Goal: Task Accomplishment & Management: Use online tool/utility

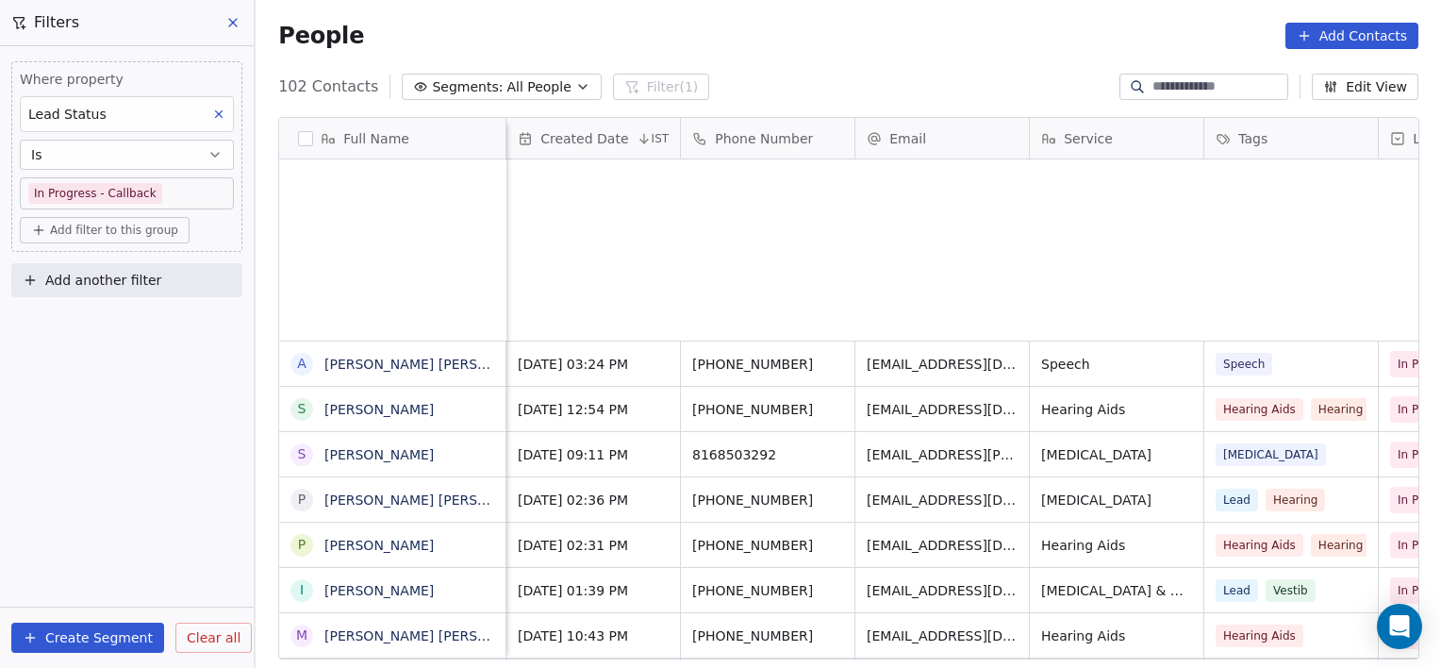
scroll to position [574, 1172]
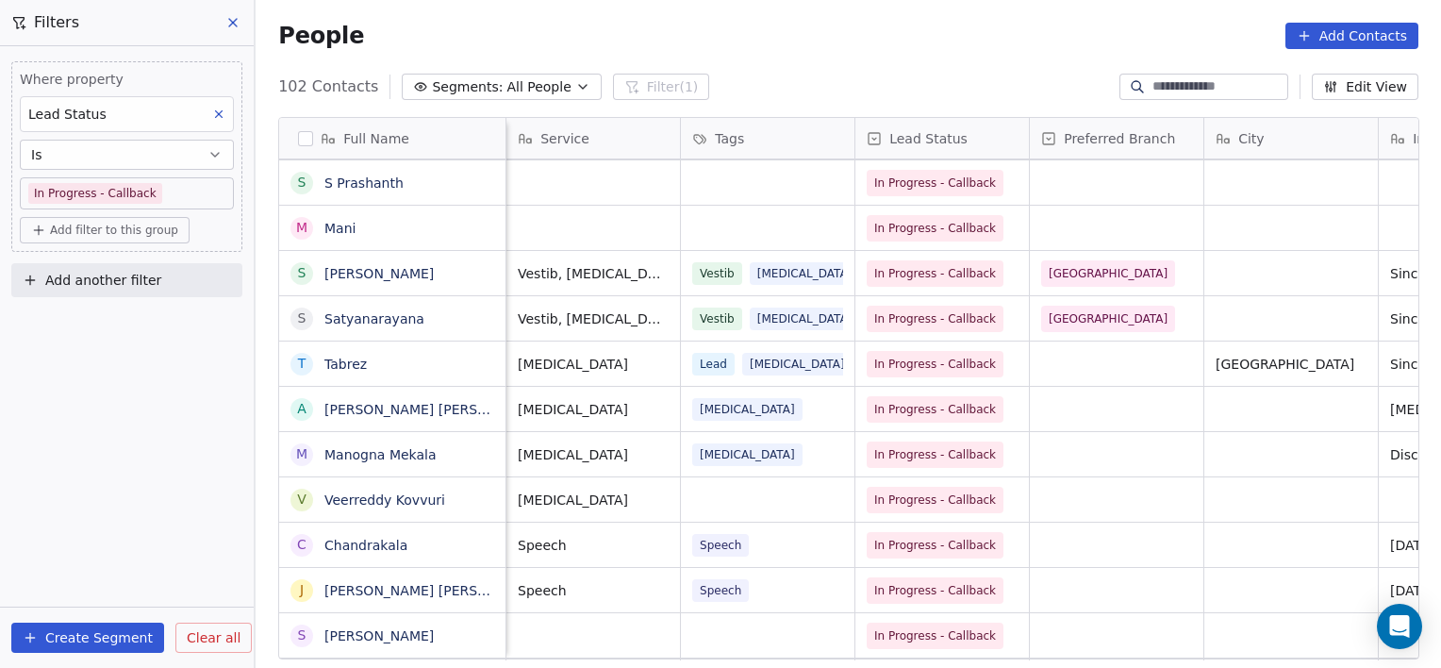
click at [192, 641] on span "Clear all" at bounding box center [214, 638] width 54 height 20
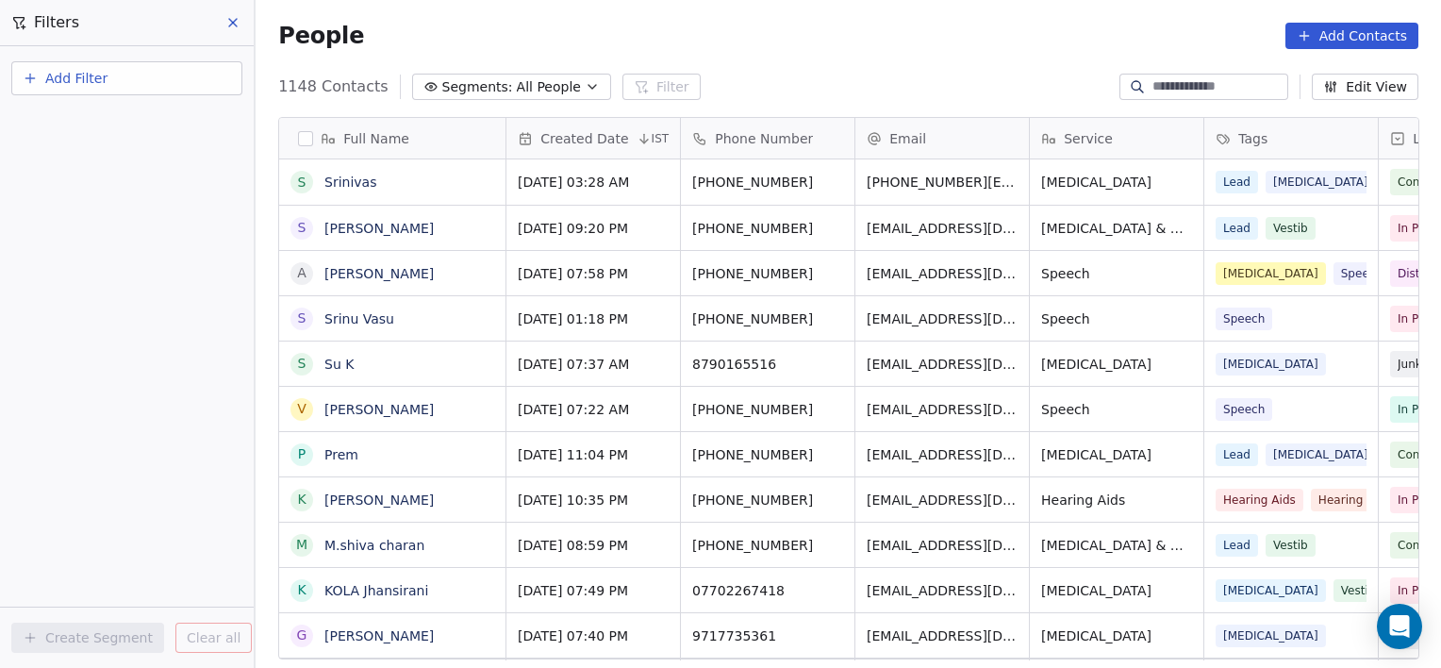
click at [1184, 85] on input at bounding box center [1219, 86] width 132 height 19
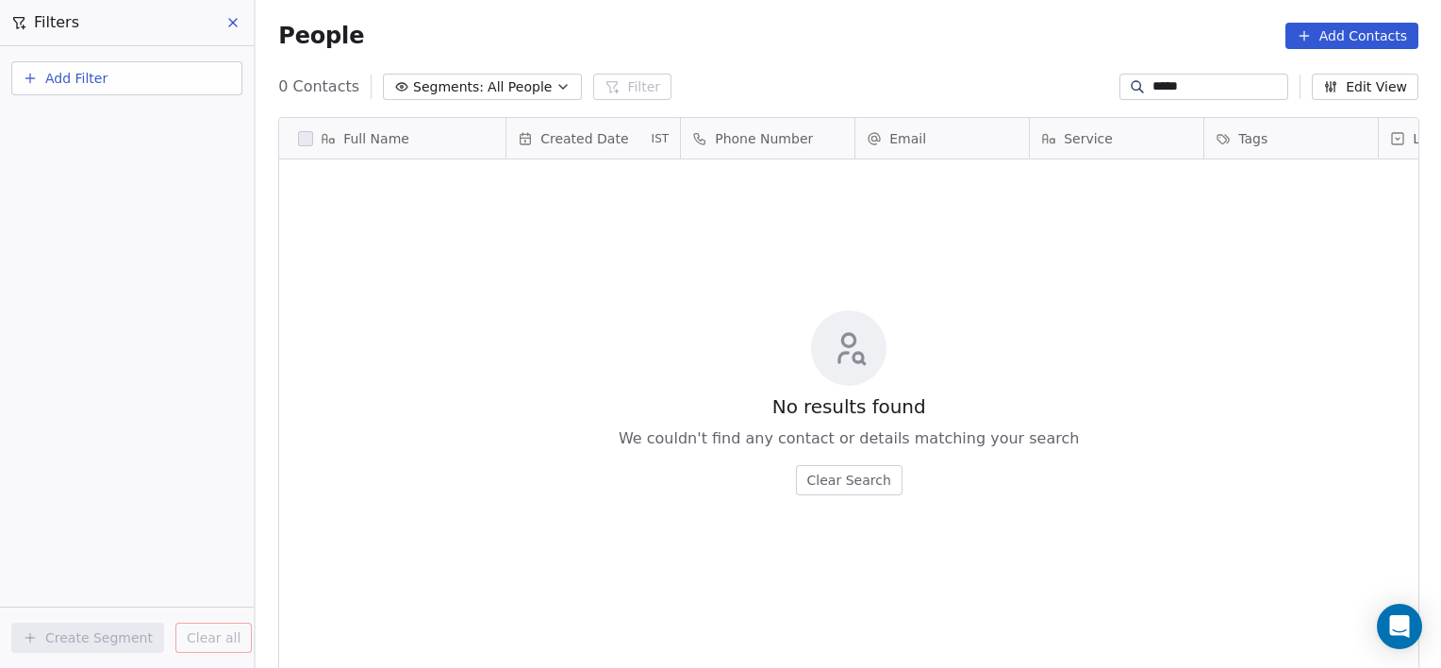
click at [1284, 83] on input "*****" at bounding box center [1219, 86] width 132 height 19
type input "*"
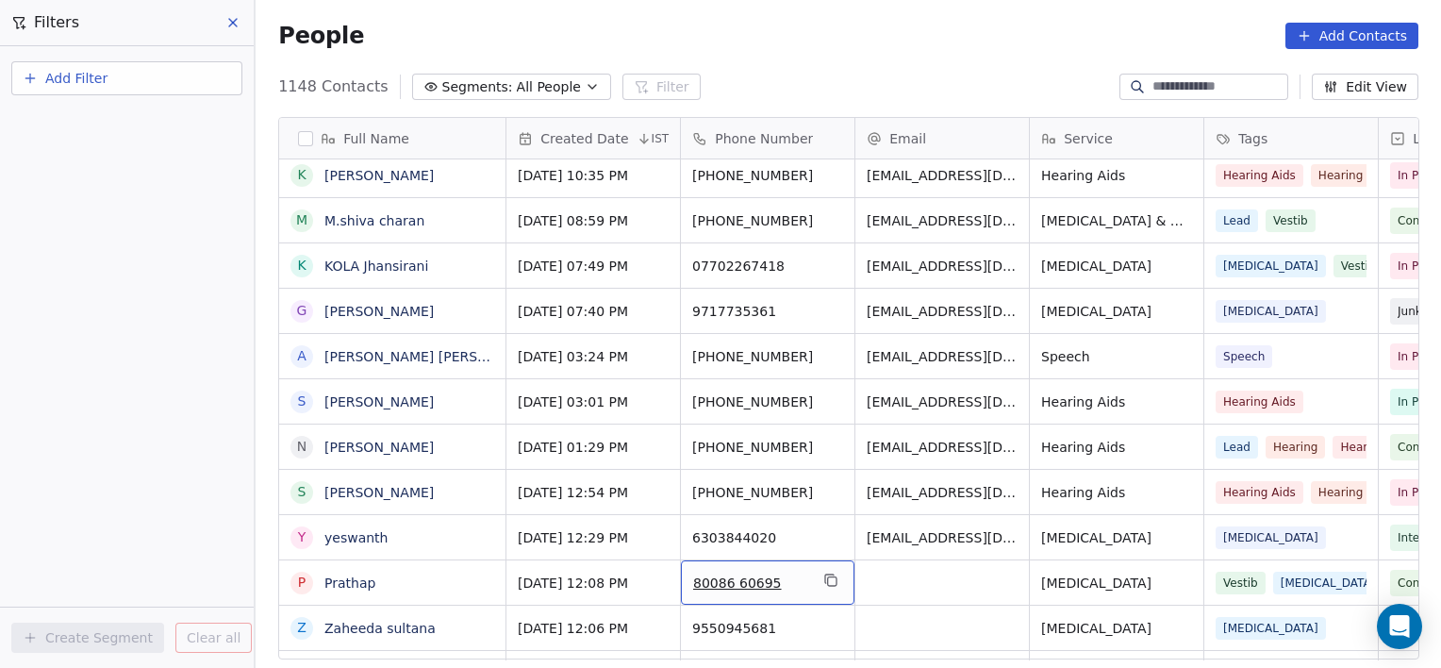
scroll to position [0, 0]
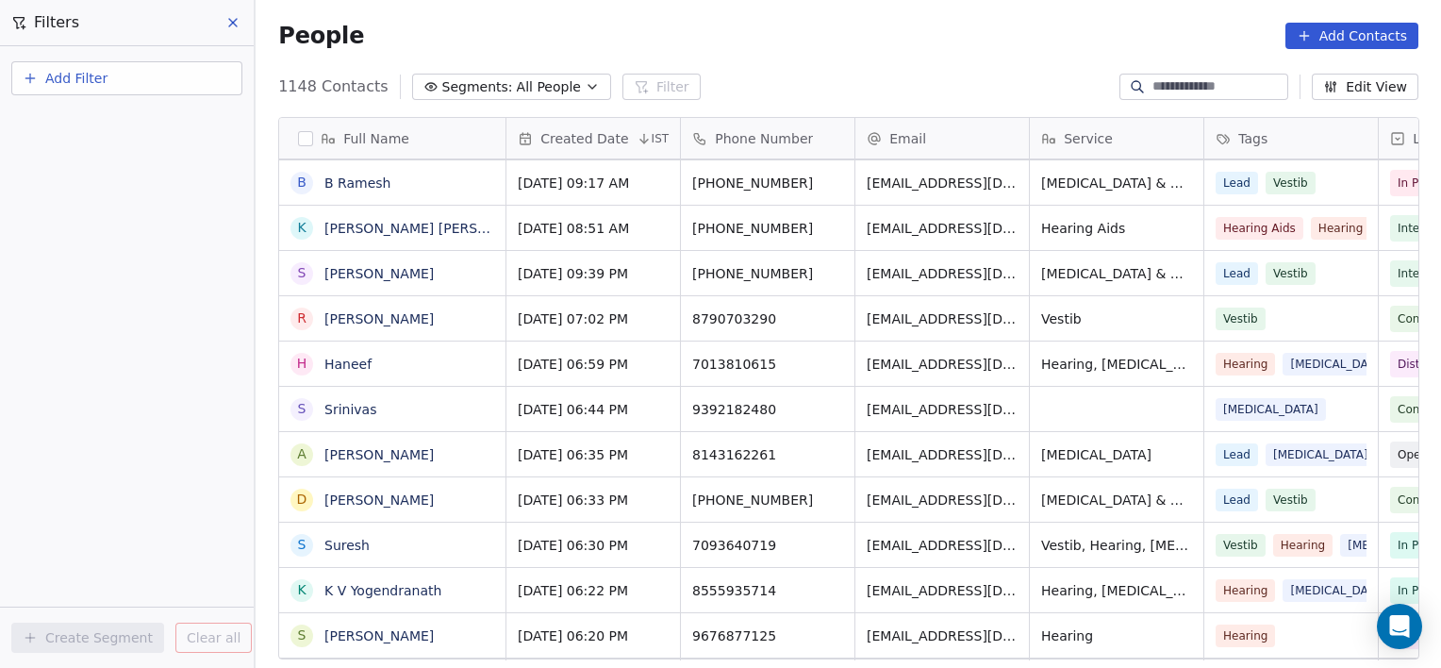
click at [491, 90] on button "Segments: All People" at bounding box center [511, 87] width 199 height 26
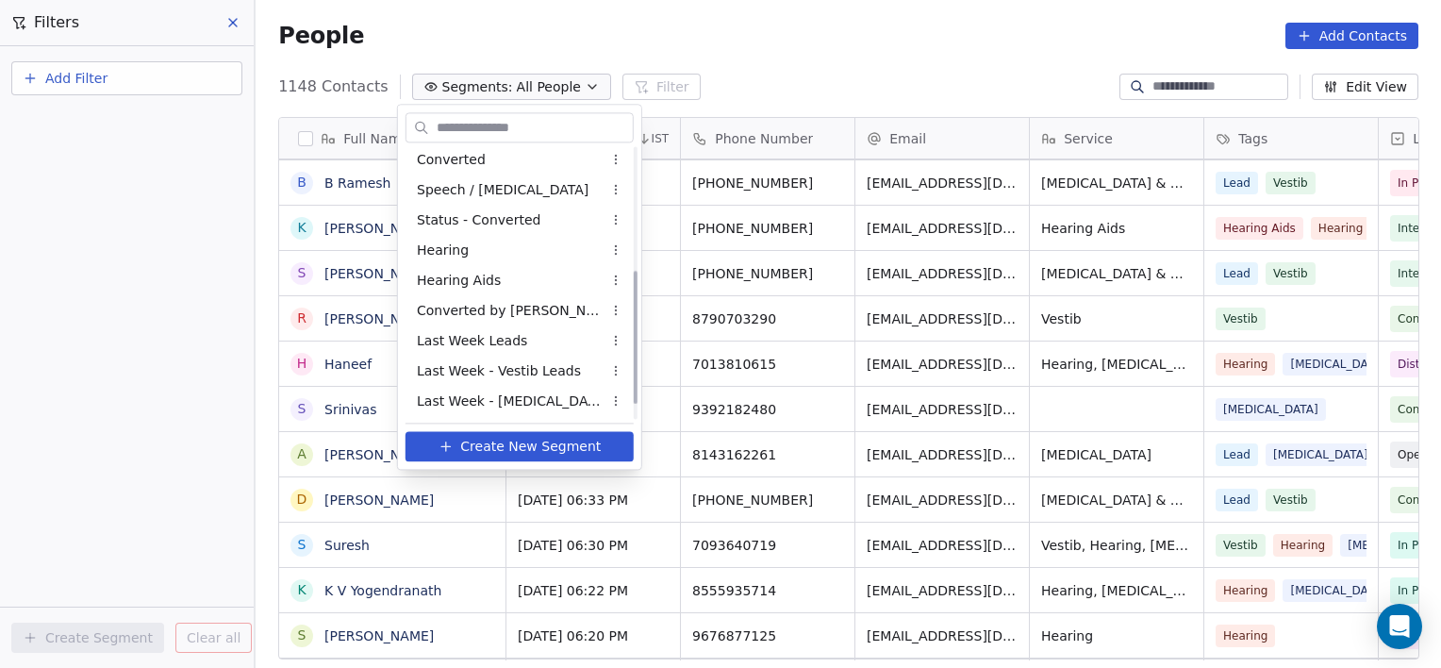
scroll to position [247, 0]
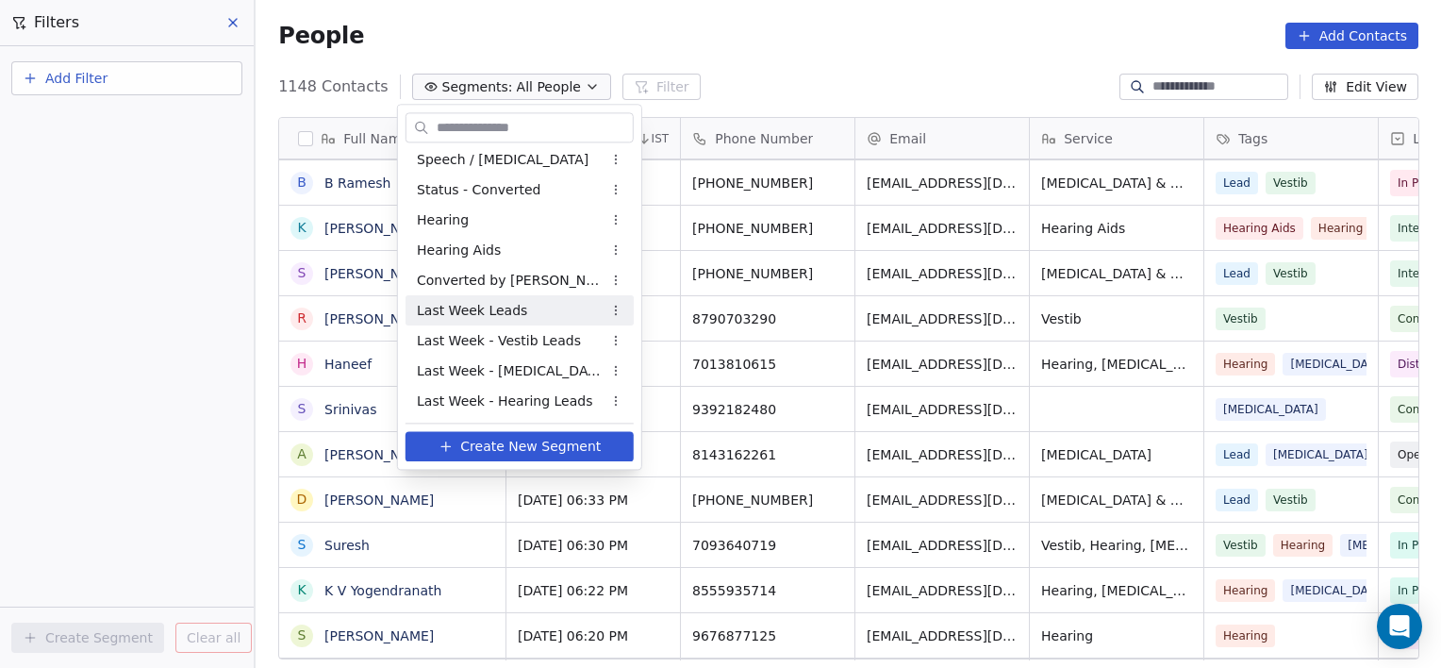
click at [491, 310] on span "Last Week Leads" at bounding box center [472, 311] width 110 height 20
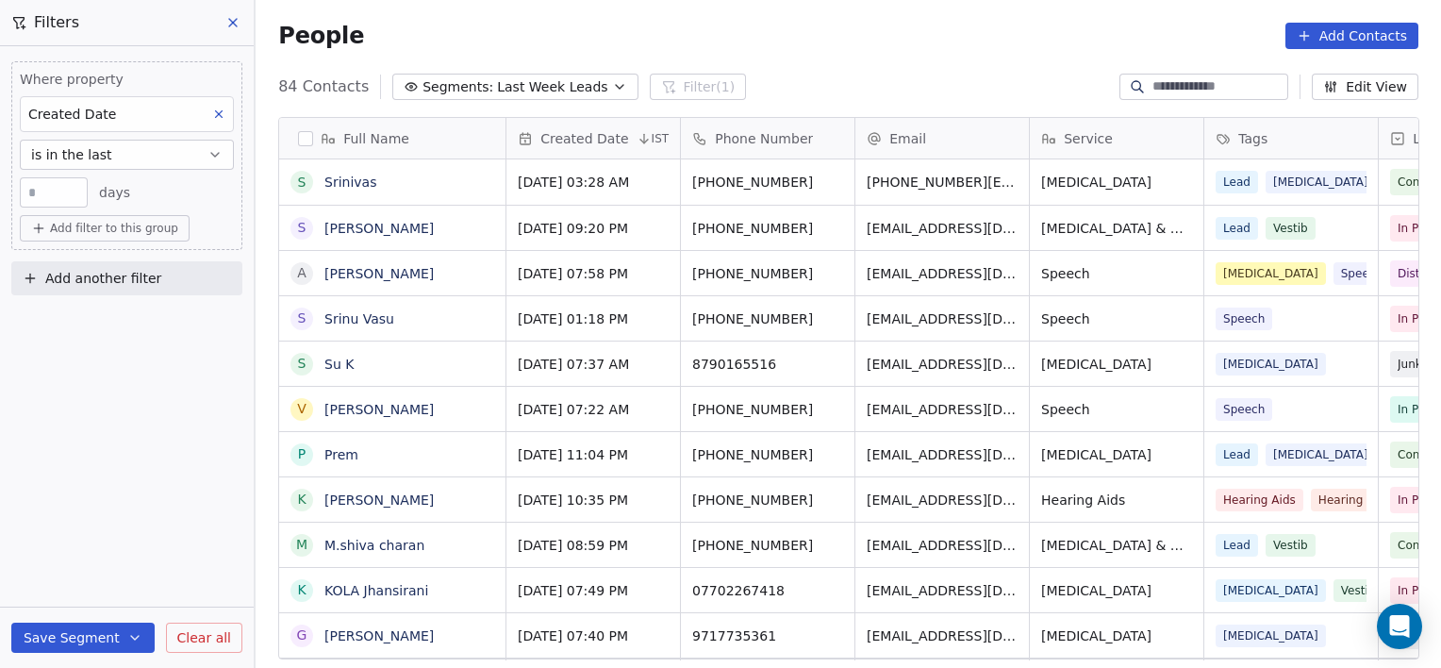
scroll to position [574, 1172]
click at [147, 236] on button "Add filter to this group" at bounding box center [105, 228] width 170 height 26
click at [131, 266] on span "Contact properties" at bounding box center [101, 268] width 123 height 20
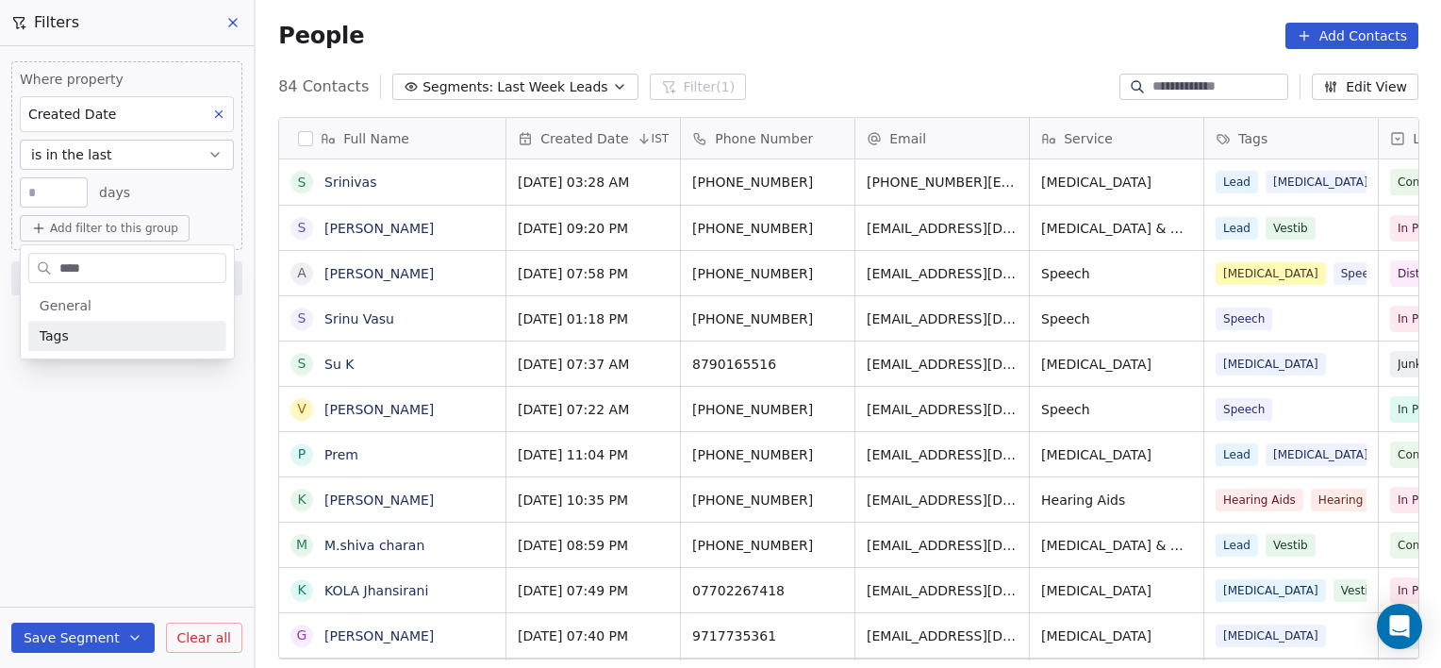
type input "****"
click at [52, 334] on span "Tags" at bounding box center [54, 335] width 29 height 19
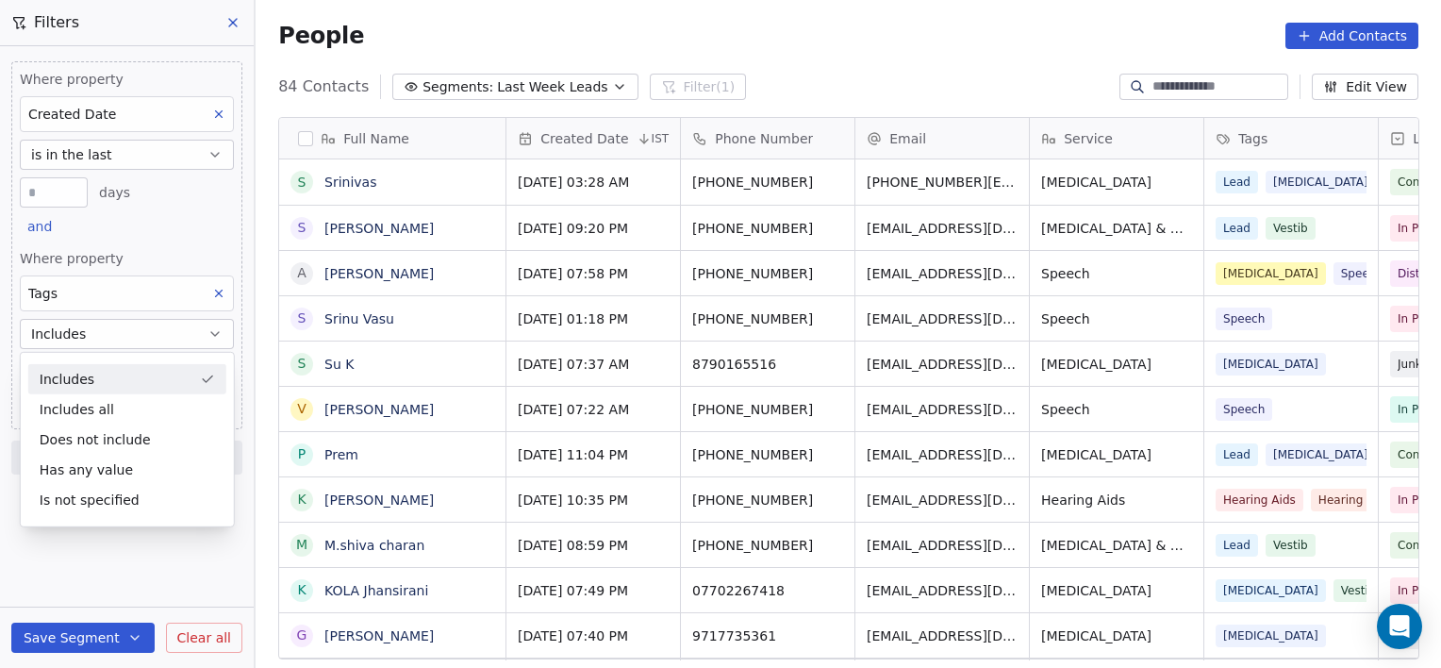
click at [100, 376] on div "Includes" at bounding box center [127, 379] width 198 height 30
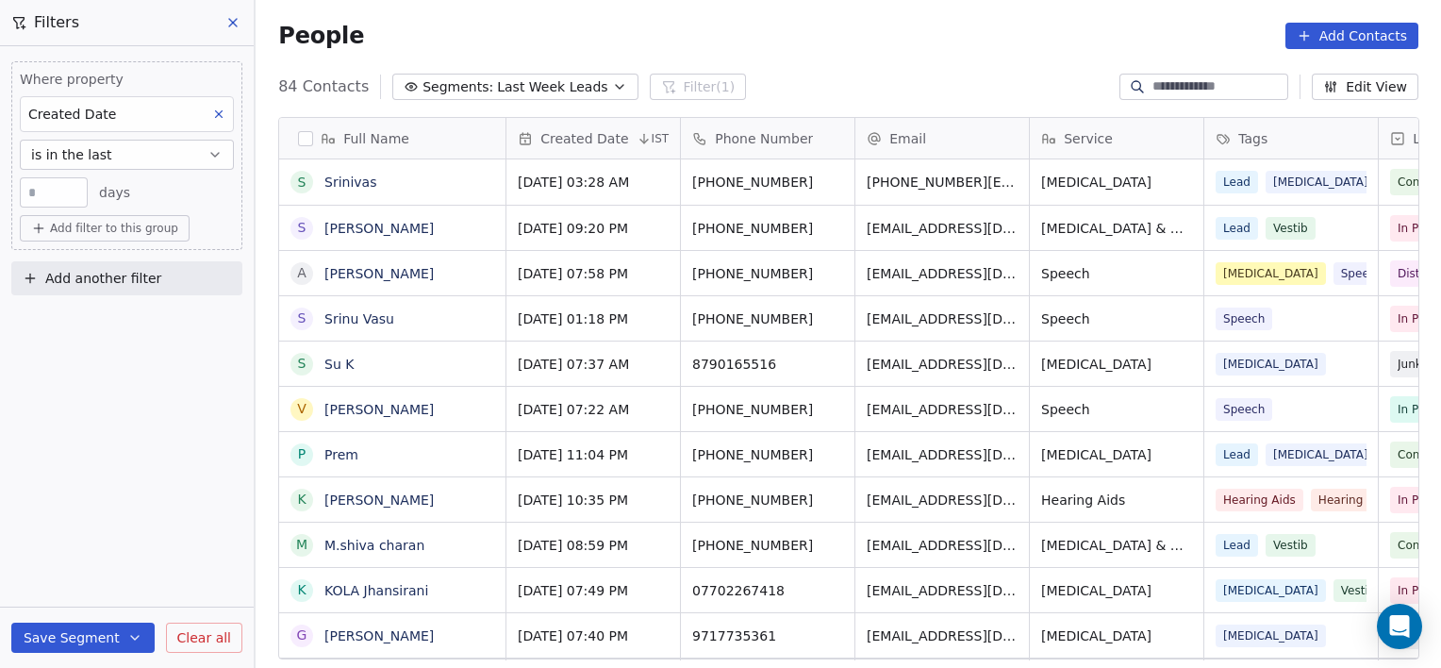
click at [101, 230] on span "Add filter to this group" at bounding box center [114, 228] width 128 height 15
click at [98, 268] on span "Contact properties" at bounding box center [101, 268] width 123 height 20
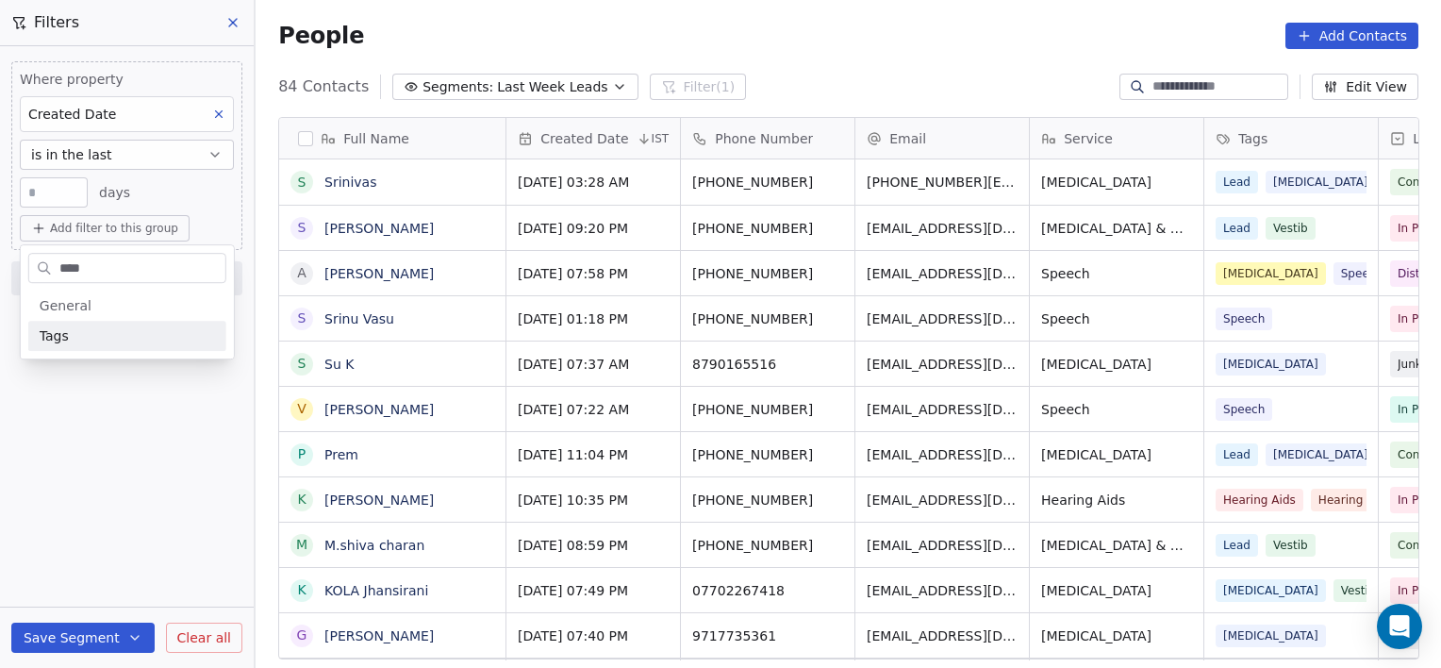
type input "****"
click at [69, 340] on div "Tags" at bounding box center [127, 335] width 175 height 19
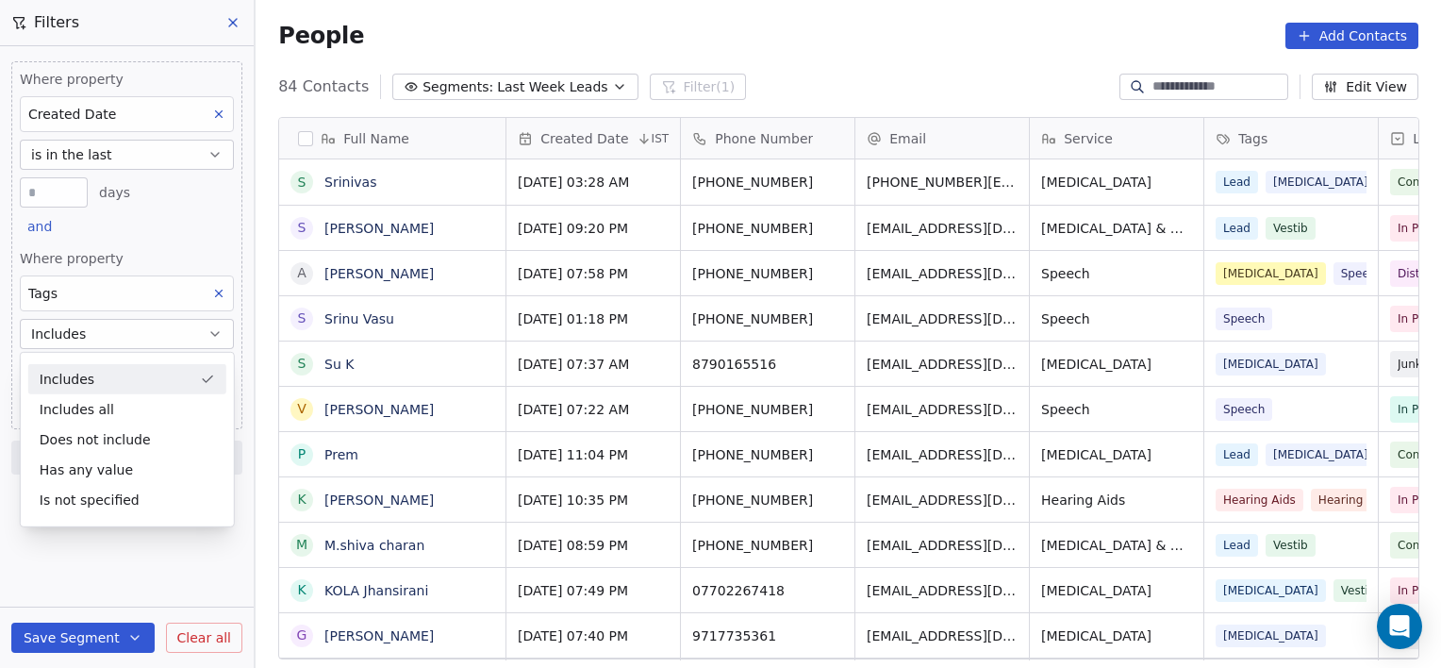
click at [69, 340] on span "Includes" at bounding box center [58, 334] width 55 height 19
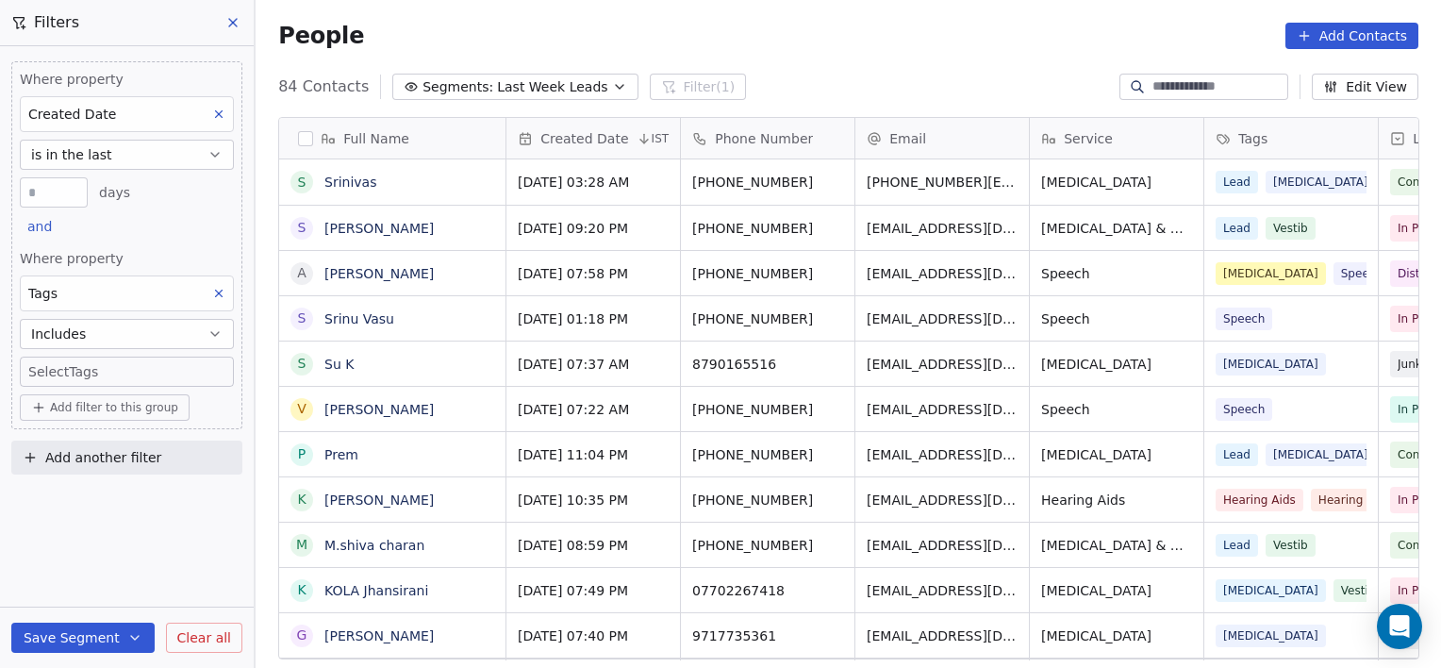
click at [64, 366] on body "[PERSON_NAME] Clinic External Contacts People Marketing Workflows Campaigns Sal…" at bounding box center [720, 334] width 1441 height 668
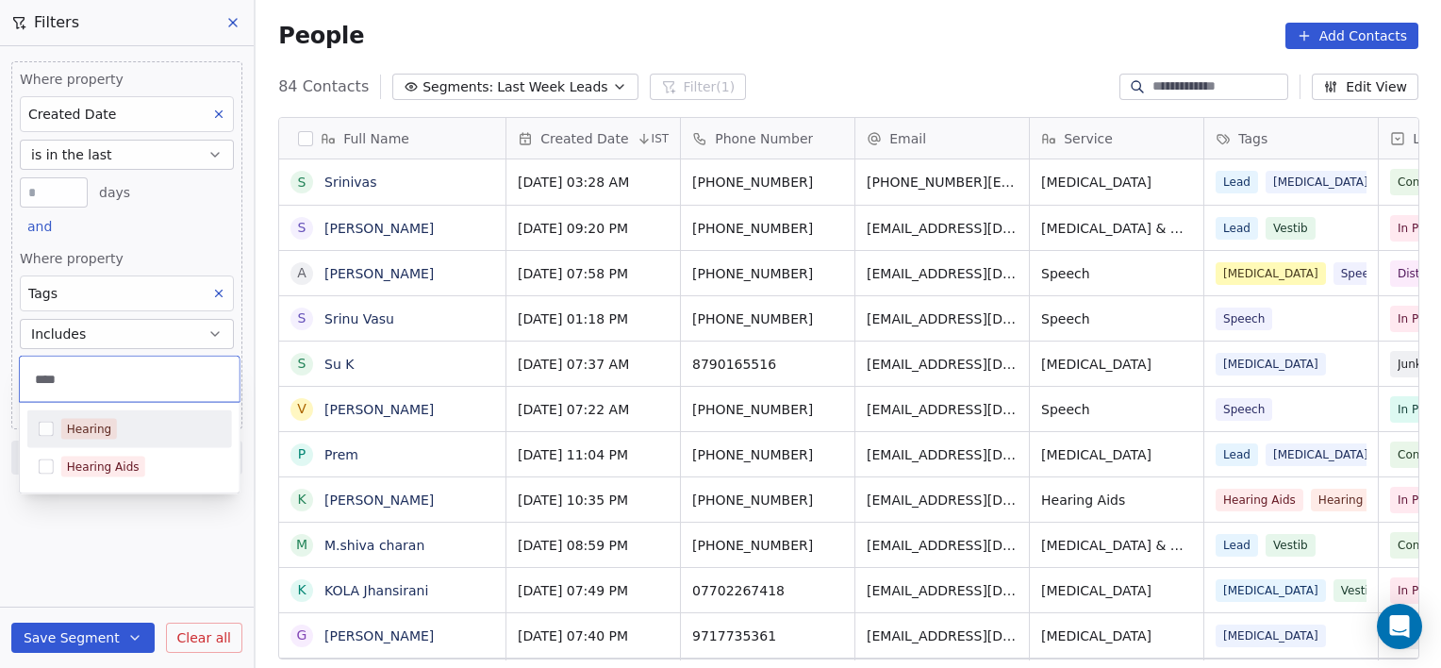
type input "****"
click at [91, 435] on div "Hearing" at bounding box center [89, 429] width 44 height 17
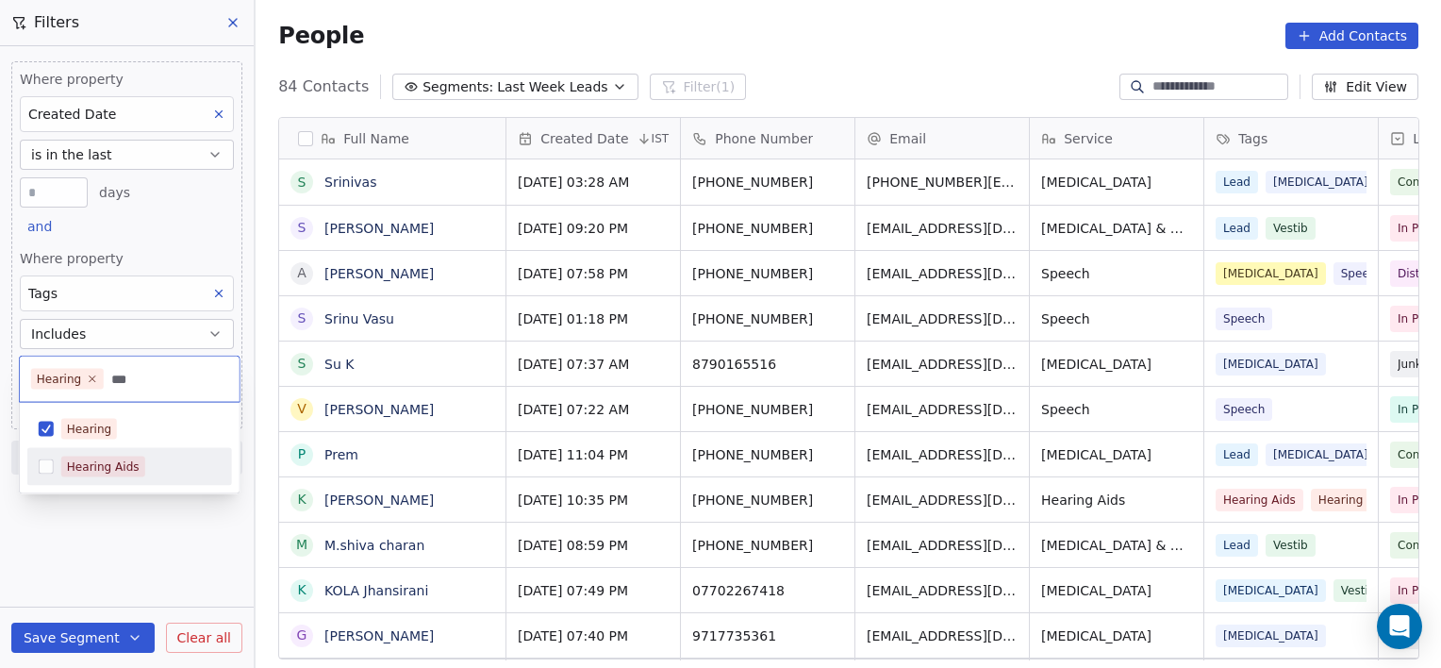
type input "***"
click at [117, 474] on div "Hearing Aids" at bounding box center [103, 466] width 73 height 17
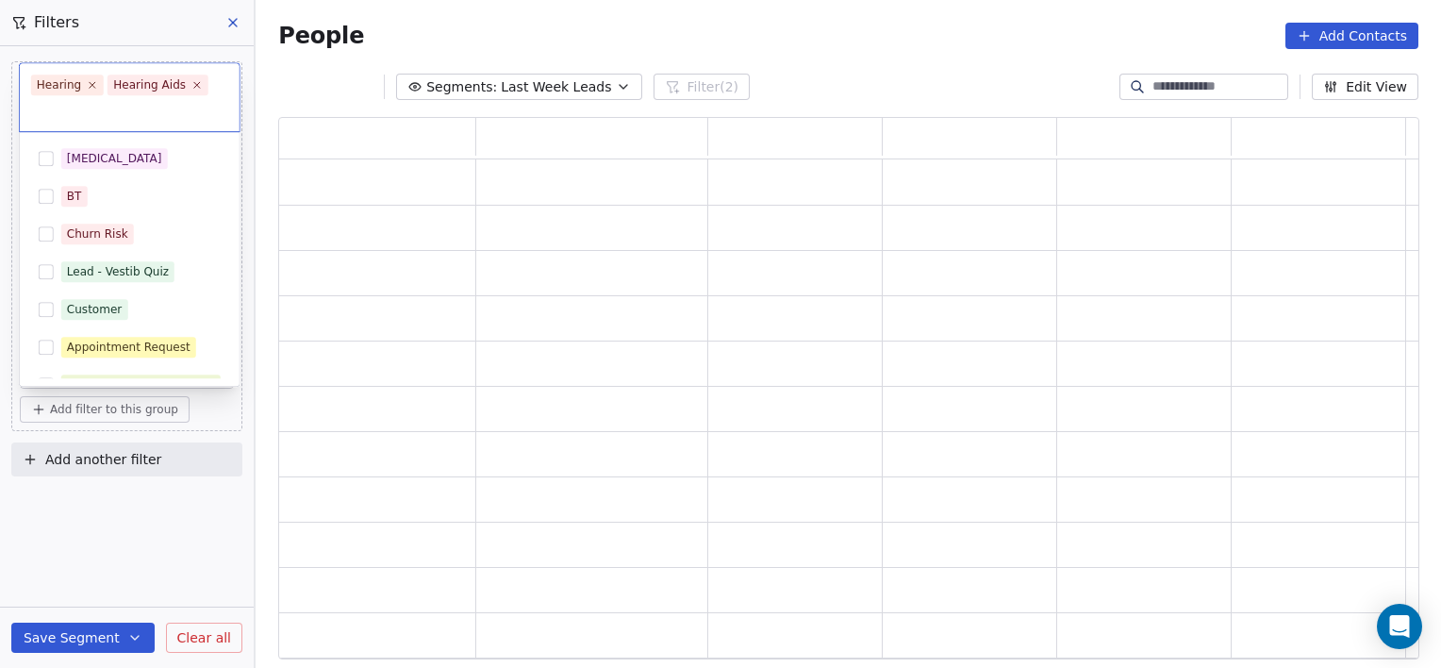
click at [188, 532] on html "[PERSON_NAME] Clinic External Contacts People Marketing Workflows Campaigns Sal…" at bounding box center [720, 334] width 1441 height 668
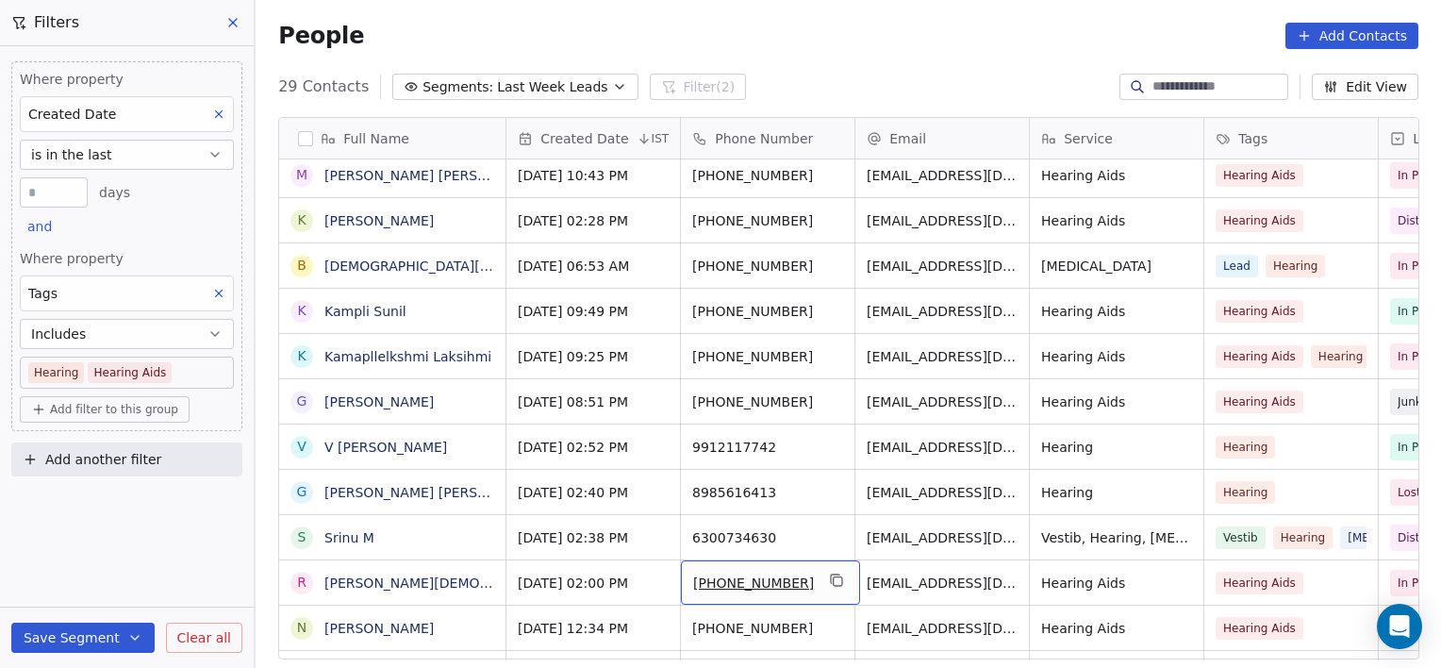
scroll to position [551, 0]
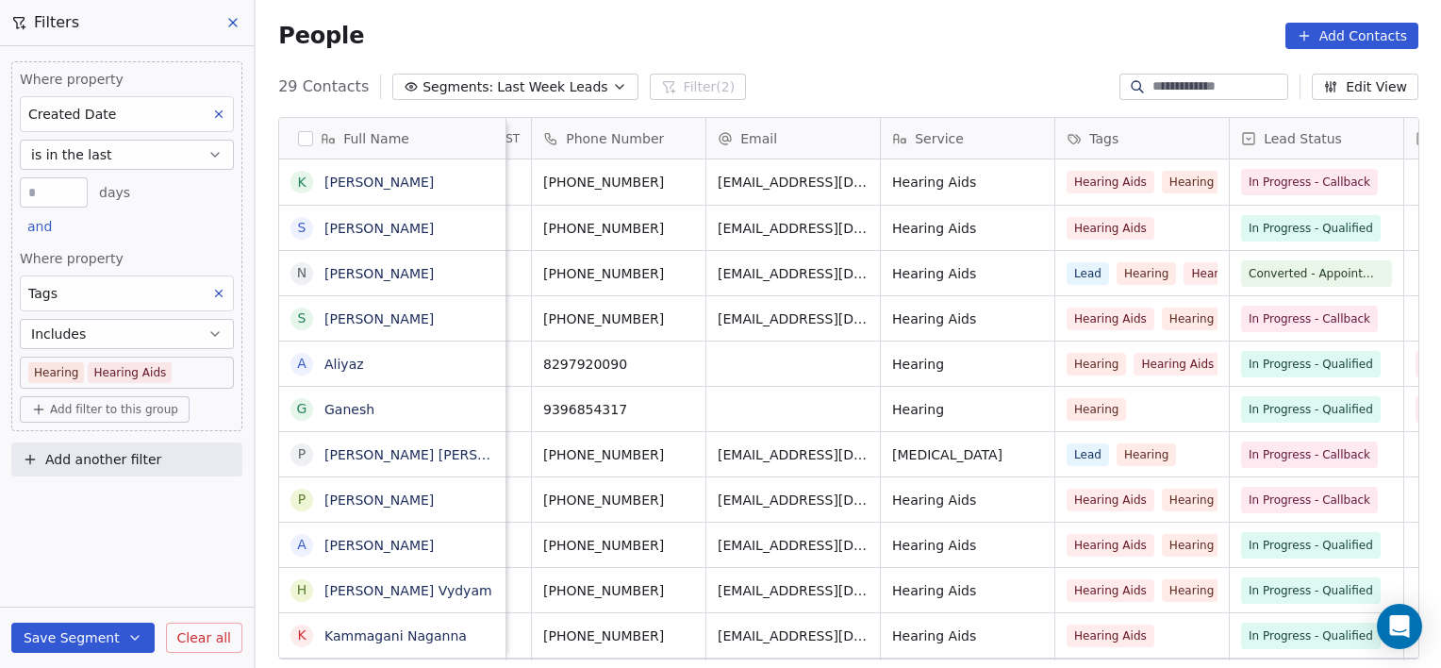
click at [215, 289] on icon at bounding box center [218, 293] width 13 height 13
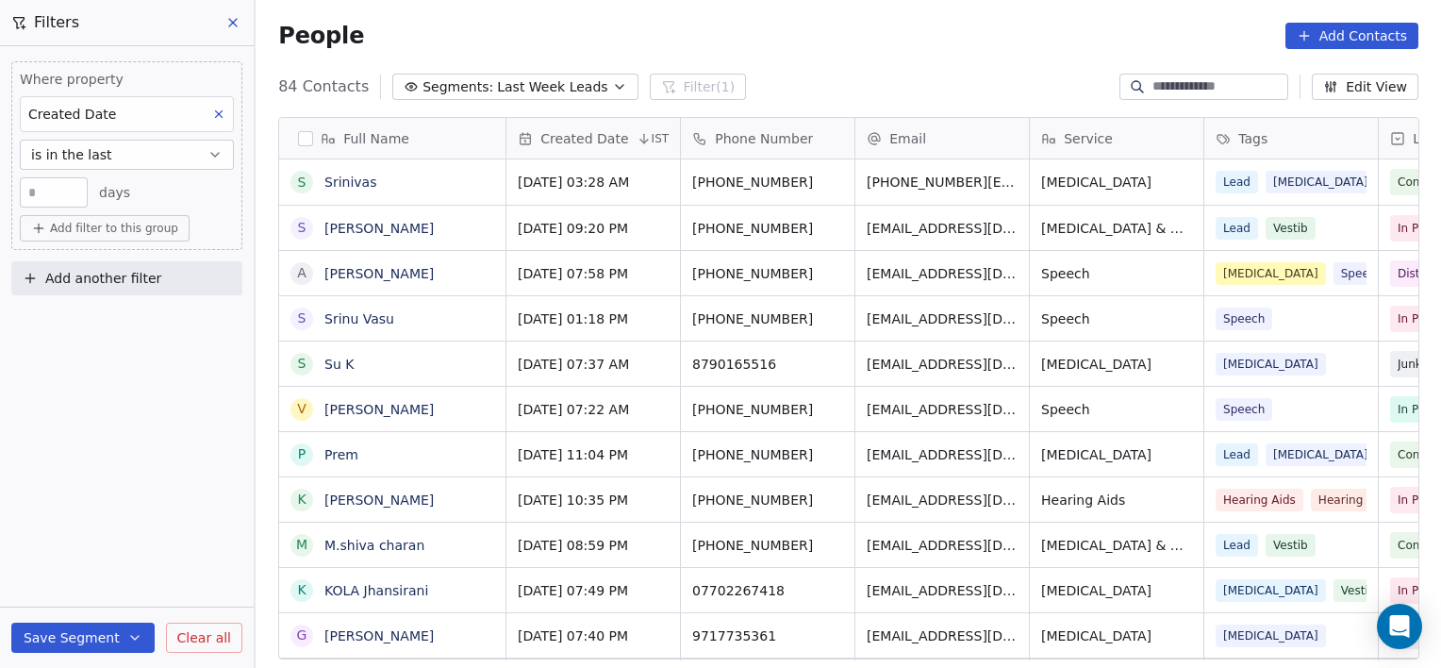
scroll to position [574, 1172]
click at [107, 231] on span "Add filter to this group" at bounding box center [114, 228] width 128 height 15
click at [95, 274] on span "Contact properties" at bounding box center [101, 268] width 123 height 20
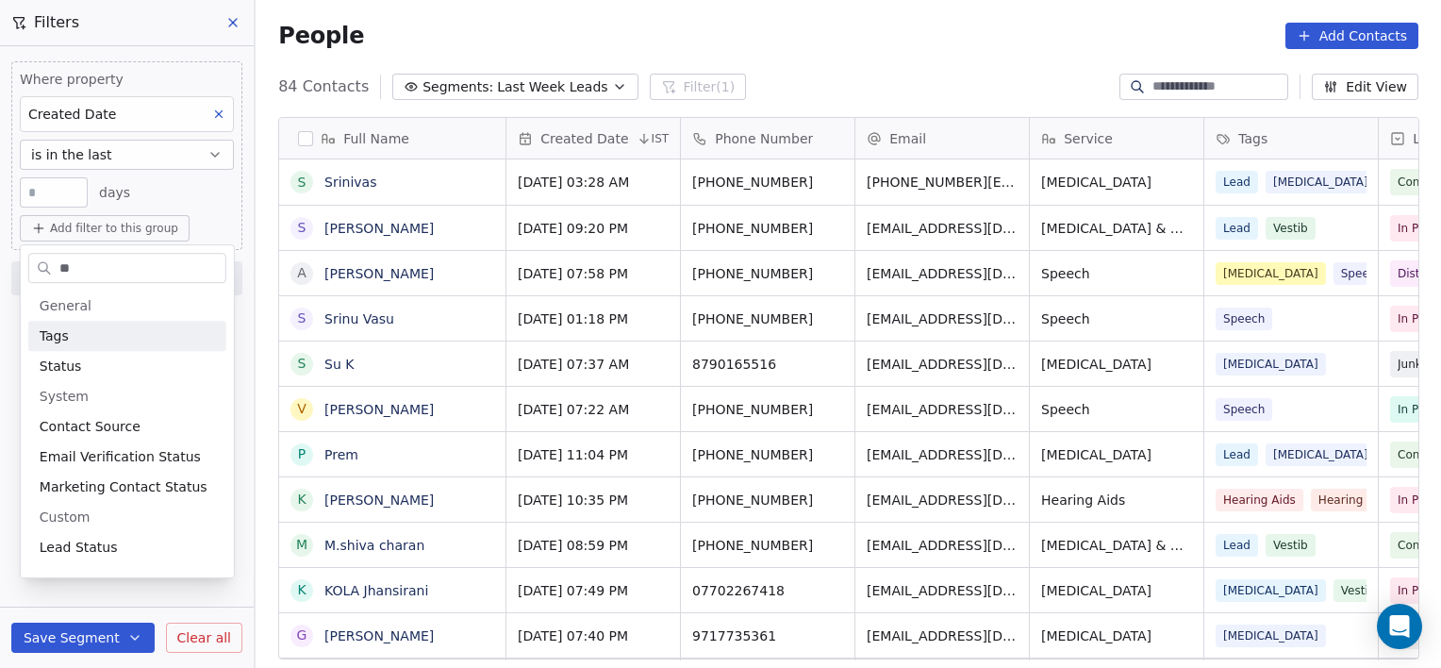
type input "**"
click at [77, 337] on div "Tags" at bounding box center [127, 335] width 175 height 19
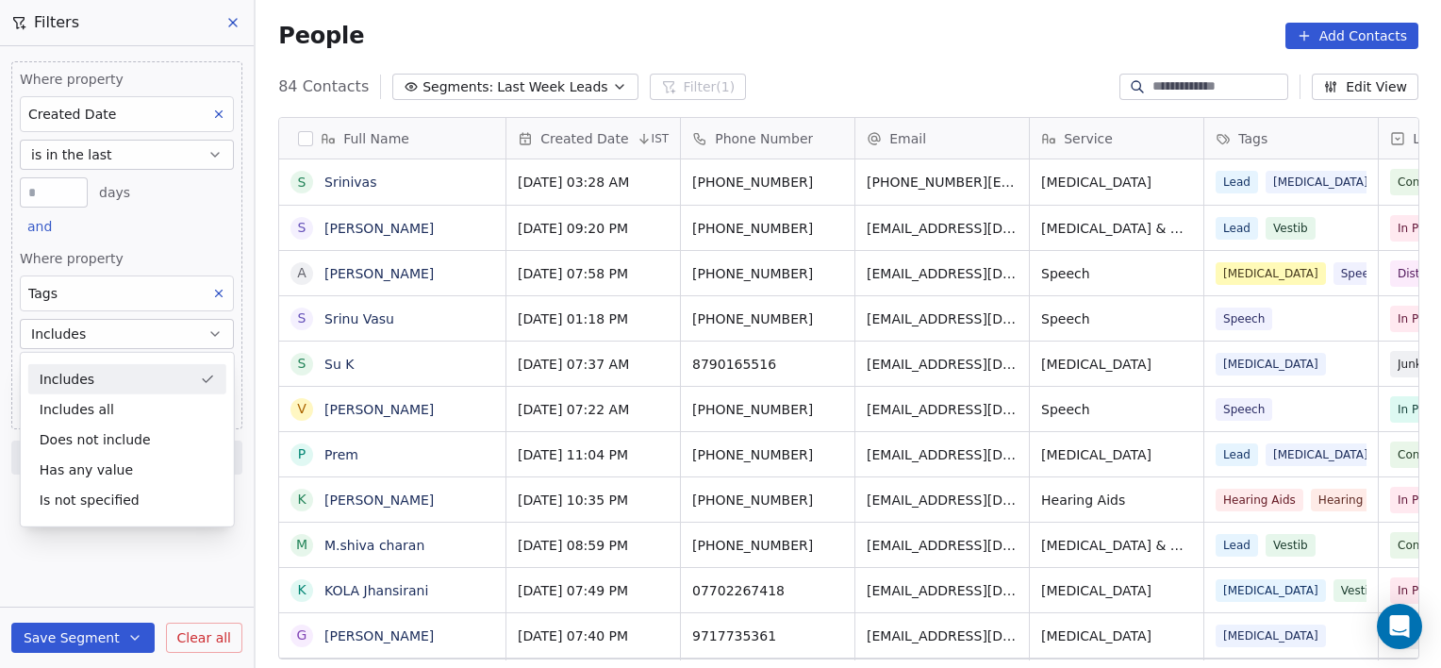
click at [95, 377] on div "Includes" at bounding box center [127, 379] width 198 height 30
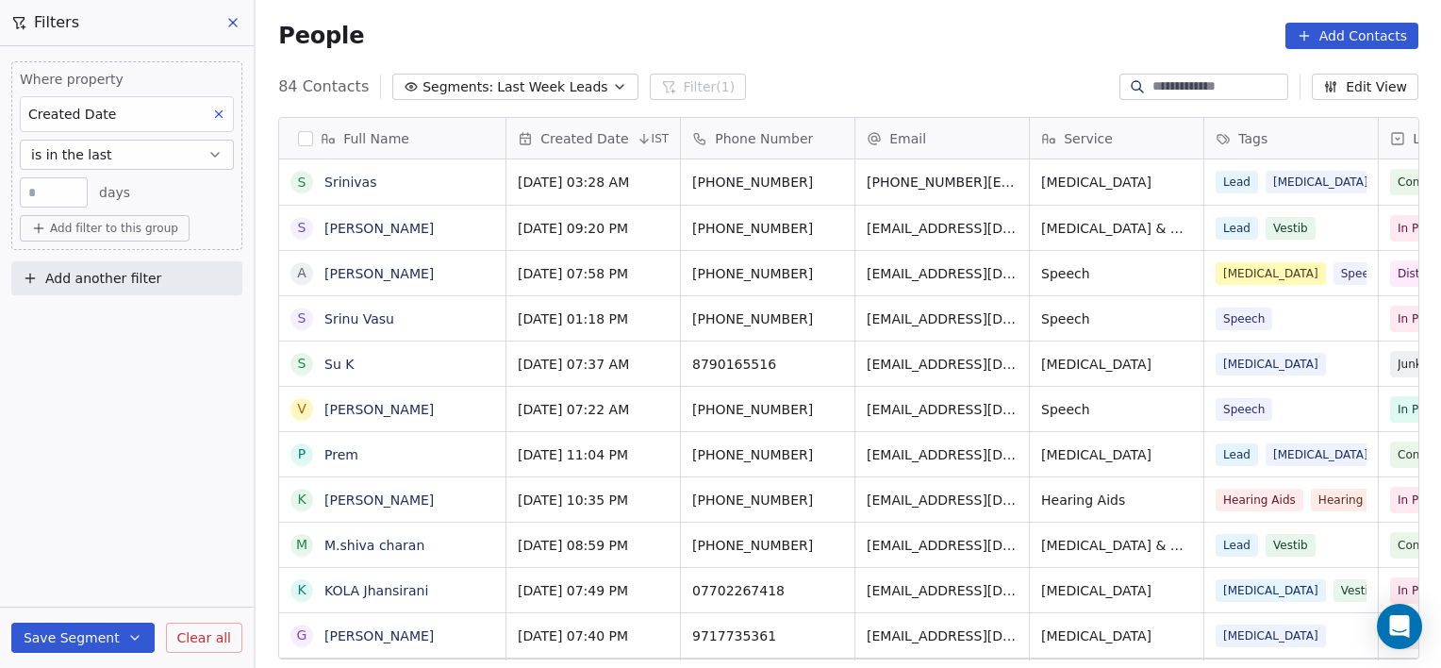
click at [150, 227] on span "Add filter to this group" at bounding box center [114, 228] width 128 height 15
click at [125, 268] on span "Contact properties" at bounding box center [101, 268] width 123 height 20
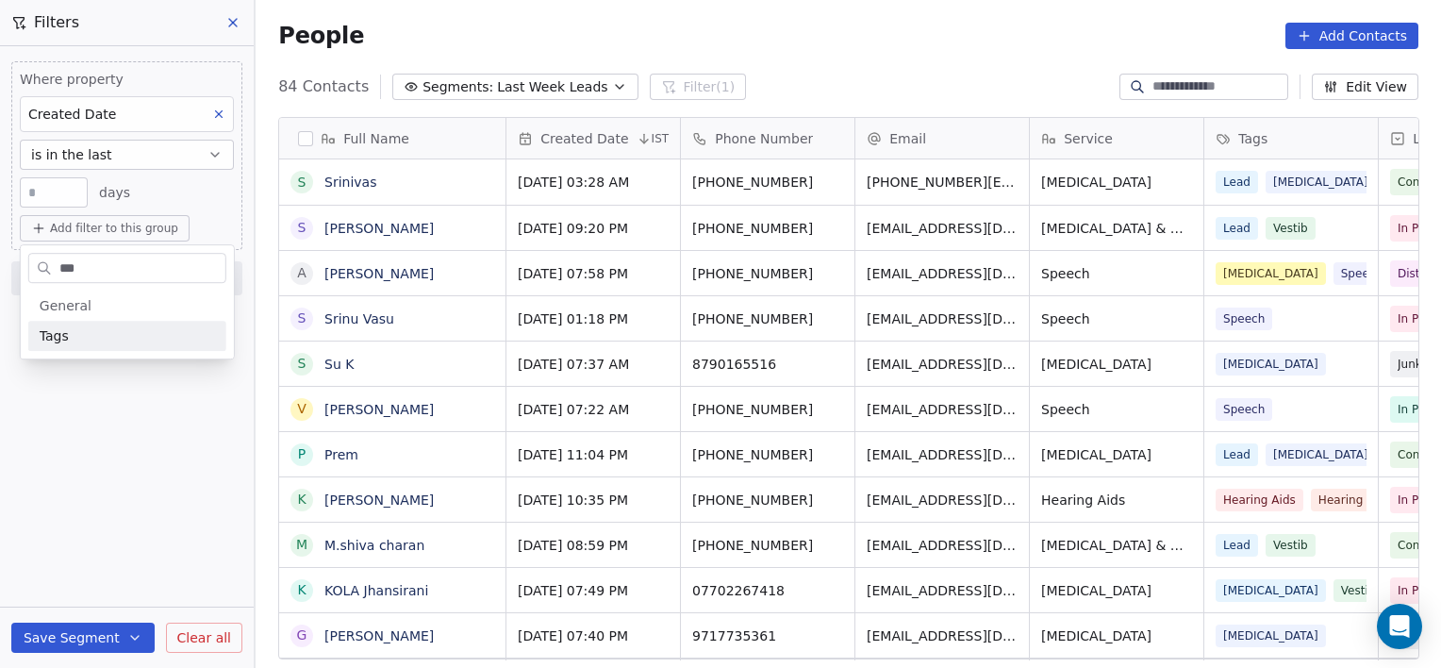
type input "***"
click at [71, 336] on div "Tags" at bounding box center [127, 335] width 175 height 19
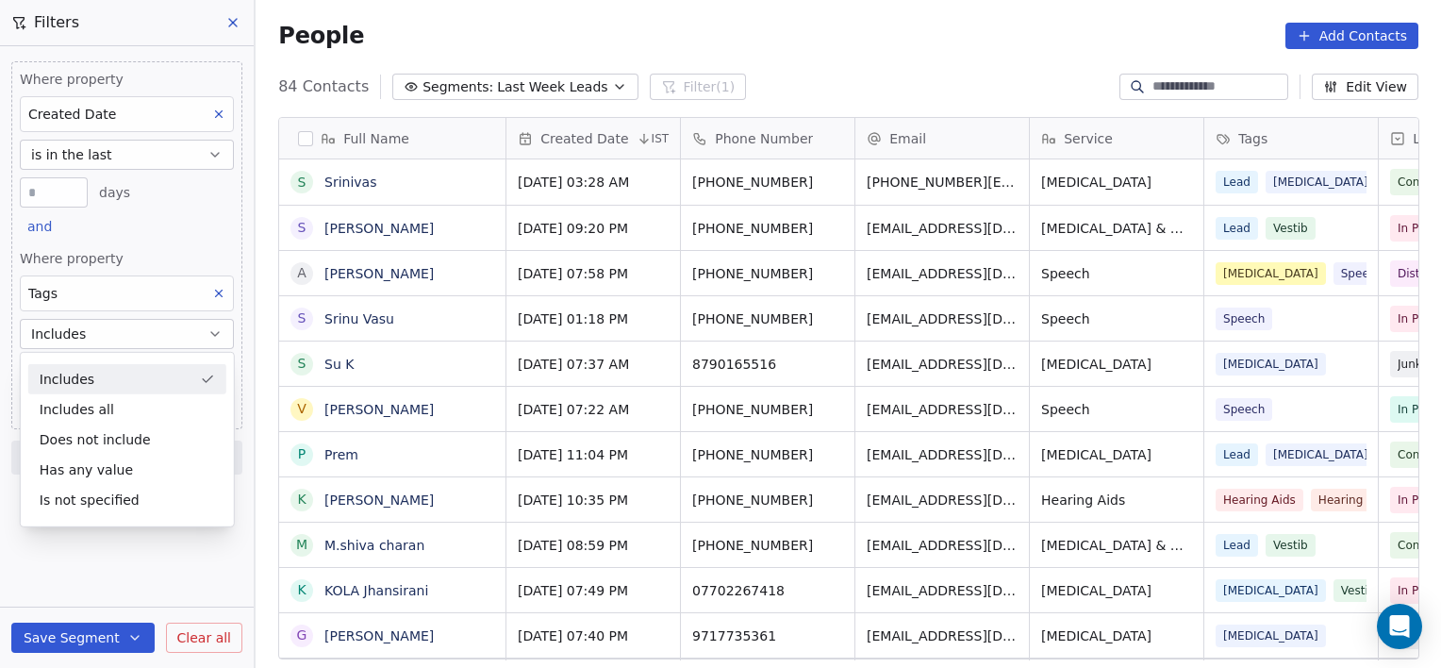
click at [102, 325] on button "Includes" at bounding box center [127, 334] width 214 height 30
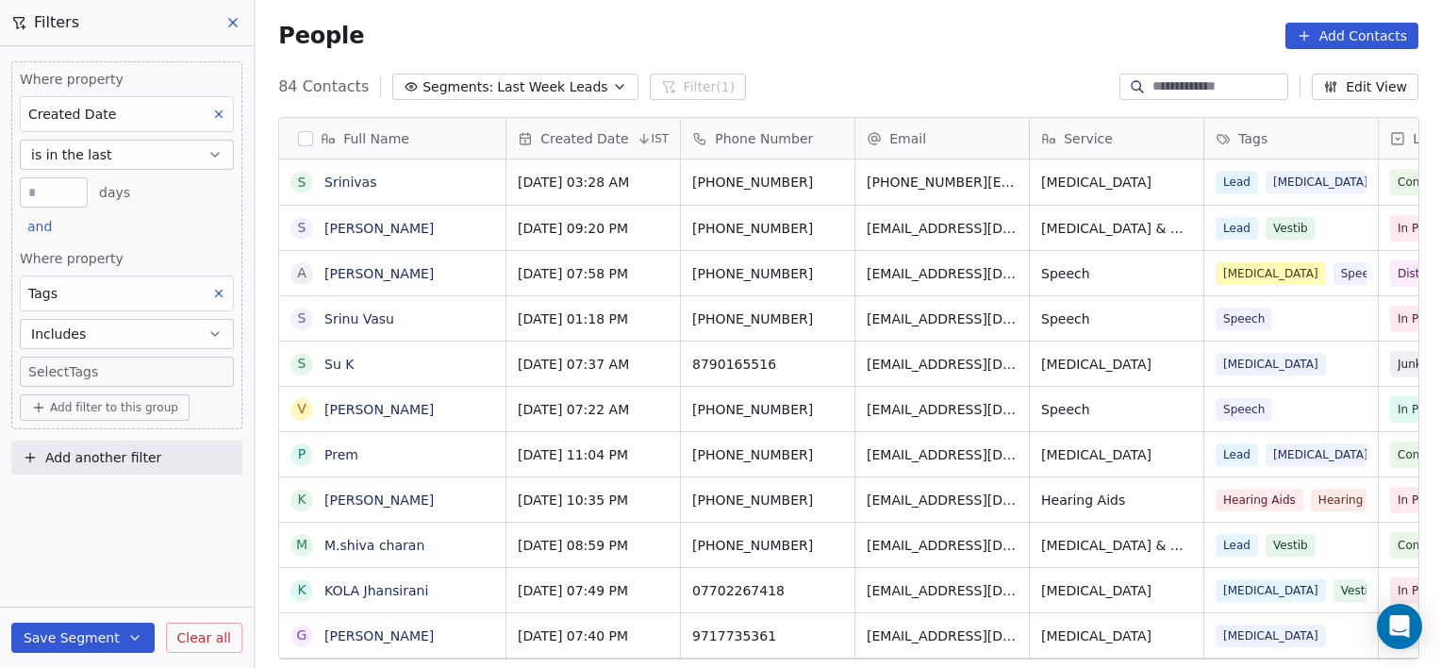
click at [85, 371] on body "[PERSON_NAME] Clinic External Contacts People Marketing Workflows Campaigns Sal…" at bounding box center [720, 334] width 1441 height 668
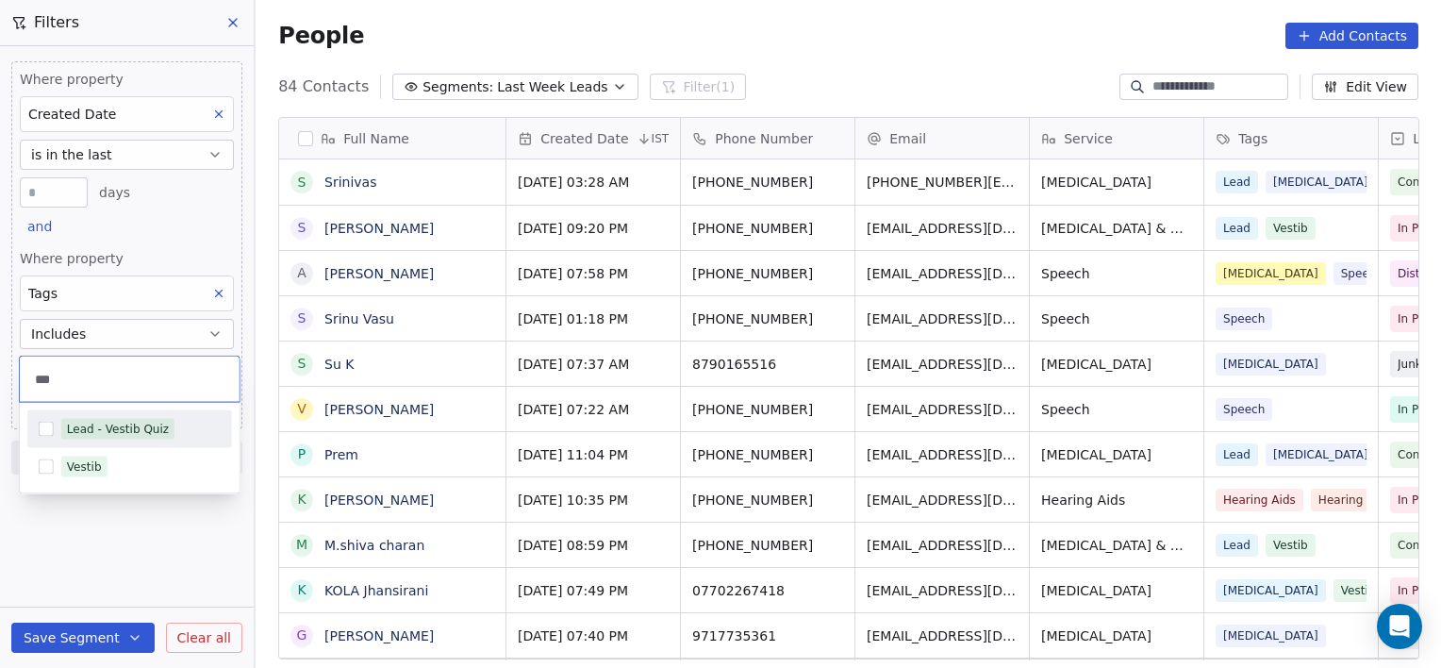
type input "***"
click at [67, 438] on span "Lead - Vestib Quiz" at bounding box center [117, 429] width 113 height 21
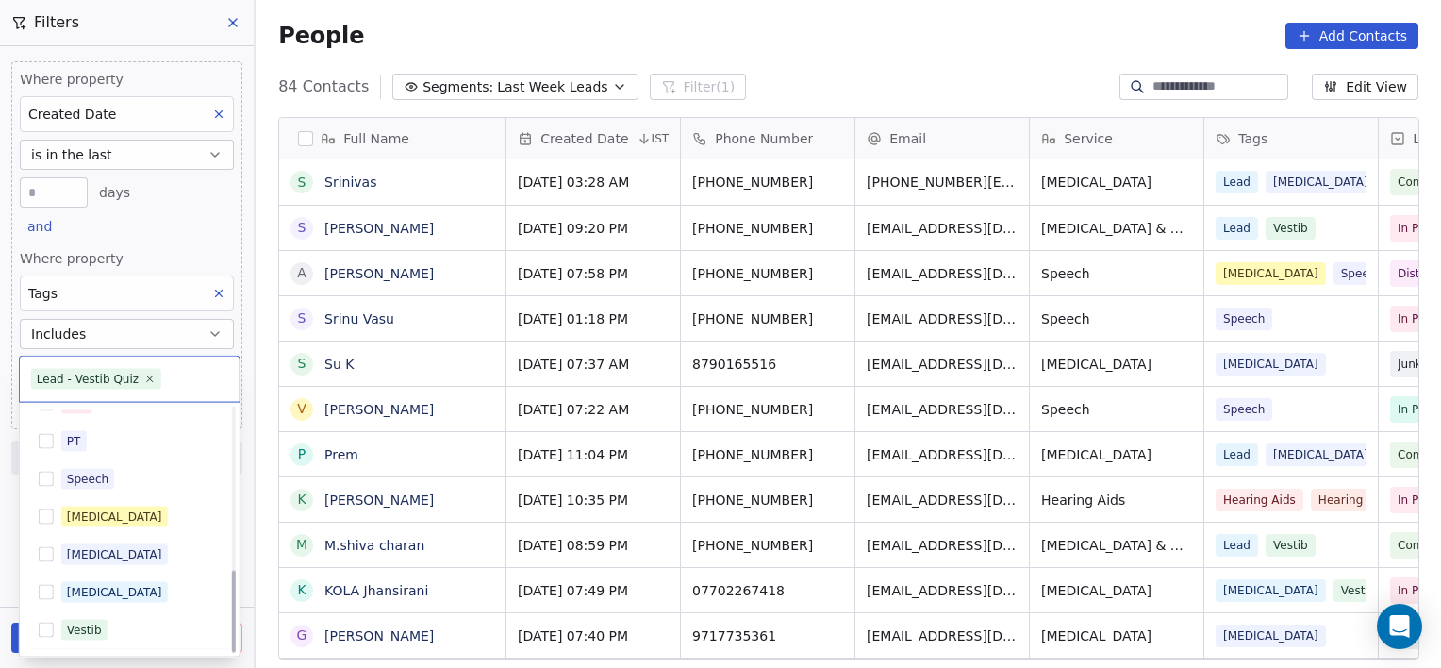
scroll to position [478, 0]
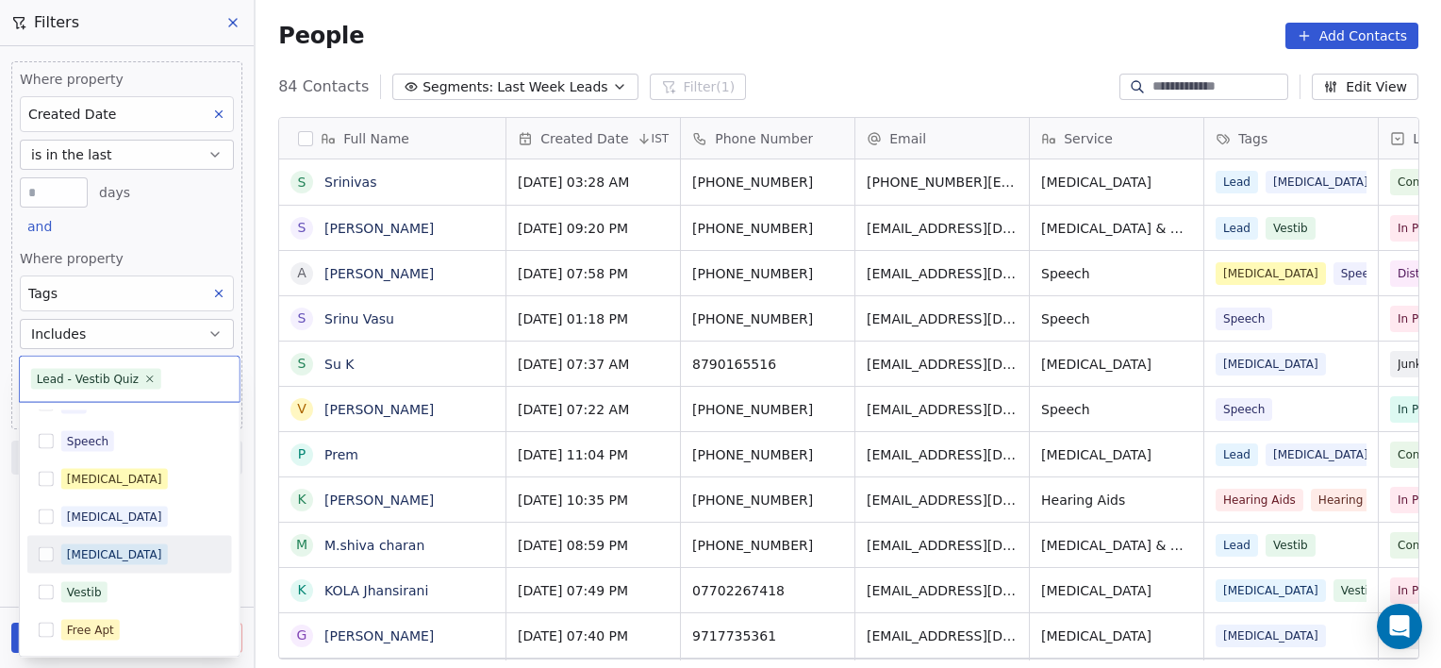
click at [81, 554] on div "[MEDICAL_DATA]" at bounding box center [114, 554] width 95 height 17
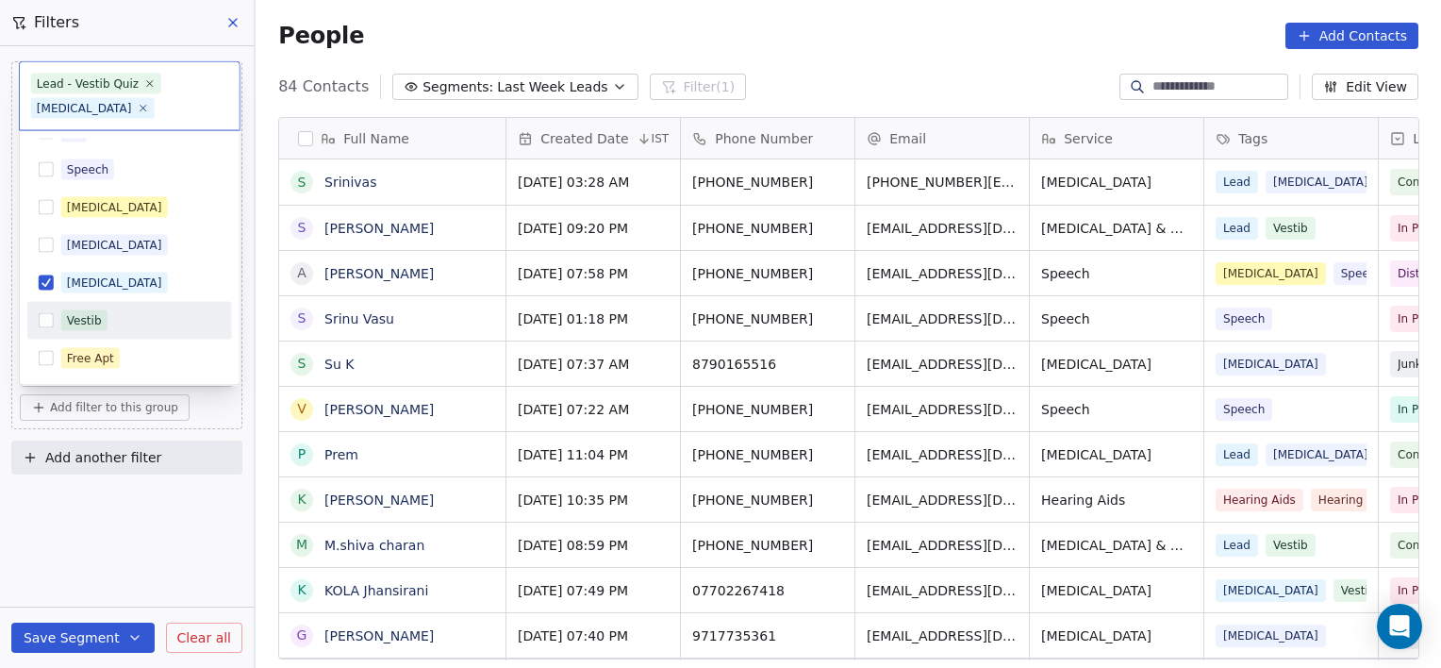
click at [45, 317] on button "Suggestions" at bounding box center [46, 320] width 15 height 15
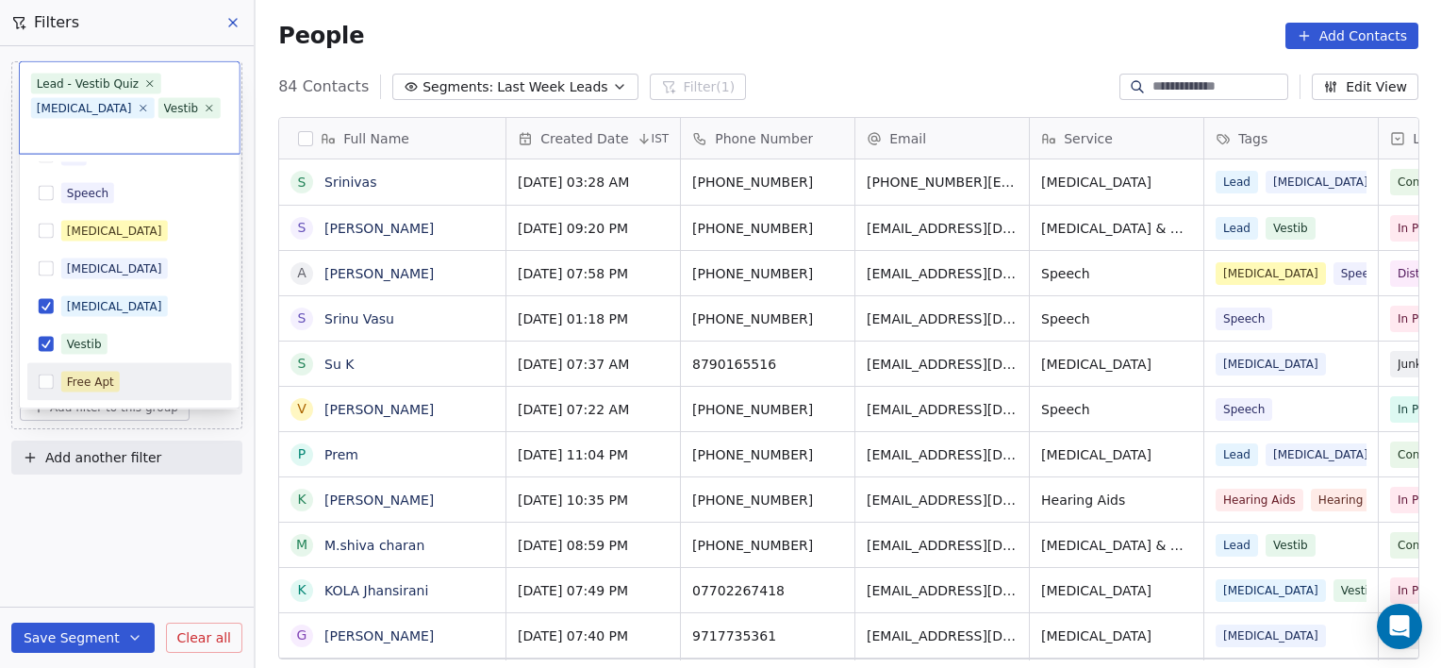
click at [142, 517] on html "[PERSON_NAME] Clinic External Contacts People Marketing Workflows Campaigns Sal…" at bounding box center [720, 334] width 1441 height 668
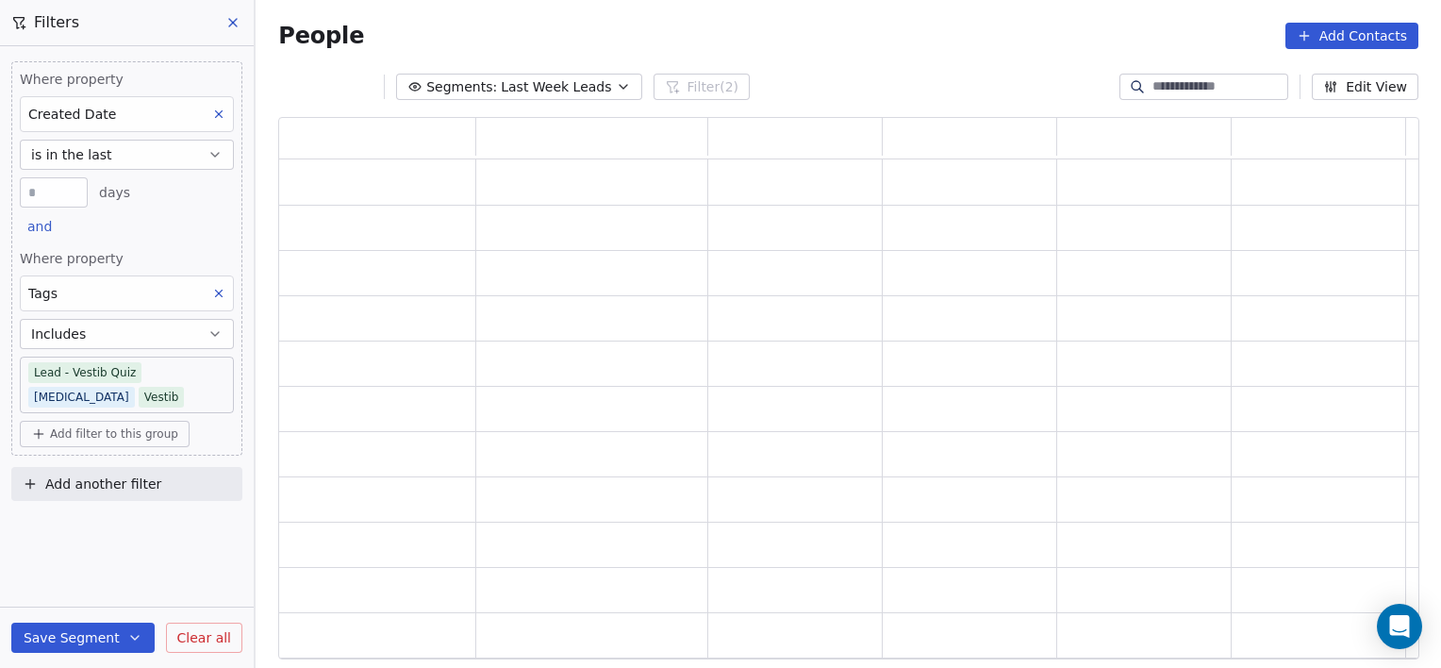
scroll to position [528, 1126]
click at [109, 441] on button "Add filter to this group" at bounding box center [105, 434] width 170 height 26
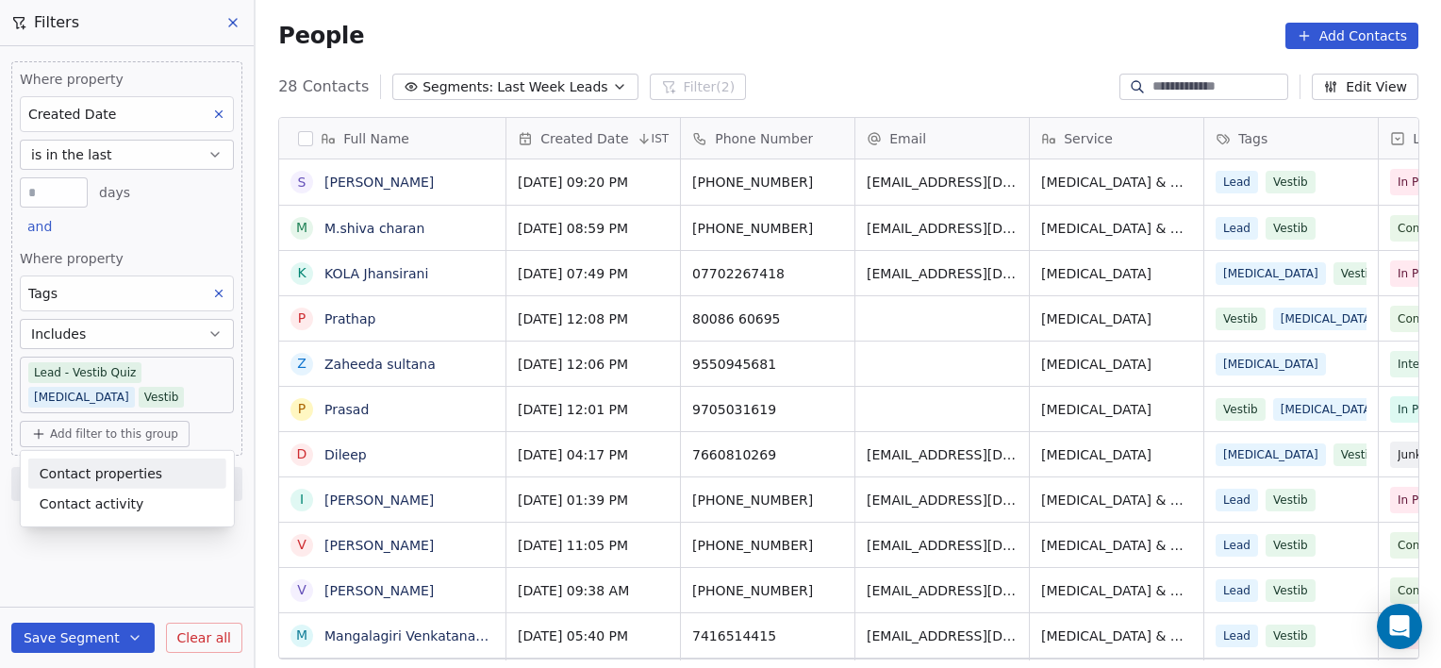
click at [117, 475] on span "Contact properties" at bounding box center [101, 473] width 123 height 20
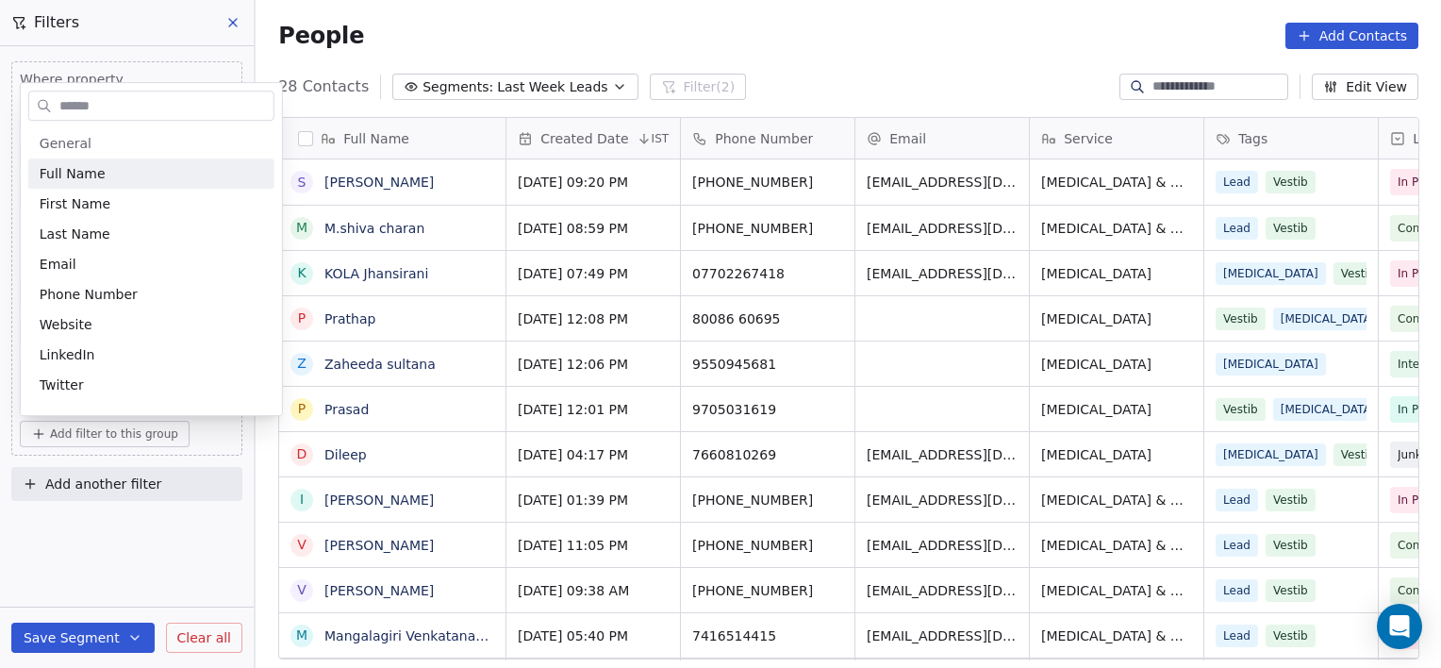
scroll to position [574, 1172]
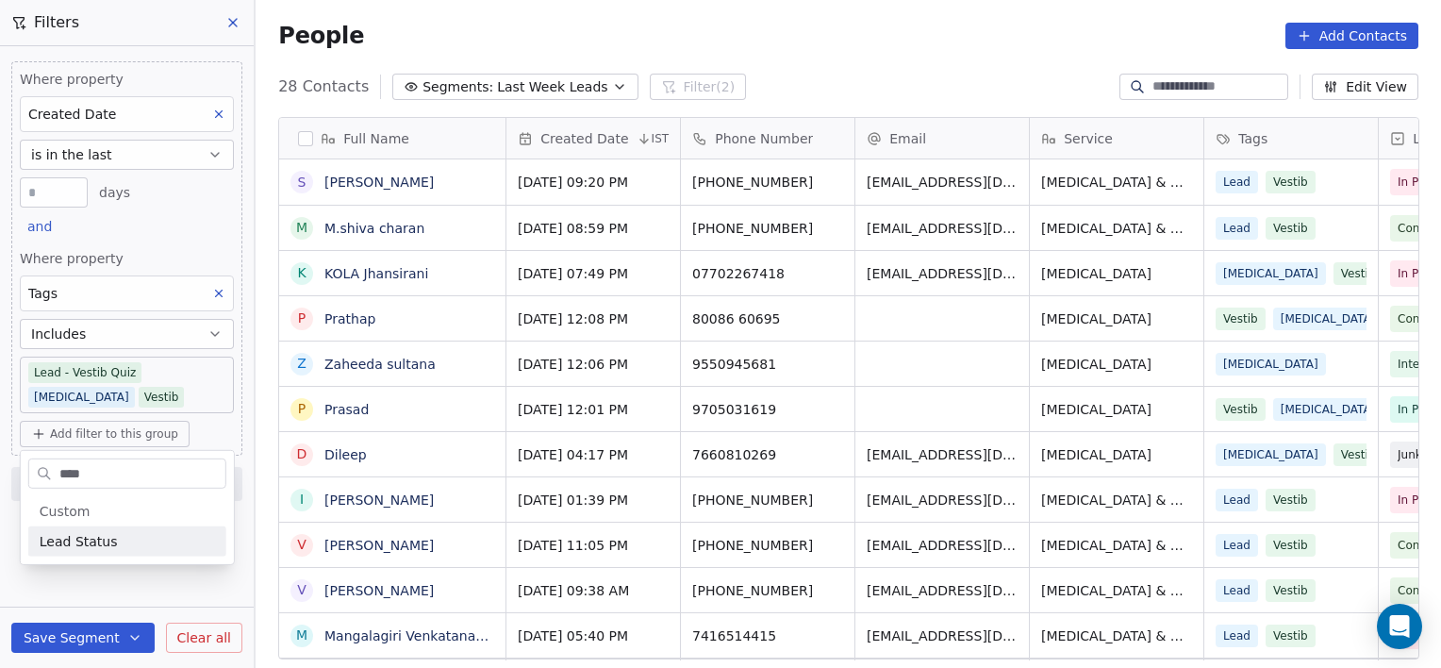
type input "****"
click at [93, 551] on div "Lead Status" at bounding box center [127, 541] width 198 height 30
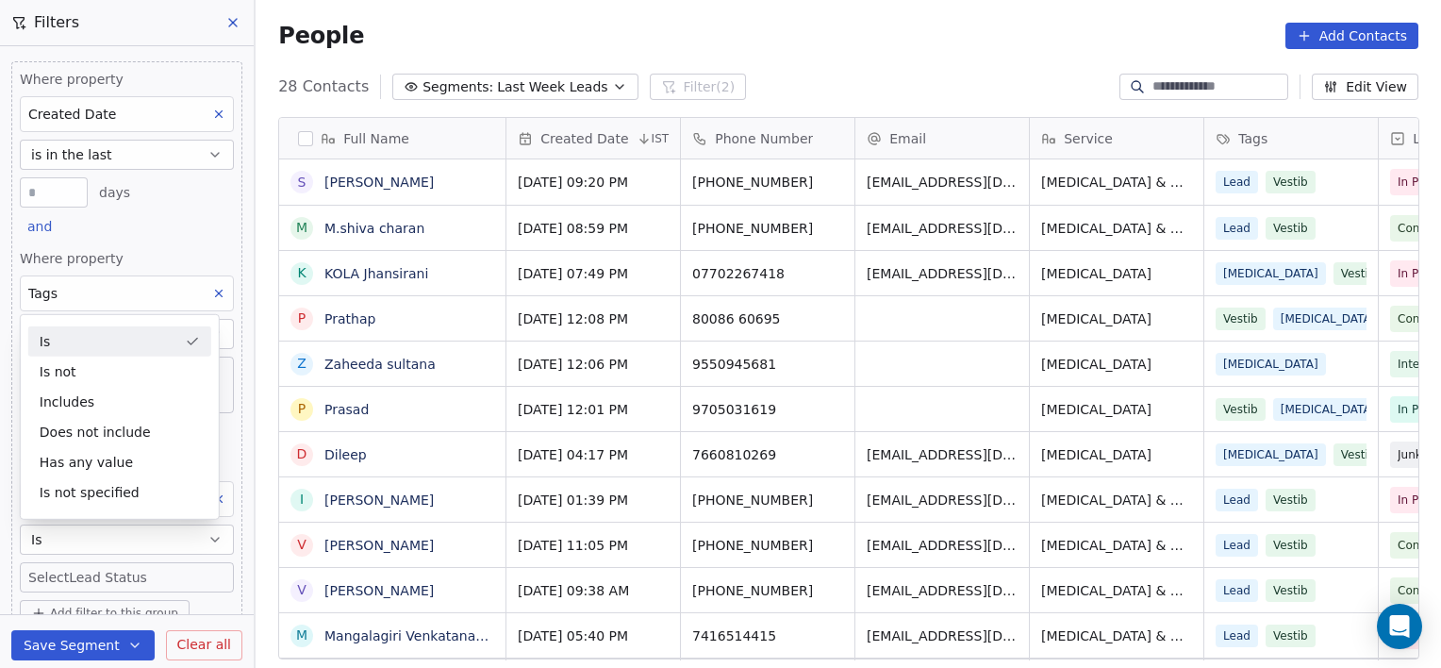
click at [61, 336] on div "Is" at bounding box center [119, 341] width 183 height 30
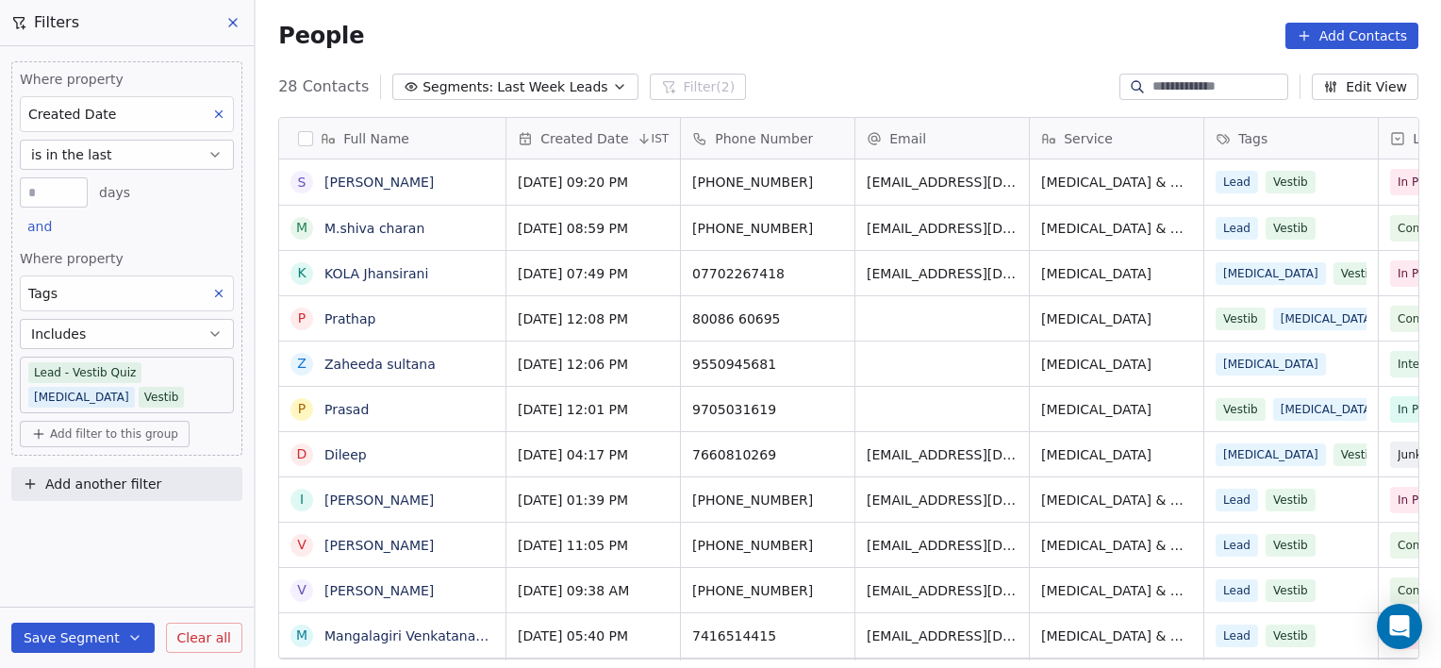
click at [104, 438] on span "Add filter to this group" at bounding box center [114, 433] width 128 height 15
click at [98, 473] on span "Contact properties" at bounding box center [101, 473] width 123 height 20
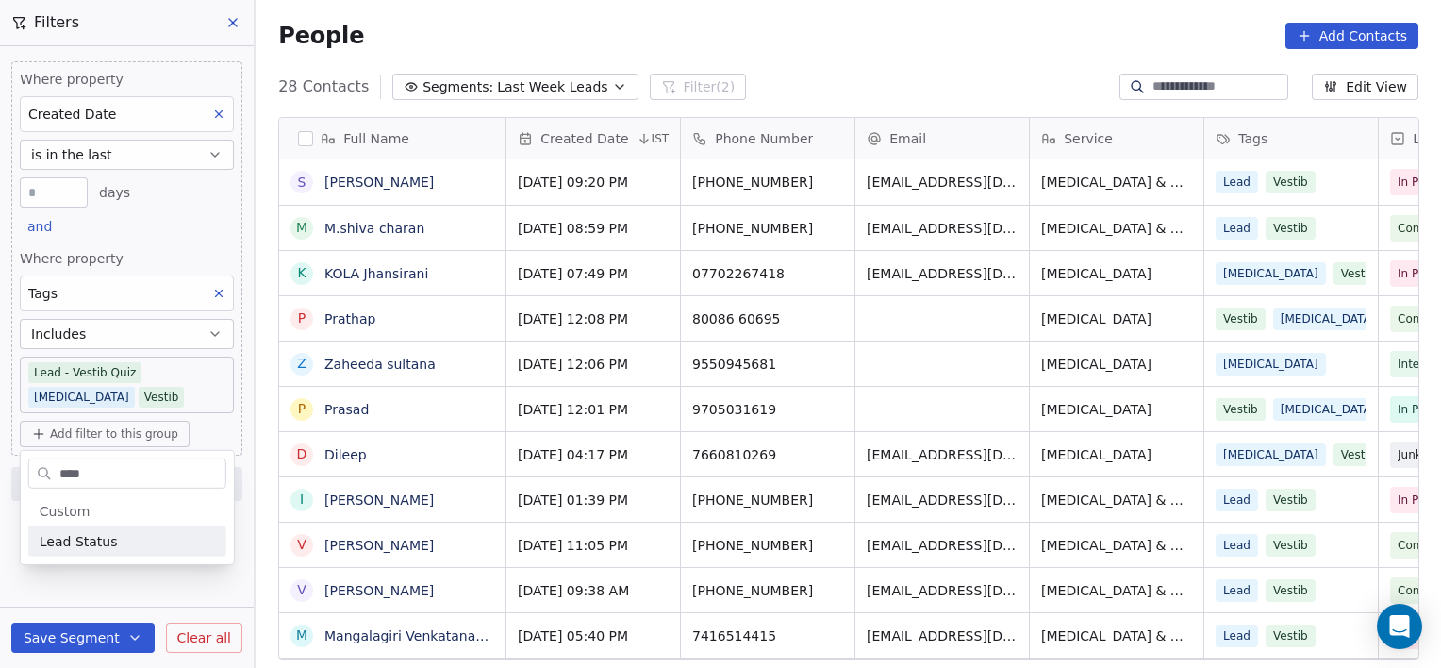
type input "****"
click at [55, 556] on div "General System Custom Lead Status B2B Fields Ecommerce Subscription / SaaS" at bounding box center [127, 526] width 213 height 75
click at [73, 540] on span "Lead Status" at bounding box center [79, 541] width 78 height 19
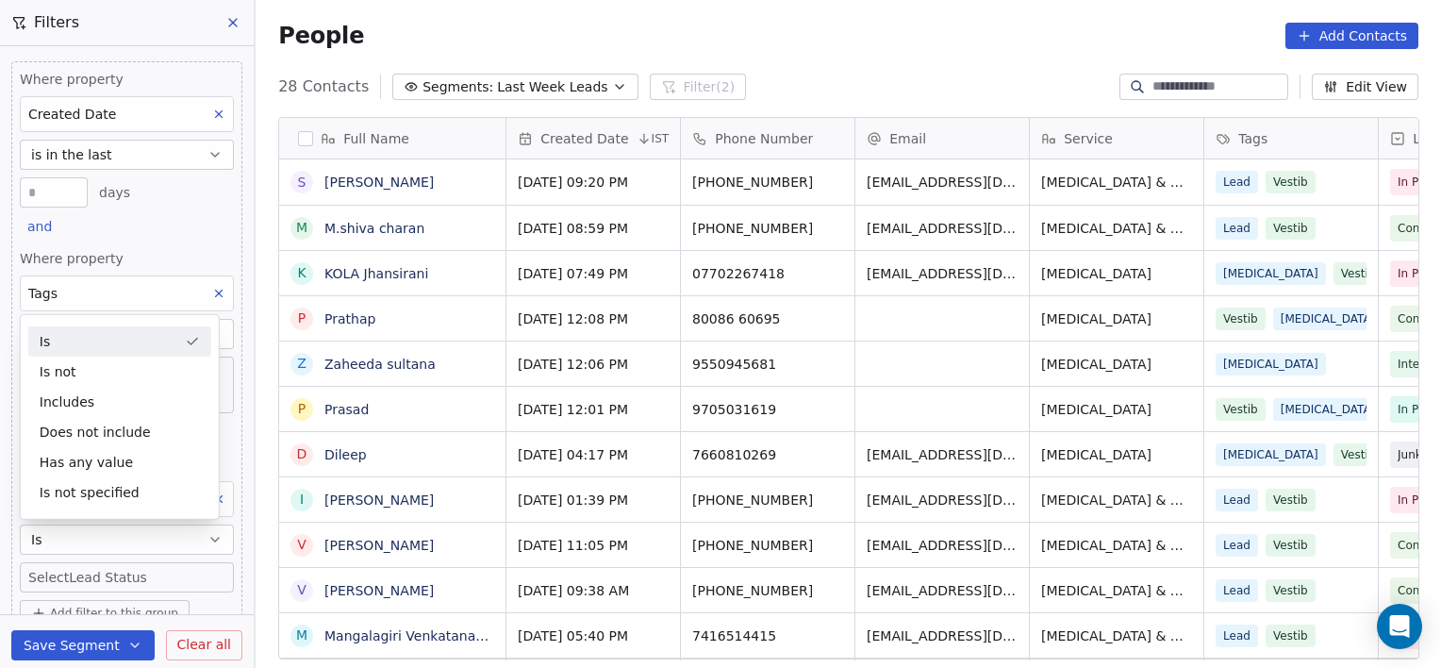
click at [68, 575] on body "[PERSON_NAME] Clinic External Contacts People Marketing Workflows Campaigns Sal…" at bounding box center [720, 334] width 1441 height 668
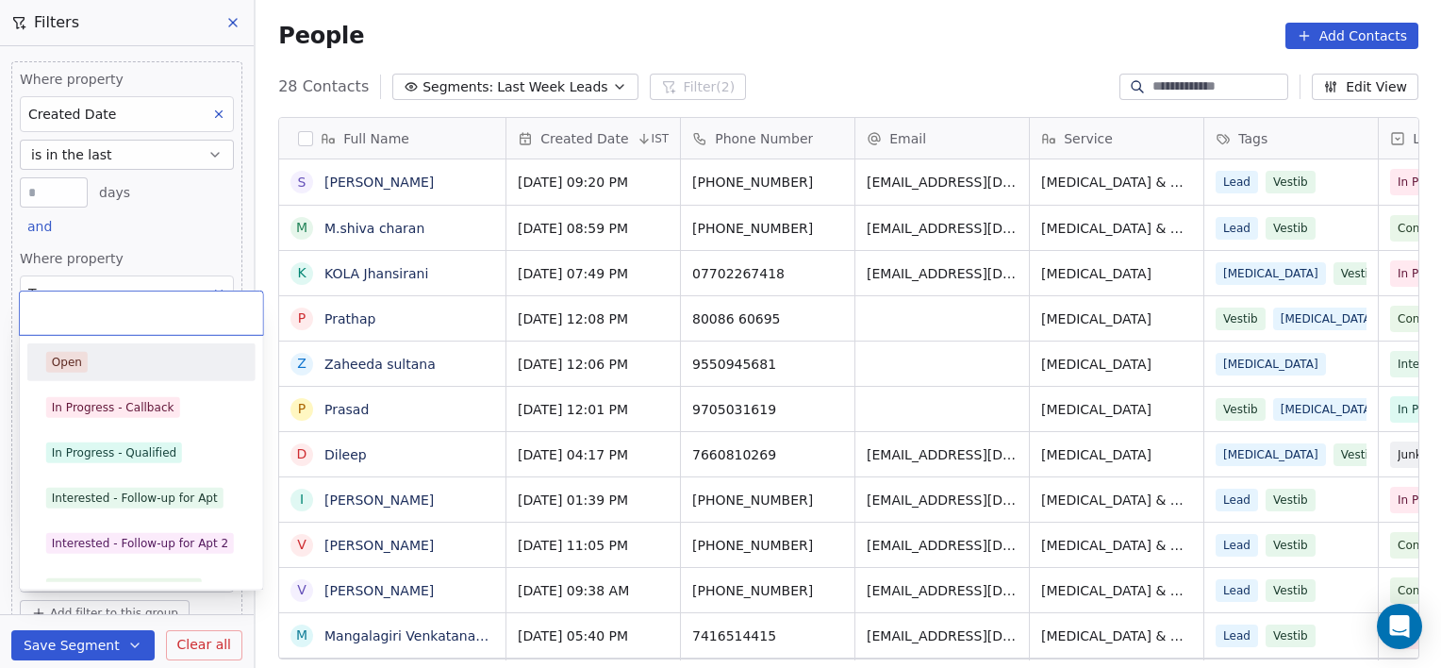
click at [68, 575] on div "Converted - Appointment" at bounding box center [141, 589] width 228 height 38
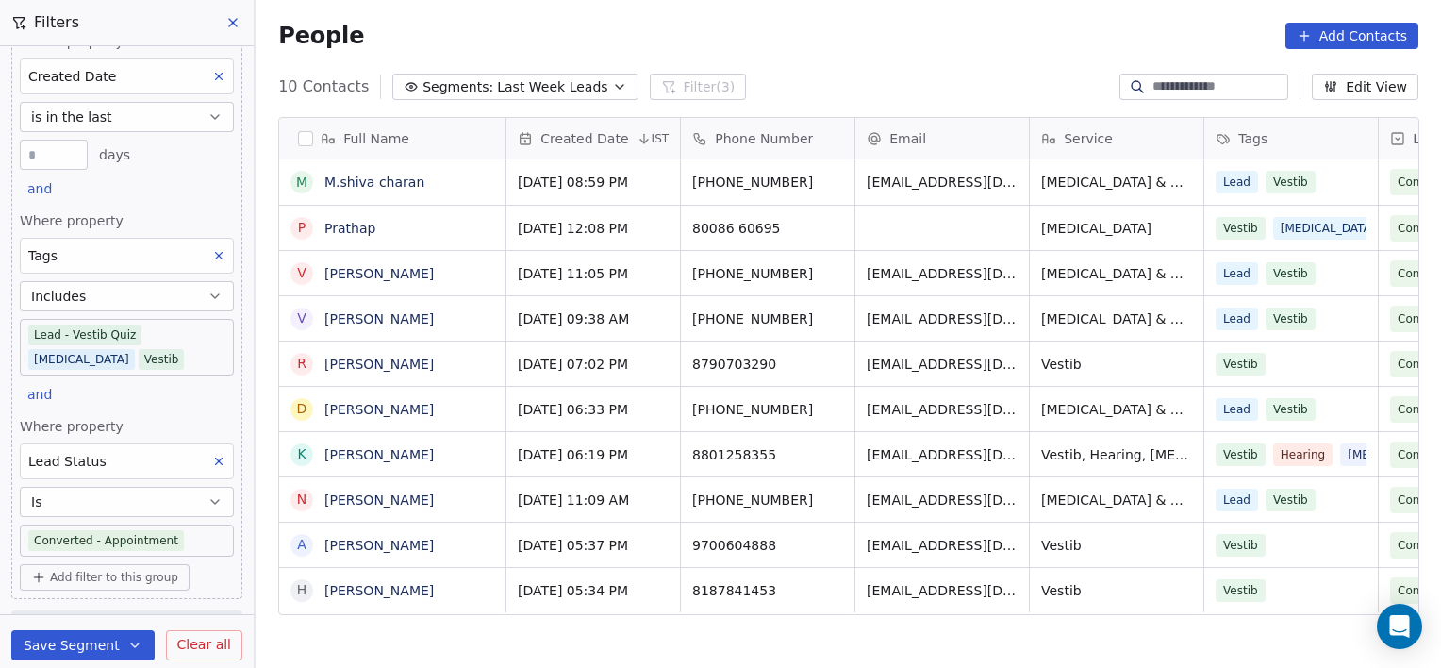
scroll to position [73, 0]
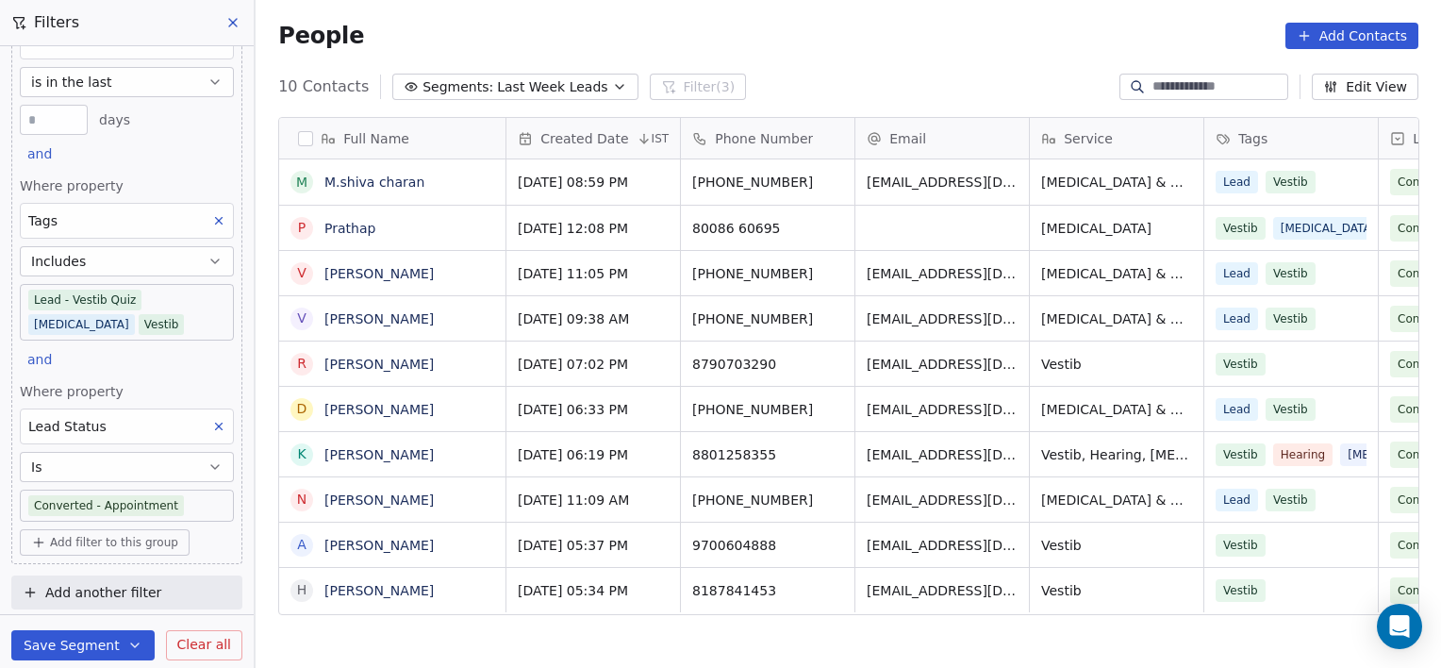
click at [200, 503] on body "[PERSON_NAME] Clinic External Contacts People Marketing Workflows Campaigns Sal…" at bounding box center [720, 334] width 1441 height 668
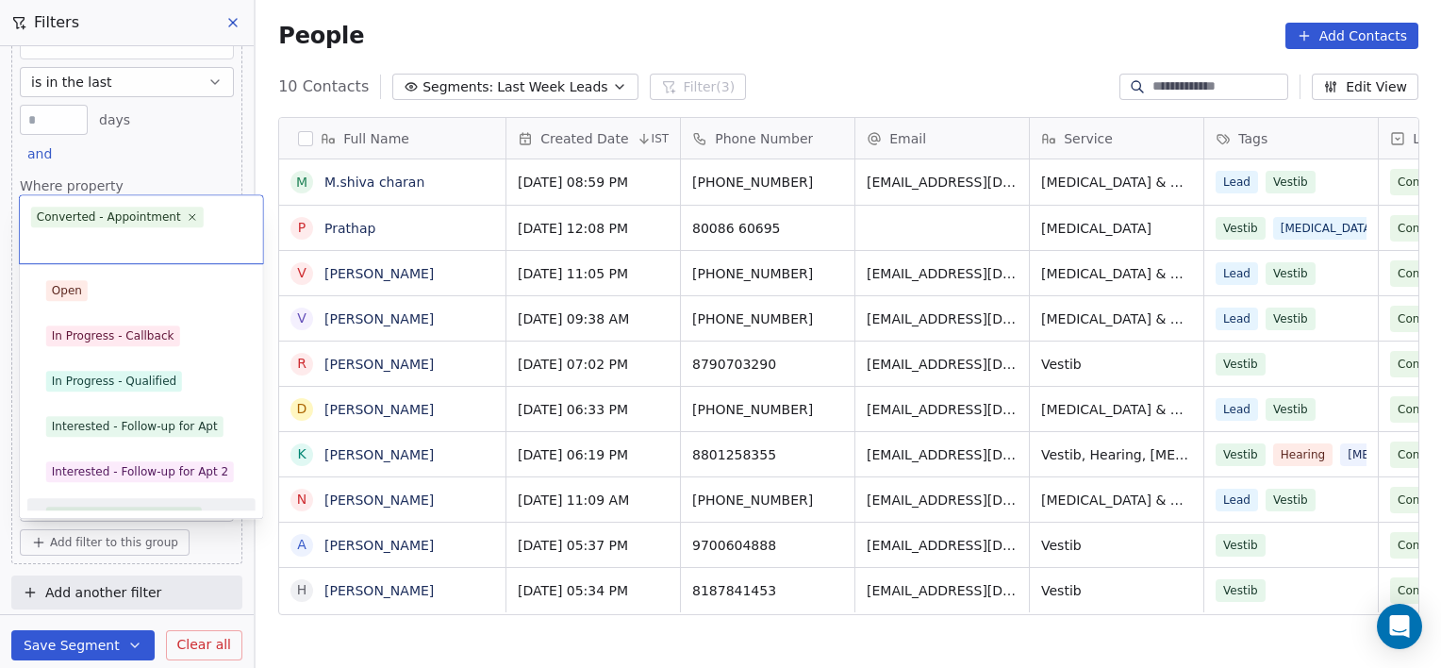
scroll to position [25, 0]
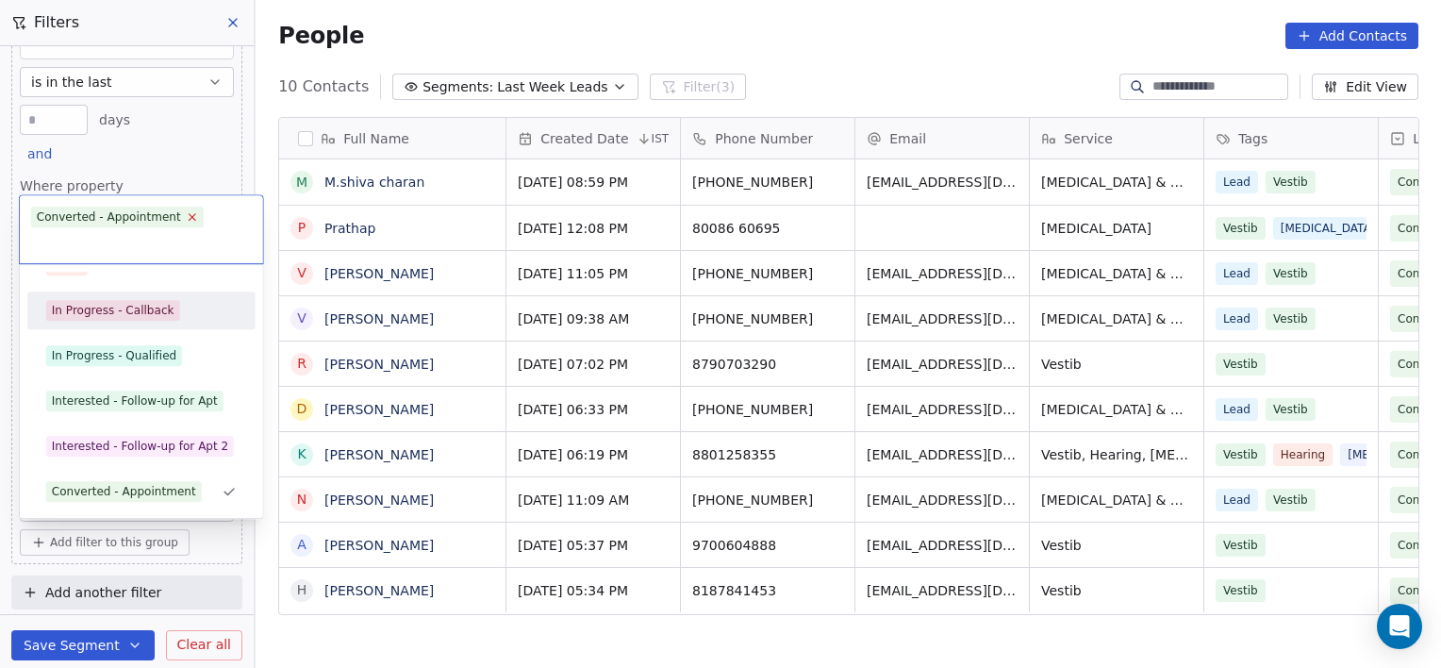
click at [186, 217] on icon at bounding box center [192, 217] width 12 height 12
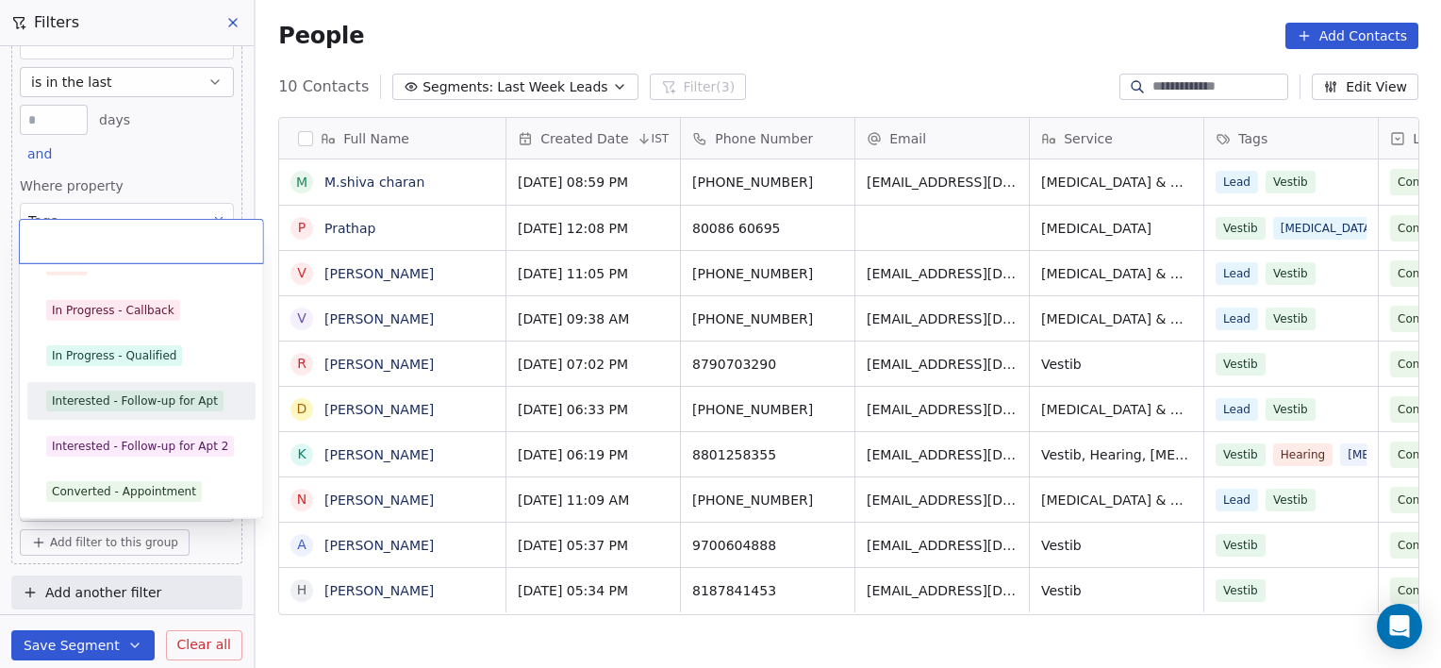
click at [158, 404] on div "Interested - Follow-up for Apt" at bounding box center [135, 400] width 166 height 17
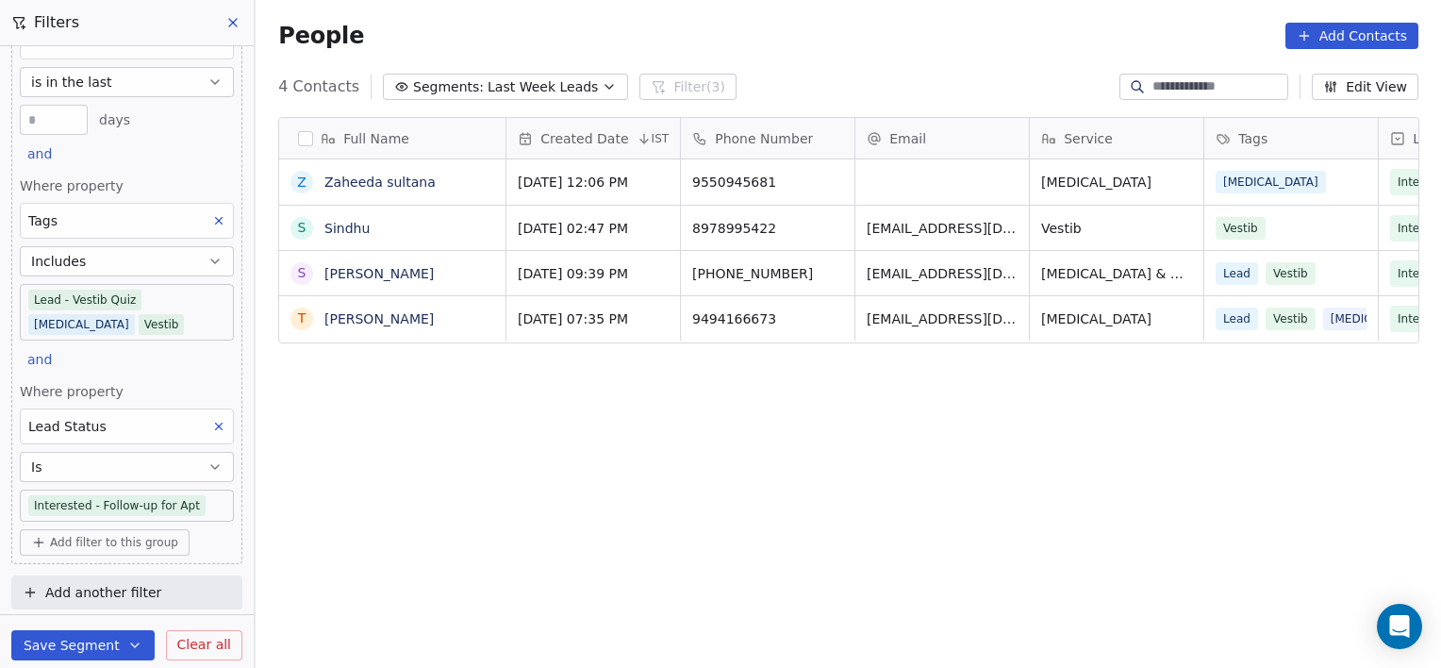
scroll to position [574, 1172]
click at [202, 503] on body "[PERSON_NAME] Clinic External Contacts People Marketing Workflows Campaigns Sal…" at bounding box center [720, 334] width 1441 height 668
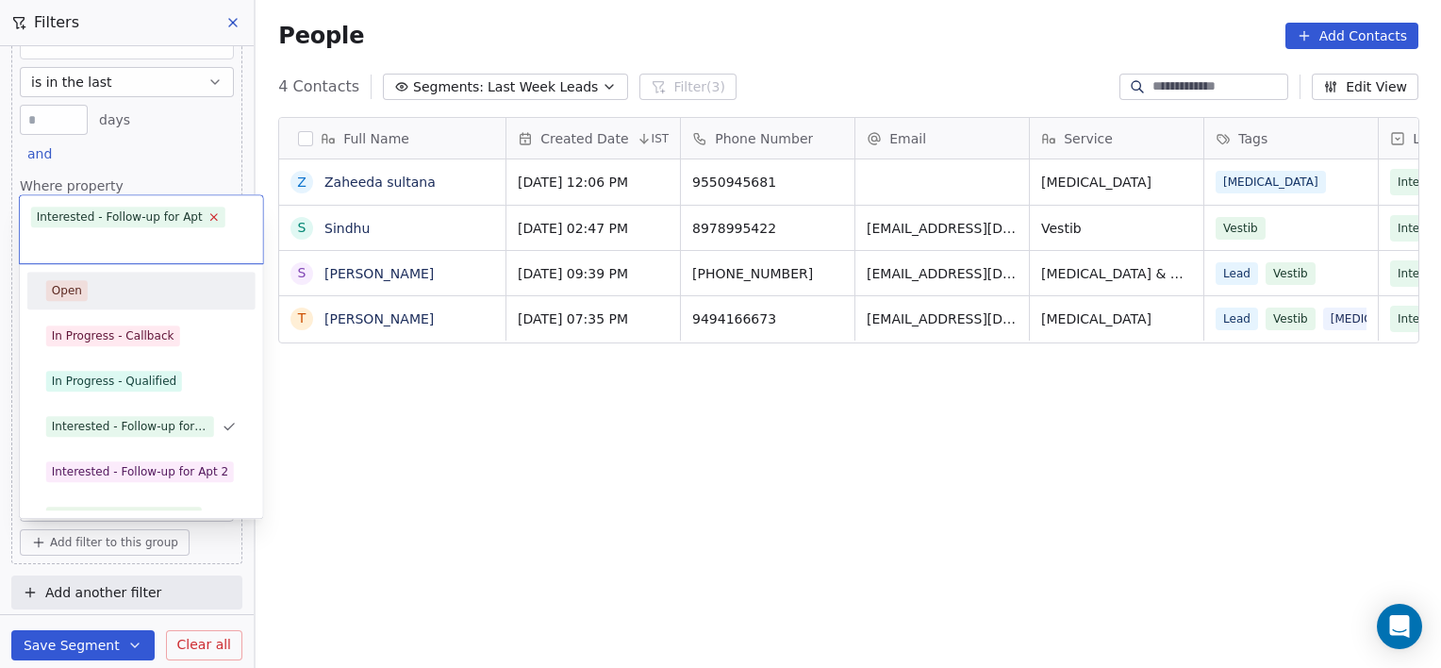
click at [208, 212] on icon at bounding box center [214, 217] width 12 height 12
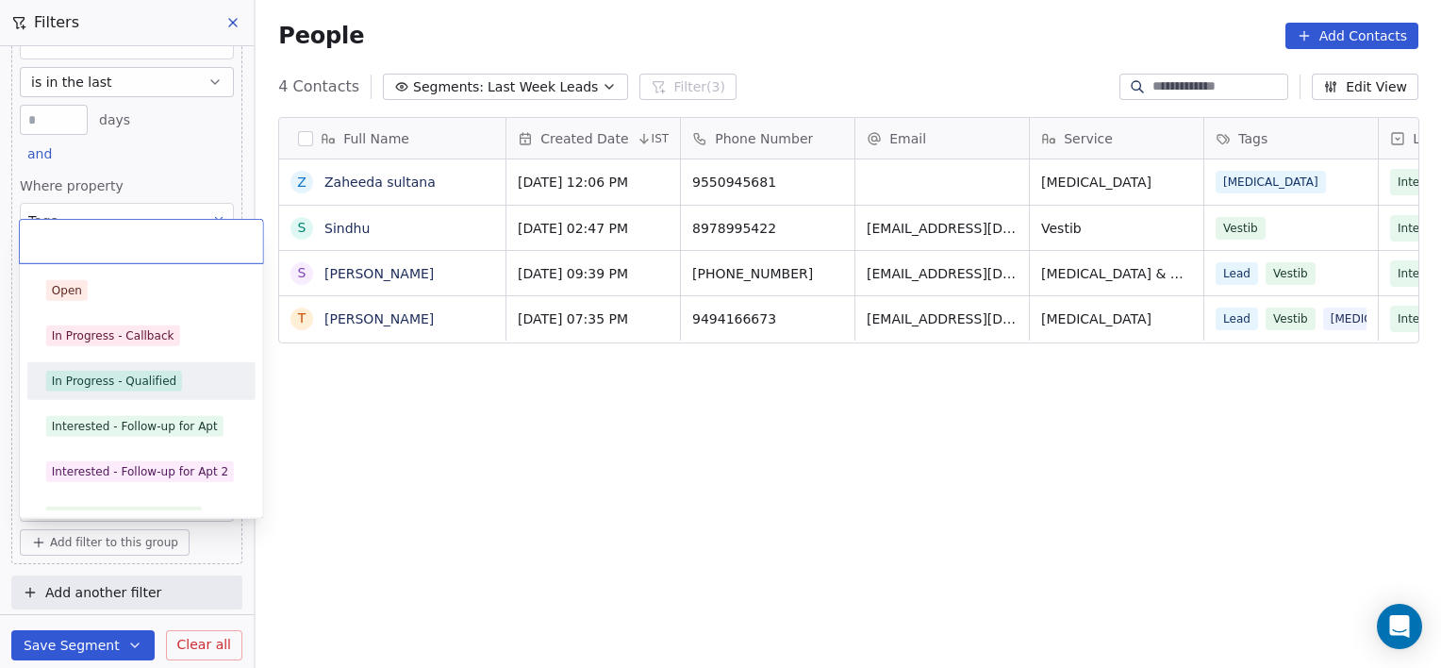
click at [125, 381] on div "In Progress - Qualified" at bounding box center [114, 381] width 125 height 17
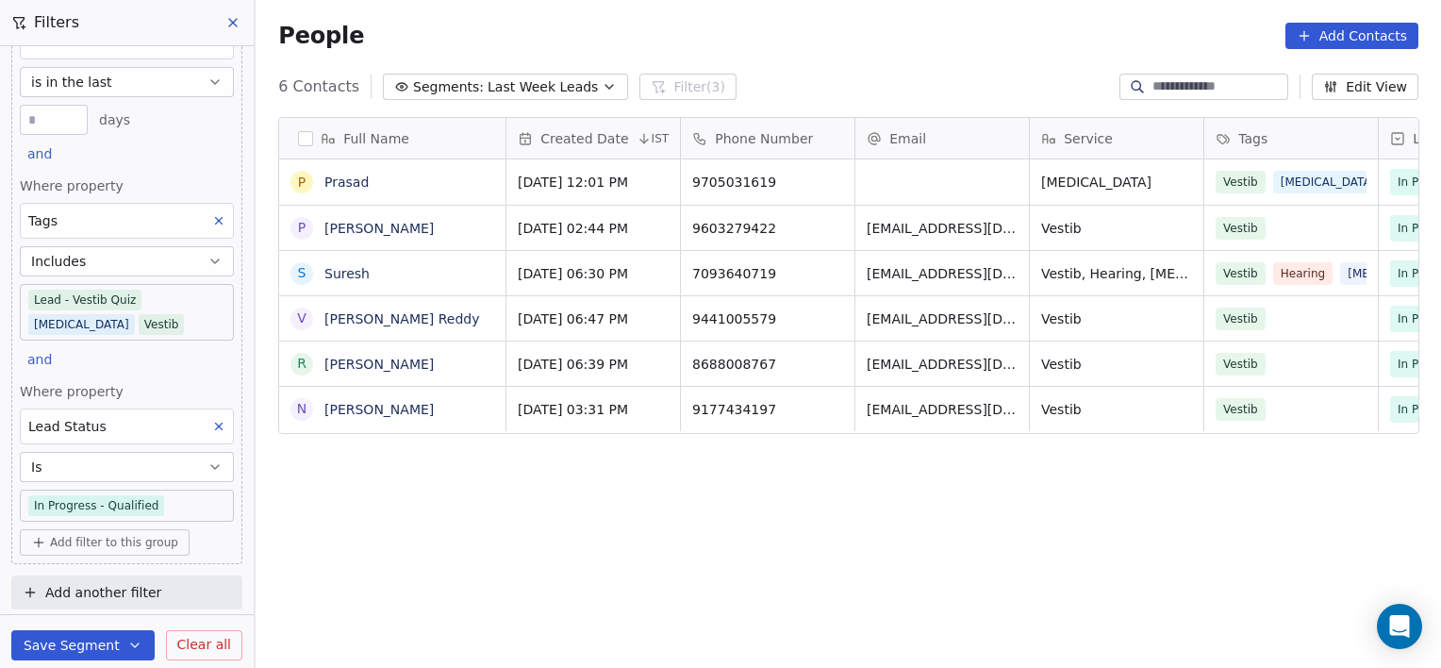
click at [158, 505] on body "[PERSON_NAME] Clinic External Contacts People Marketing Workflows Campaigns Sal…" at bounding box center [720, 334] width 1441 height 668
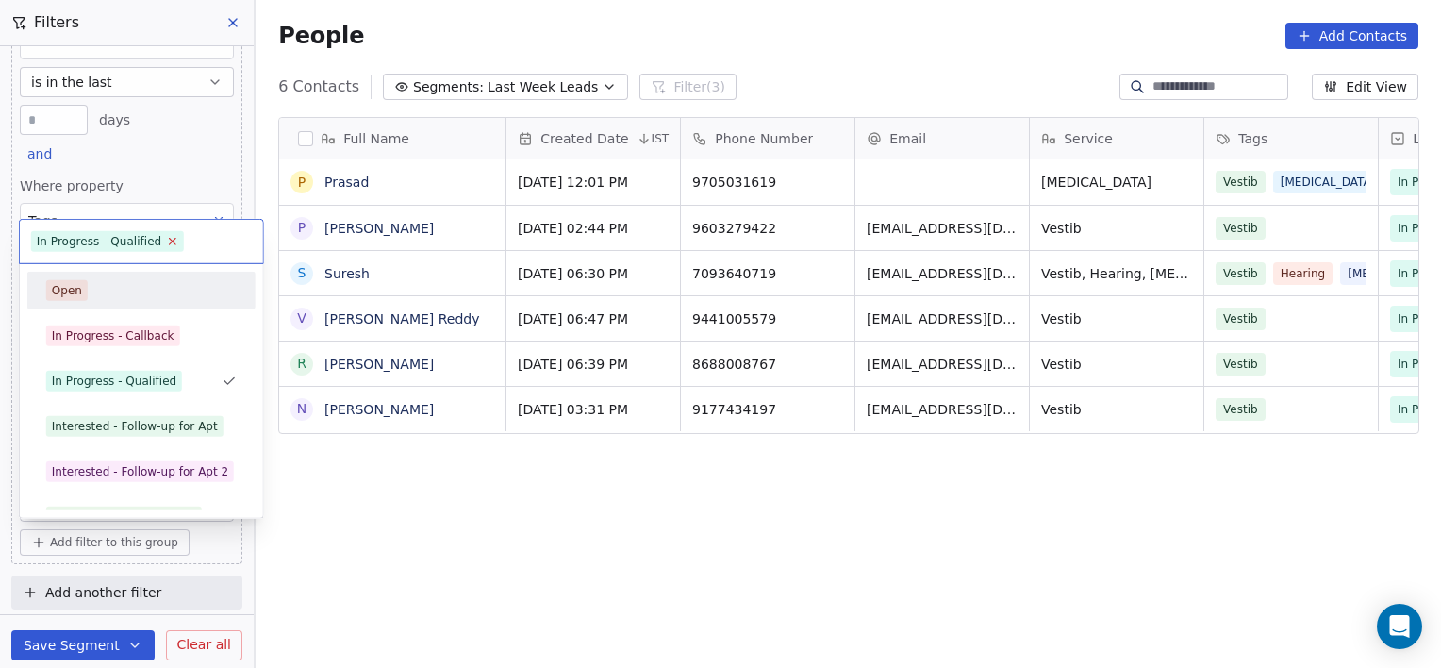
click at [170, 235] on icon at bounding box center [173, 241] width 12 height 12
click at [188, 235] on input "text" at bounding box center [220, 241] width 64 height 21
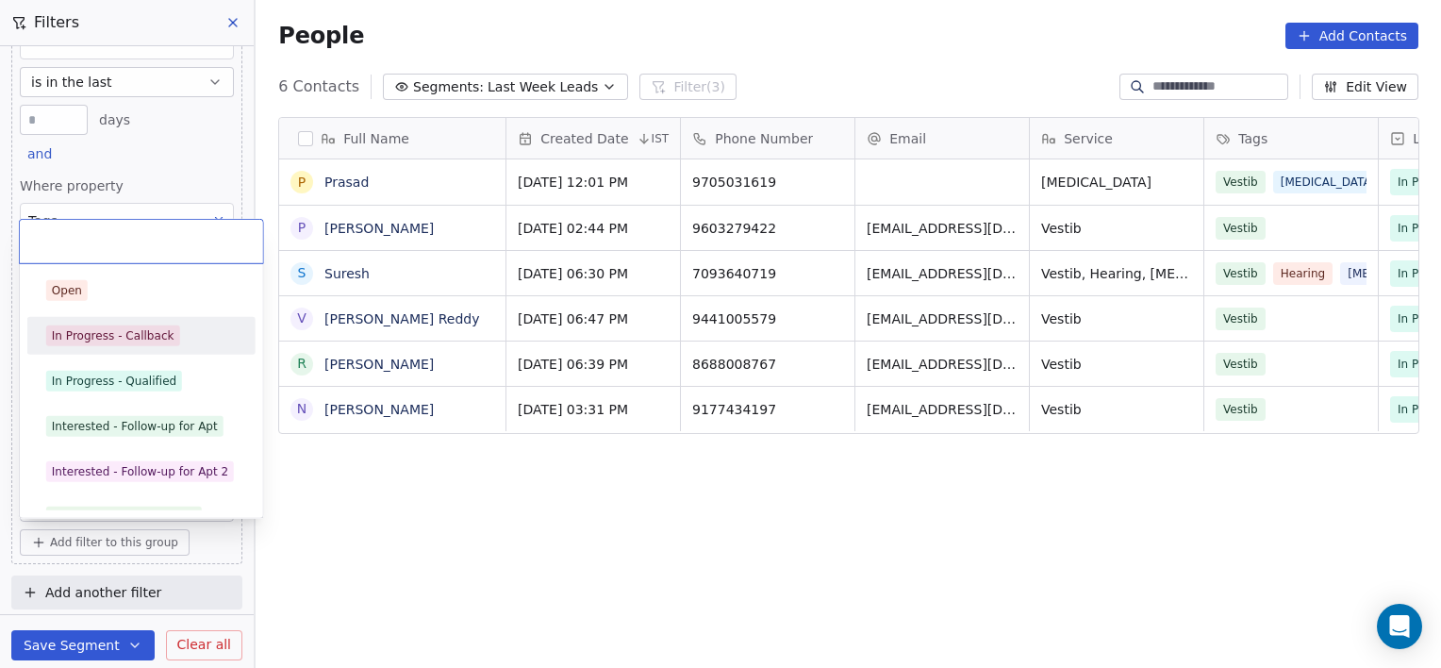
click at [132, 340] on div "In Progress - Callback" at bounding box center [113, 335] width 123 height 17
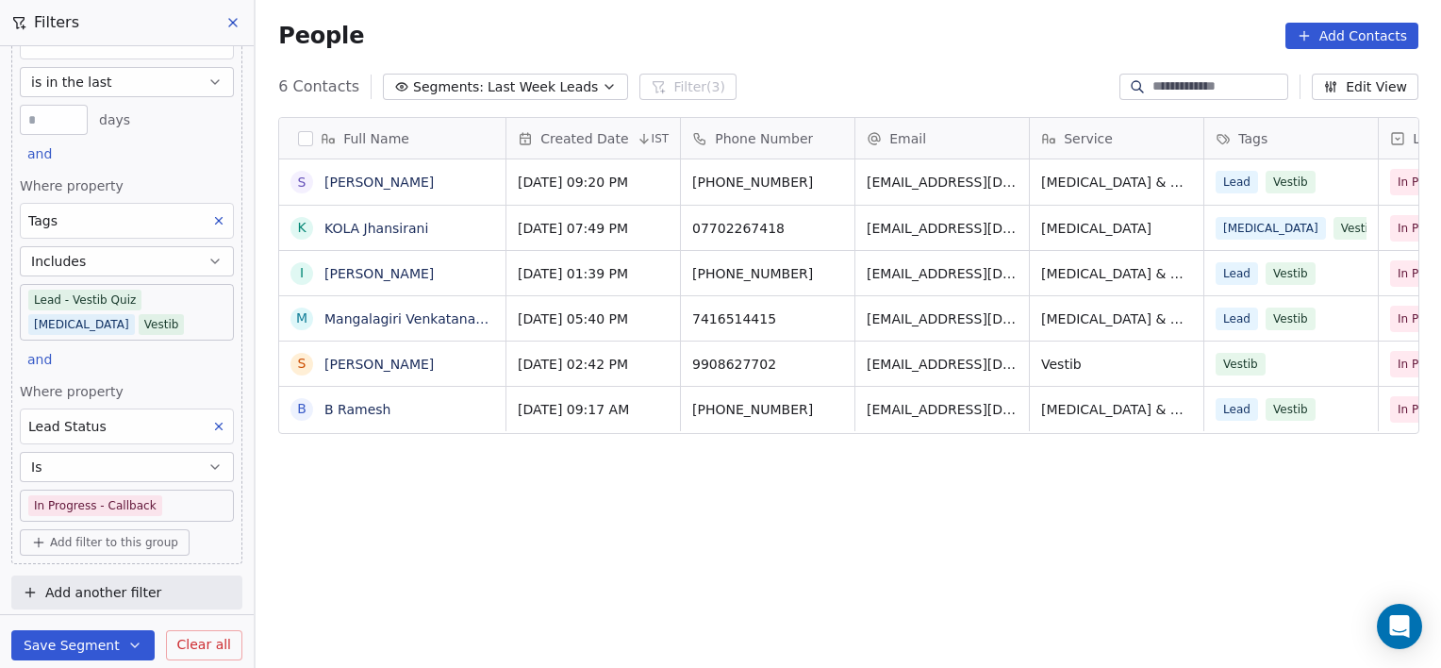
click at [192, 507] on body "[PERSON_NAME] Clinic External Contacts People Marketing Workflows Campaigns Sal…" at bounding box center [720, 334] width 1441 height 668
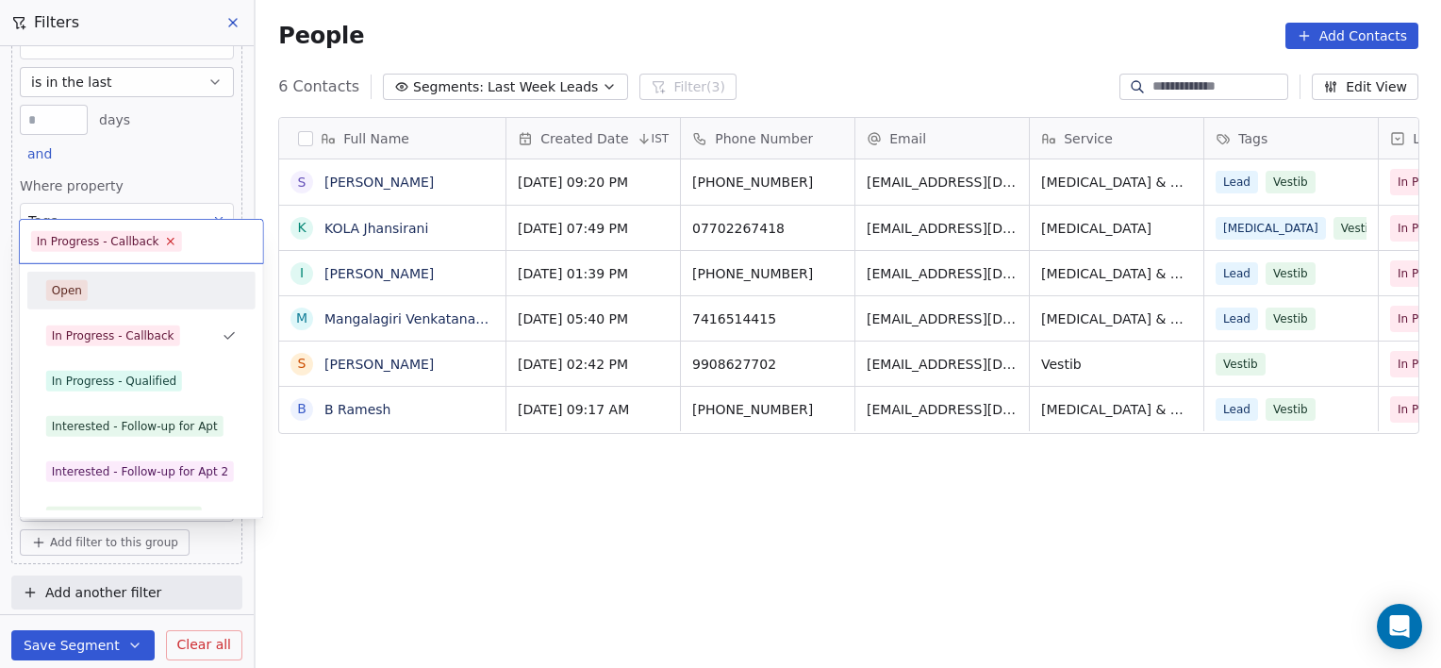
click at [161, 234] on span "In Progress - Callback" at bounding box center [106, 241] width 151 height 21
click at [156, 239] on span "In Progress - Callback" at bounding box center [106, 241] width 151 height 21
click at [164, 239] on icon at bounding box center [170, 241] width 12 height 12
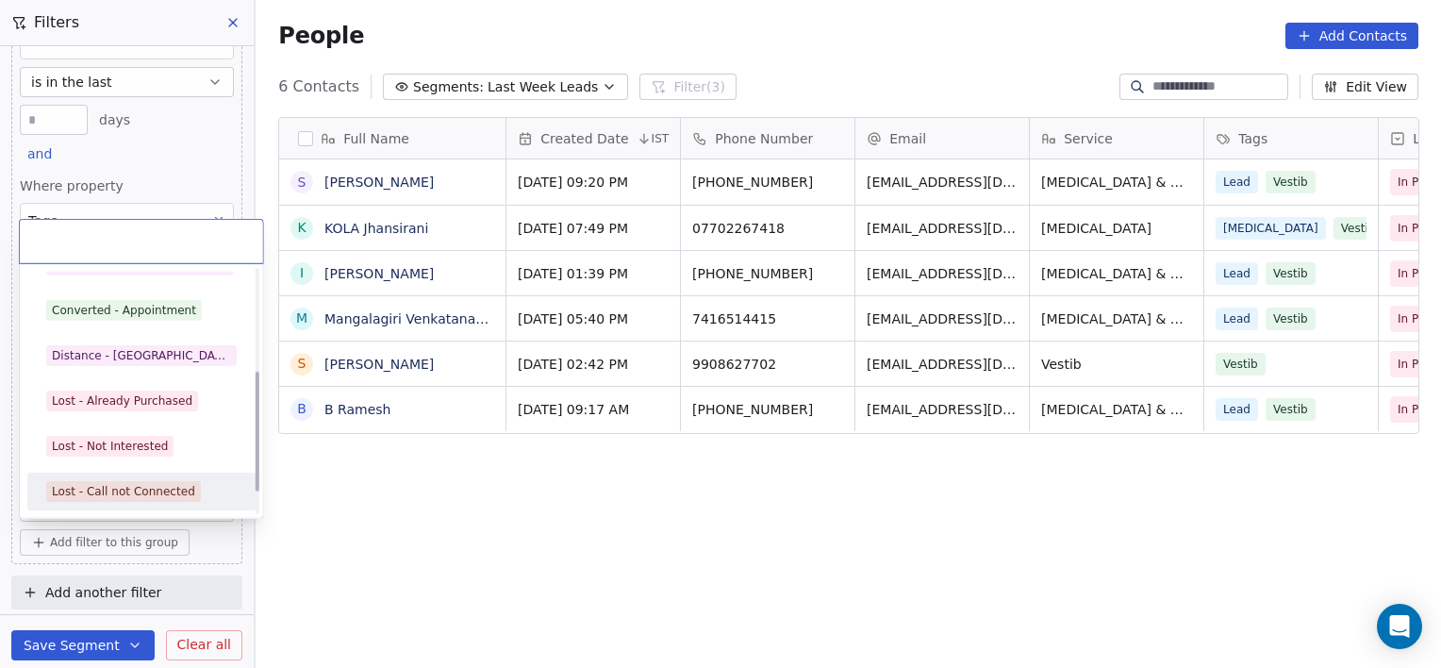
scroll to position [252, 0]
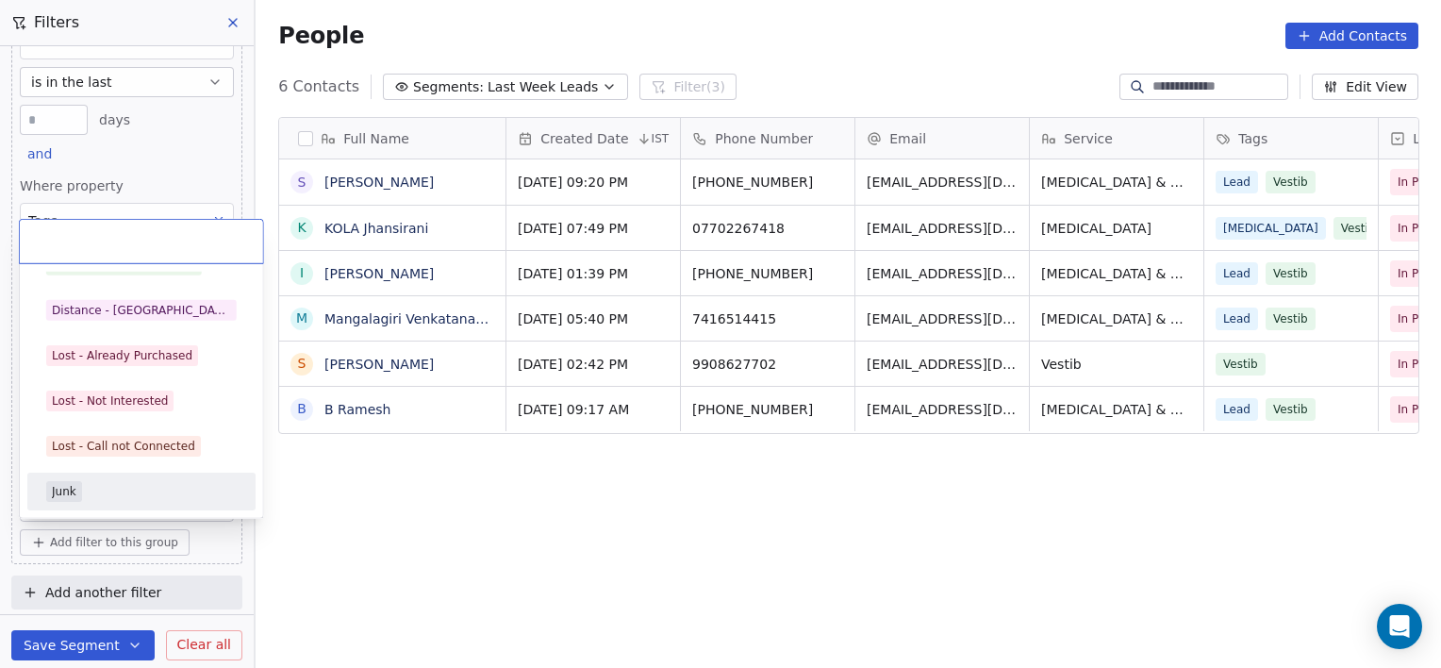
click at [50, 491] on span "Junk" at bounding box center [64, 491] width 36 height 21
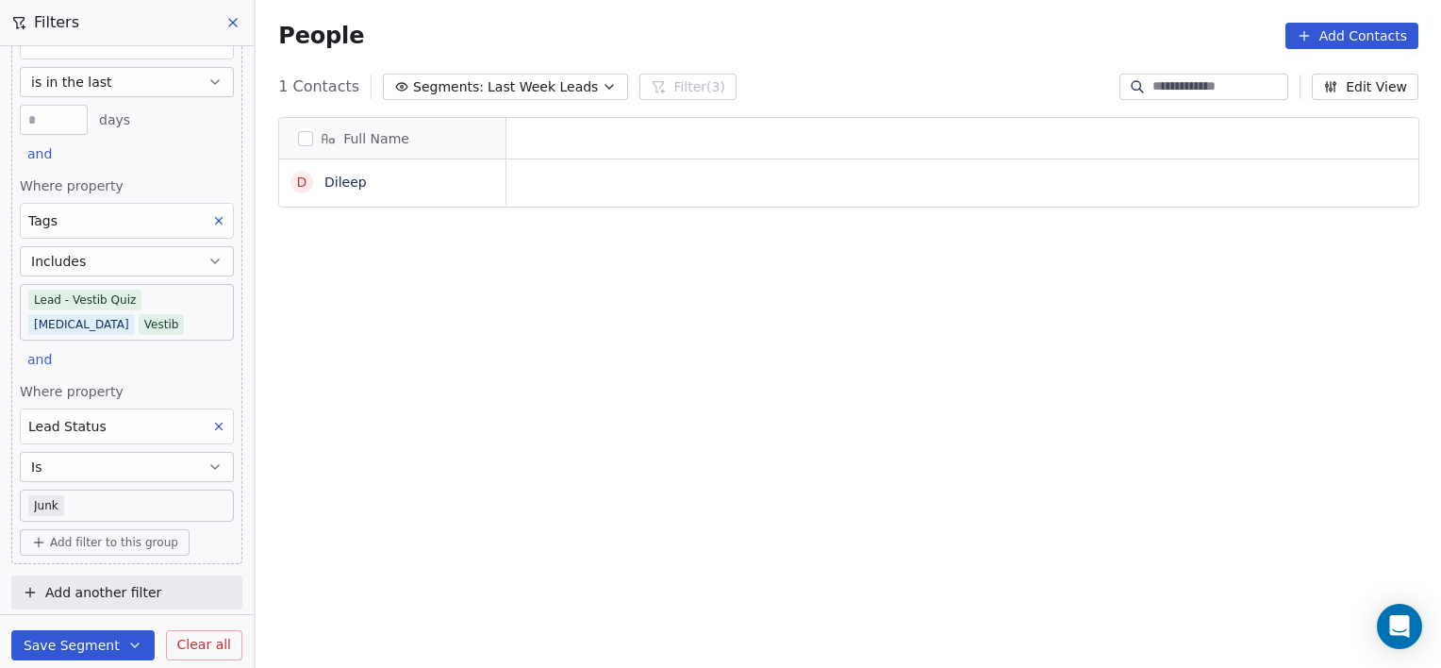
scroll to position [574, 1172]
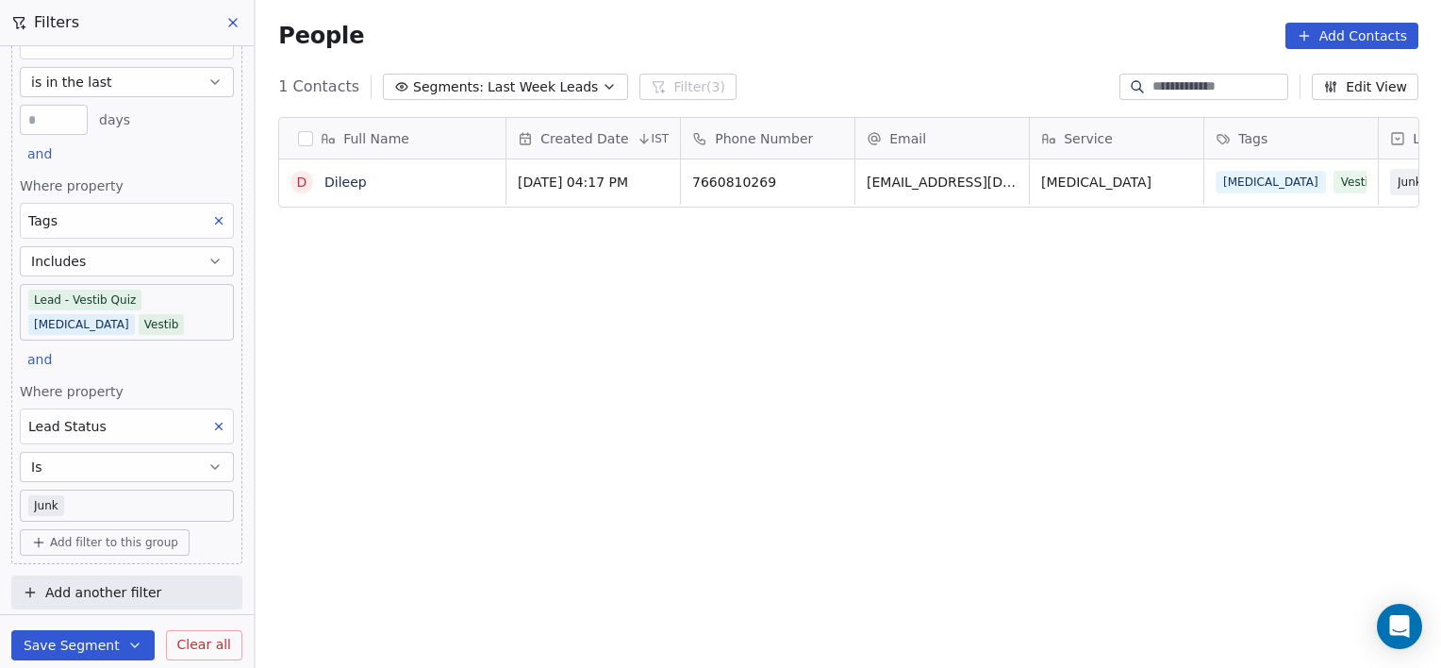
click at [212, 426] on icon at bounding box center [218, 426] width 13 height 13
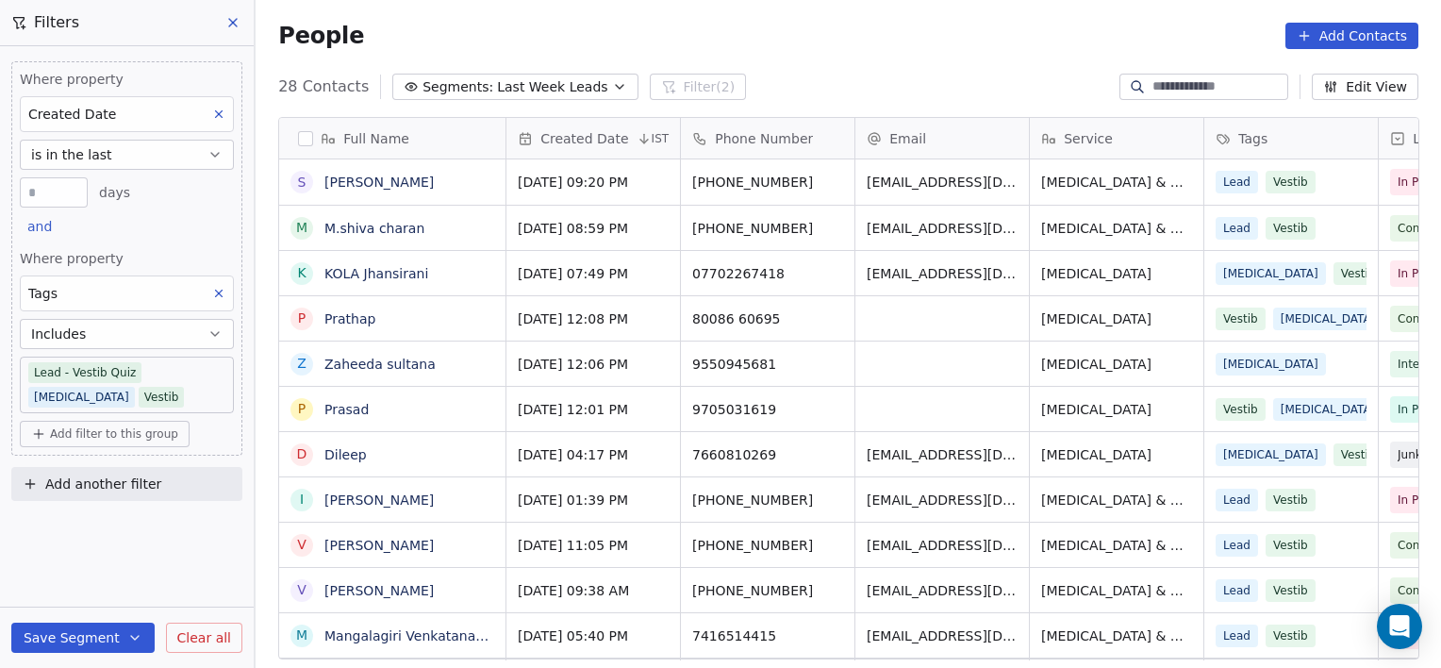
scroll to position [0, 0]
click at [110, 437] on span "Add filter to this group" at bounding box center [114, 433] width 128 height 15
click at [108, 476] on span "Contact properties" at bounding box center [101, 473] width 123 height 20
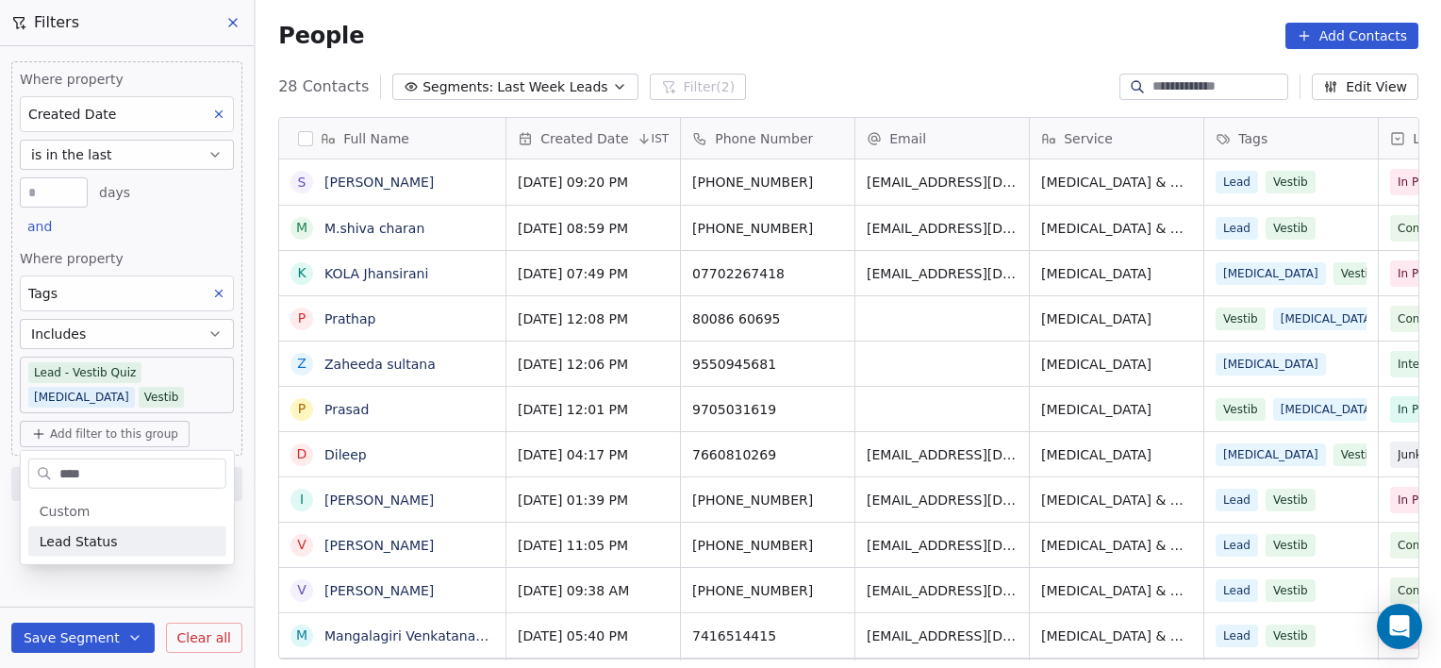
type input "****"
click at [121, 544] on div "Lead Status" at bounding box center [127, 541] width 175 height 19
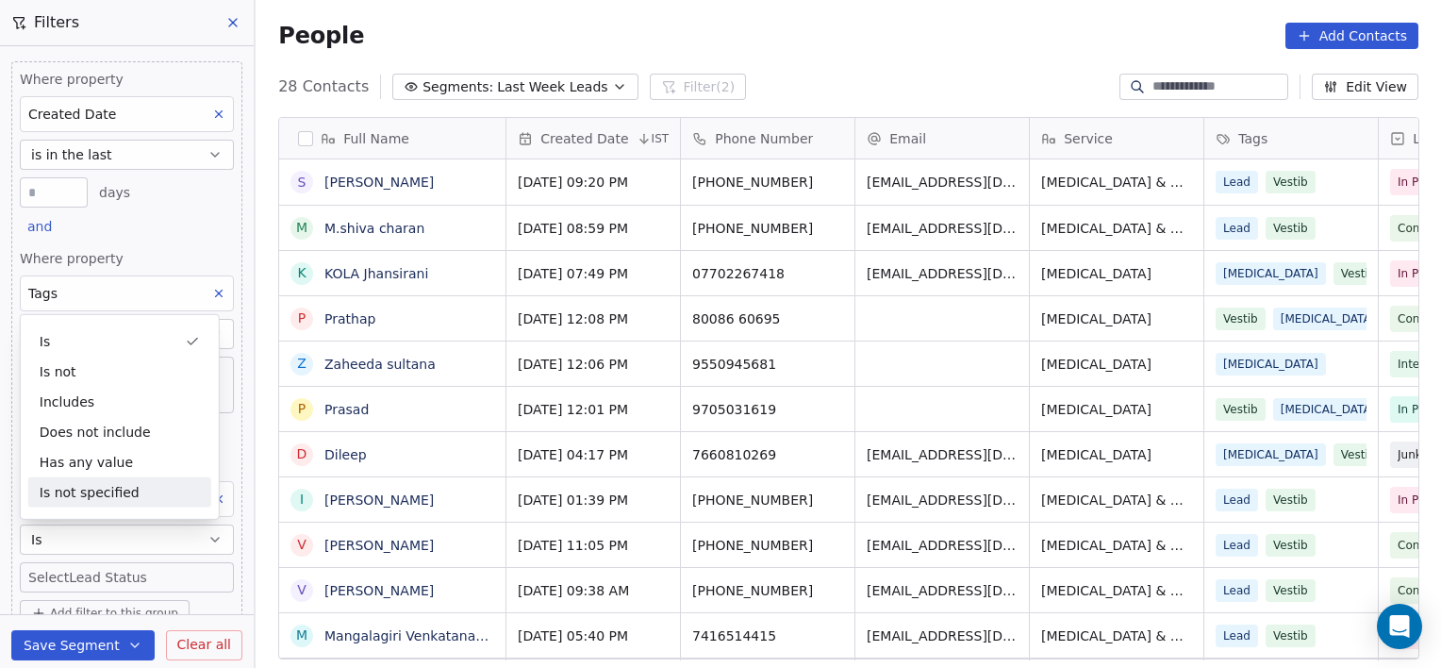
click at [80, 574] on body "[PERSON_NAME] Clinic External Contacts People Marketing Workflows Campaigns Sal…" at bounding box center [720, 334] width 1441 height 668
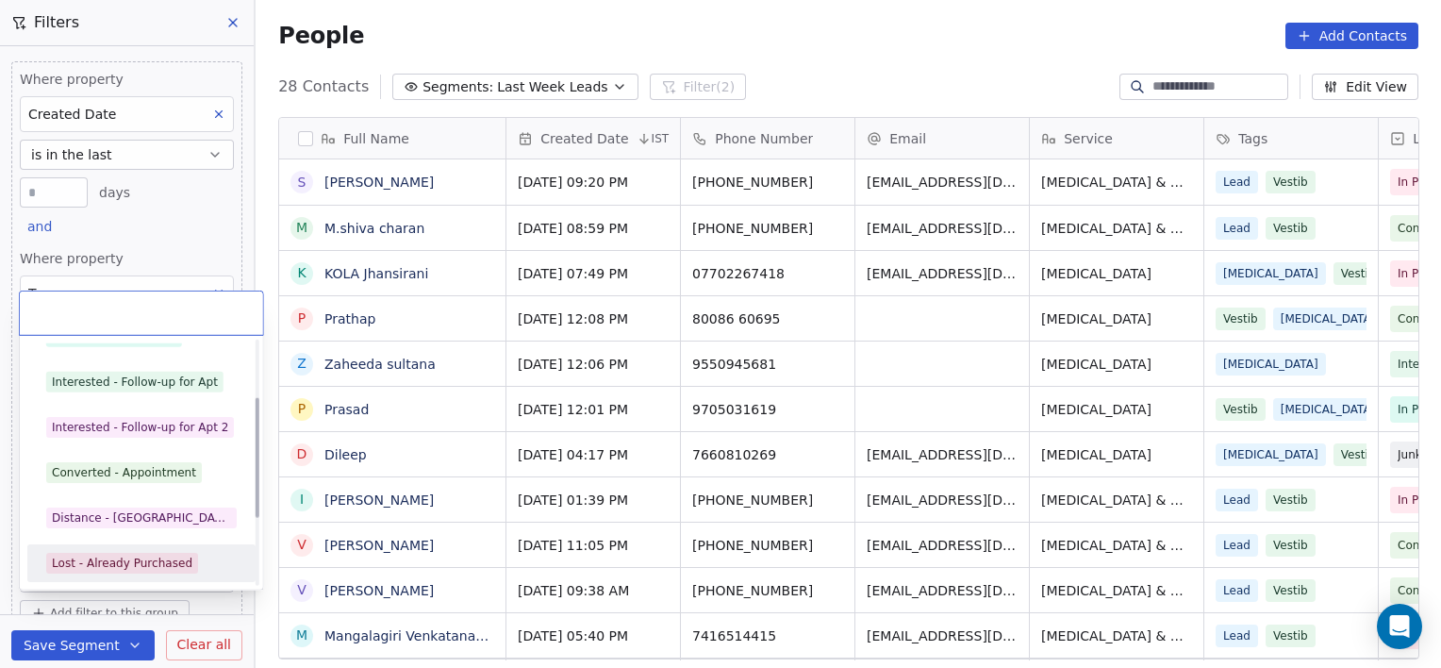
scroll to position [161, 0]
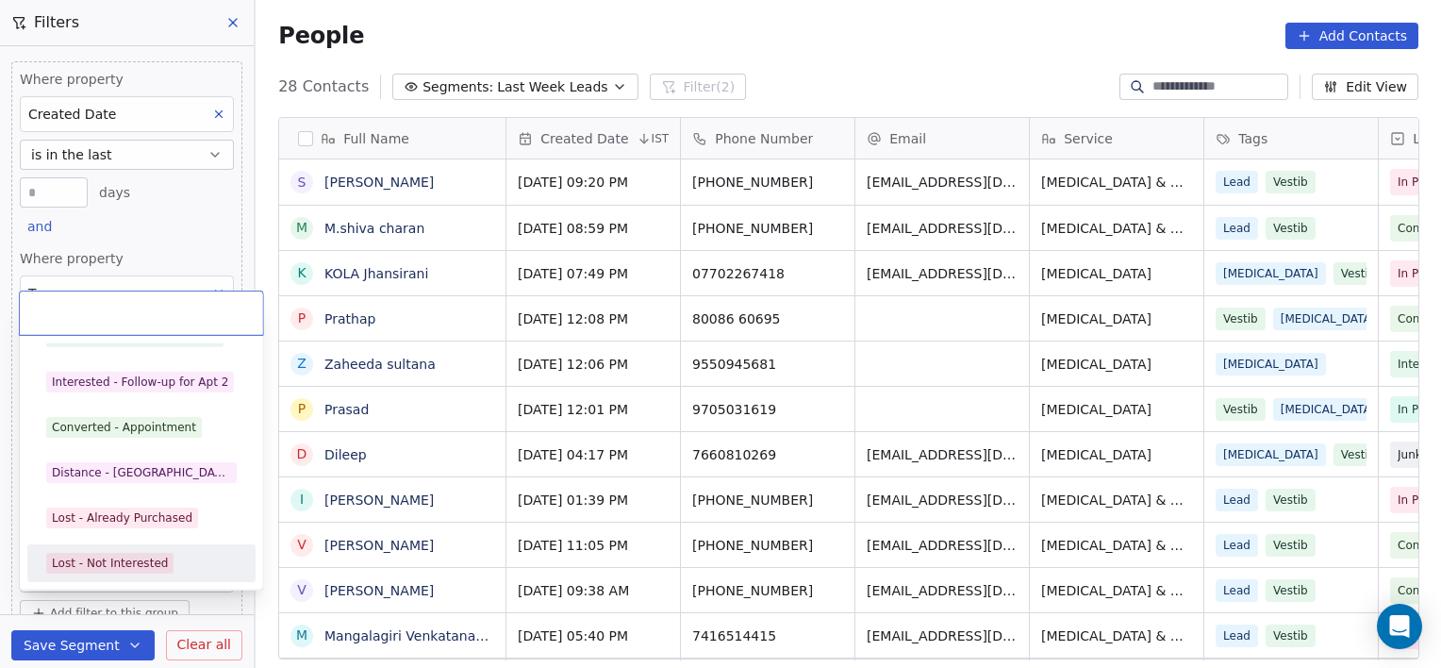
click at [125, 555] on div "Lost - Not Interested" at bounding box center [110, 563] width 116 height 17
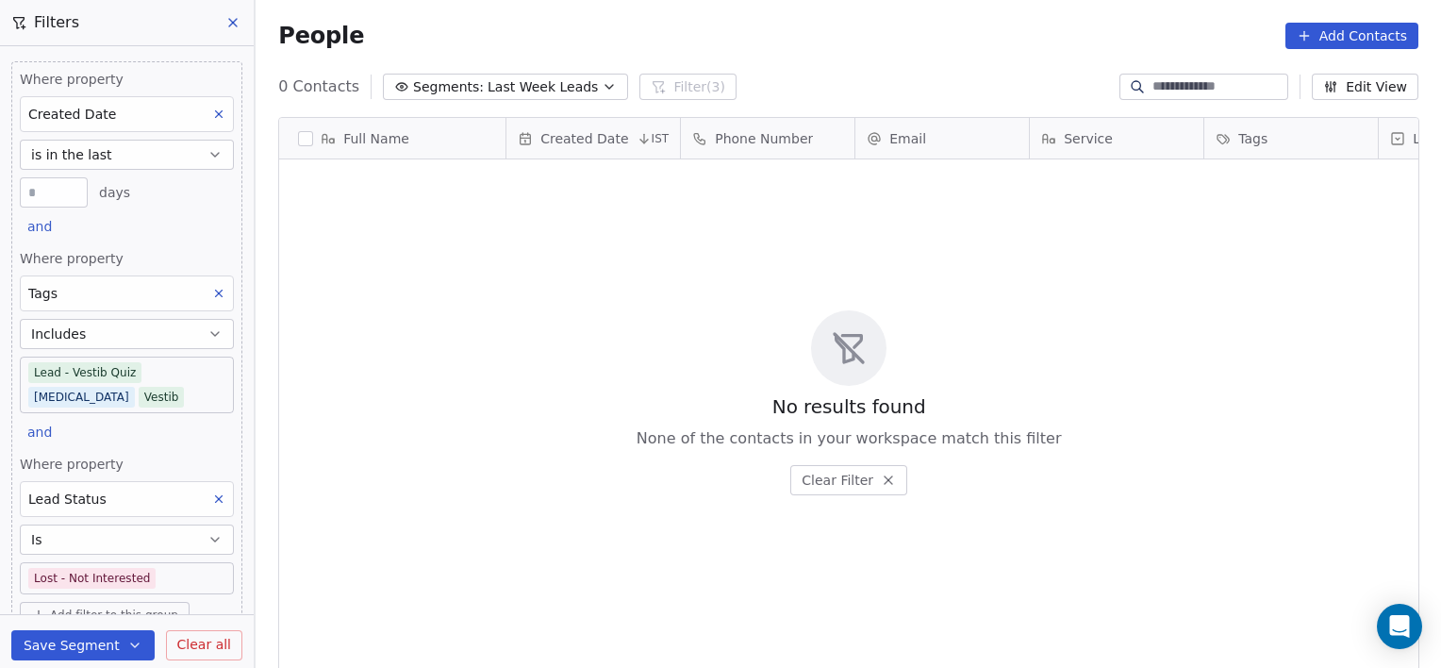
scroll to position [574, 1172]
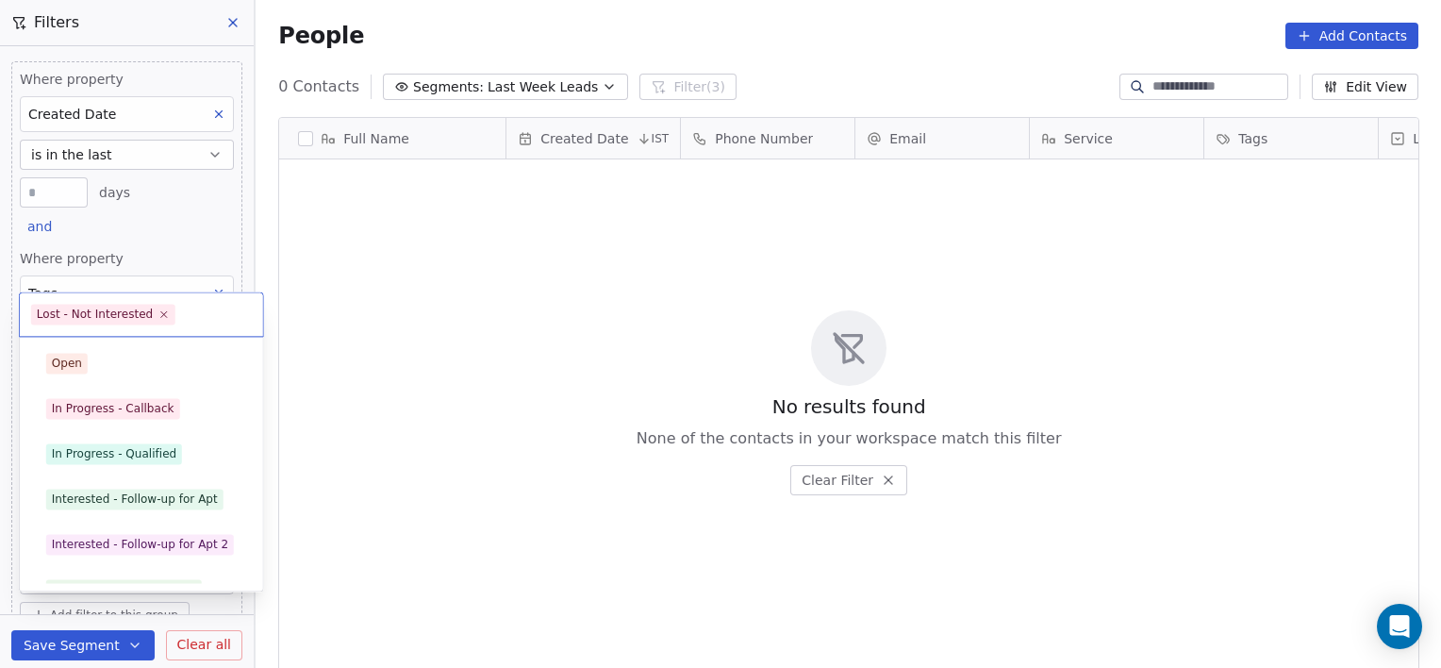
click at [162, 583] on body "[PERSON_NAME] Clinic External Contacts People Marketing Workflows Campaigns Sal…" at bounding box center [720, 334] width 1441 height 668
click at [162, 583] on div "Open In Progress - Callback In Progress - Qualified Interested - Follow-up for …" at bounding box center [141, 464] width 243 height 254
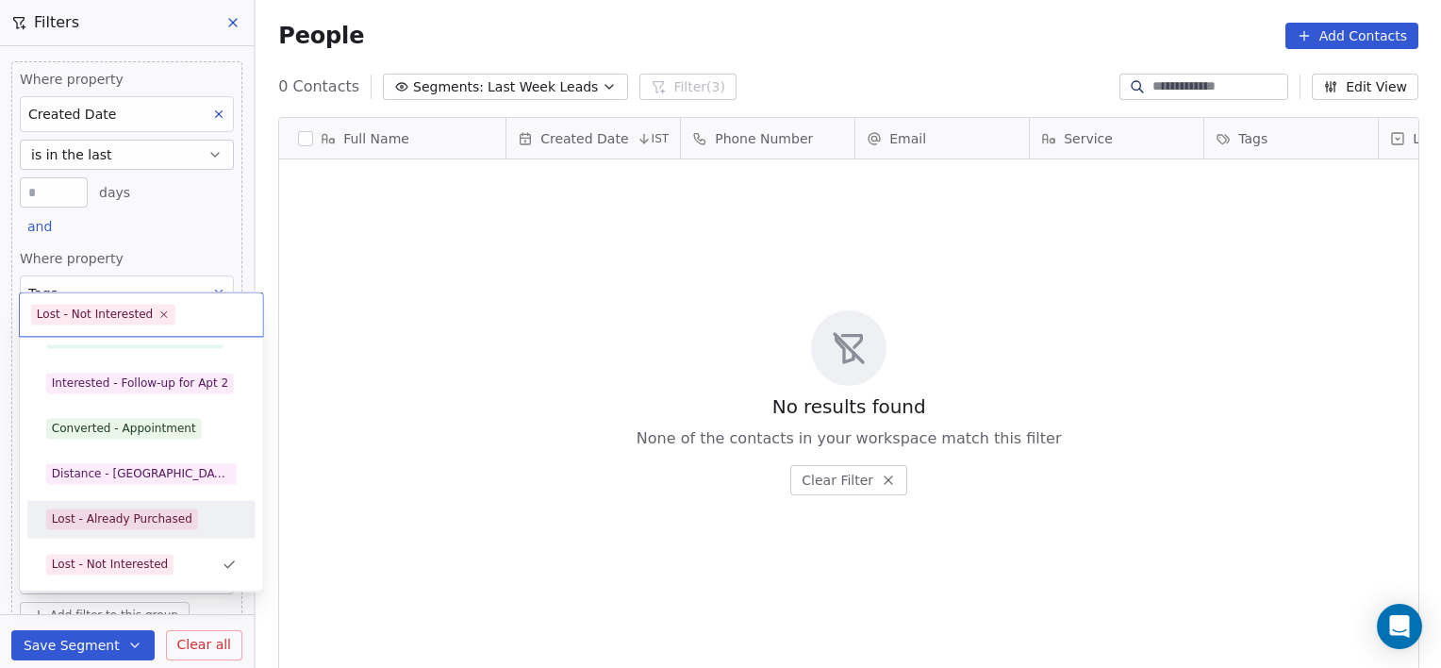
click at [144, 519] on div "Lost - Already Purchased" at bounding box center [122, 518] width 141 height 17
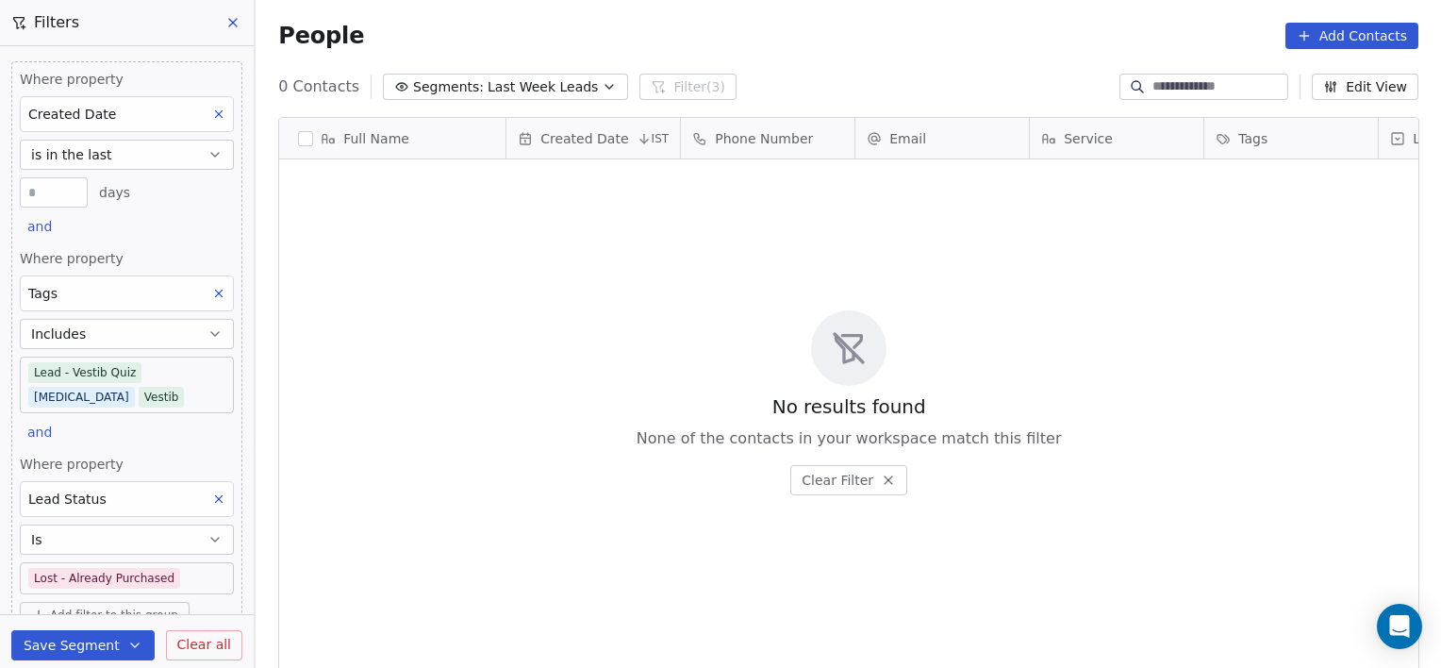
scroll to position [574, 1172]
click at [173, 579] on body "[PERSON_NAME] Clinic External Contacts People Marketing Workflows Campaigns Sal…" at bounding box center [720, 334] width 1441 height 668
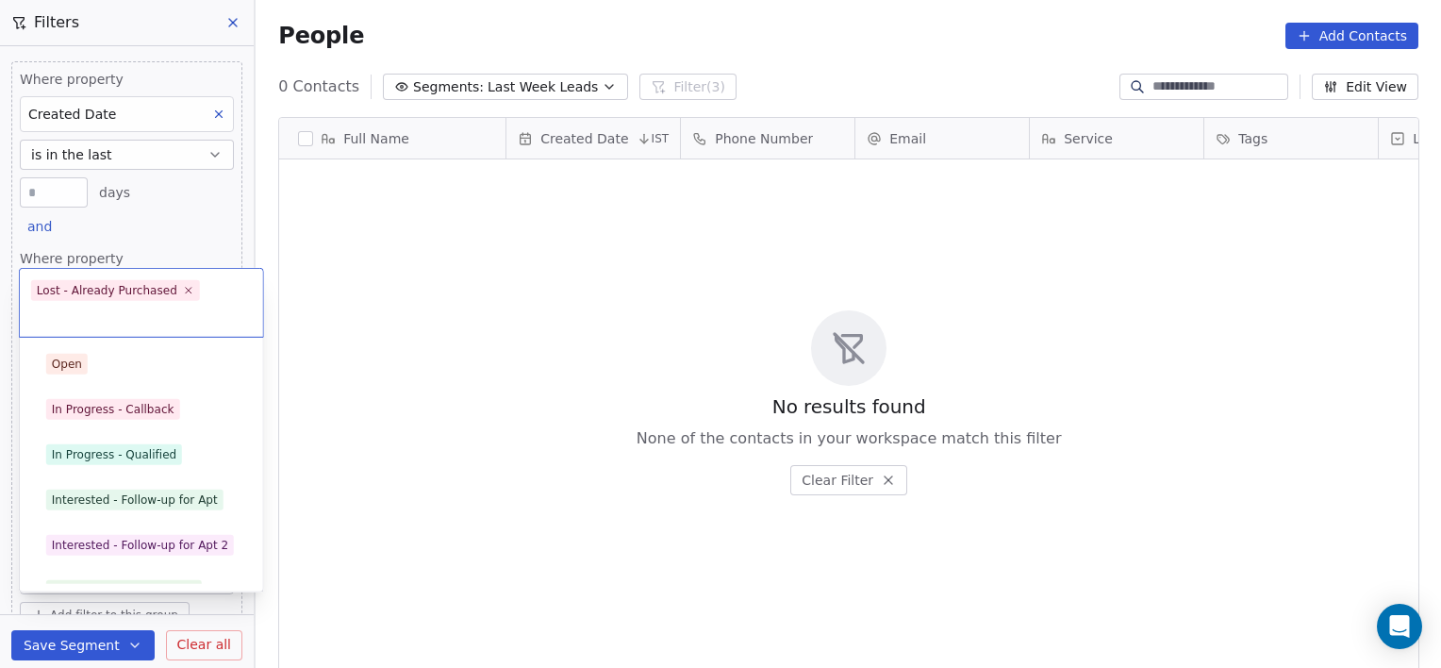
click at [173, 666] on div "Lost - Already Purchased" at bounding box center [141, 681] width 213 height 30
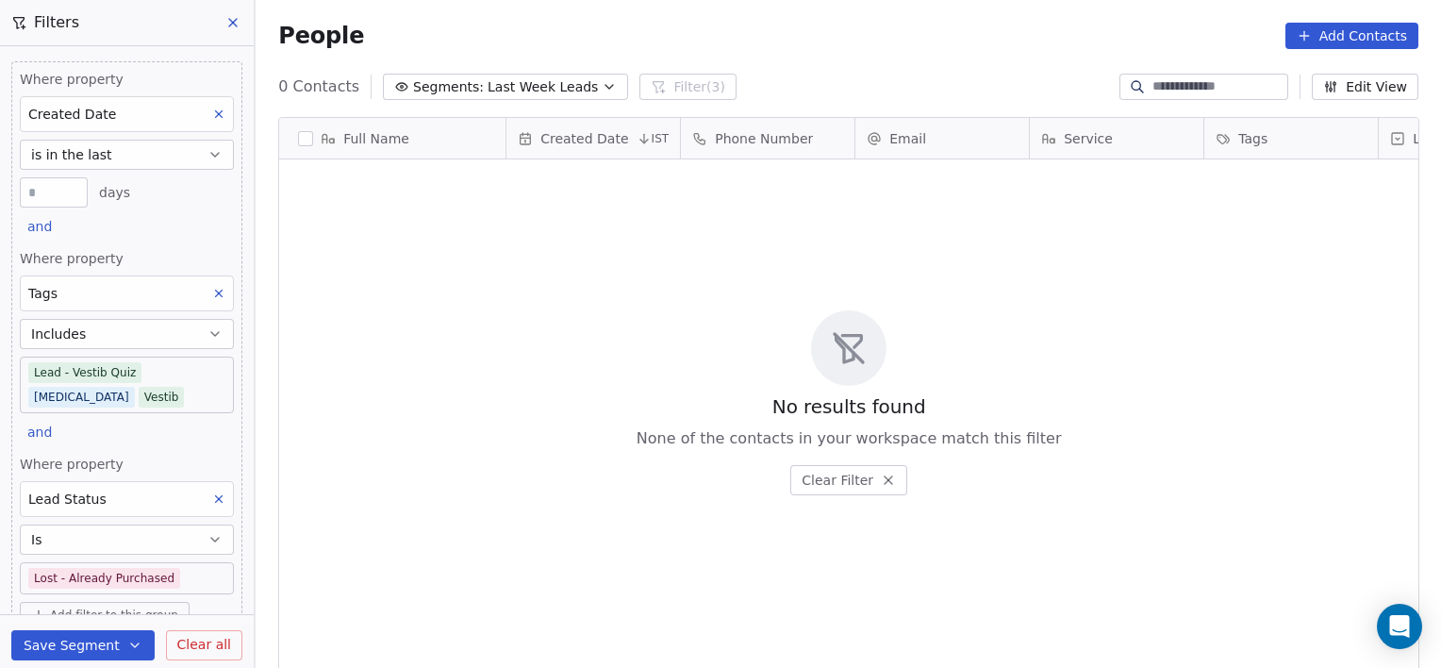
click at [173, 579] on body "[PERSON_NAME] Clinic External Contacts People Marketing Workflows Campaigns Sal…" at bounding box center [720, 334] width 1441 height 668
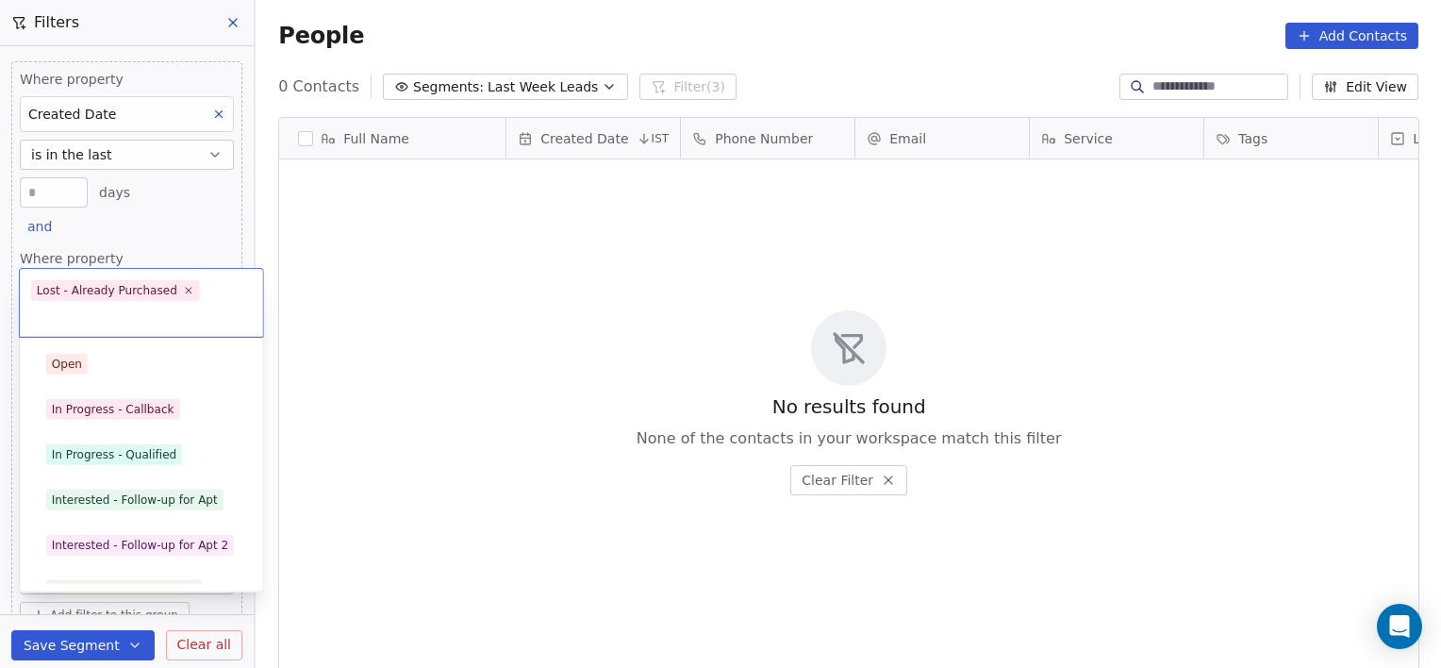
scroll to position [116, 0]
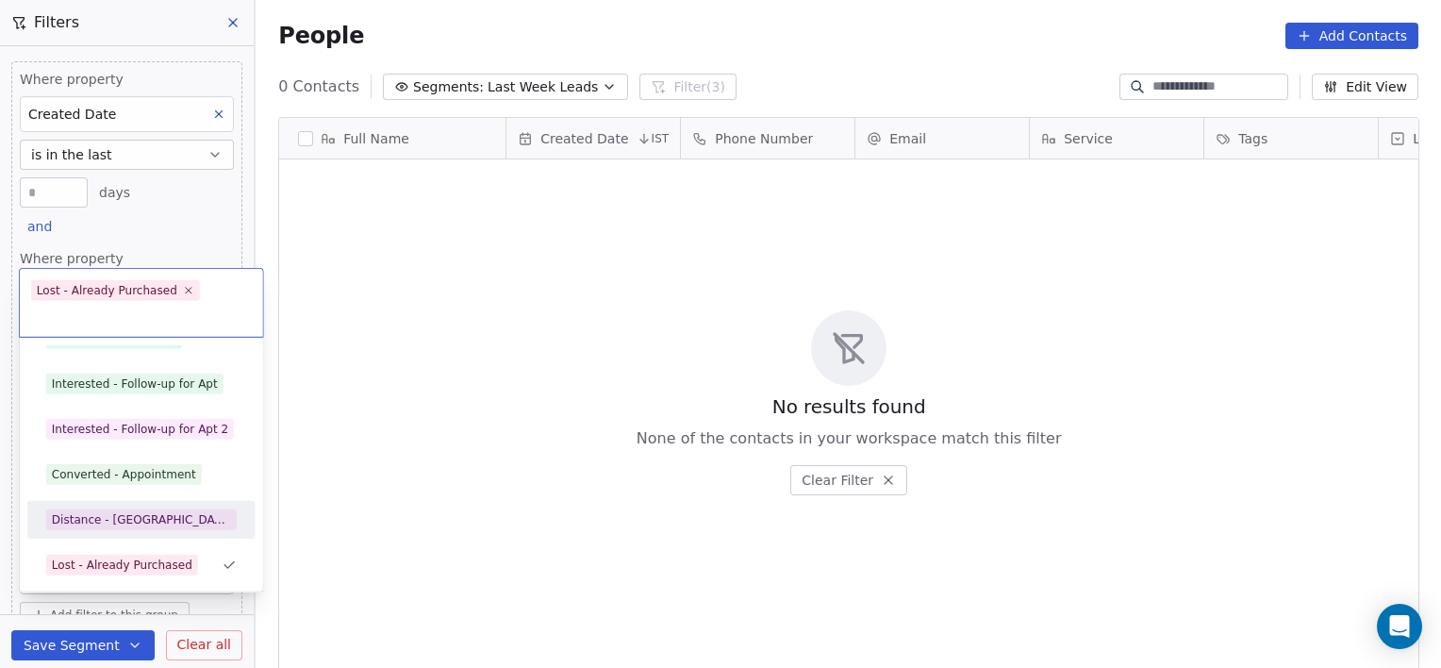
click at [129, 516] on div "Distance - [GEOGRAPHIC_DATA]" at bounding box center [141, 519] width 179 height 17
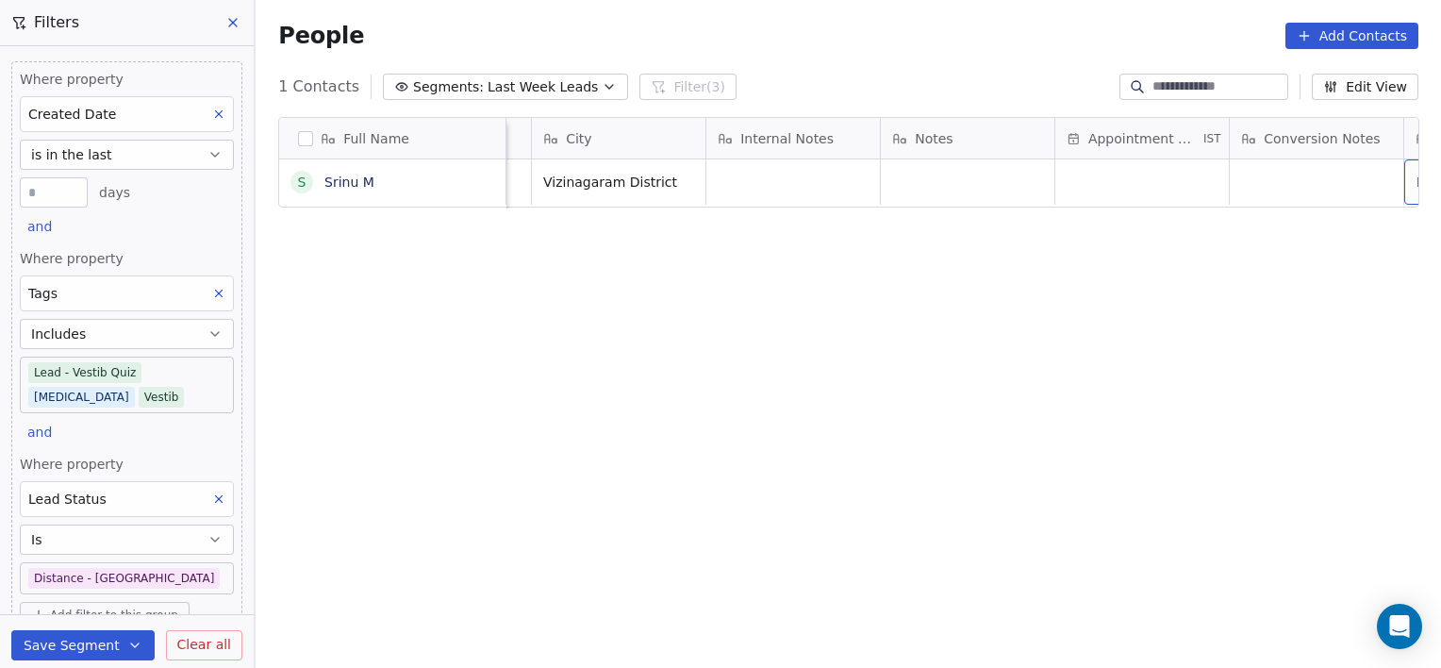
scroll to position [0, 1370]
click at [196, 379] on body "[PERSON_NAME] Clinic External Contacts People Marketing Workflows Campaigns Sal…" at bounding box center [720, 334] width 1441 height 668
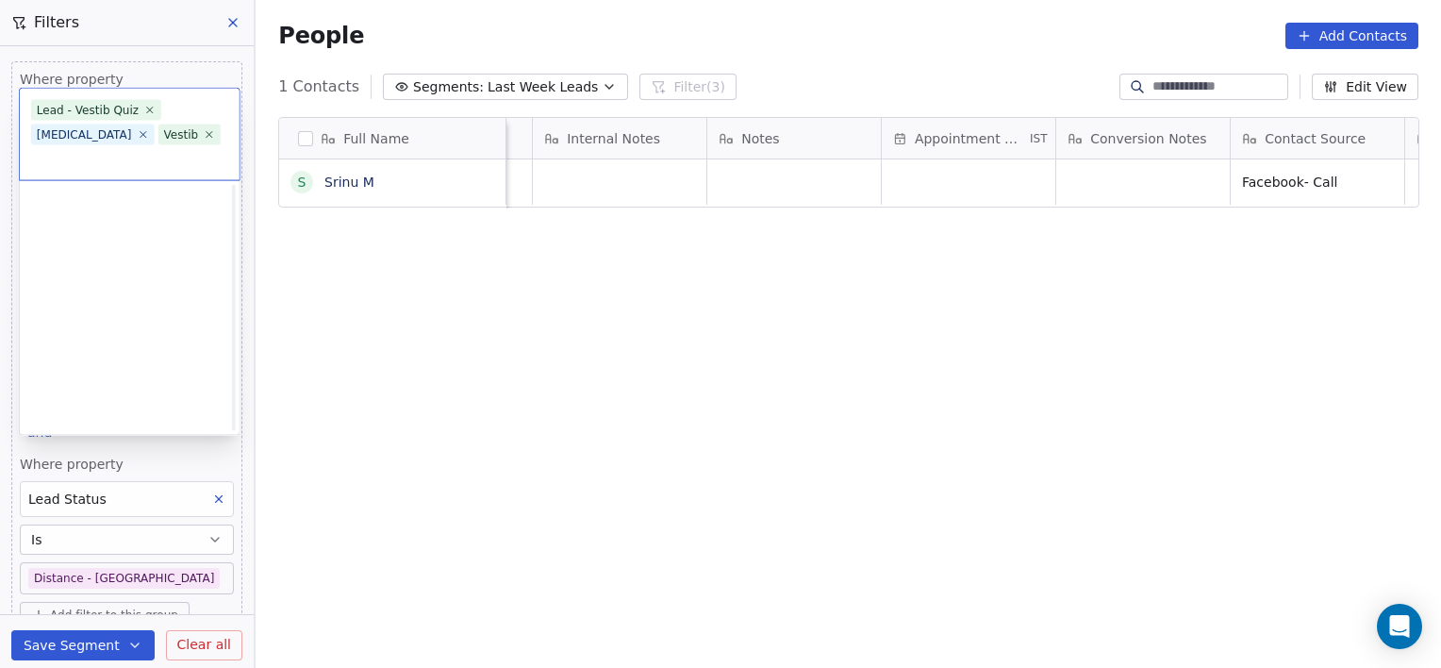
scroll to position [478, 0]
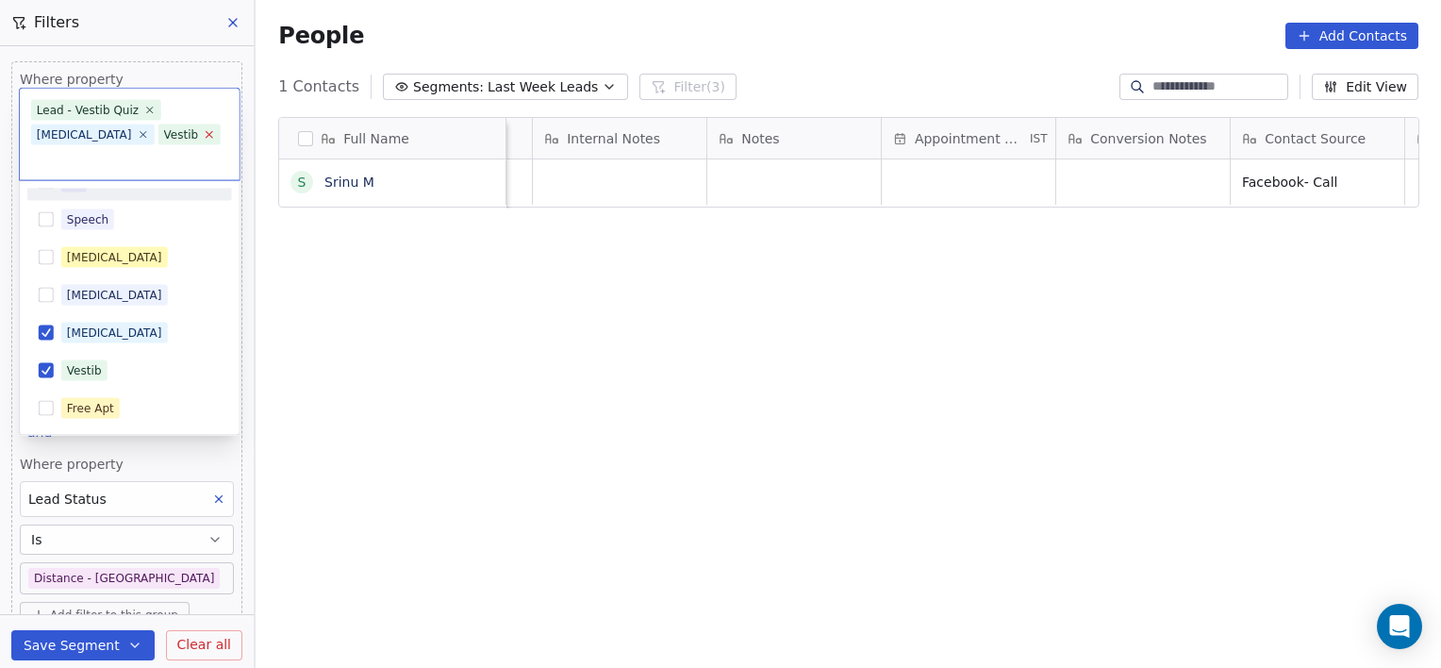
click at [207, 138] on icon at bounding box center [210, 134] width 7 height 7
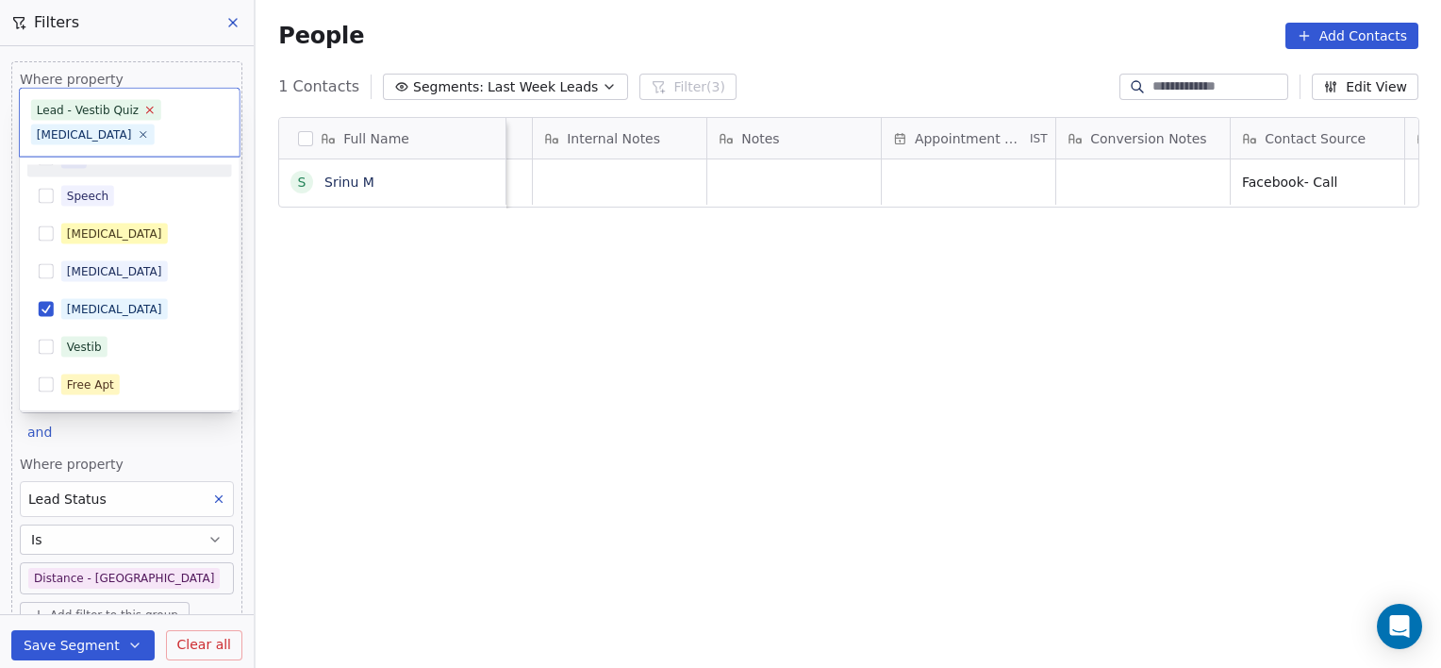
click at [146, 106] on icon at bounding box center [150, 110] width 12 height 12
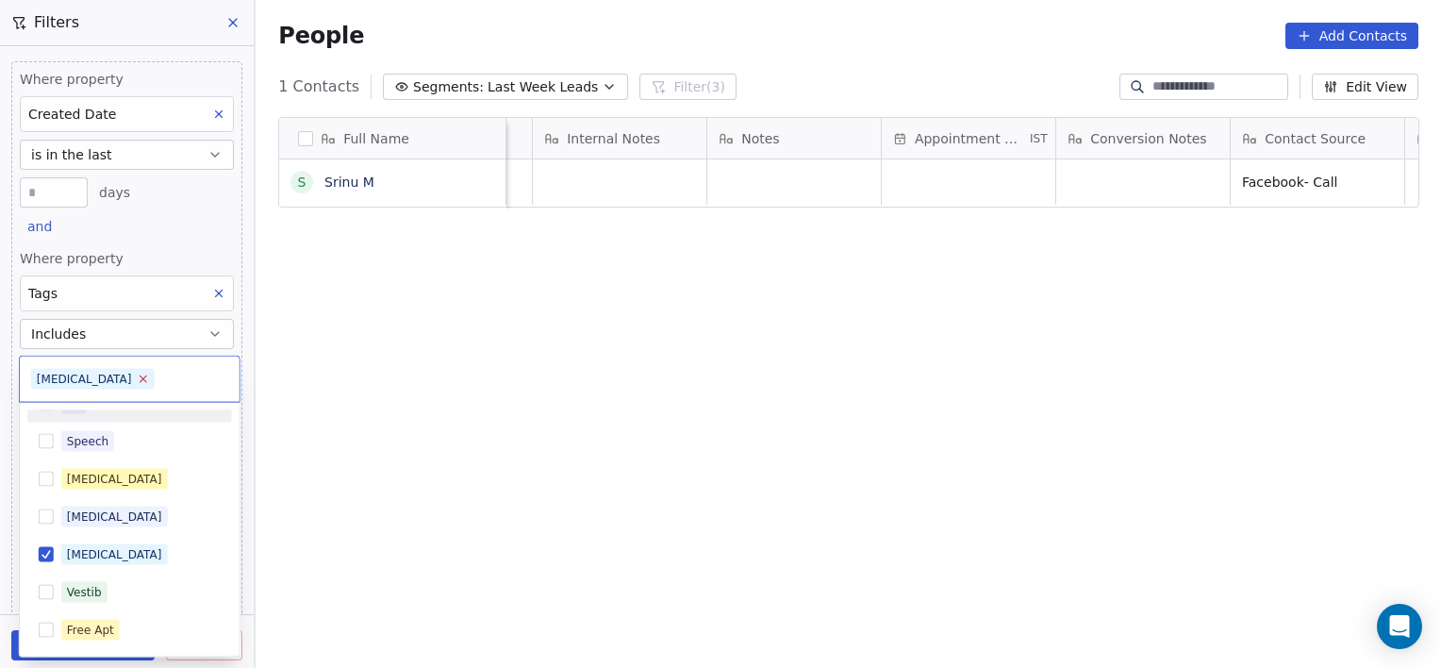
click at [137, 381] on icon at bounding box center [143, 379] width 12 height 12
click at [87, 381] on input "text" at bounding box center [129, 379] width 197 height 21
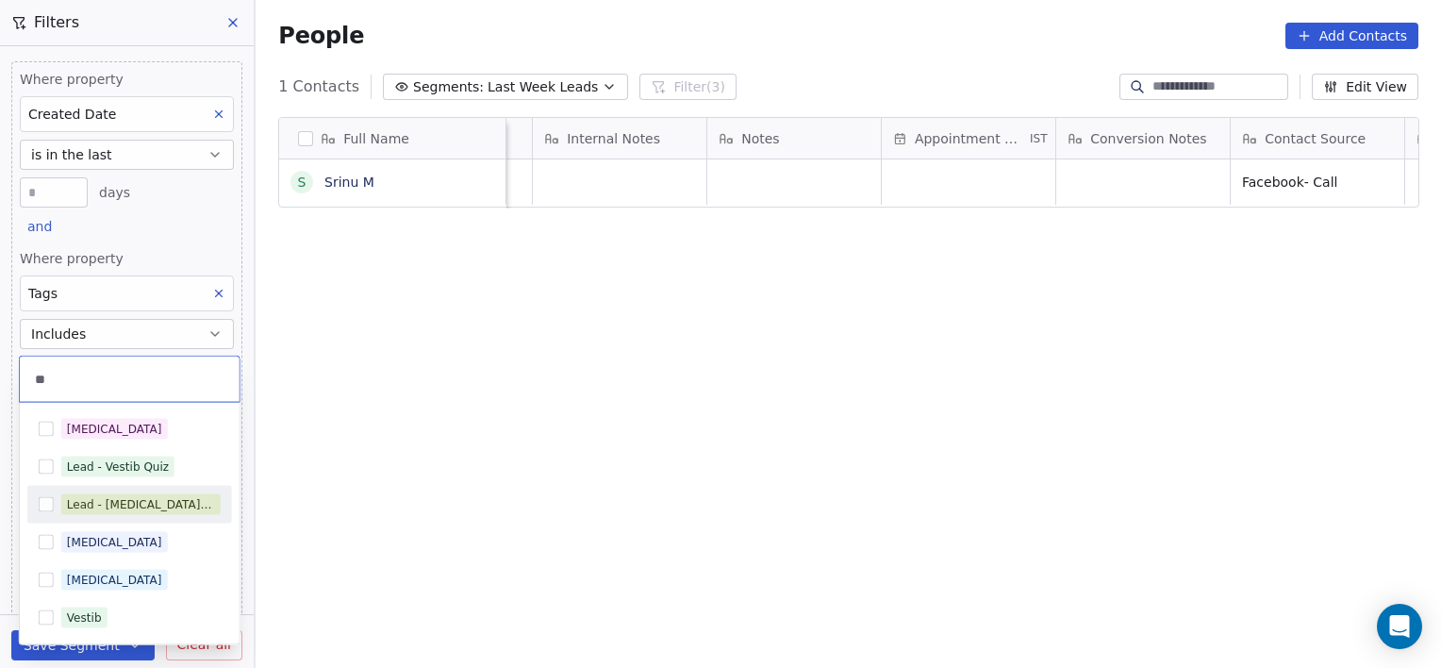
type input "**"
click at [89, 498] on div "Lead - [MEDICAL_DATA] Quiz" at bounding box center [141, 504] width 148 height 17
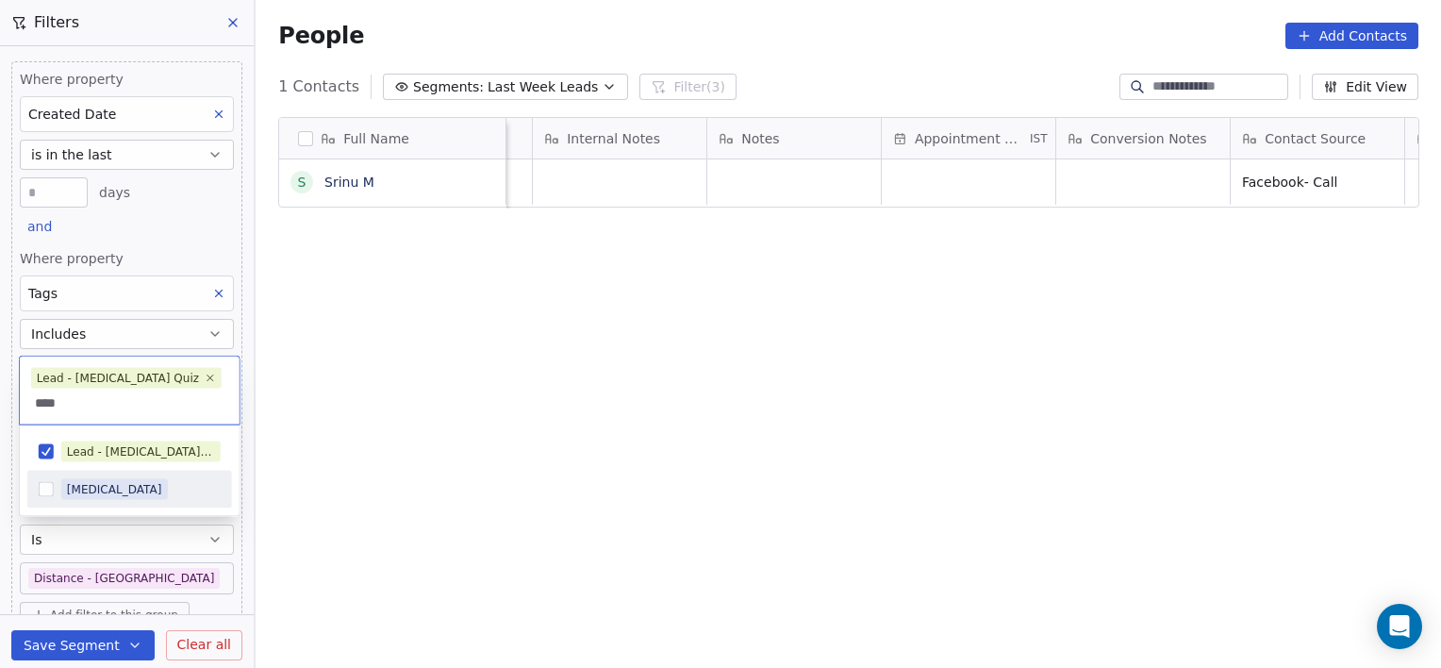
type input "****"
click at [87, 484] on div "[MEDICAL_DATA]" at bounding box center [114, 489] width 95 height 17
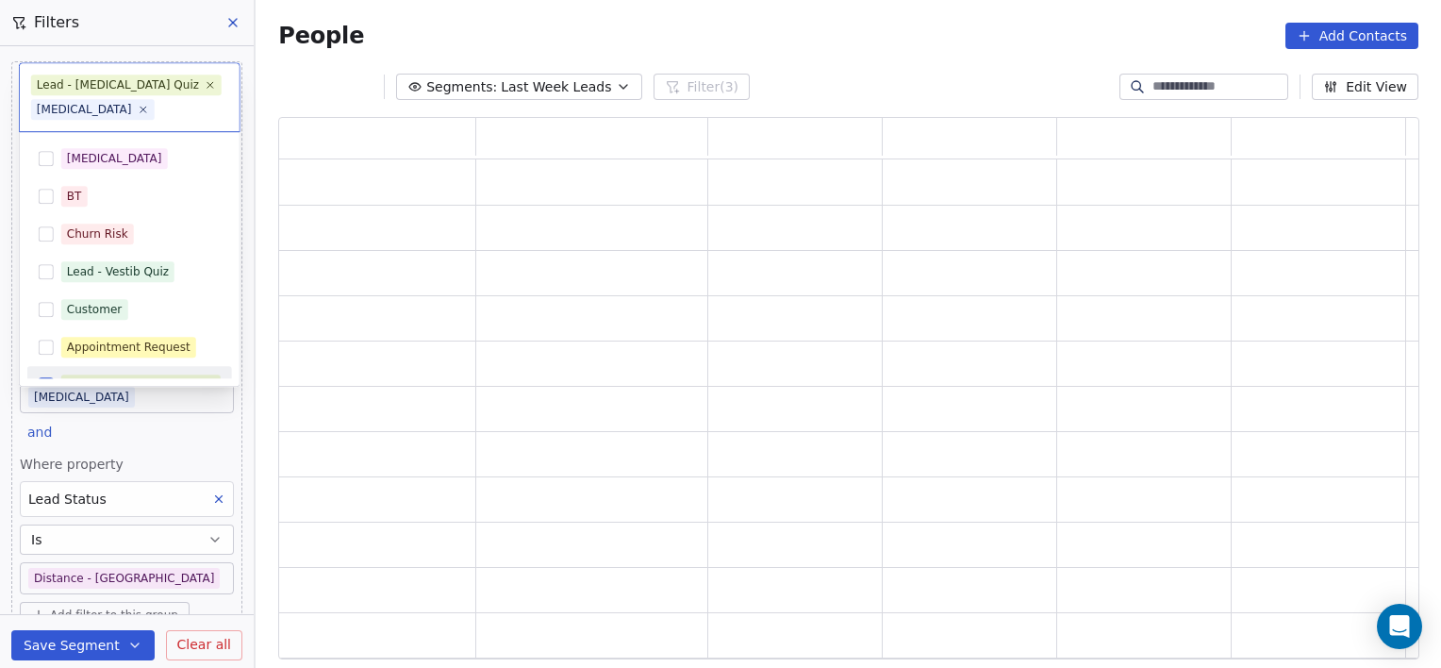
click at [213, 472] on html "[PERSON_NAME] Clinic External Contacts People Marketing Workflows Campaigns Sal…" at bounding box center [720, 334] width 1441 height 668
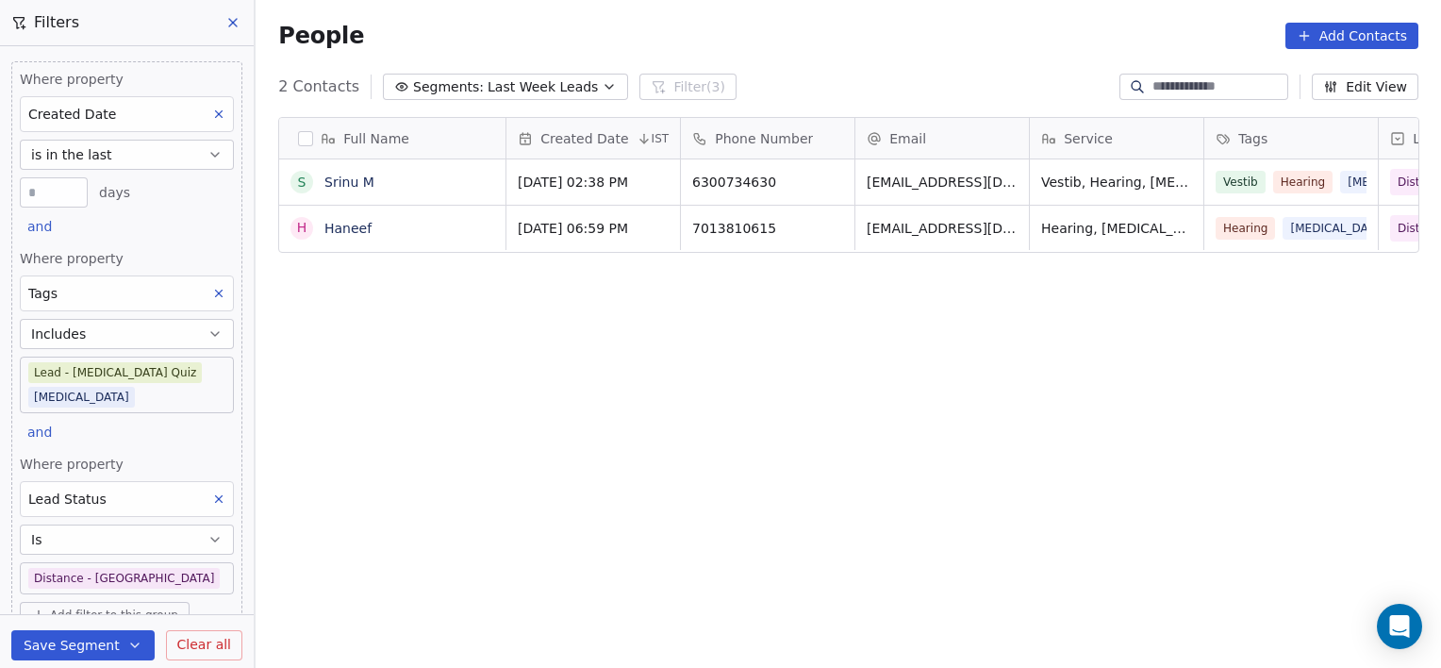
scroll to position [574, 1172]
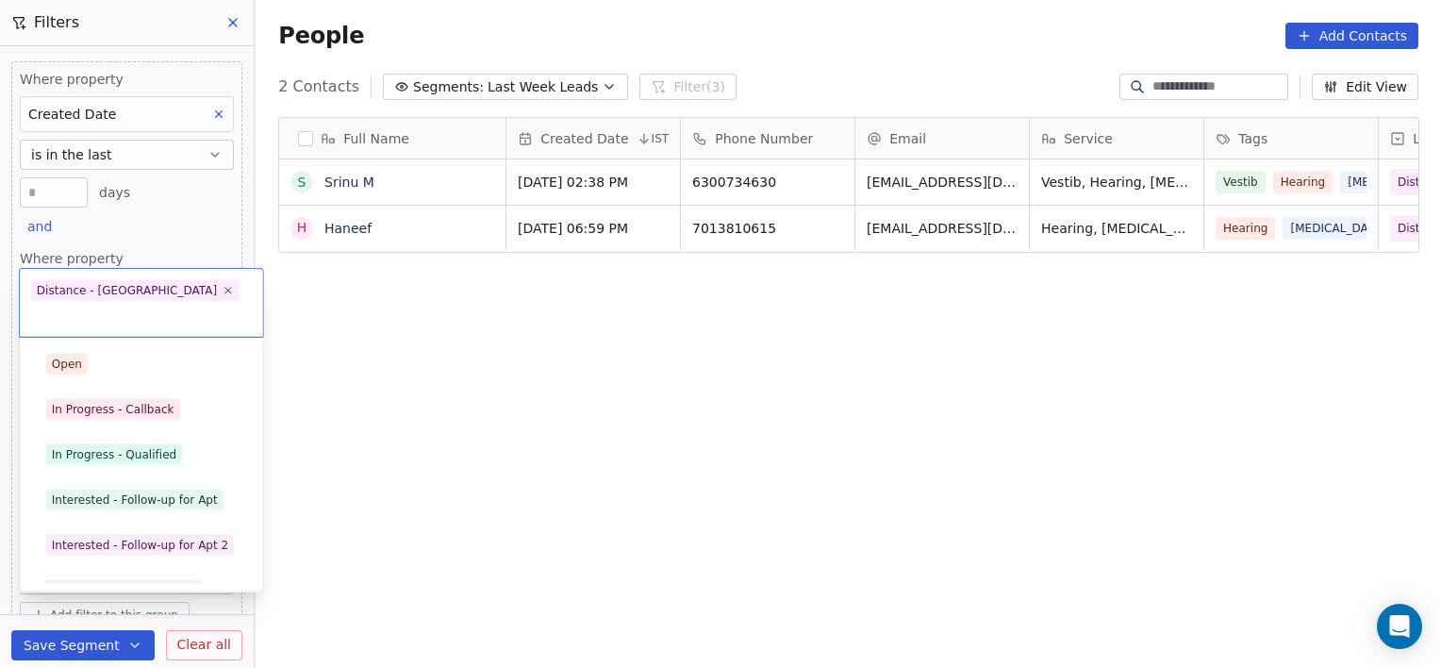
click at [178, 556] on body "[PERSON_NAME] Clinic External Contacts People Marketing Workflows Campaigns Sal…" at bounding box center [720, 334] width 1441 height 668
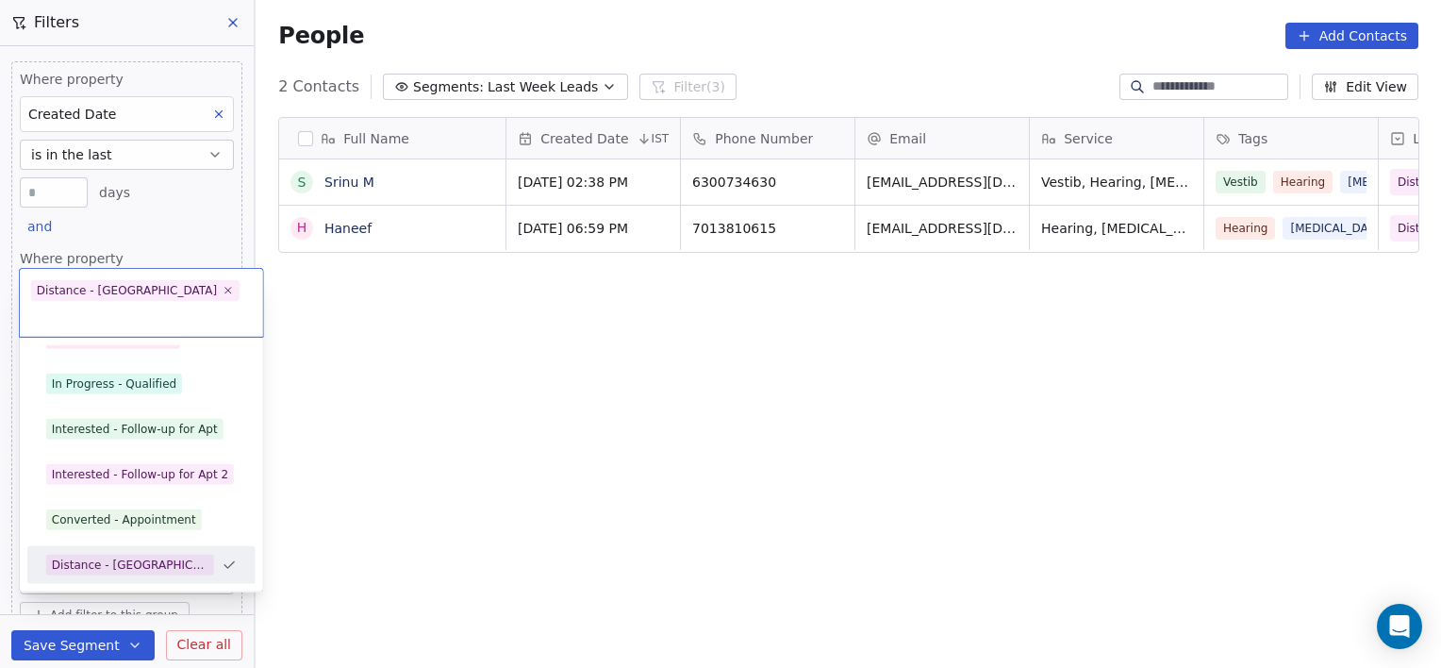
click at [202, 555] on div "Distance - [GEOGRAPHIC_DATA]" at bounding box center [130, 565] width 168 height 21
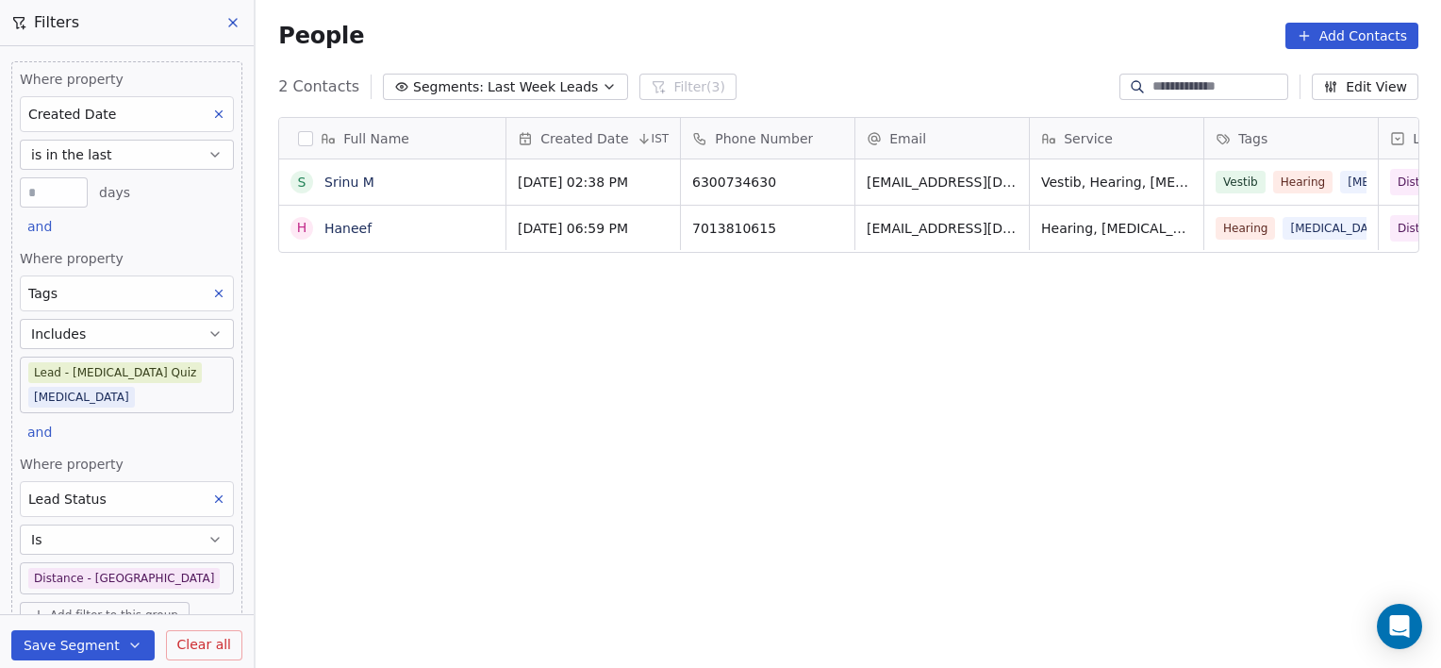
click at [180, 552] on body "[PERSON_NAME] Clinic External Contacts People Marketing Workflows Campaigns Sal…" at bounding box center [720, 334] width 1441 height 668
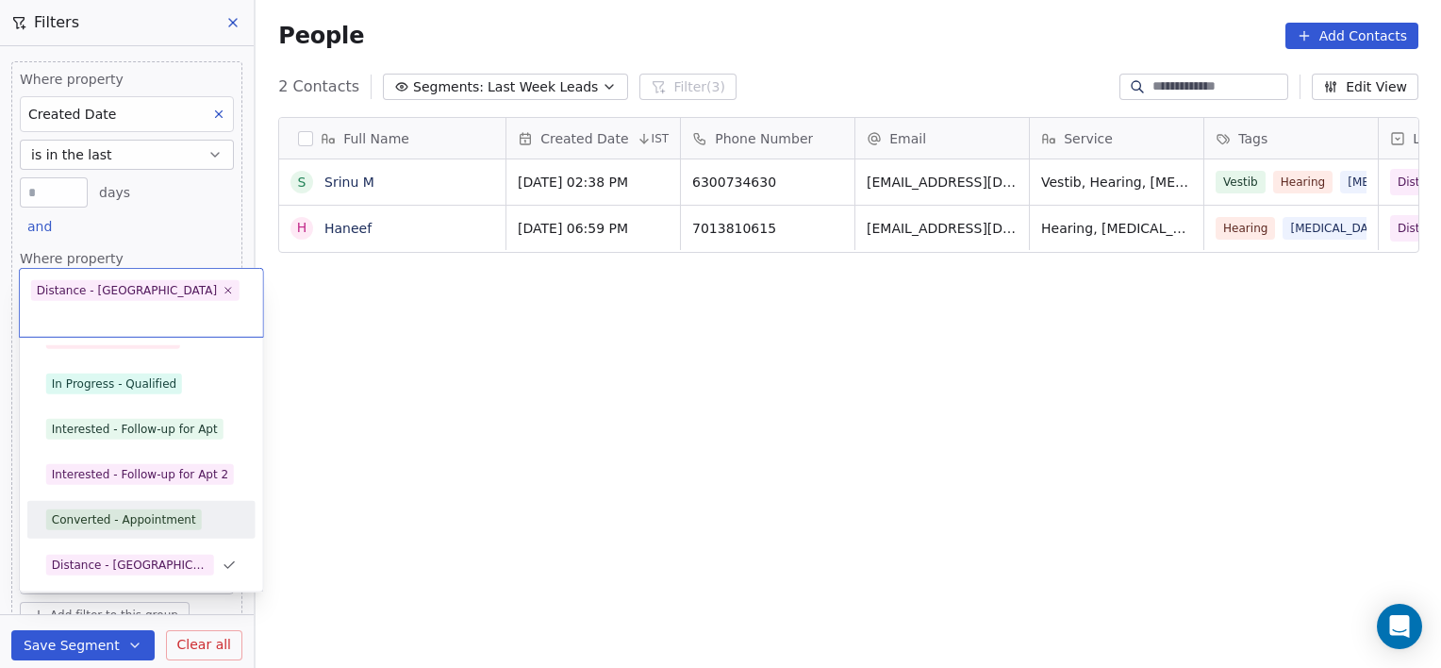
click at [136, 511] on div "Converted - Appointment" at bounding box center [124, 519] width 144 height 17
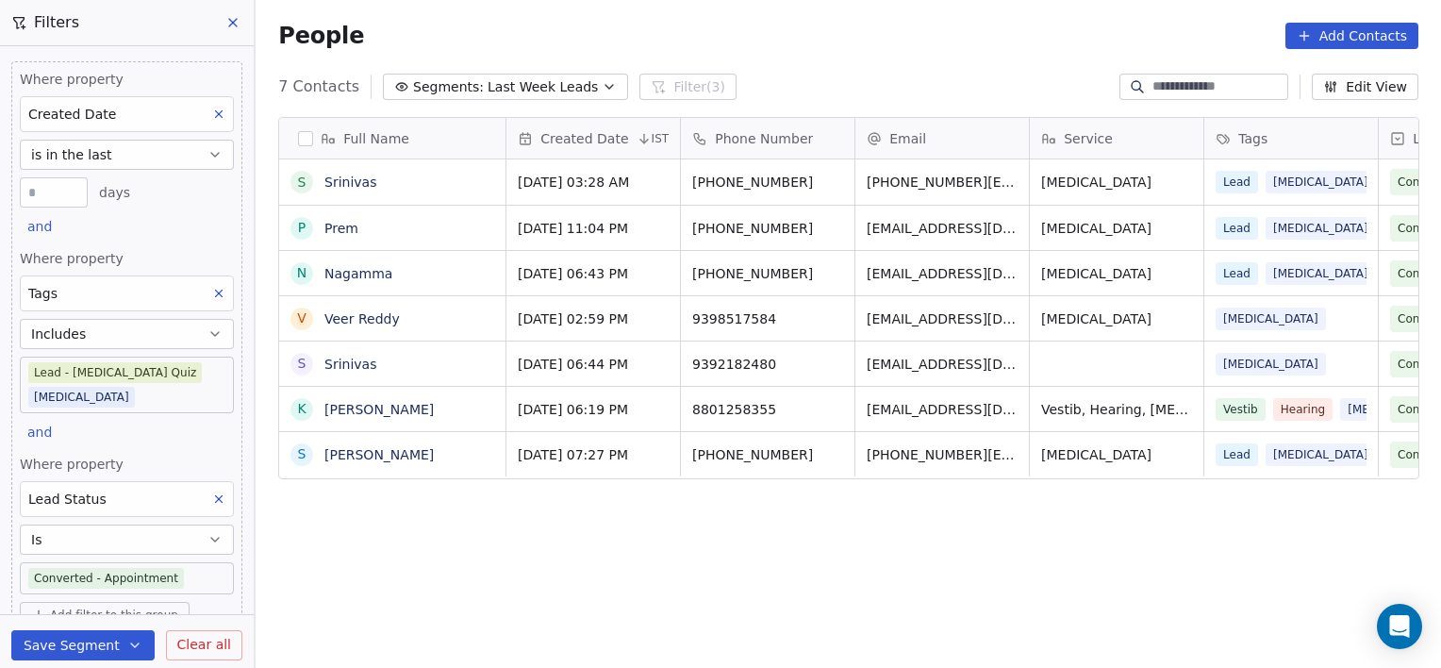
scroll to position [574, 1172]
click at [182, 558] on body "[PERSON_NAME] Clinic External Contacts People Marketing Workflows Campaigns Sal…" at bounding box center [720, 334] width 1441 height 668
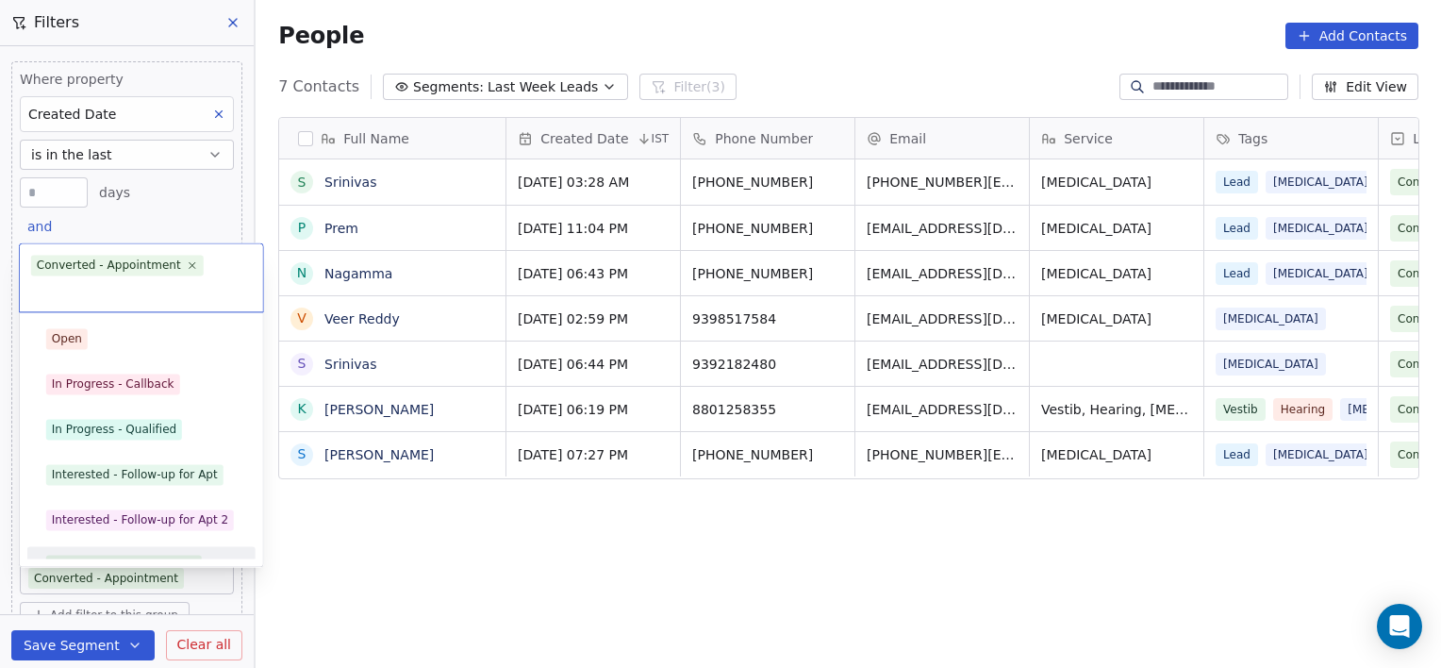
scroll to position [25, 0]
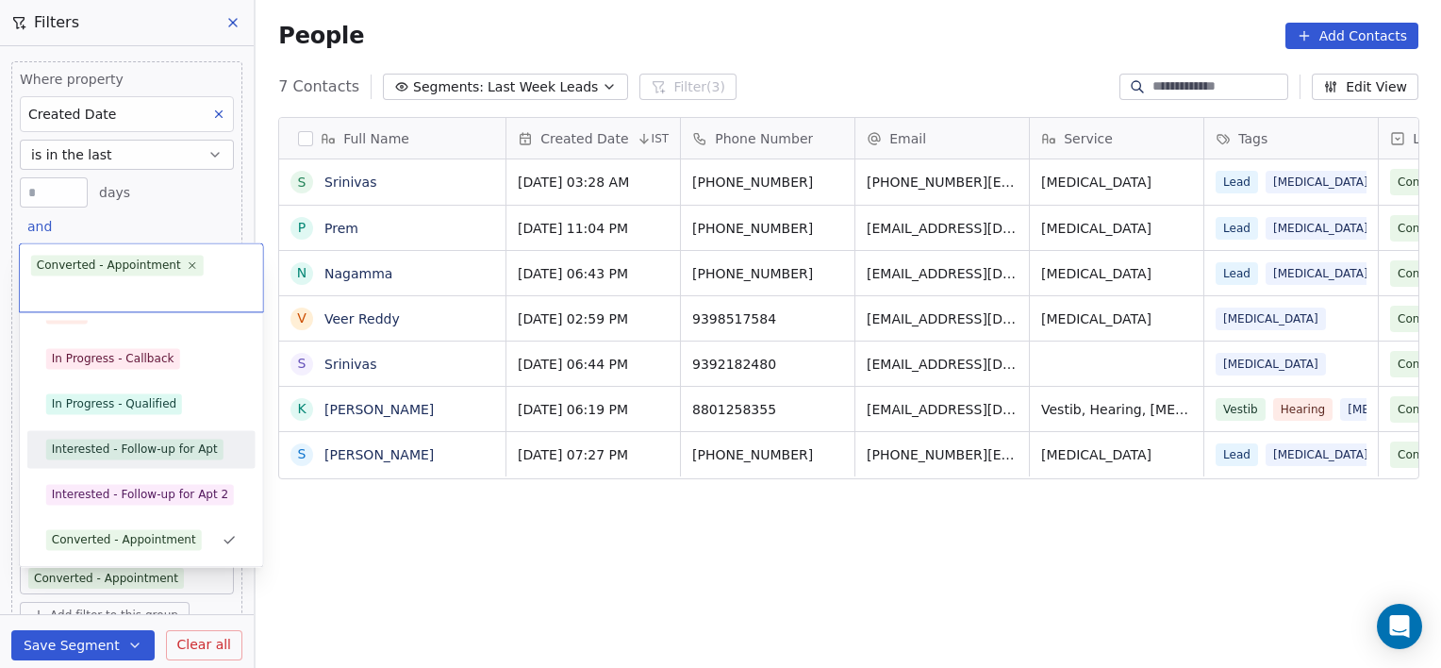
click at [186, 455] on div "Interested - Follow-up for Apt" at bounding box center [135, 449] width 166 height 17
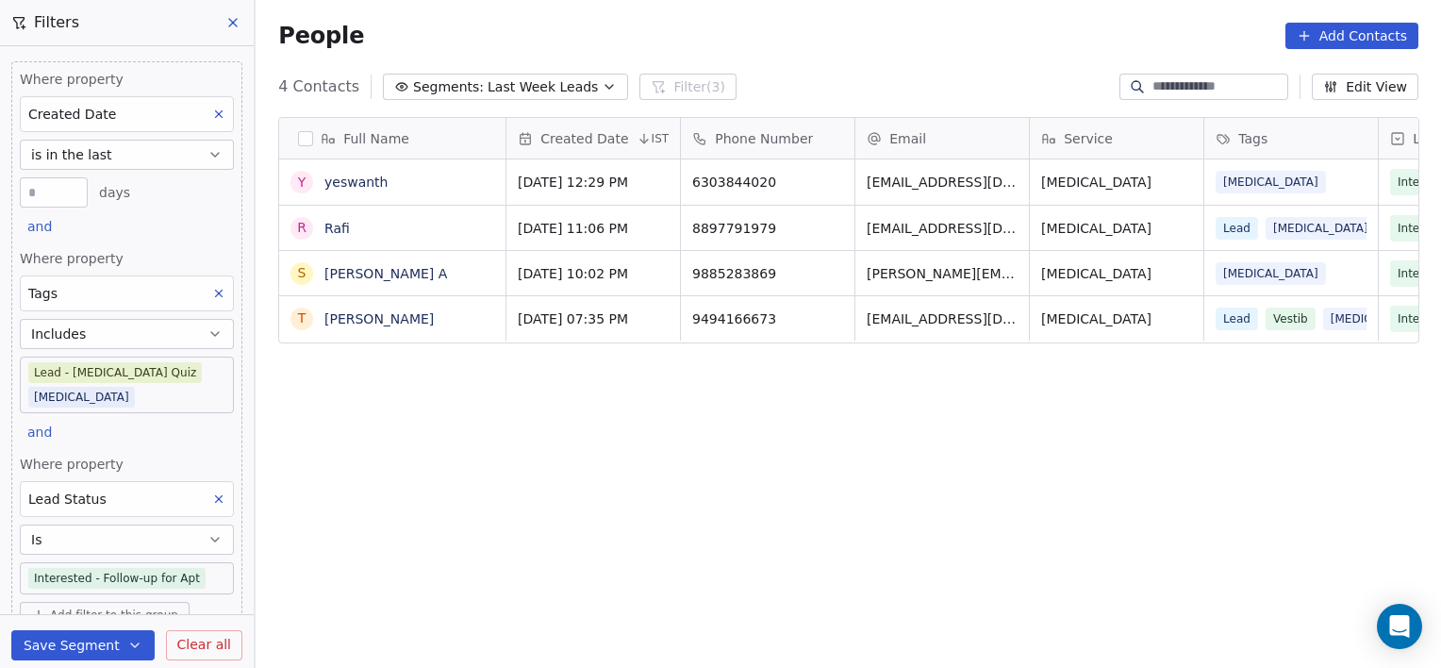
scroll to position [574, 1172]
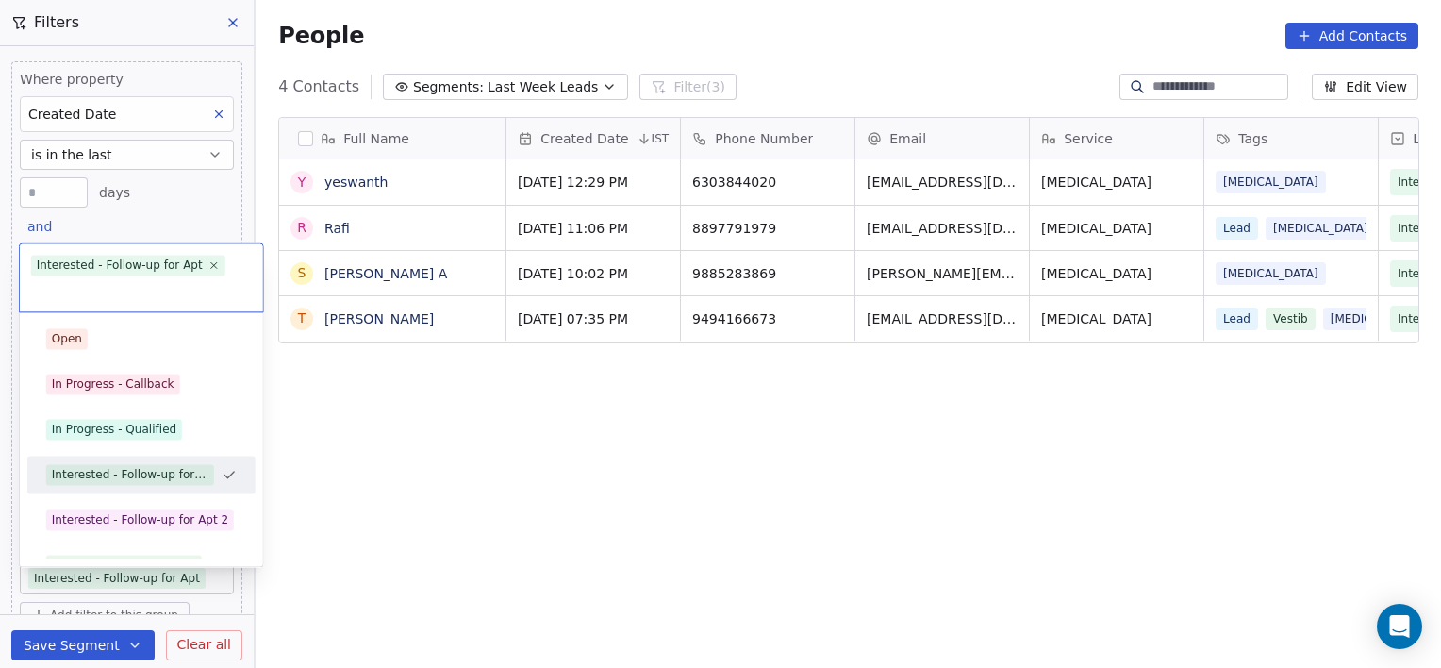
click at [202, 551] on body "[PERSON_NAME] Clinic External Contacts People Marketing Workflows Campaigns Sal…" at bounding box center [720, 334] width 1441 height 668
click at [125, 425] on div "In Progress - Qualified" at bounding box center [114, 429] width 125 height 17
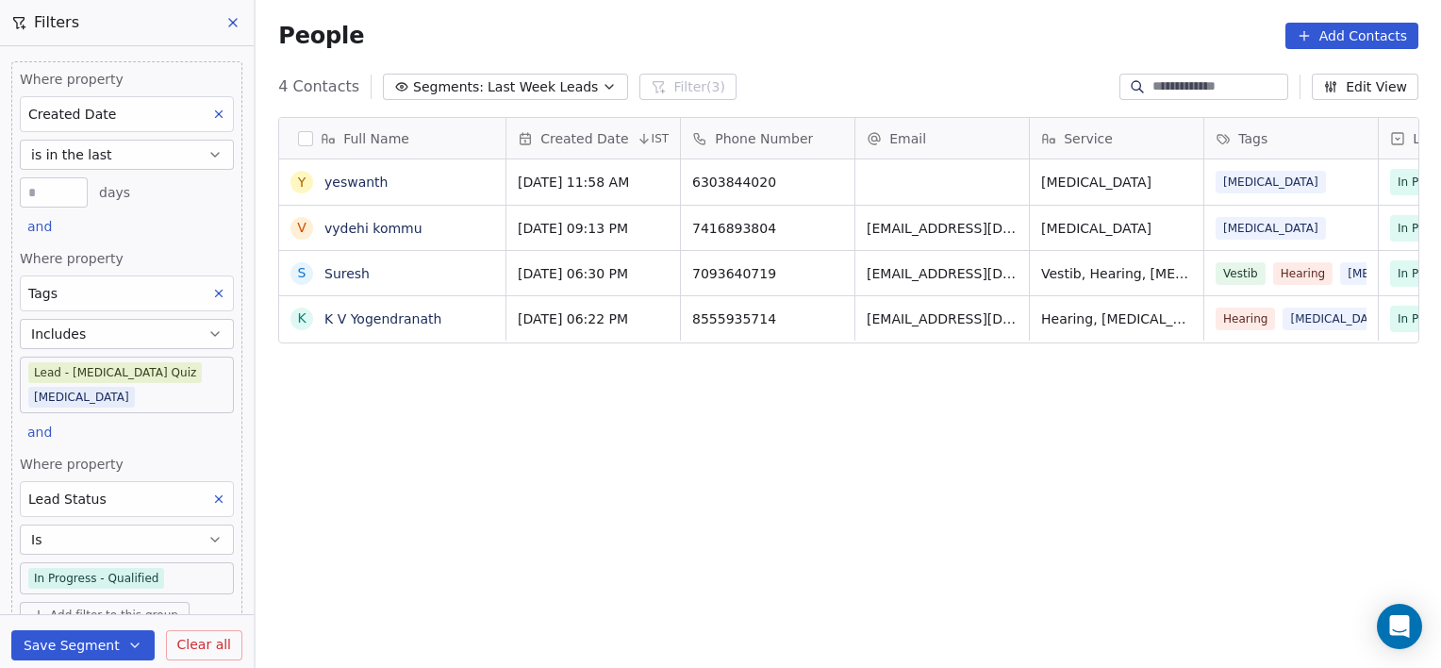
click at [184, 547] on body "[PERSON_NAME] Clinic External Contacts People Marketing Workflows Campaigns Sal…" at bounding box center [720, 334] width 1441 height 668
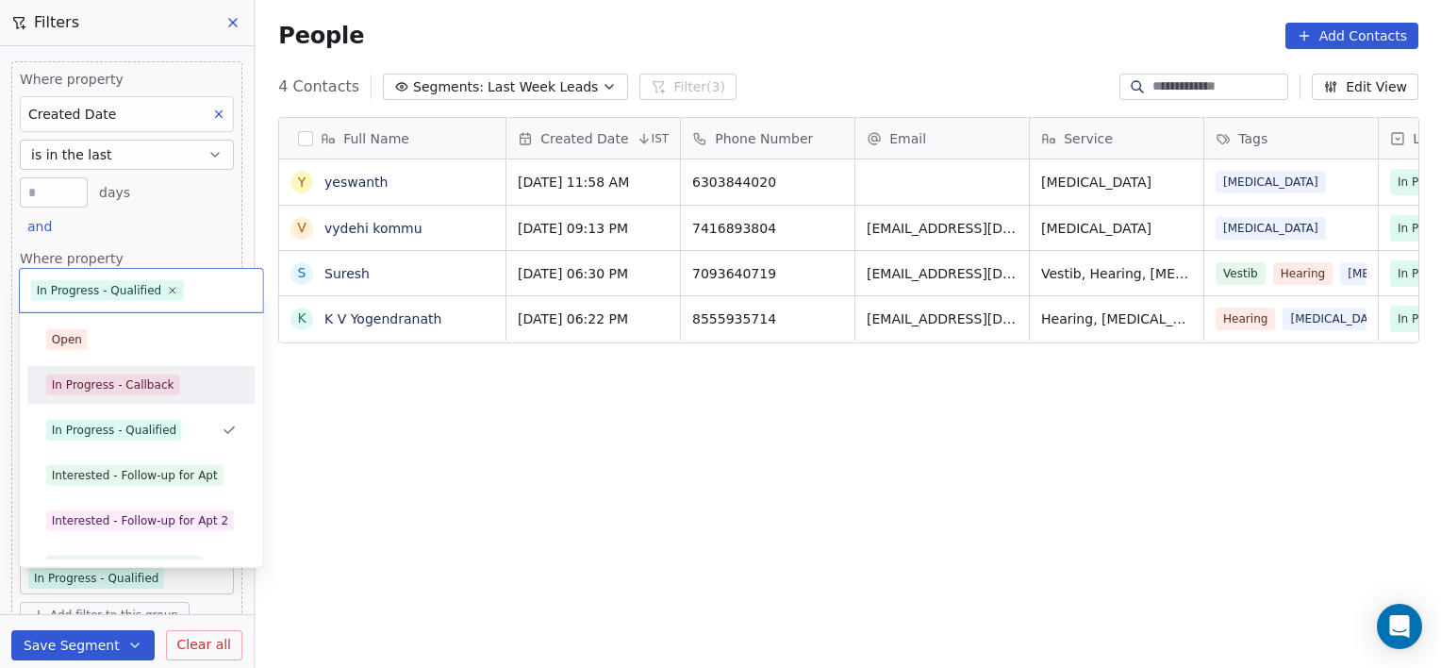
click at [121, 382] on div "In Progress - Callback" at bounding box center [113, 384] width 123 height 17
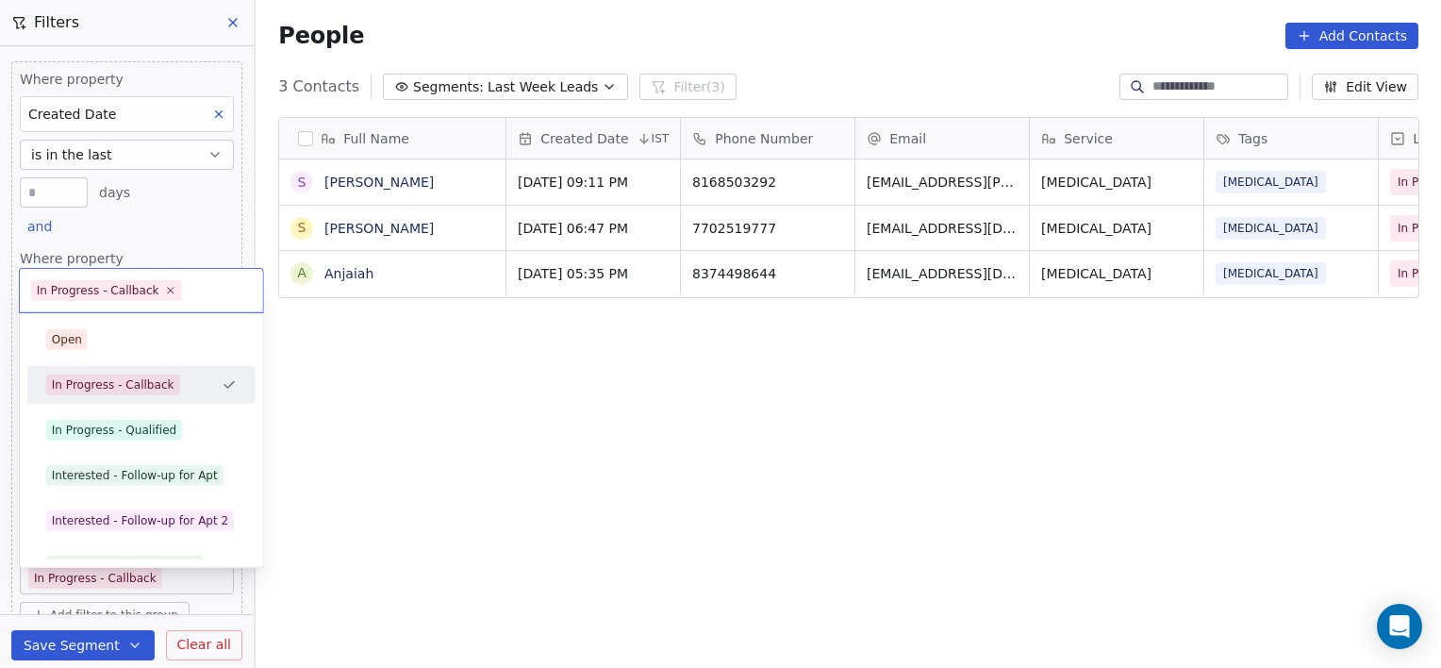
click at [166, 551] on body "[PERSON_NAME] Clinic External Contacts People Marketing Workflows Campaigns Sal…" at bounding box center [720, 334] width 1441 height 668
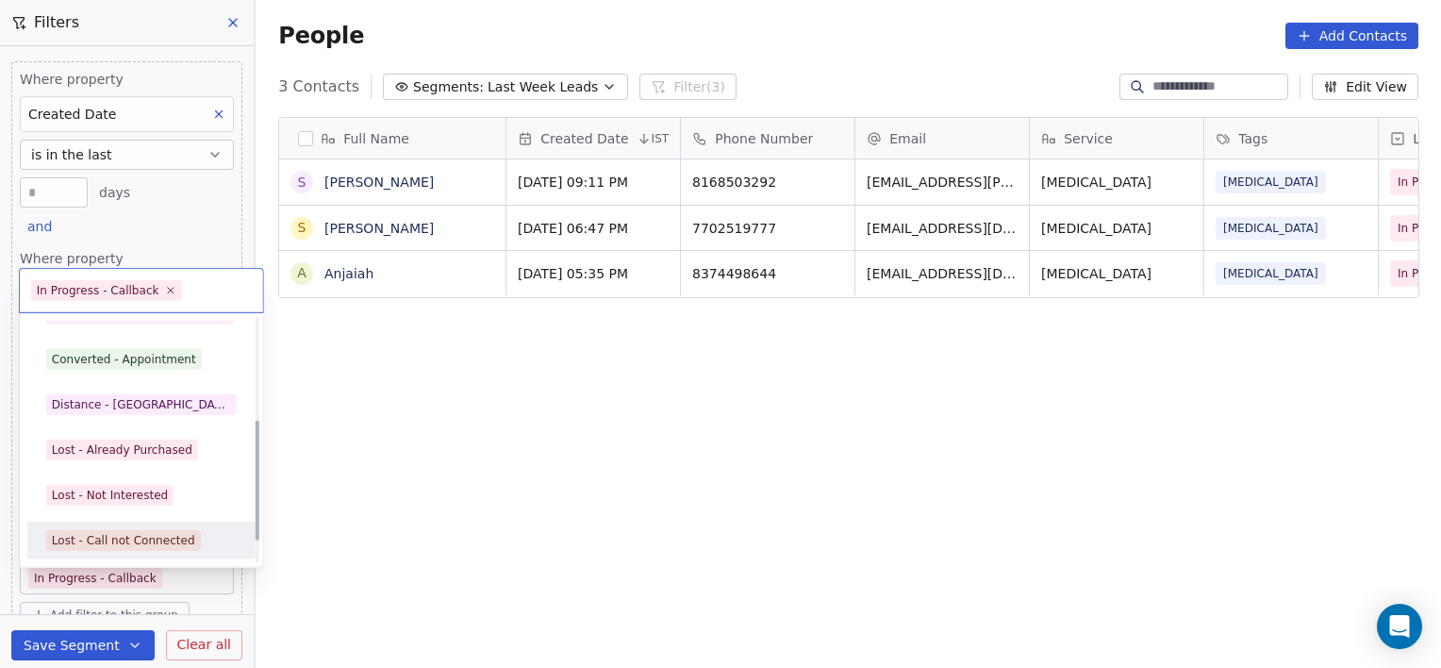
scroll to position [252, 0]
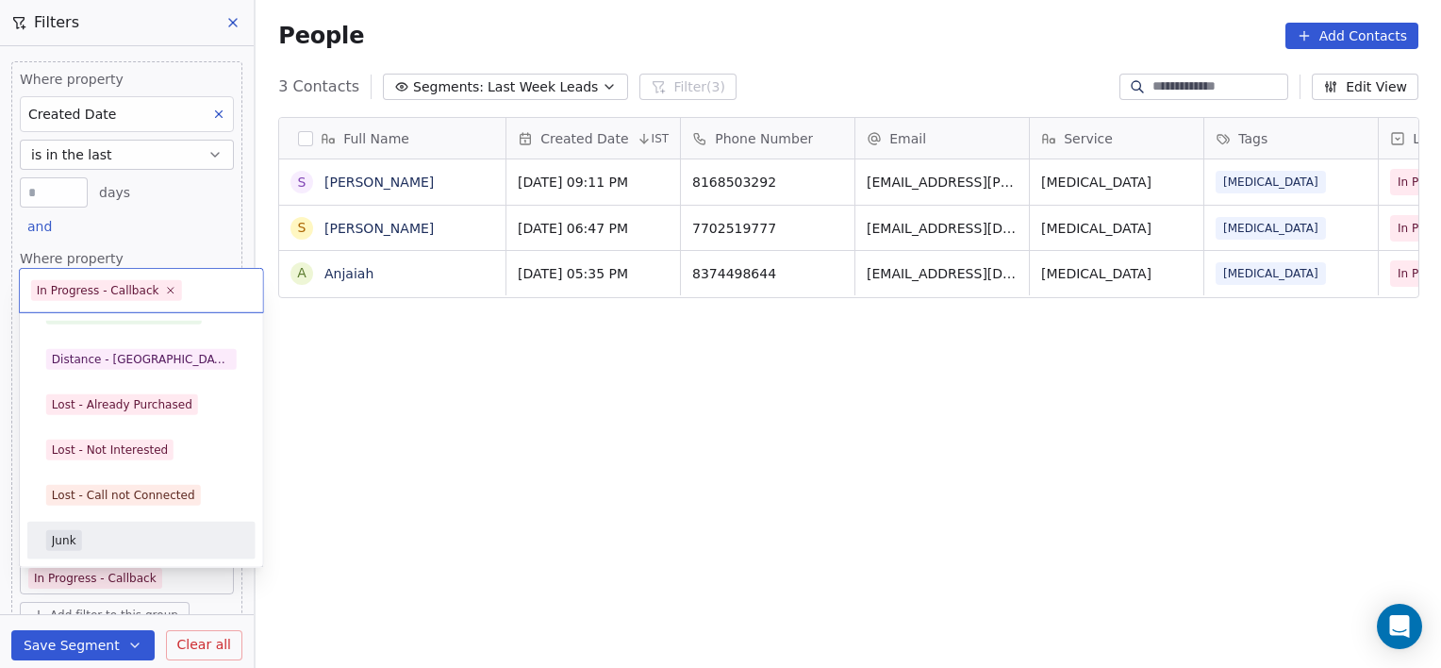
click at [65, 552] on div "Junk" at bounding box center [141, 540] width 213 height 30
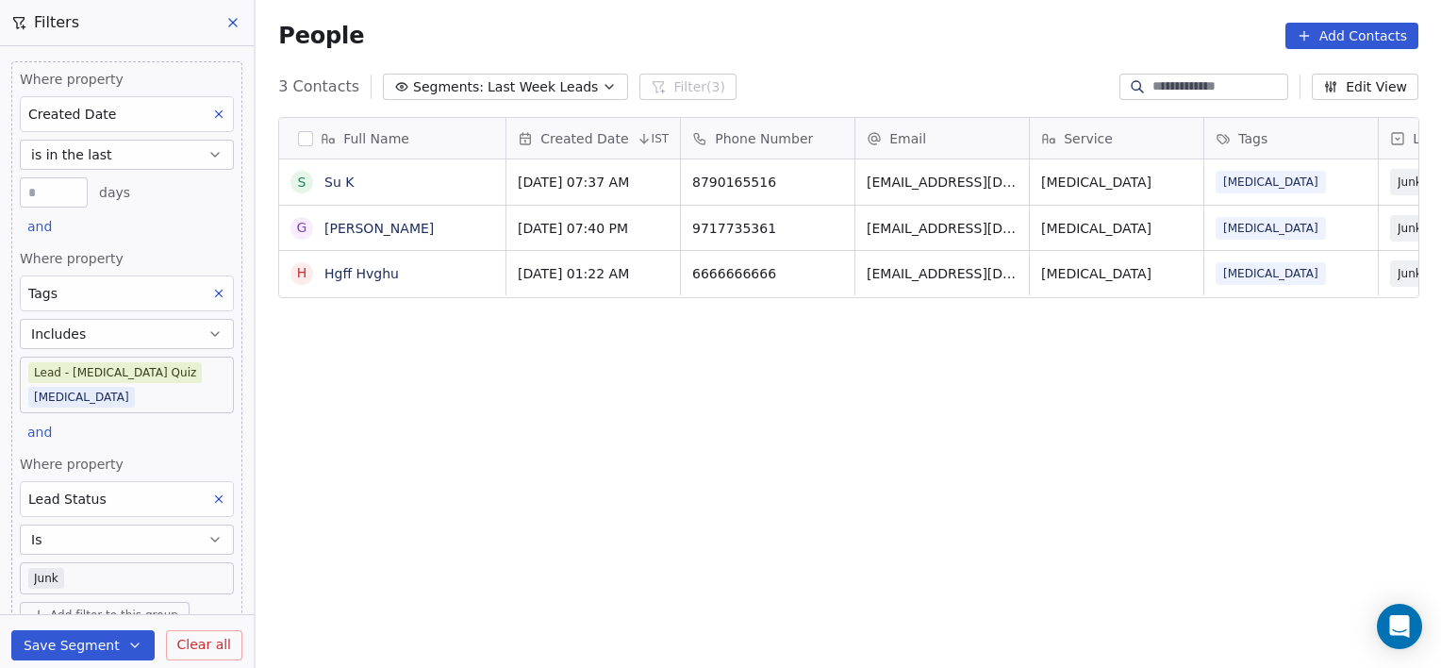
scroll to position [574, 1172]
click at [207, 487] on button at bounding box center [219, 499] width 25 height 25
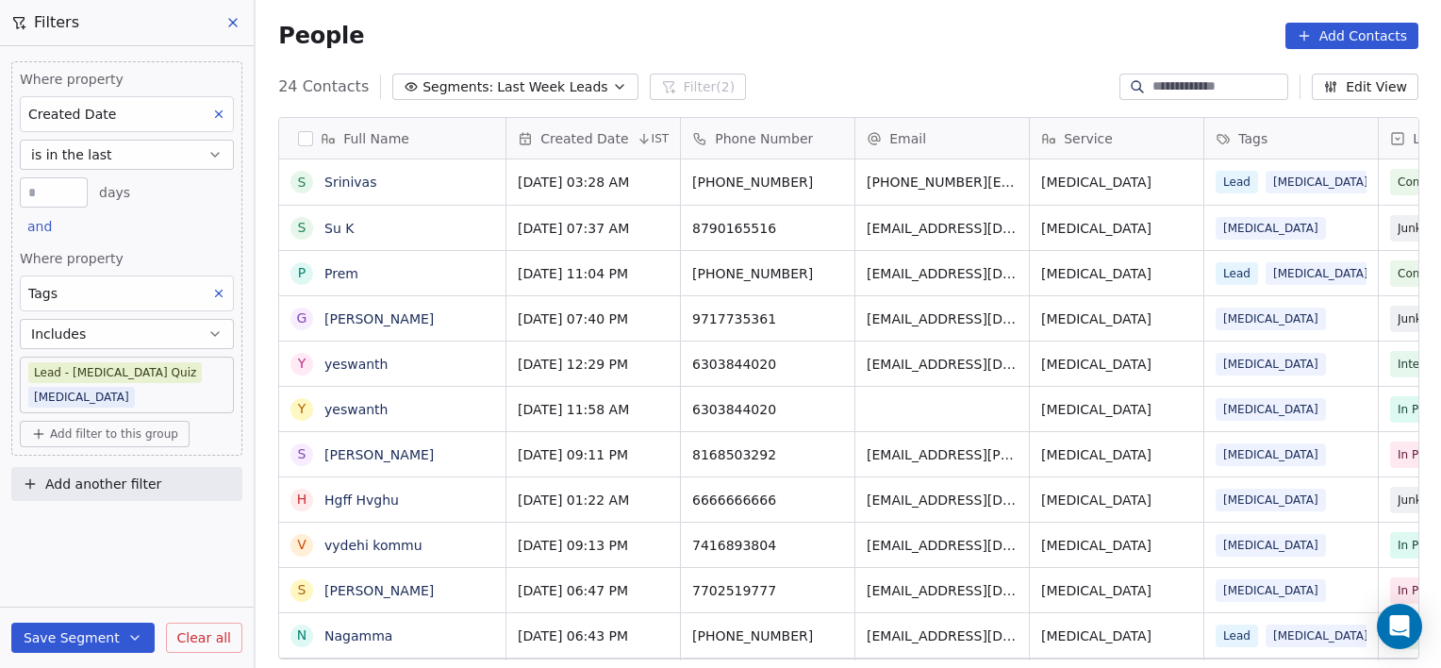
click at [108, 426] on span "Add filter to this group" at bounding box center [114, 433] width 128 height 15
click at [100, 453] on span "Contact properties" at bounding box center [101, 449] width 123 height 20
click at [116, 408] on html "[PERSON_NAME] Clinic External Contacts People Marketing Workflows Campaigns Sal…" at bounding box center [720, 334] width 1441 height 668
click at [116, 426] on span "Add filter to this group" at bounding box center [114, 433] width 128 height 15
click at [105, 455] on span "Contact properties" at bounding box center [101, 449] width 123 height 20
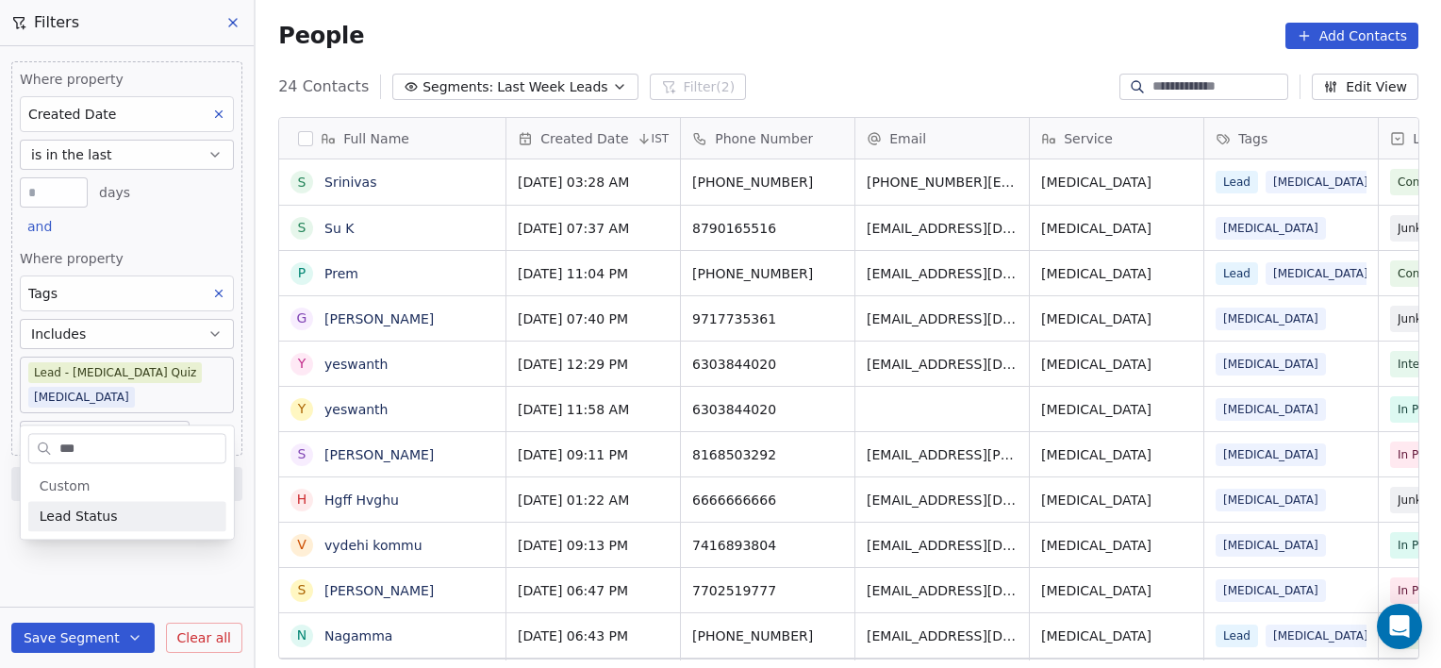
type input "***"
click at [97, 516] on span "Lead Status" at bounding box center [79, 516] width 78 height 19
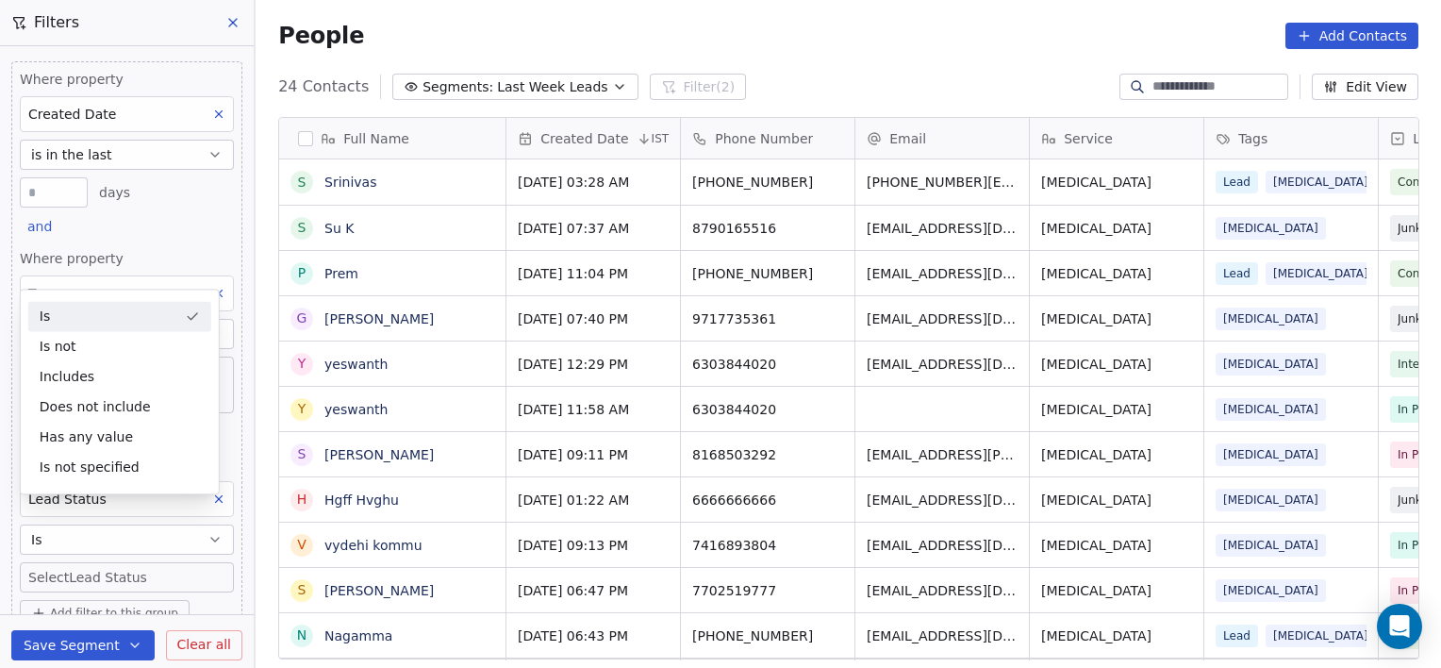
click at [121, 318] on div "Is" at bounding box center [119, 316] width 183 height 30
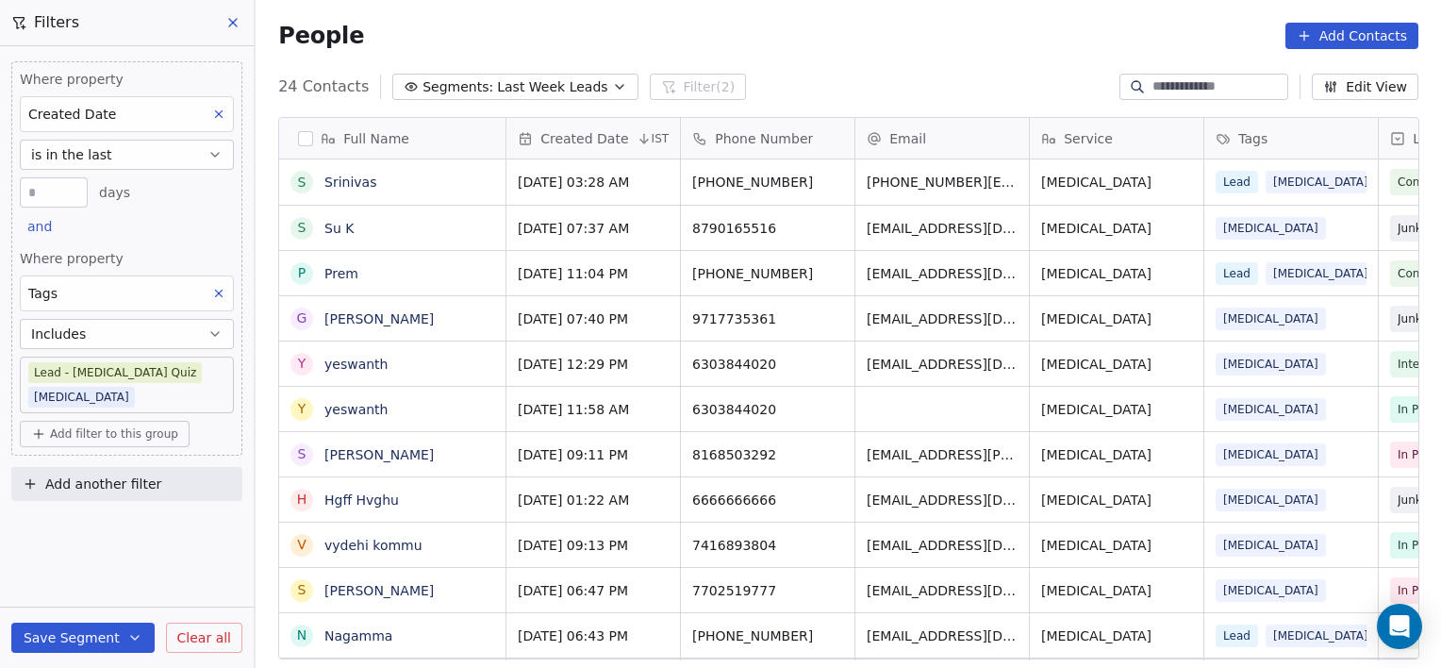
click at [120, 426] on span "Add filter to this group" at bounding box center [114, 433] width 128 height 15
click at [110, 449] on span "Contact properties" at bounding box center [101, 449] width 123 height 20
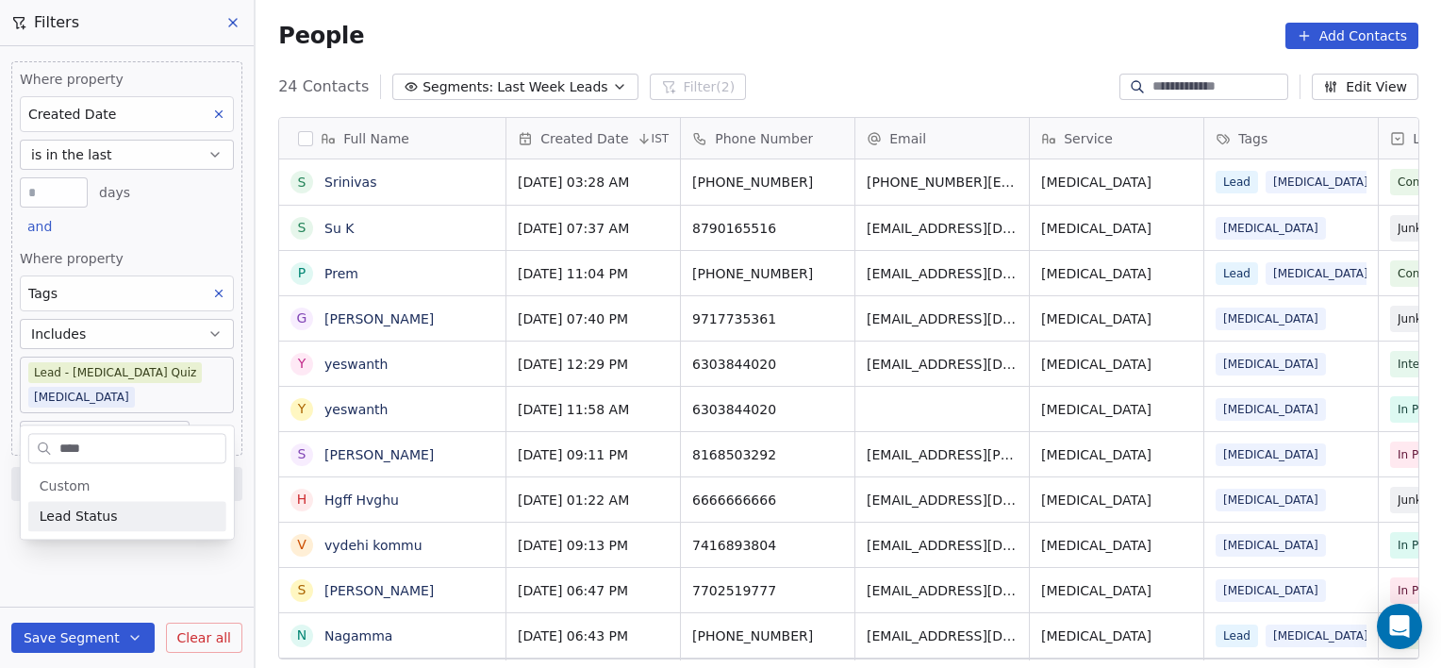
type input "****"
click at [85, 513] on span "Lead Status" at bounding box center [79, 516] width 78 height 19
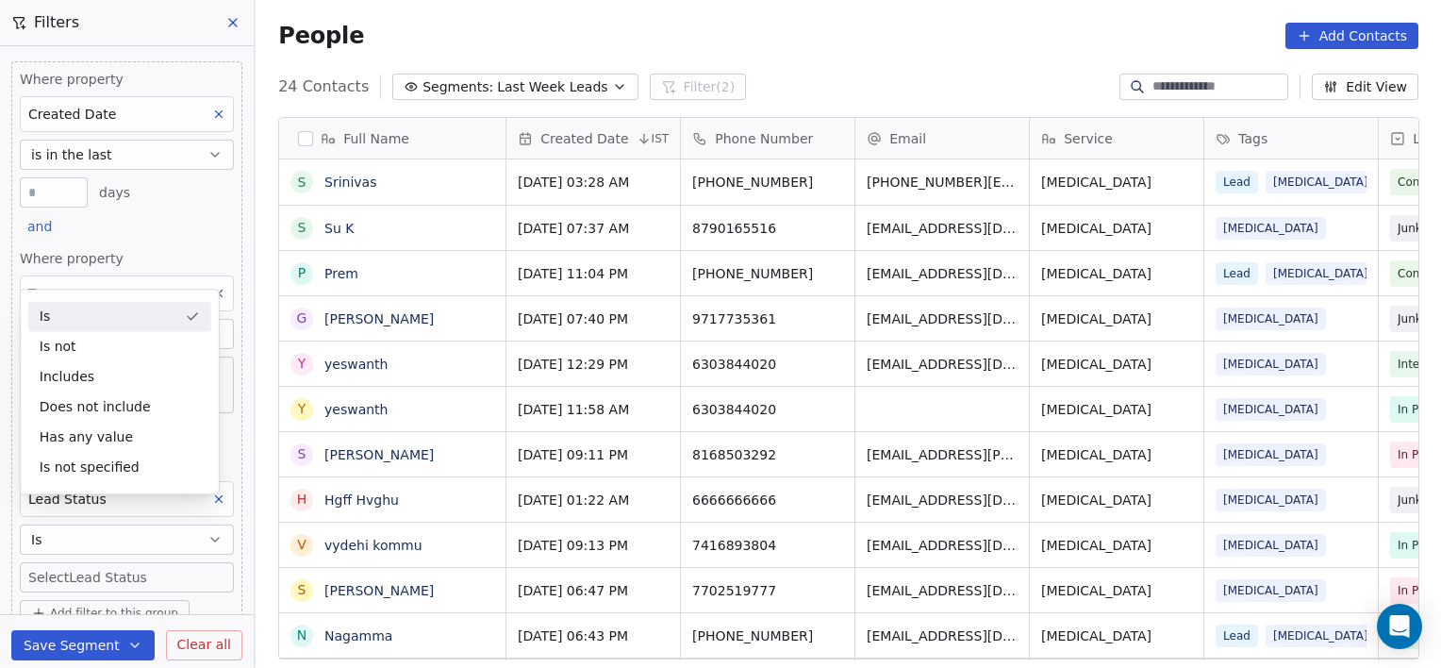
click at [72, 552] on body "[PERSON_NAME] Clinic External Contacts People Marketing Workflows Campaigns Sal…" at bounding box center [720, 334] width 1441 height 668
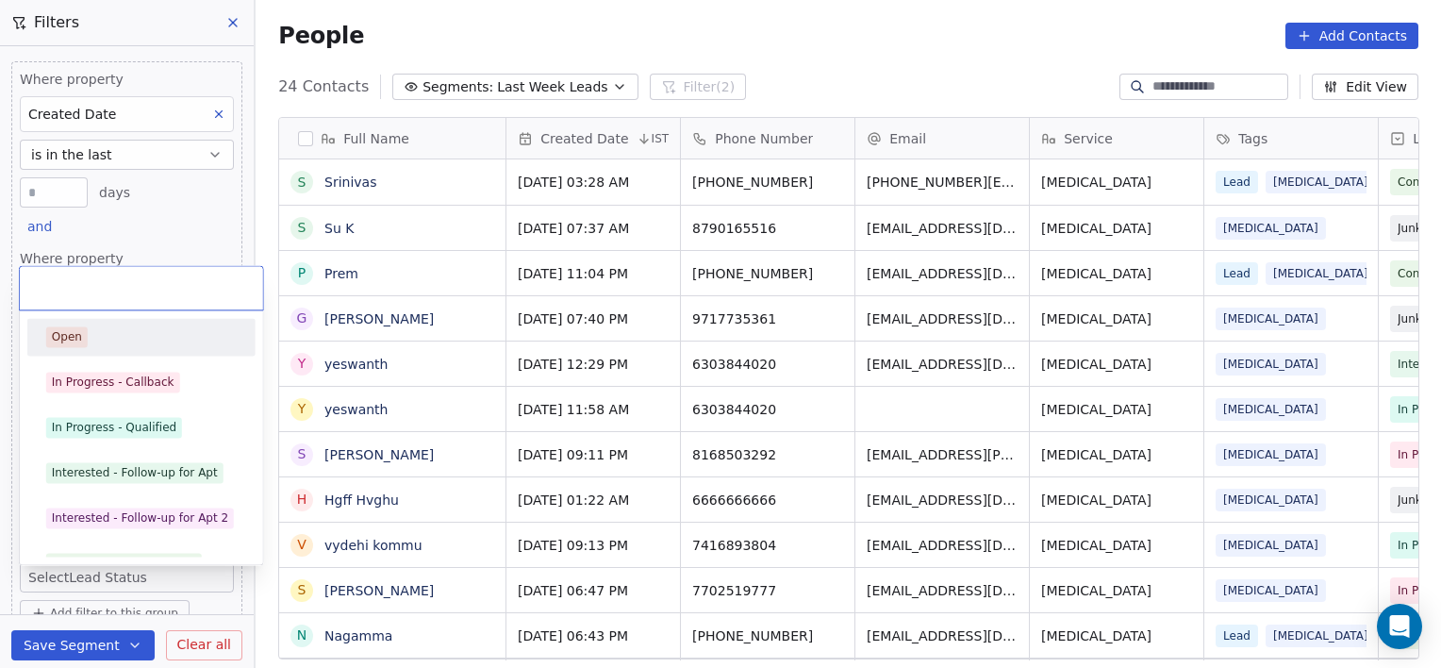
click at [52, 339] on div "Open" at bounding box center [67, 336] width 30 height 17
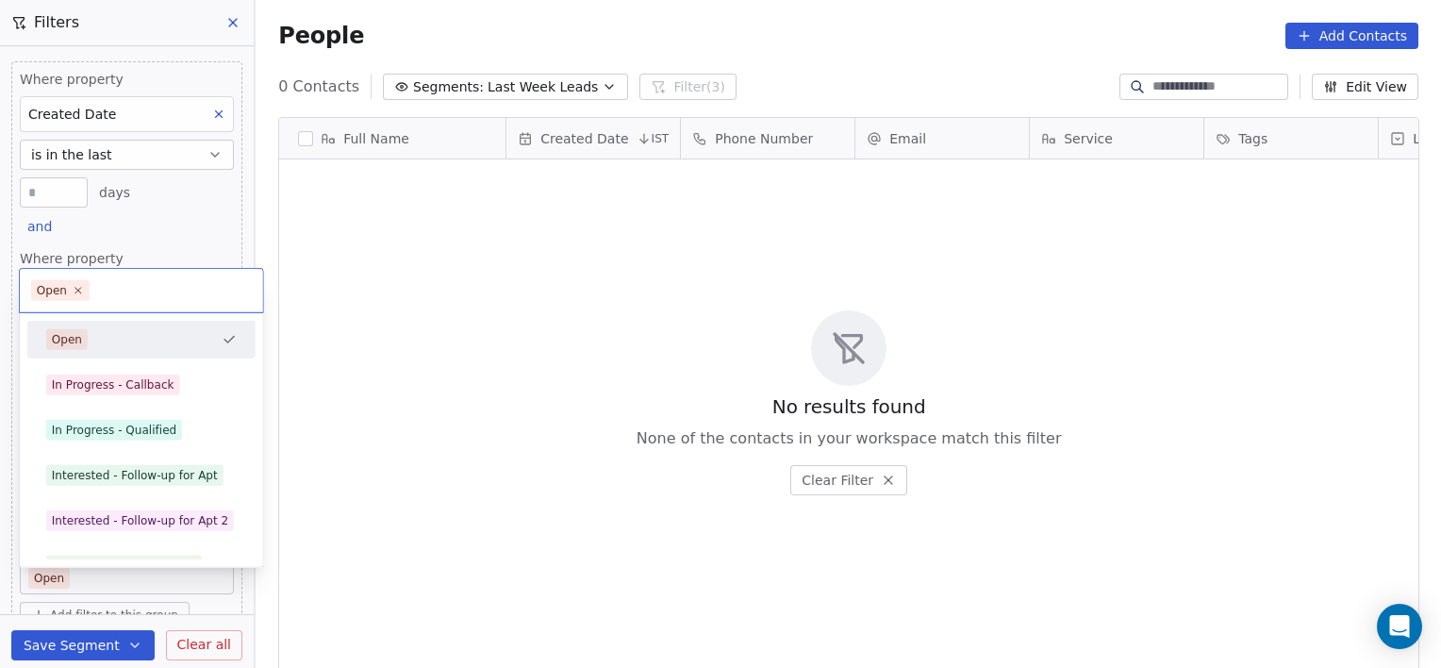
click at [91, 538] on body "[PERSON_NAME] Clinic External Contacts People Marketing Workflows Campaigns Sal…" at bounding box center [720, 334] width 1441 height 668
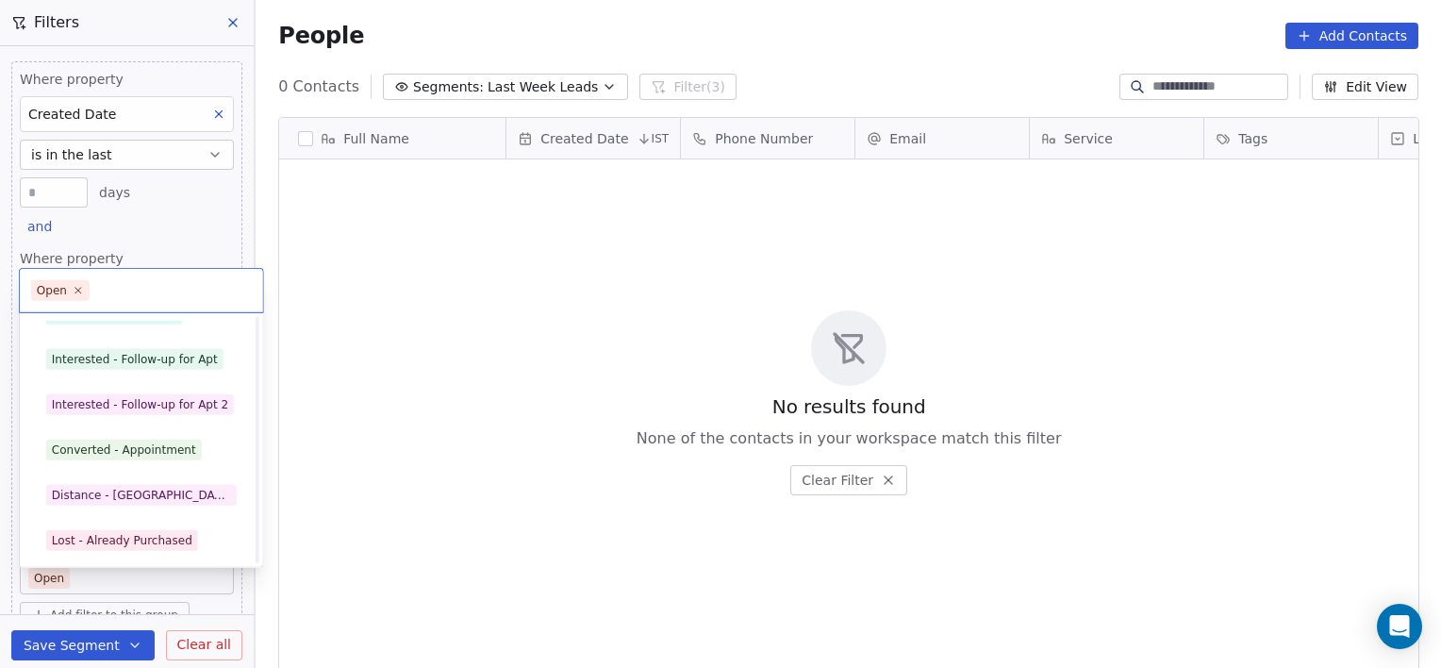
scroll to position [161, 0]
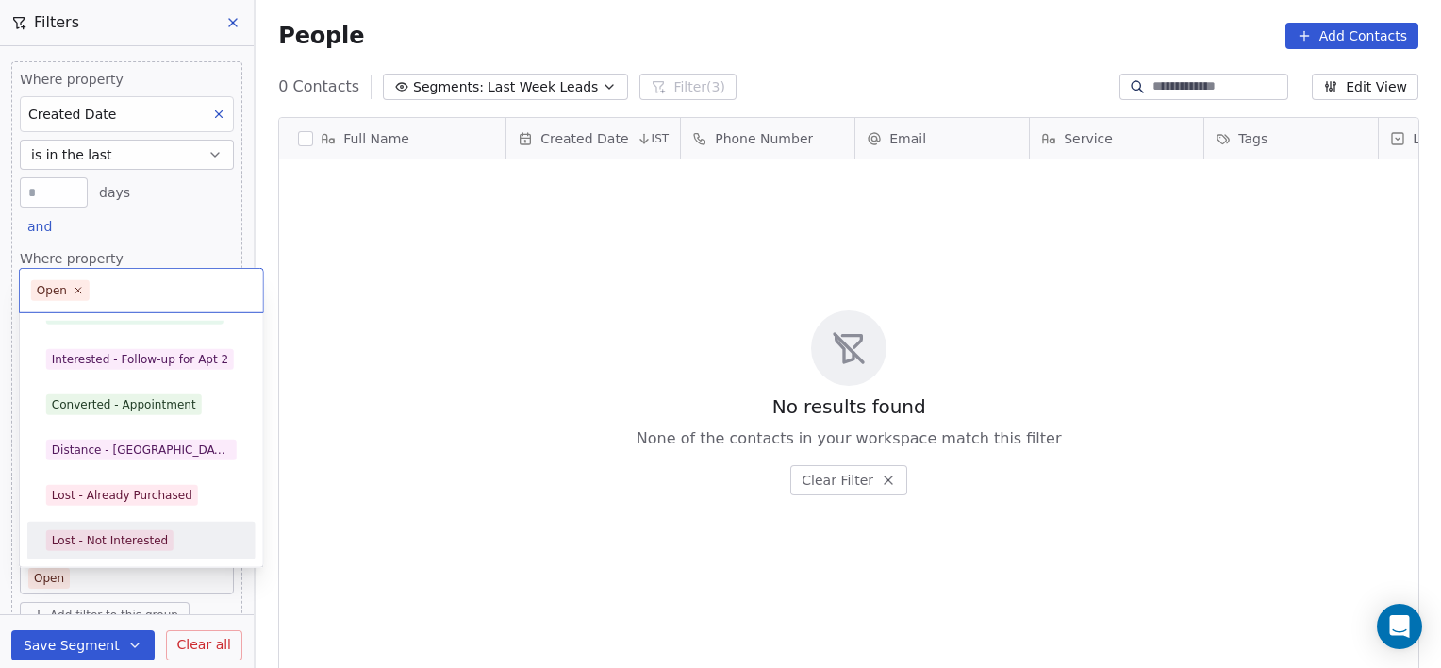
click at [146, 500] on div "Lost - Already Purchased" at bounding box center [122, 495] width 141 height 17
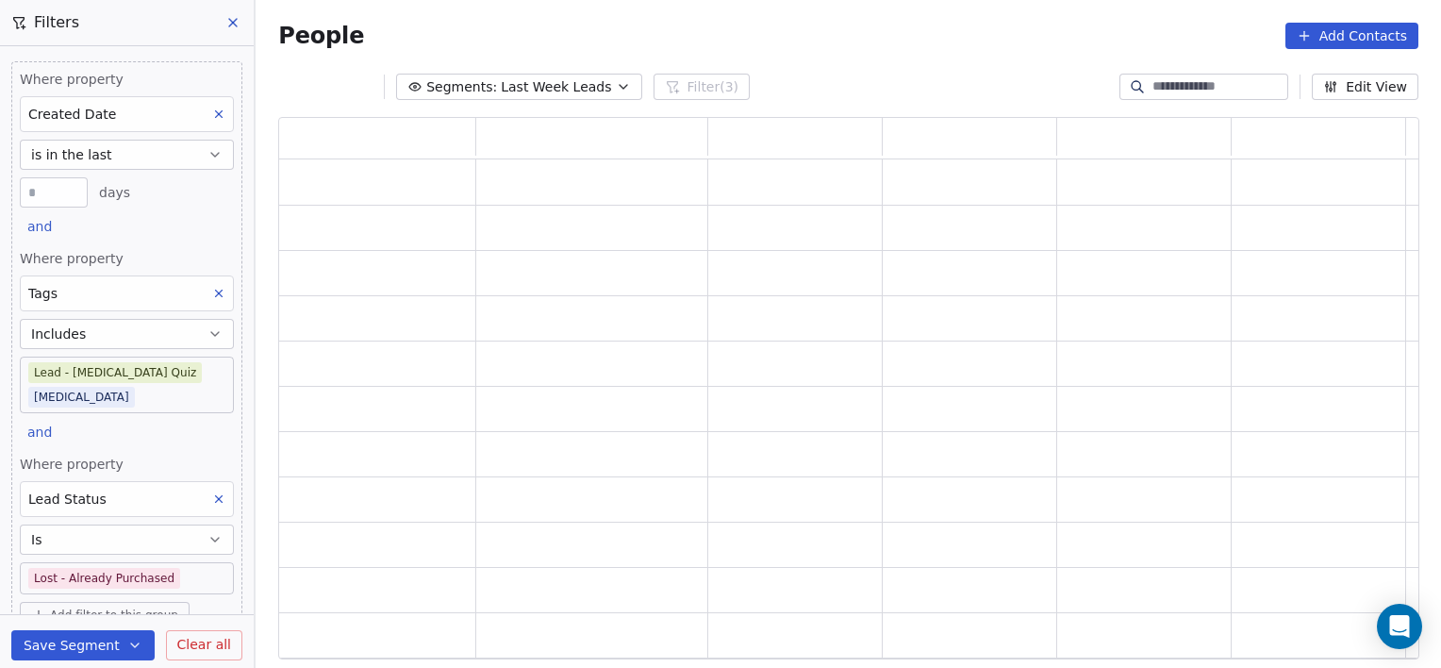
scroll to position [528, 1126]
click at [189, 547] on body "[PERSON_NAME] Clinic External Contacts People Marketing Workflows Campaigns Sal…" at bounding box center [720, 334] width 1441 height 668
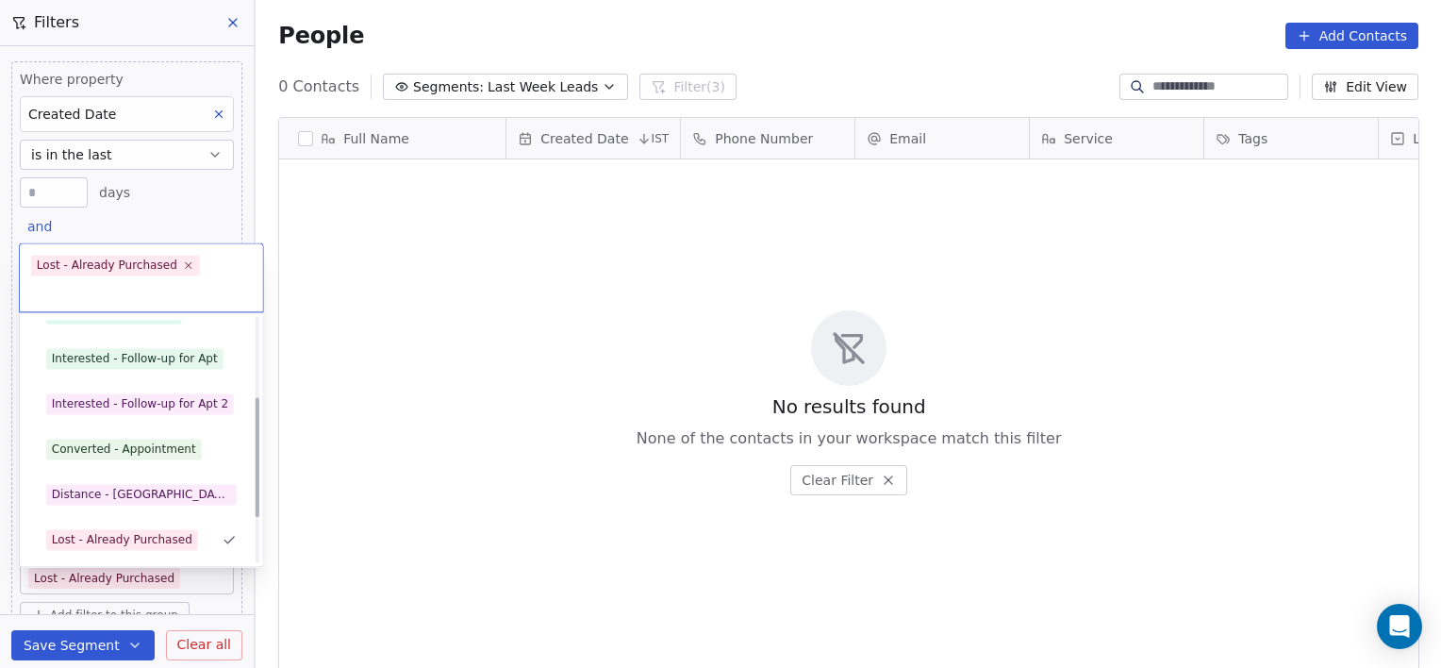
scroll to position [161, 0]
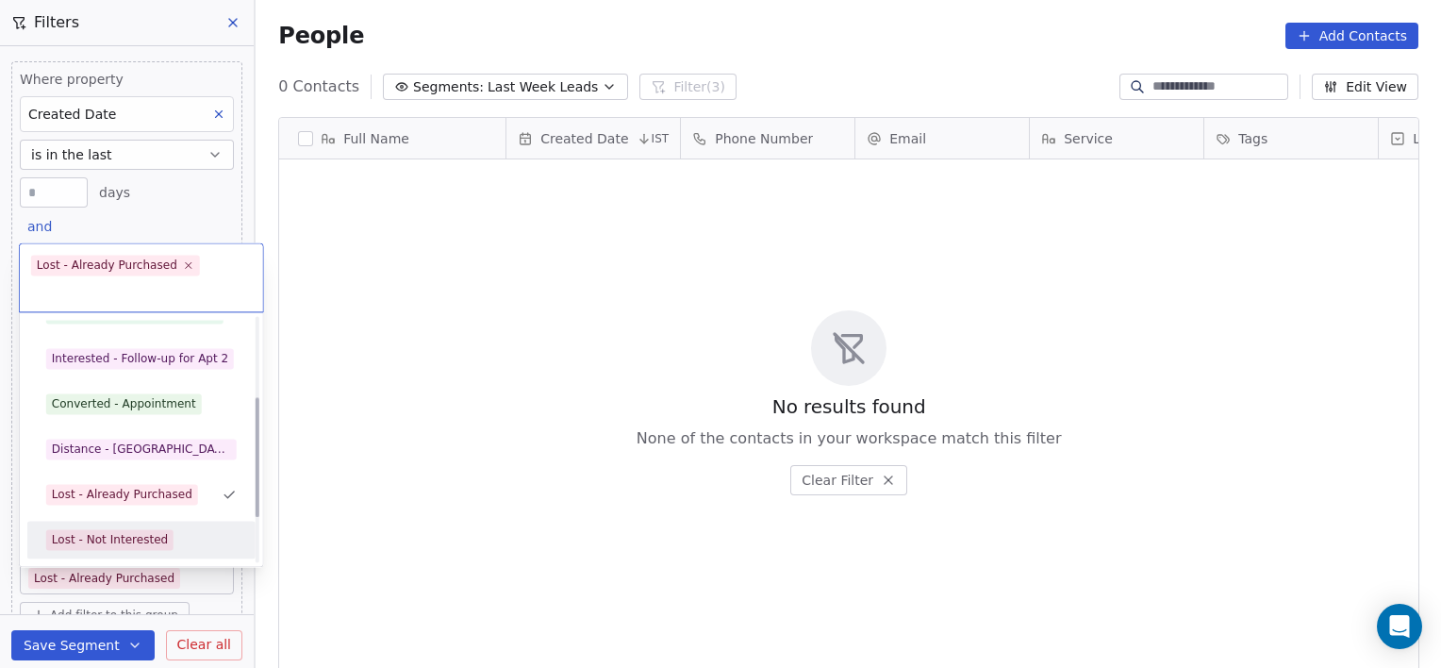
click at [154, 539] on div "Lost - Not Interested" at bounding box center [110, 539] width 116 height 17
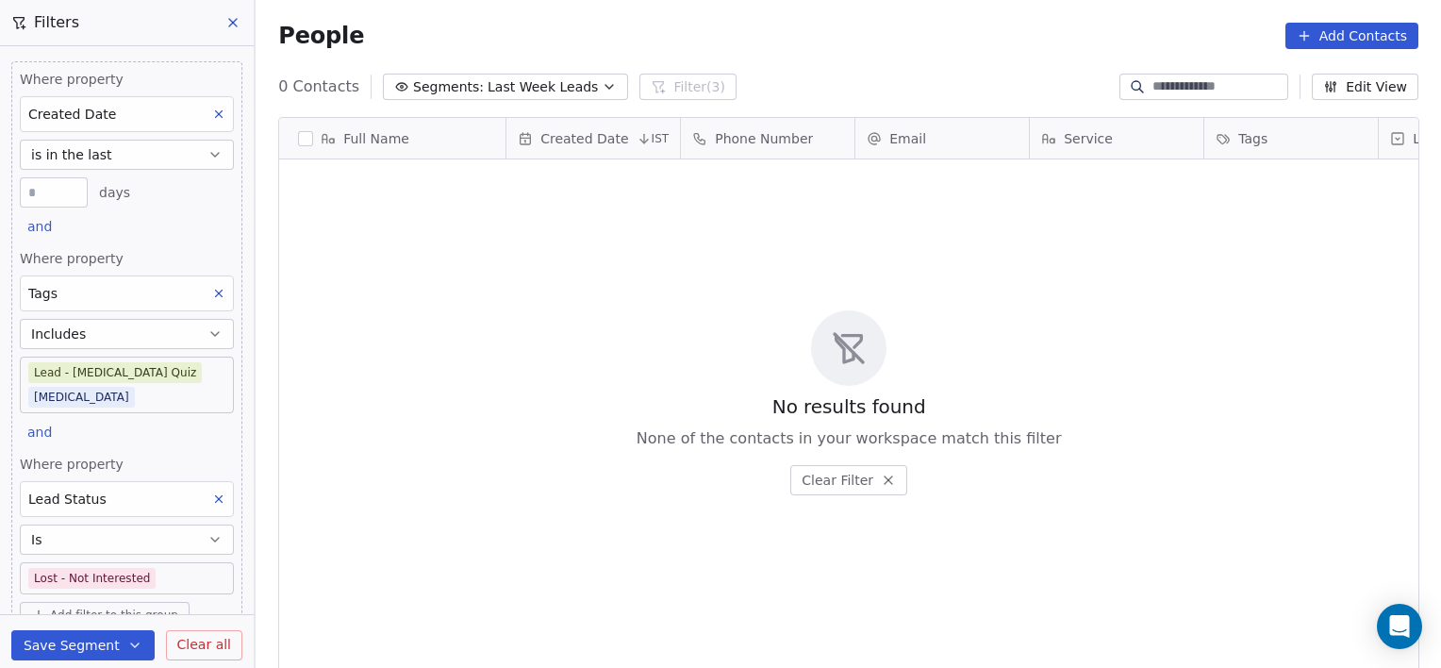
scroll to position [574, 1172]
click at [150, 552] on body "[PERSON_NAME] Clinic External Contacts People Marketing Workflows Campaigns Sal…" at bounding box center [720, 334] width 1441 height 668
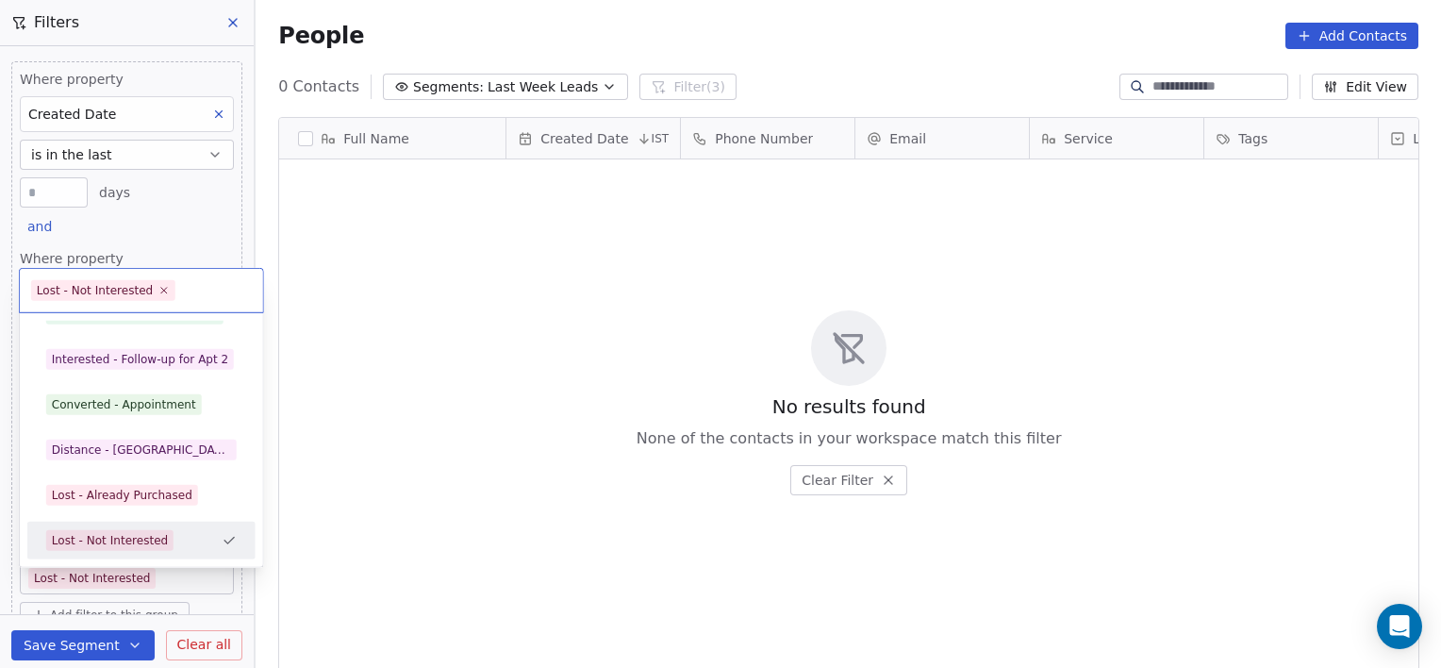
scroll to position [207, 0]
click at [150, 551] on div "Lost - Call not Connected" at bounding box center [141, 540] width 213 height 30
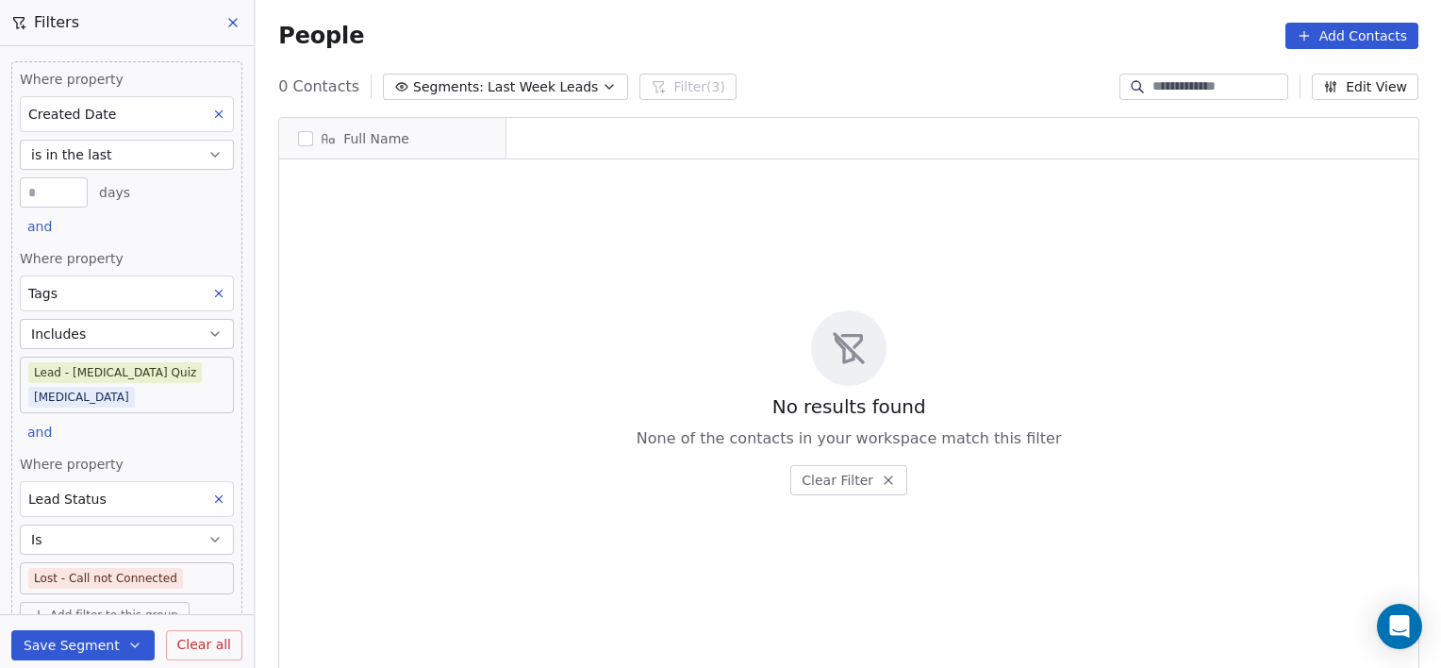
scroll to position [574, 1172]
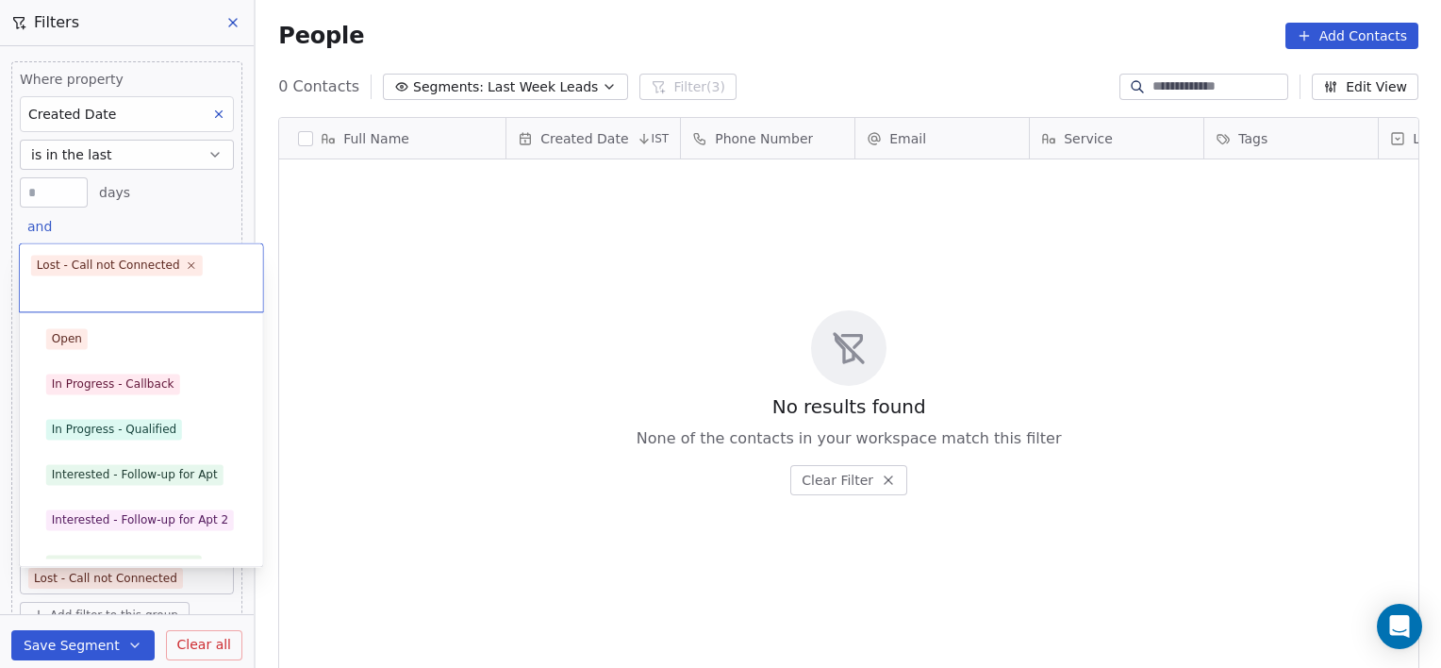
click at [185, 547] on body "[PERSON_NAME] Clinic External Contacts People Marketing Workflows Campaigns Sal…" at bounding box center [720, 334] width 1441 height 668
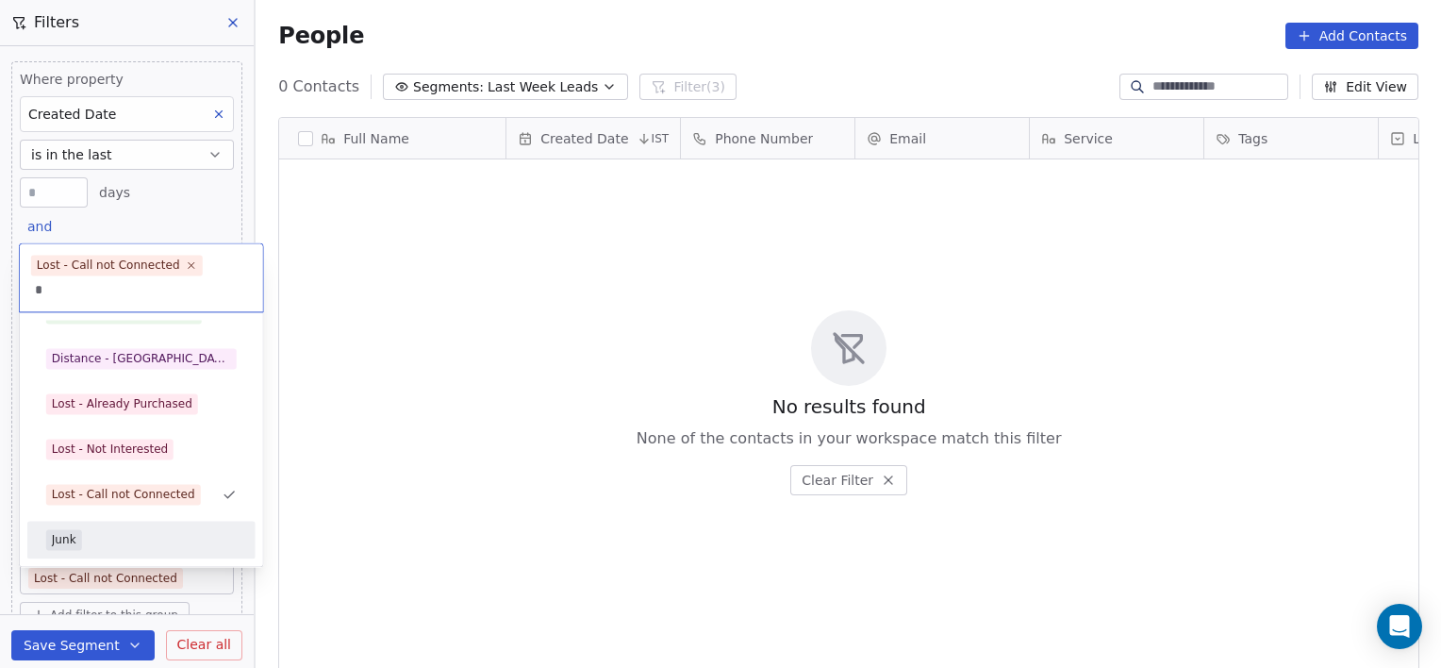
scroll to position [169, 0]
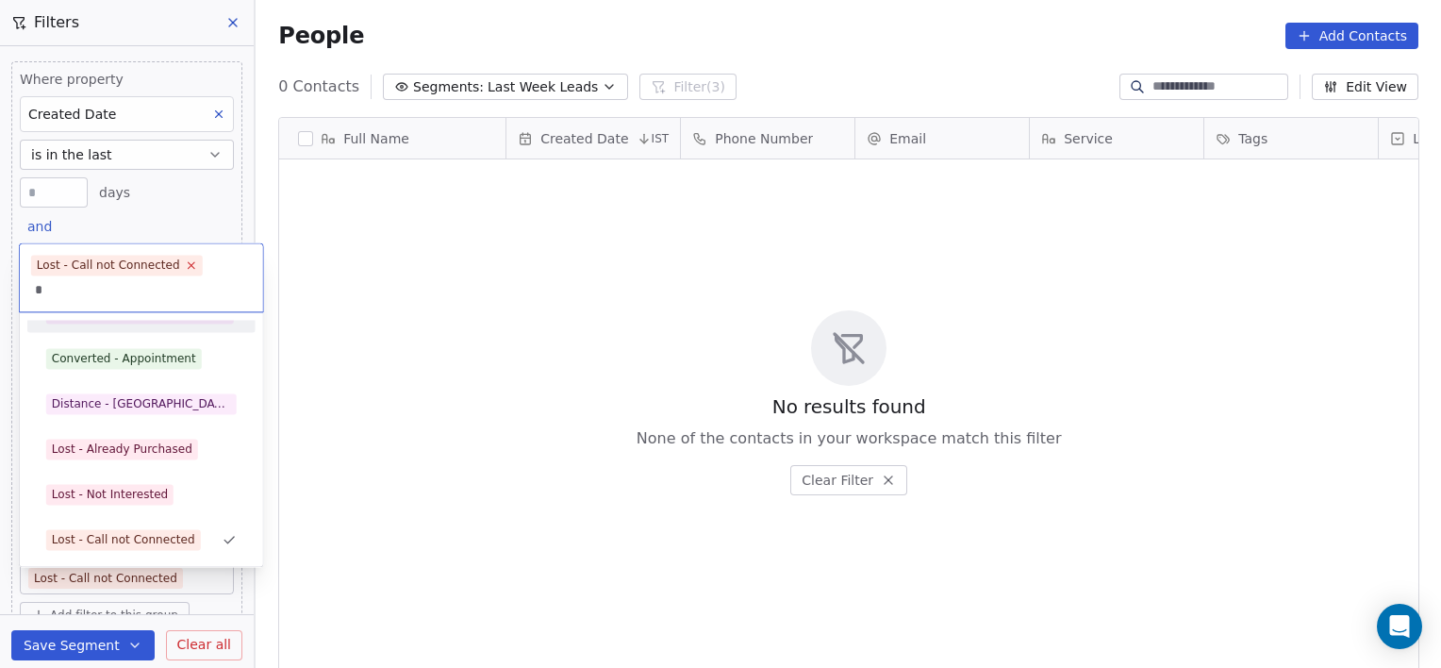
click at [185, 268] on icon at bounding box center [191, 265] width 12 height 12
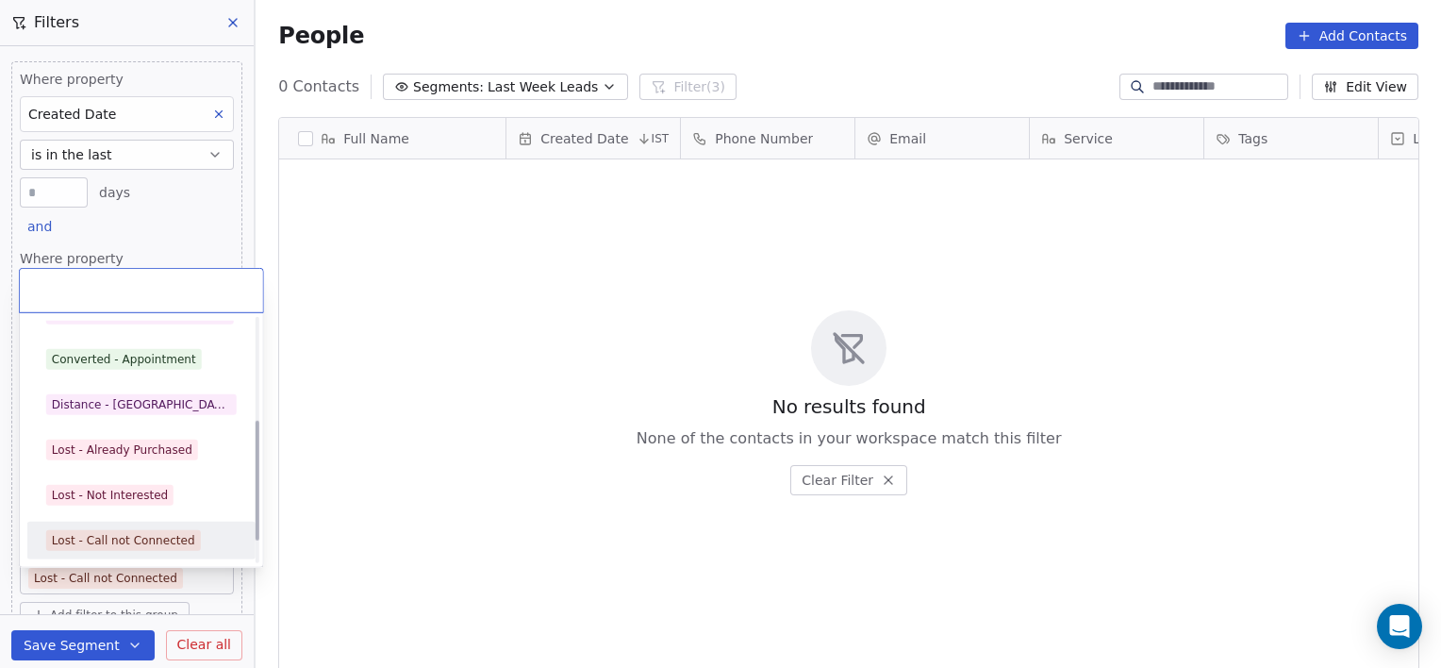
scroll to position [252, 0]
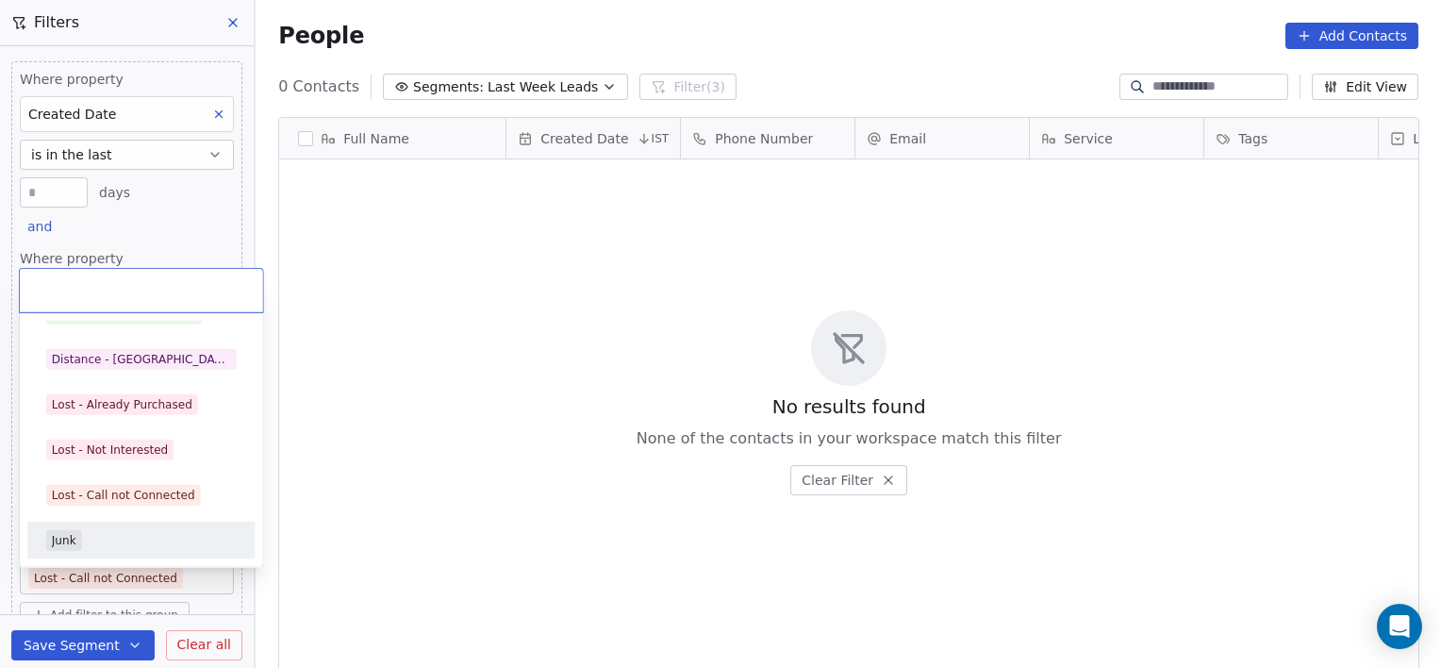
click at [102, 534] on div "Junk" at bounding box center [141, 540] width 191 height 21
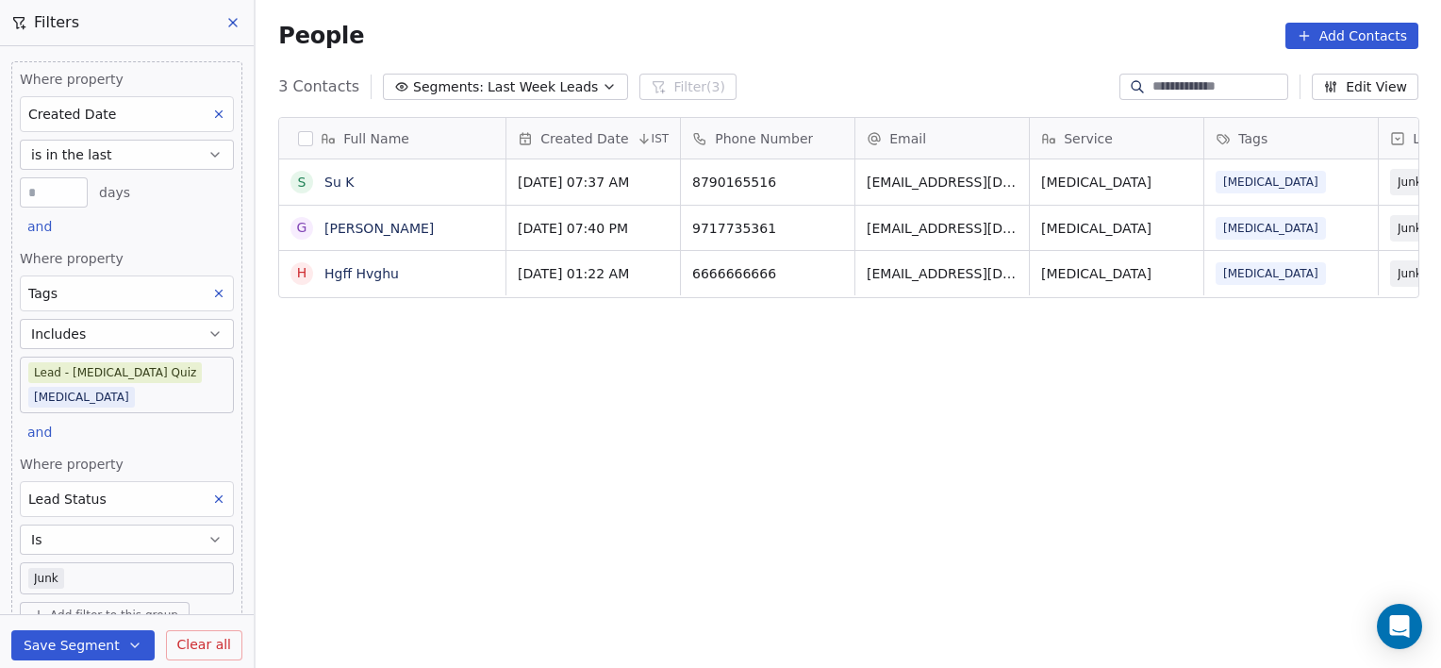
scroll to position [574, 1172]
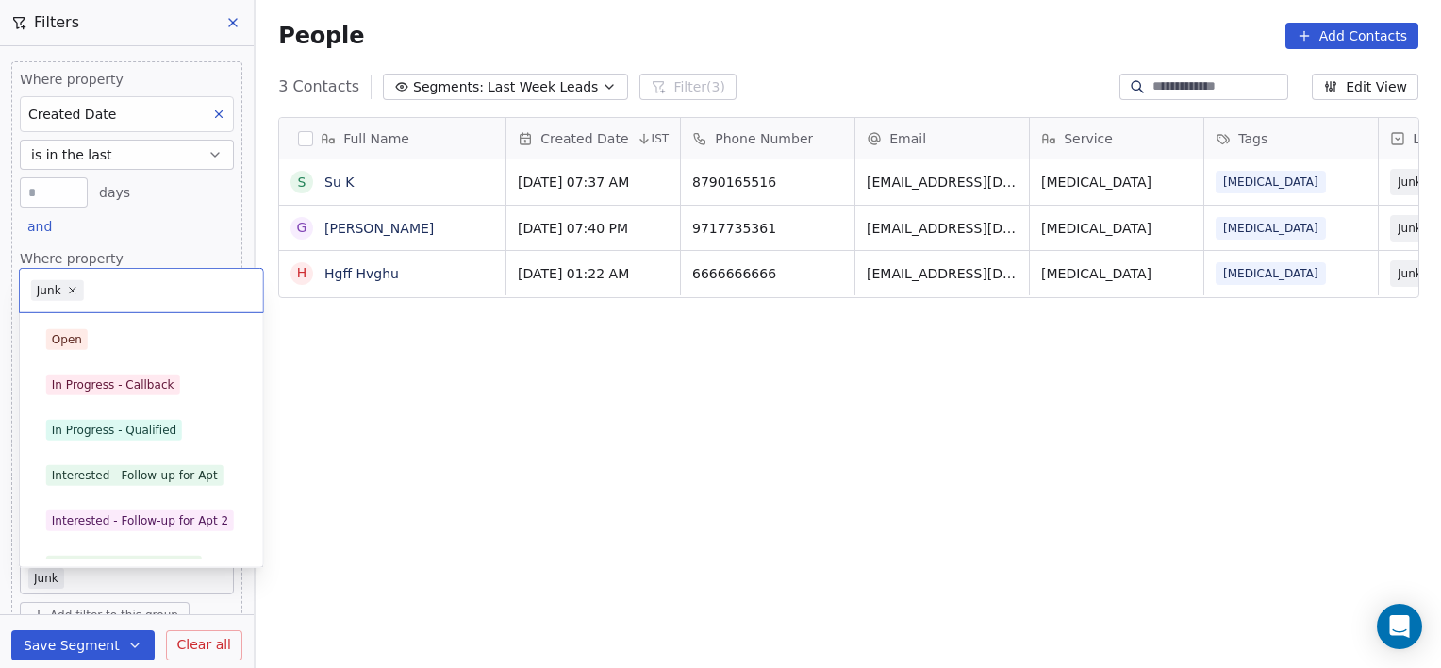
click at [129, 556] on body "[PERSON_NAME] Clinic External Contacts People Marketing Workflows Campaigns Sal…" at bounding box center [720, 334] width 1441 height 668
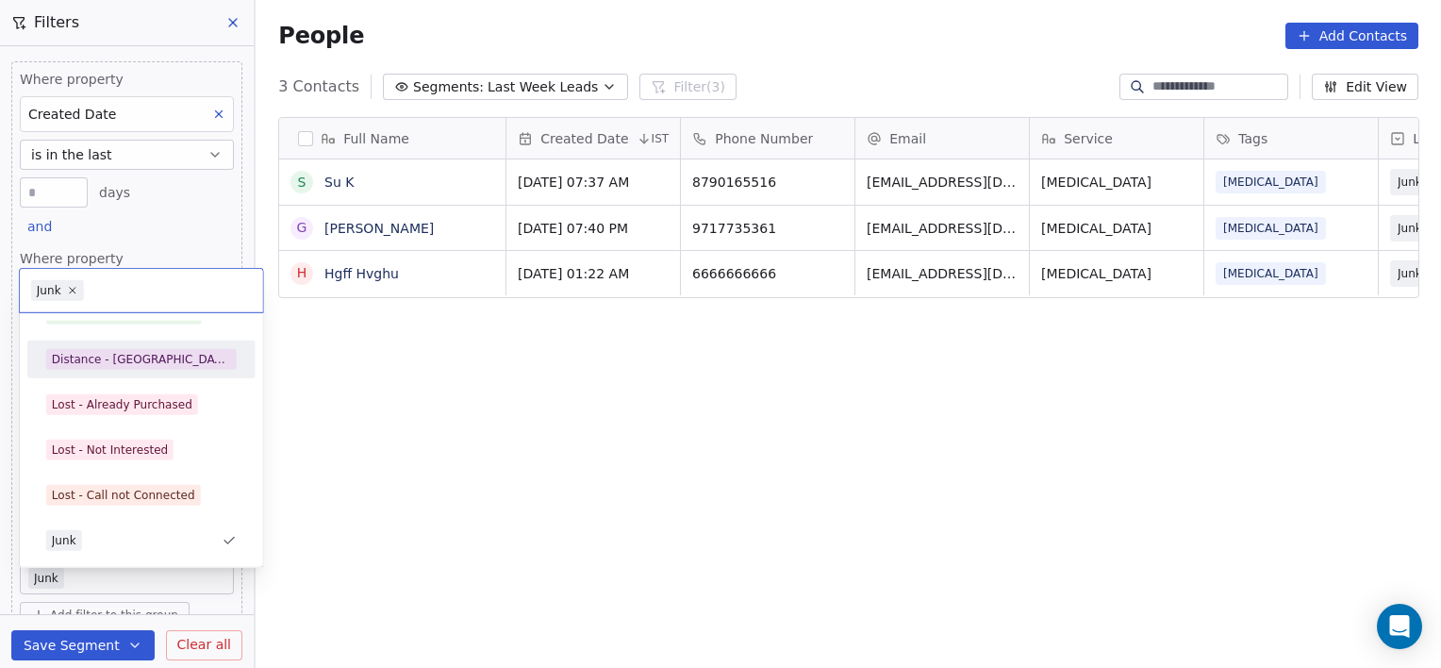
click at [111, 355] on div "Distance - [GEOGRAPHIC_DATA]" at bounding box center [141, 359] width 179 height 17
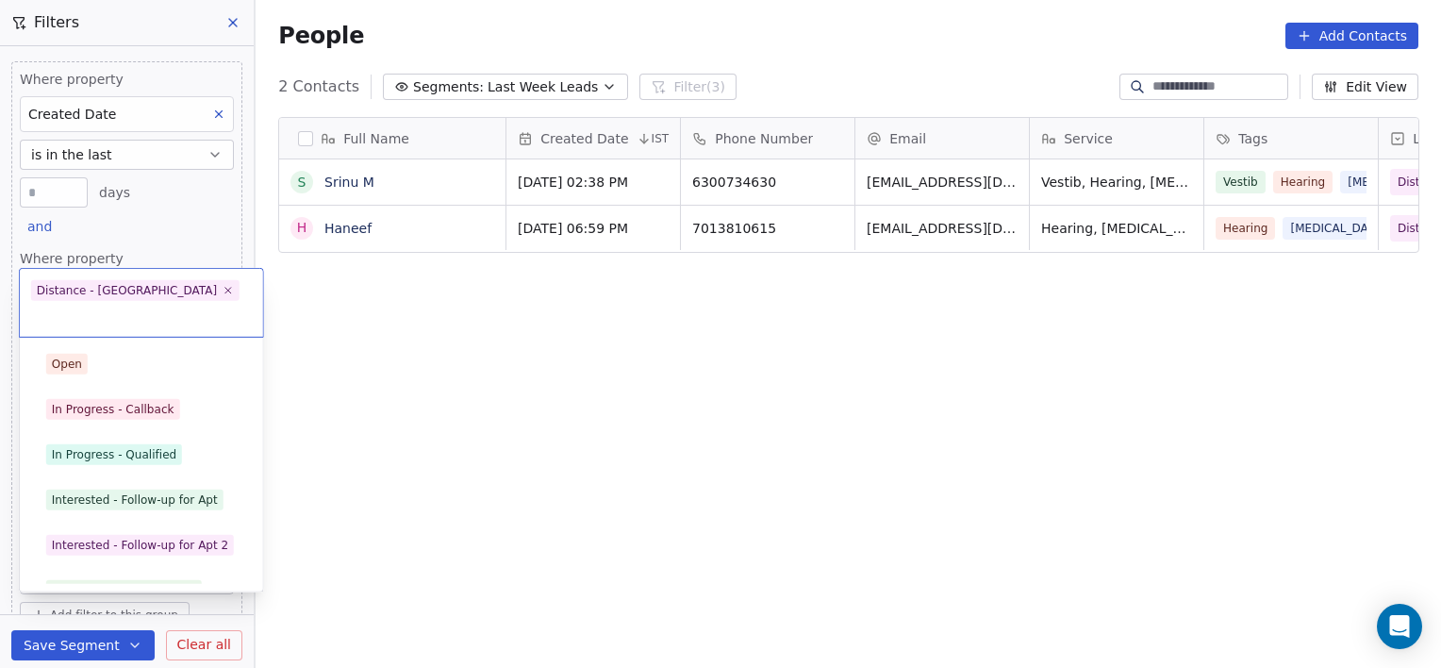
scroll to position [71, 0]
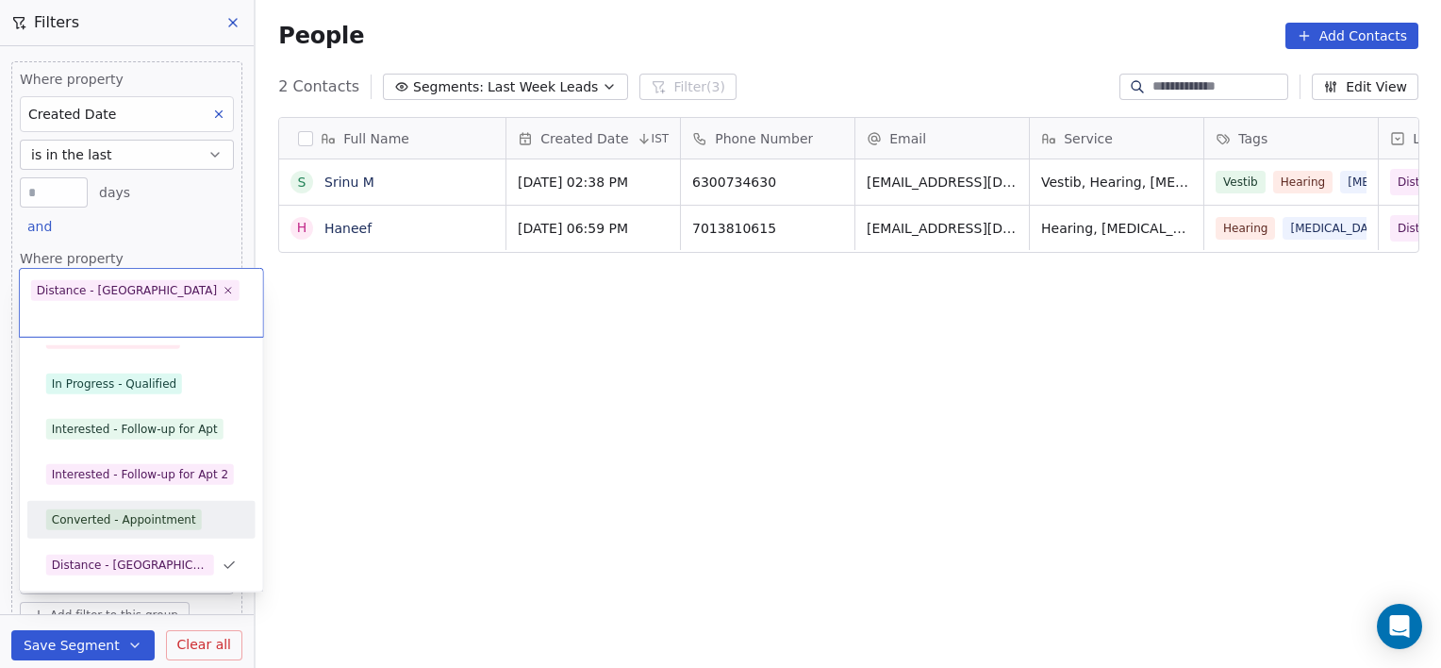
click at [142, 511] on div "Converted - Appointment" at bounding box center [124, 519] width 144 height 17
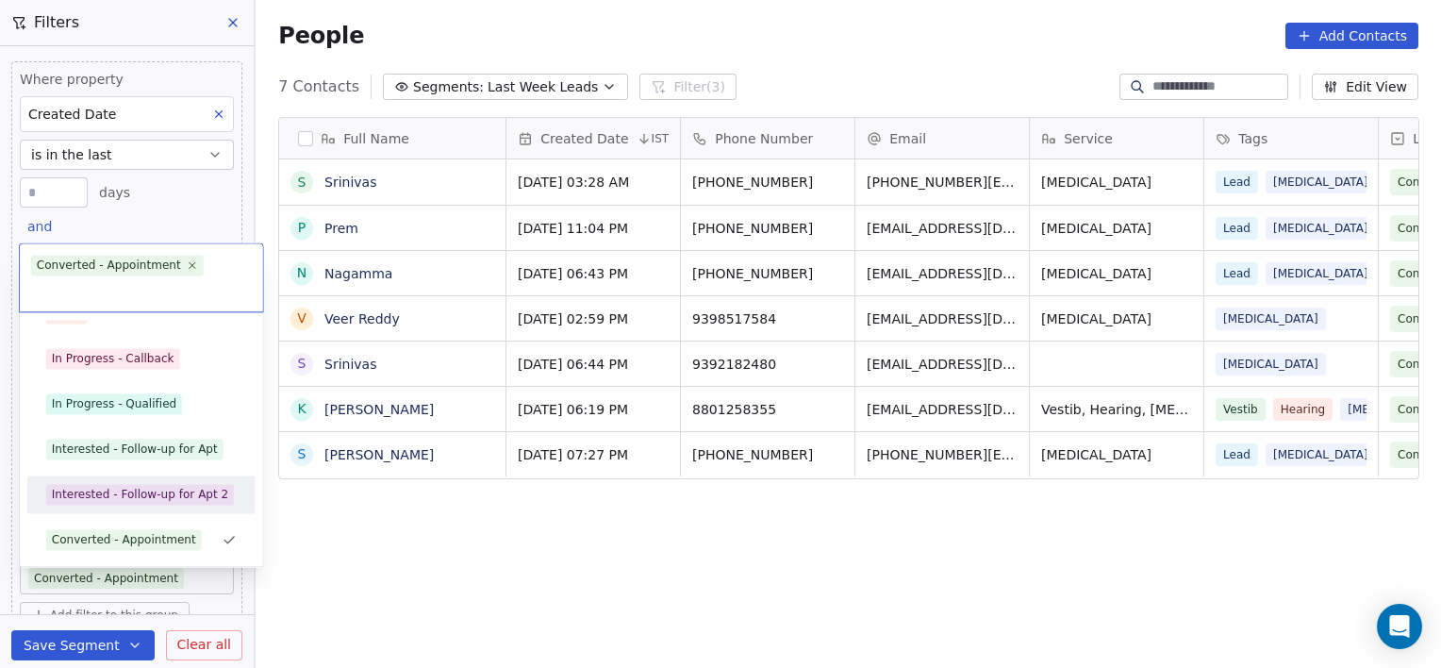
click at [167, 498] on div "Interested - Follow-up for Apt 2" at bounding box center [140, 494] width 176 height 17
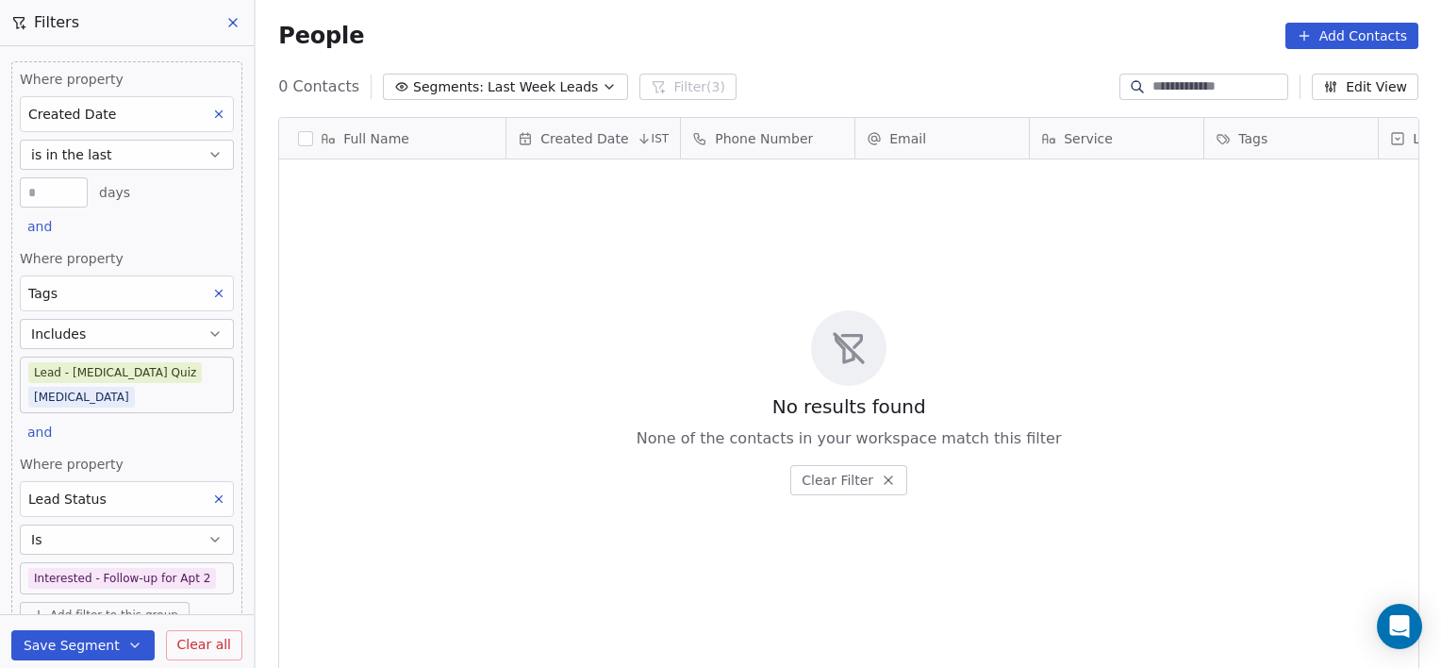
scroll to position [574, 1172]
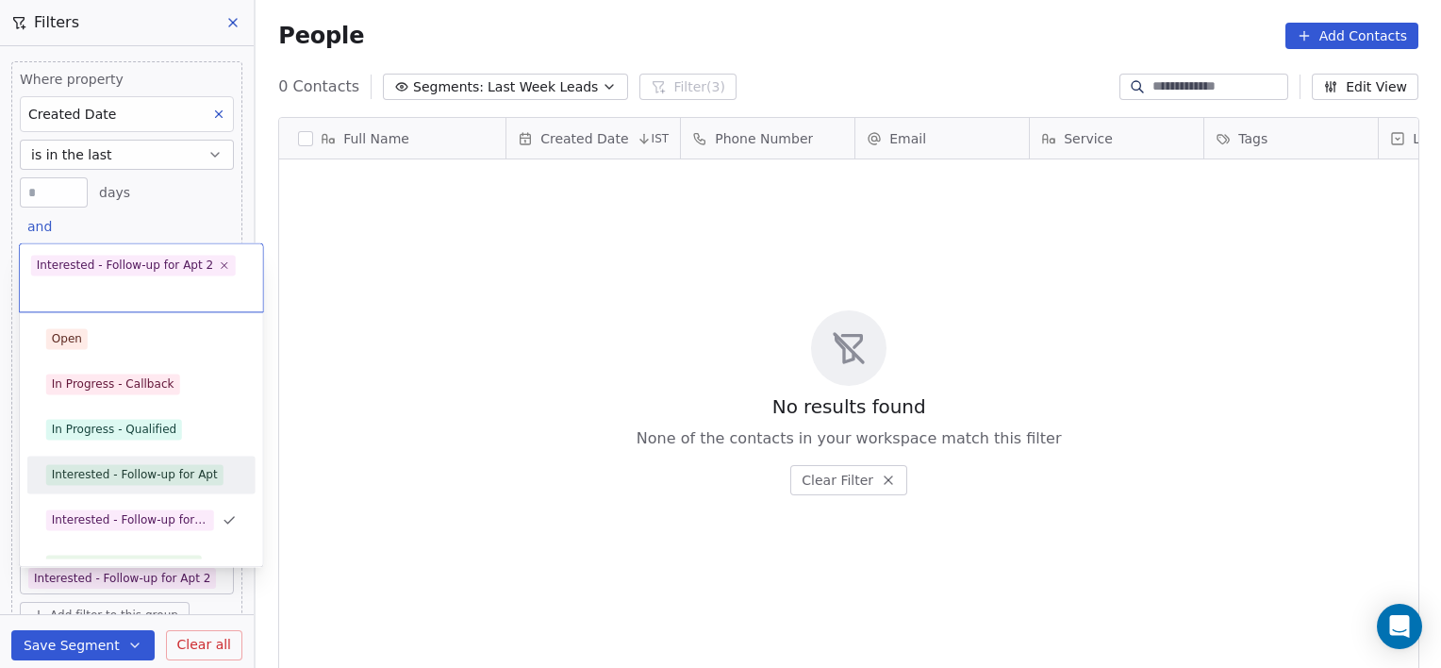
click at [176, 479] on div "Interested - Follow-up for Apt" at bounding box center [135, 474] width 166 height 17
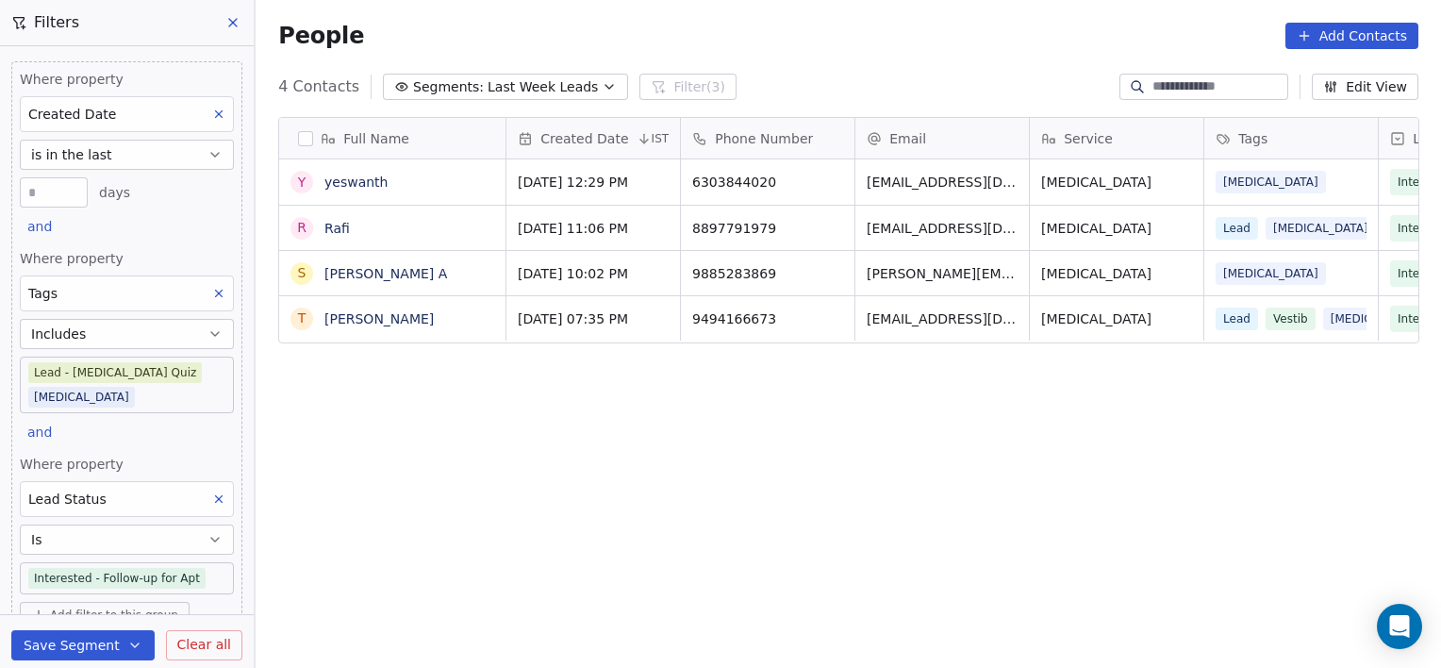
scroll to position [15, 15]
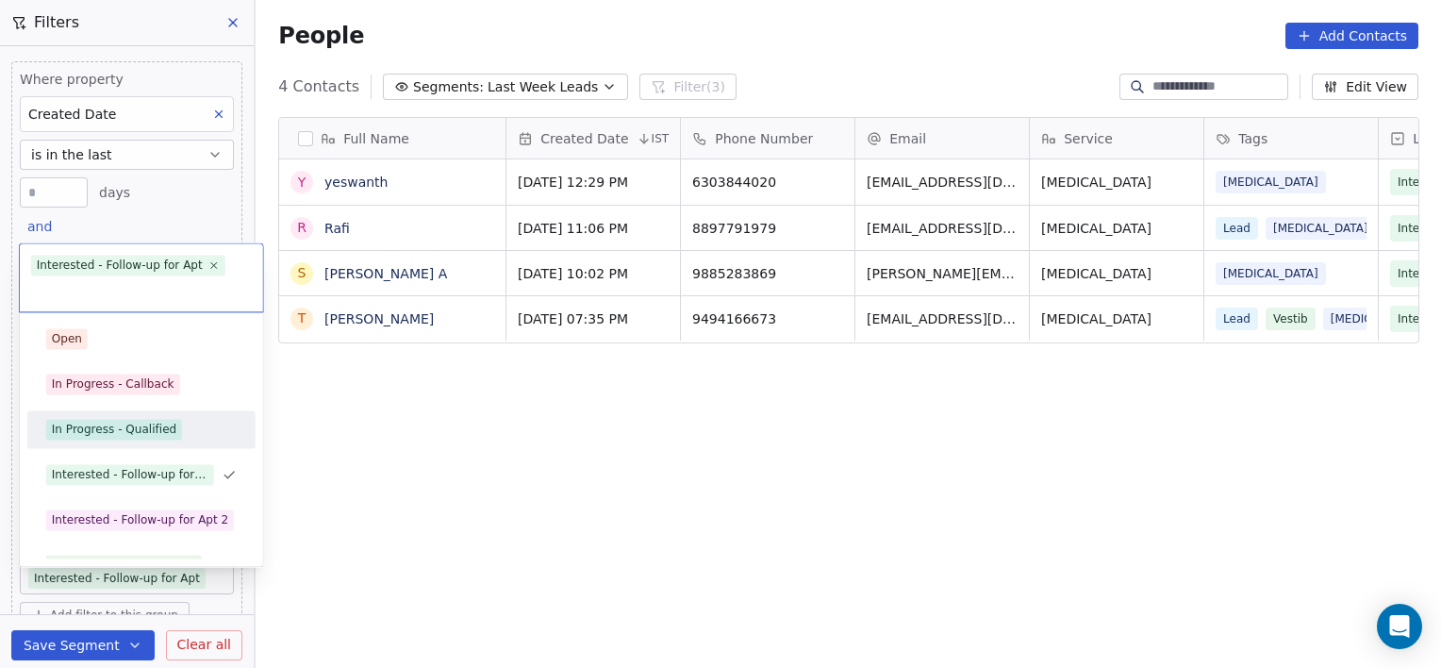
click at [104, 429] on div "In Progress - Qualified" at bounding box center [114, 429] width 125 height 17
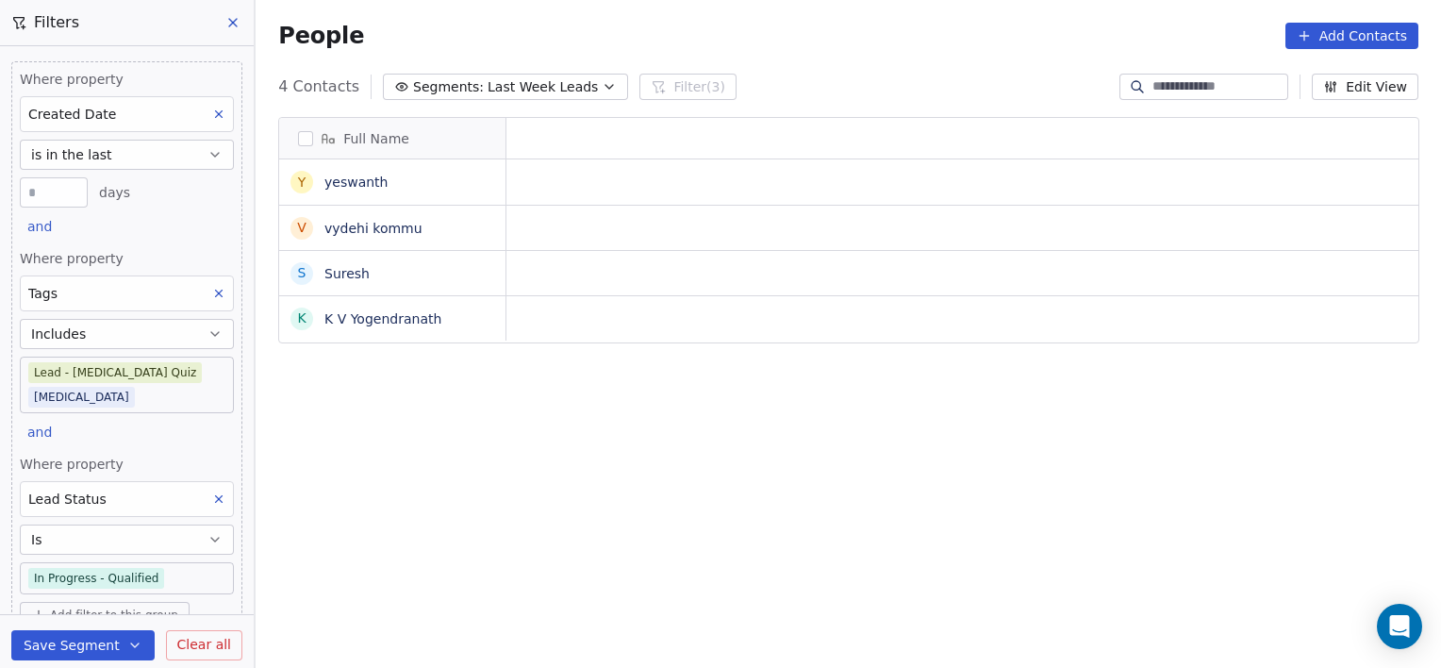
scroll to position [574, 1172]
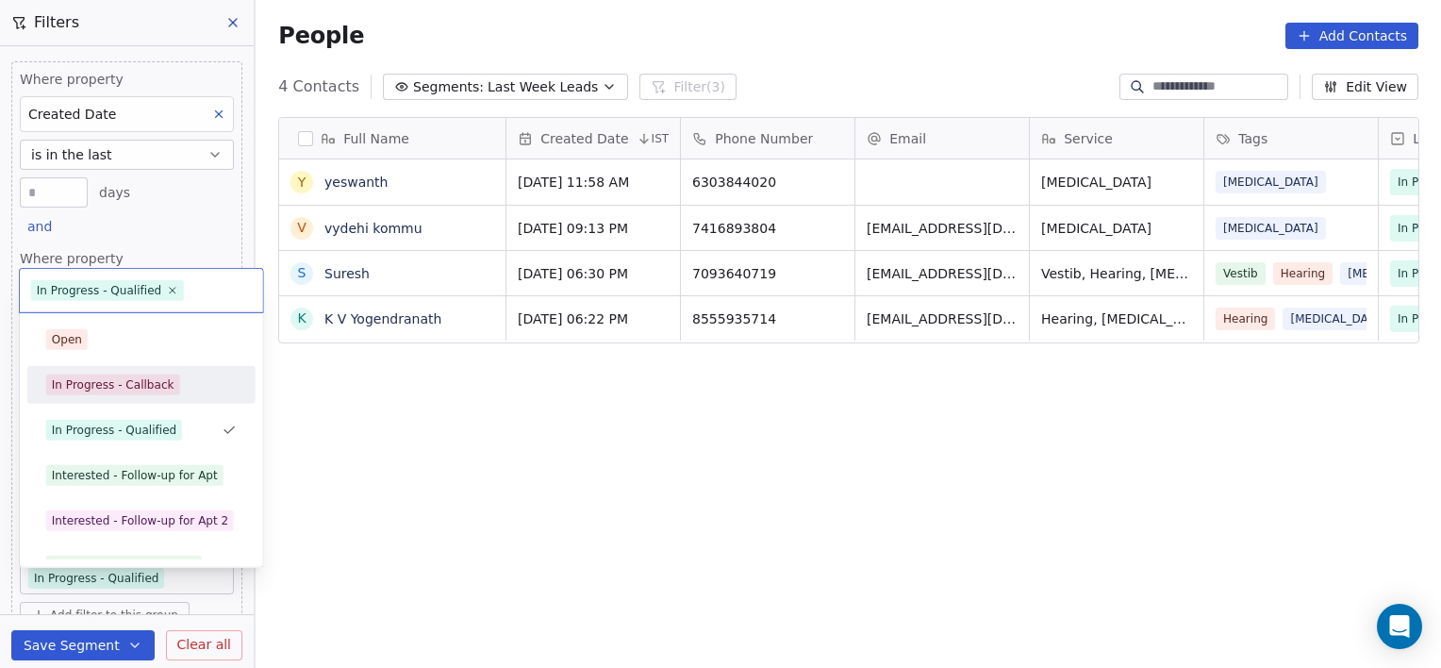
click at [95, 378] on div "In Progress - Callback" at bounding box center [113, 384] width 123 height 17
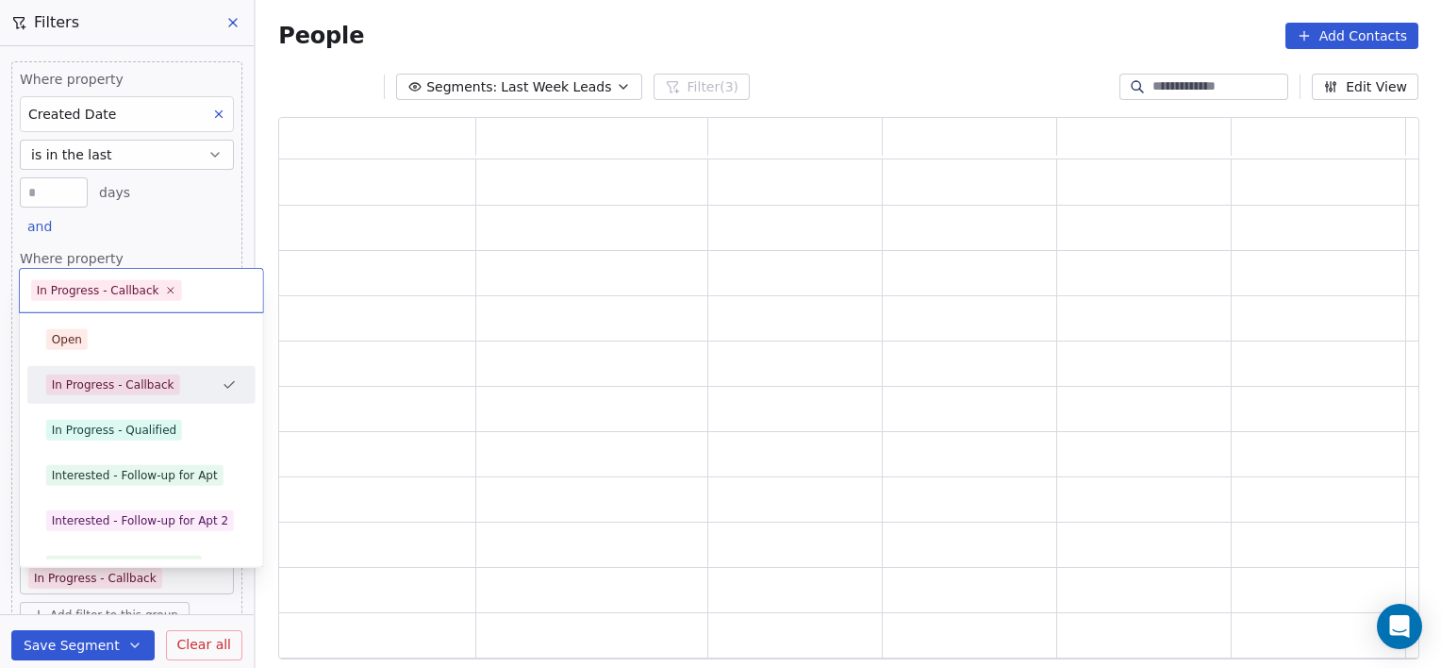
scroll to position [15, 15]
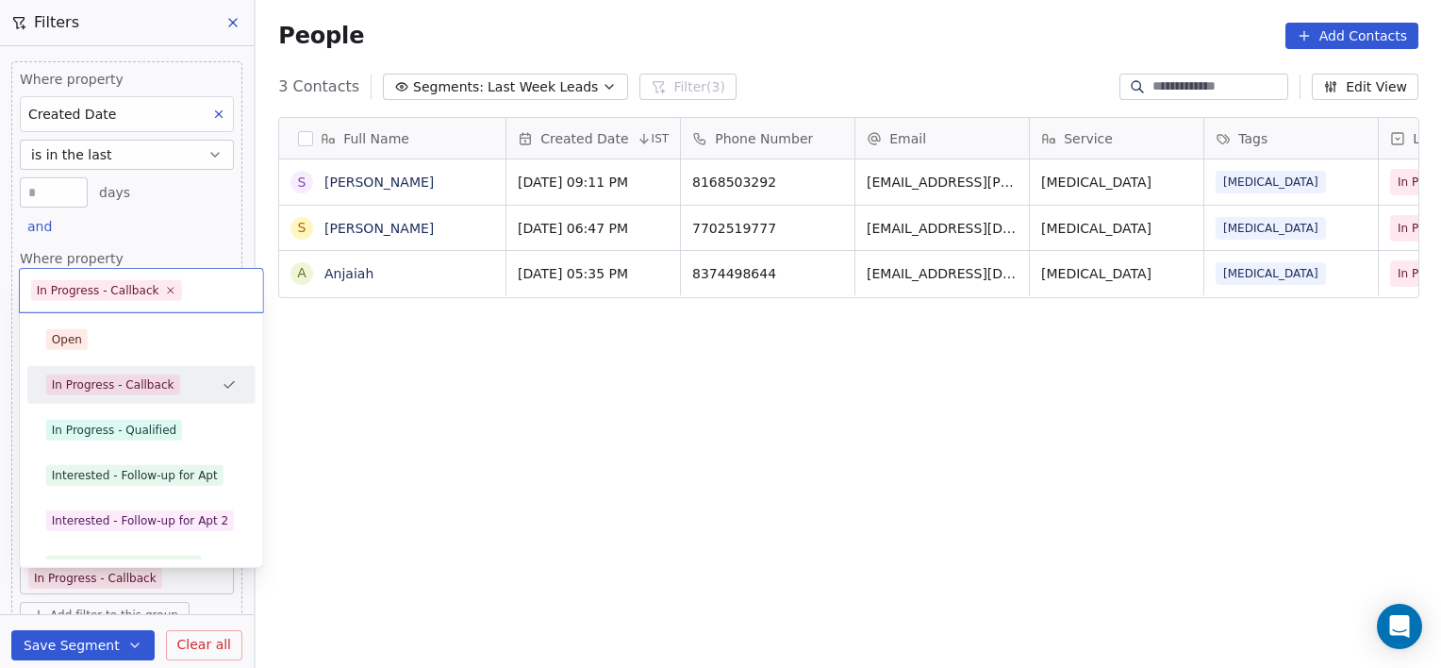
click at [184, 547] on body "[PERSON_NAME] Clinic External Contacts People Marketing Workflows Campaigns Sal…" at bounding box center [720, 334] width 1441 height 668
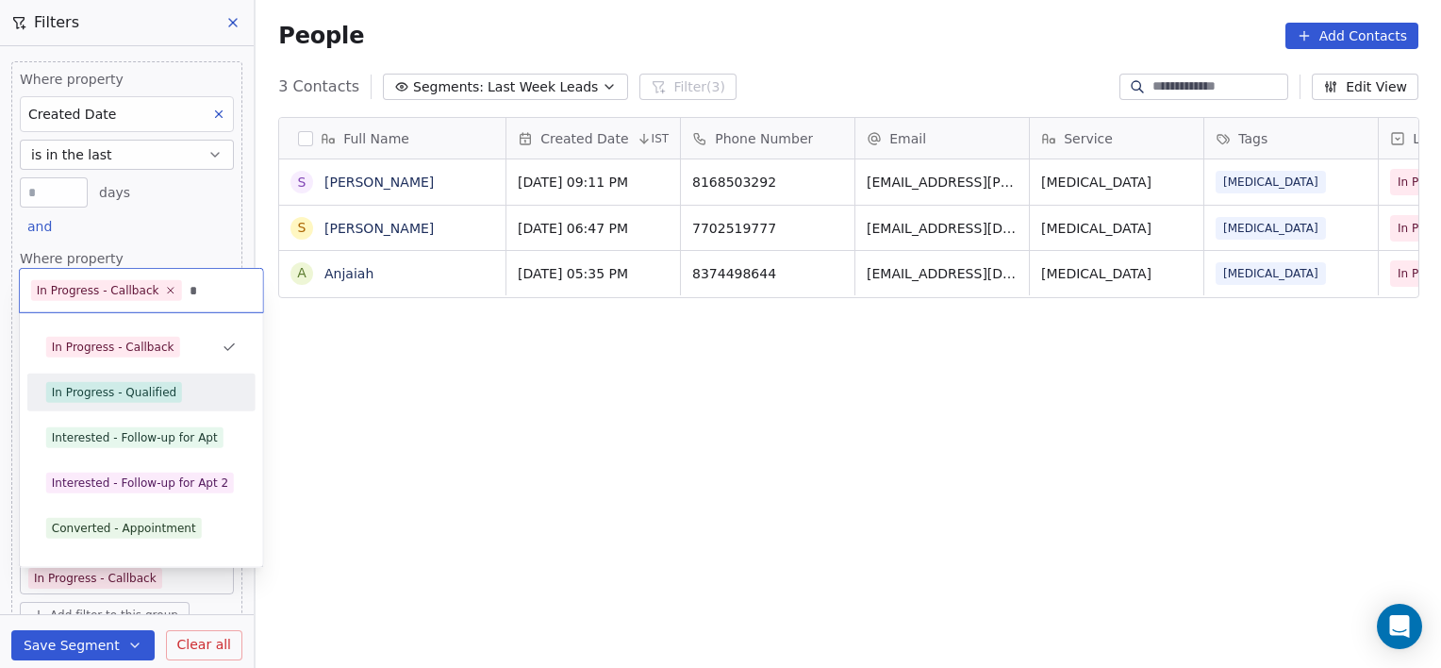
click at [128, 382] on span "In Progress - Qualified" at bounding box center [114, 392] width 136 height 21
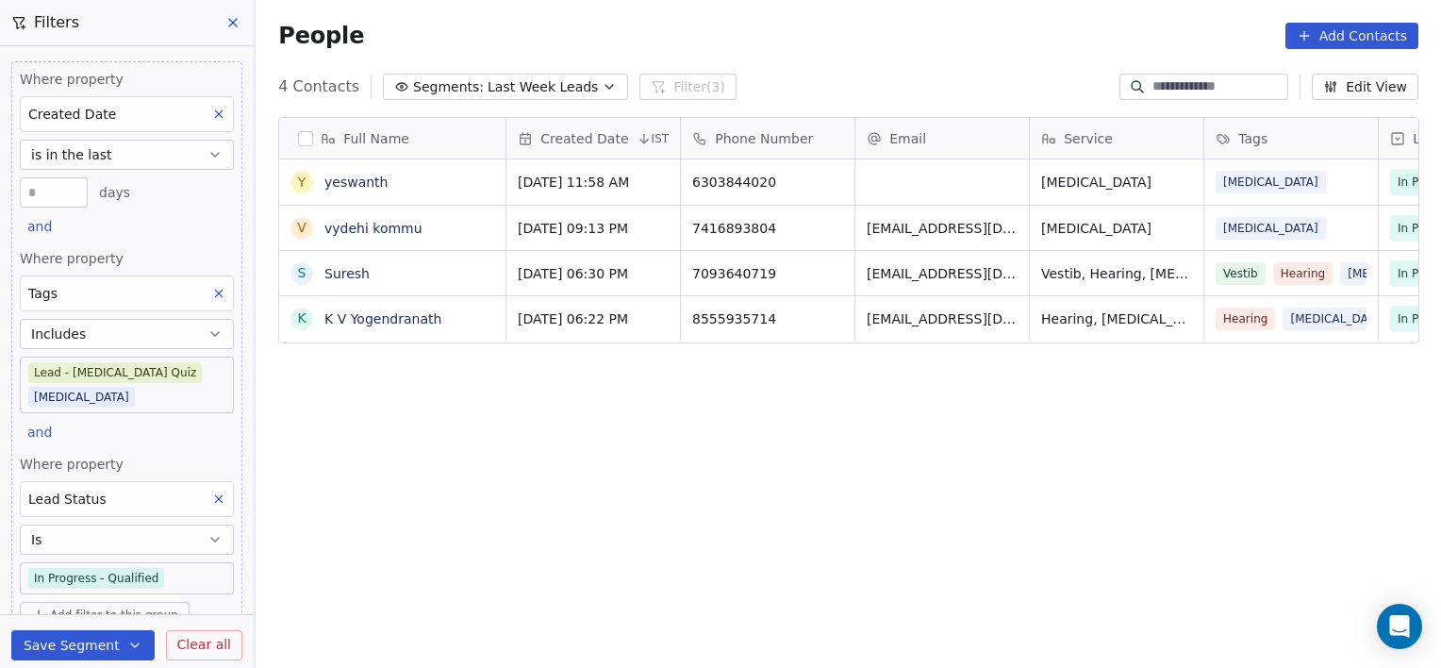
click at [212, 492] on icon at bounding box center [218, 498] width 13 height 13
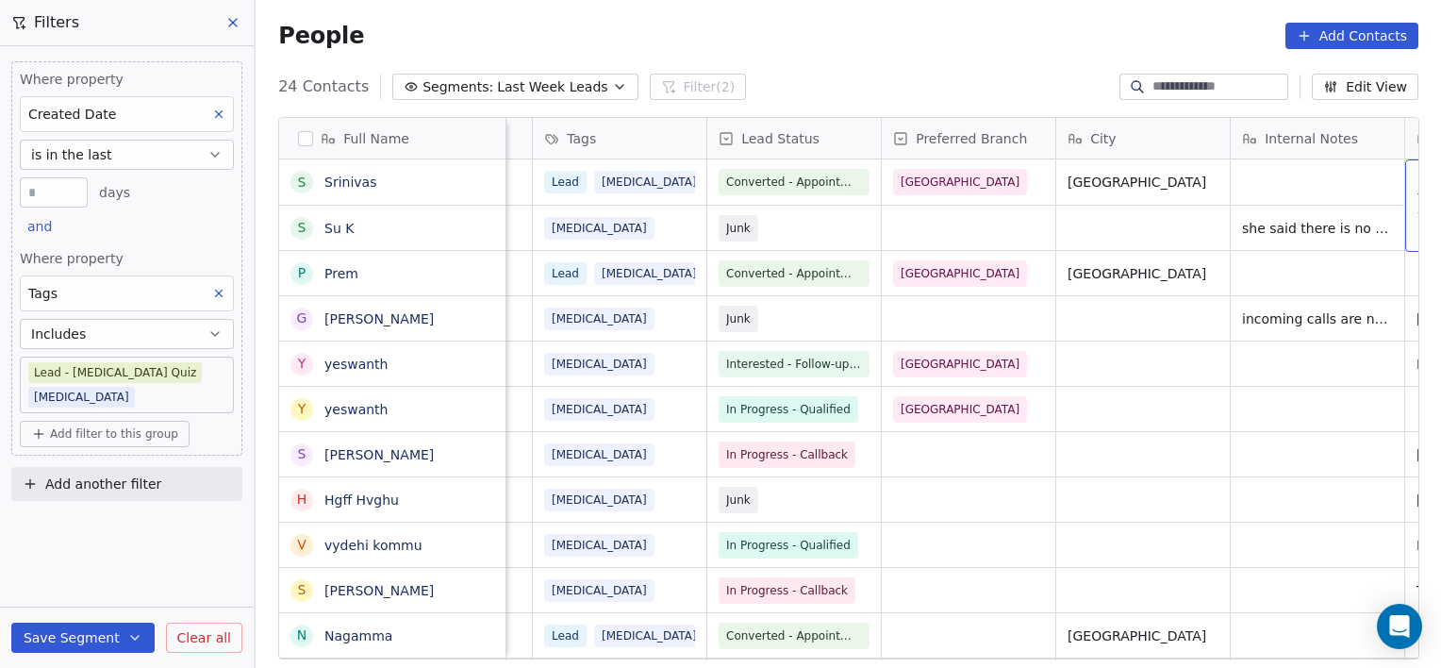
scroll to position [0, 847]
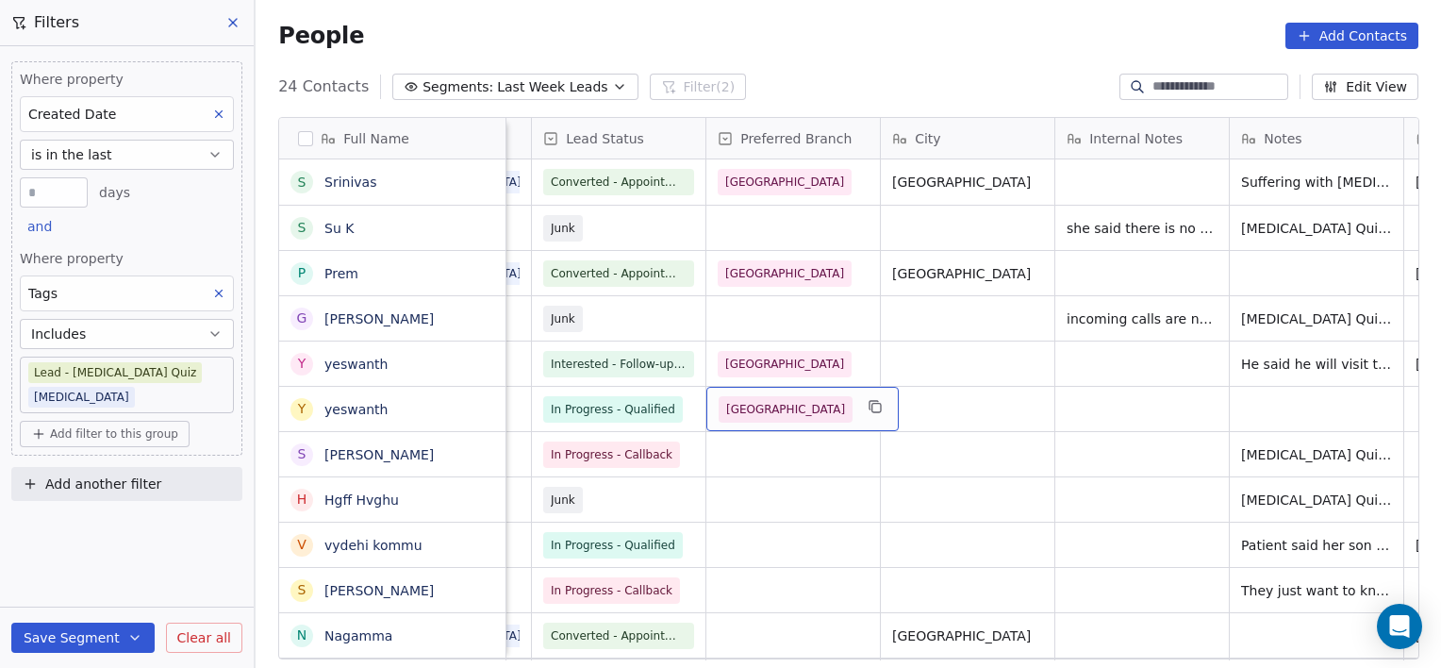
drag, startPoint x: 791, startPoint y: 415, endPoint x: 641, endPoint y: 330, distance: 173.2
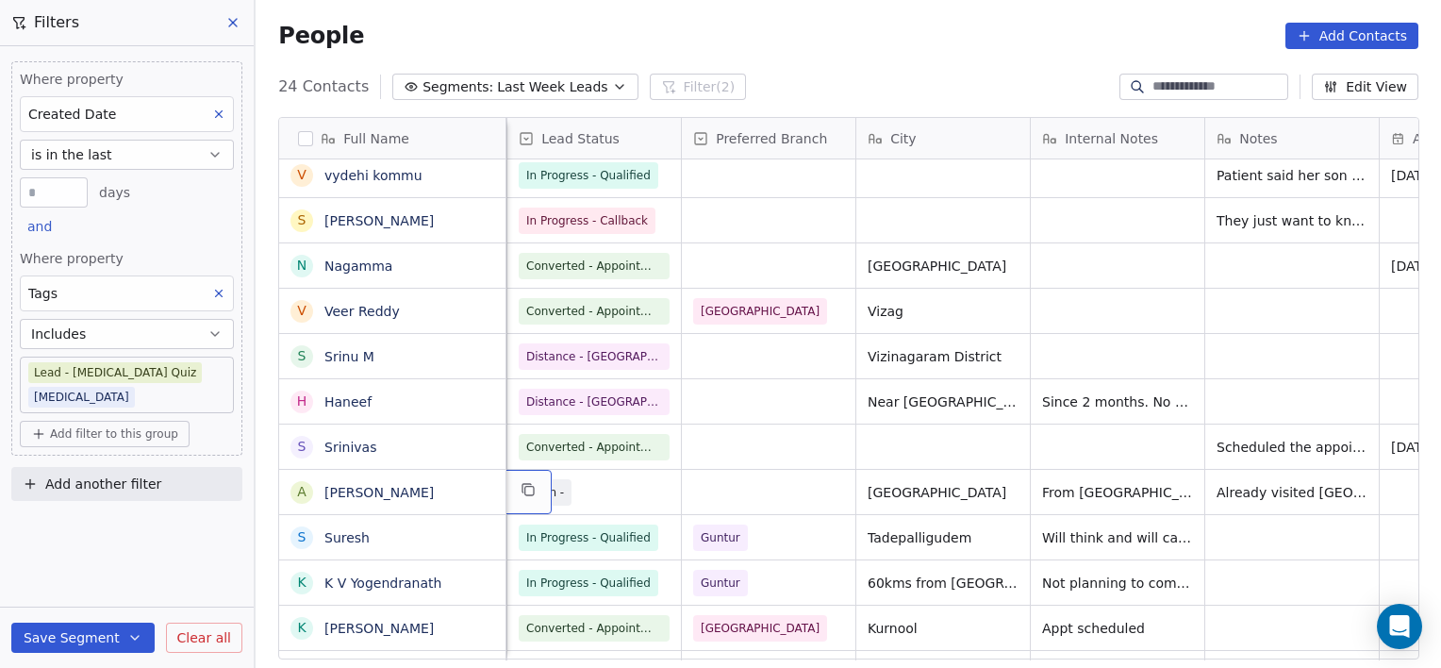
scroll to position [0, 698]
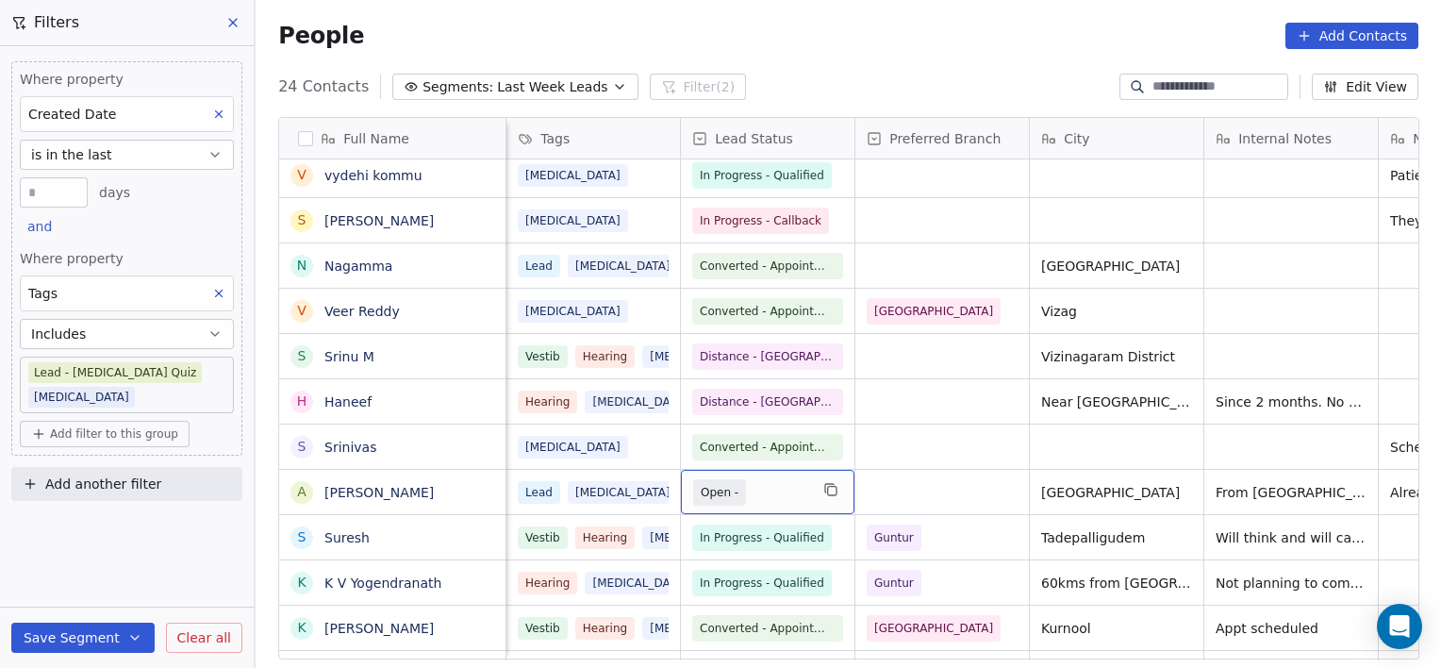
click at [777, 486] on span "Open -" at bounding box center [750, 492] width 115 height 26
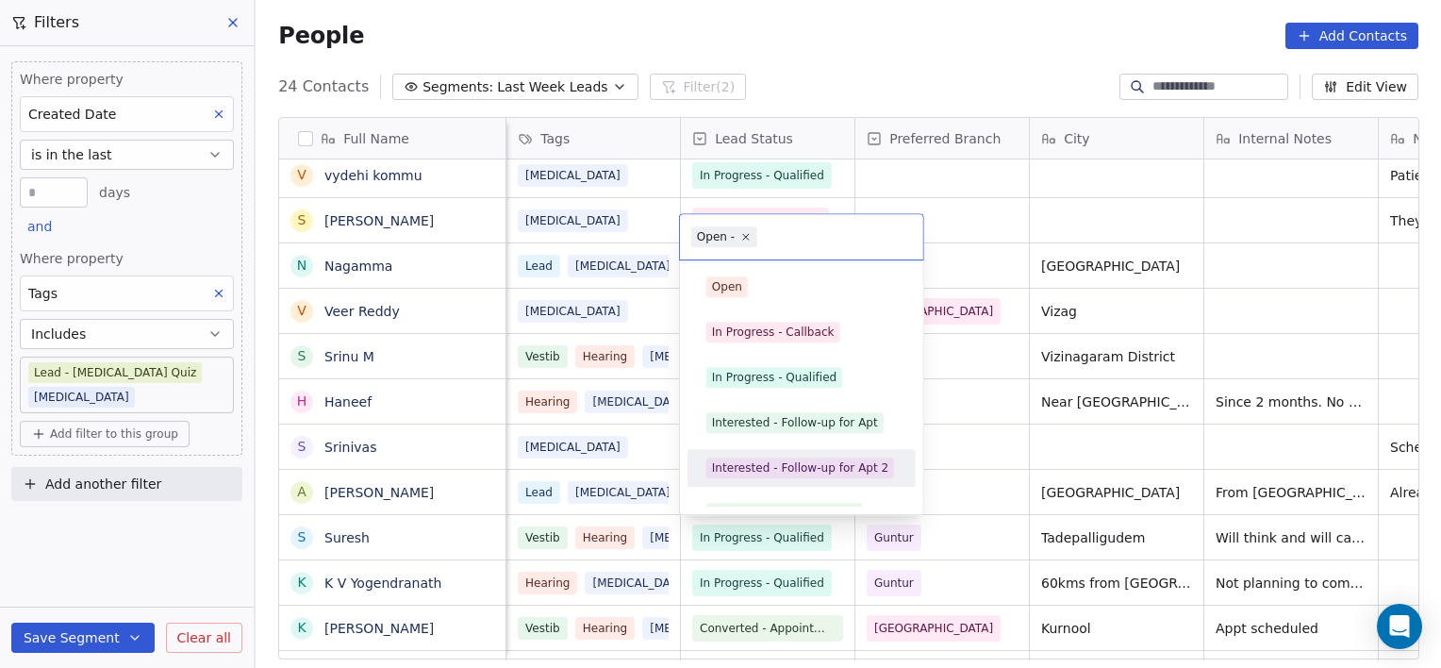
click at [777, 485] on div "Interested - Follow-up for Apt 2" at bounding box center [802, 468] width 228 height 38
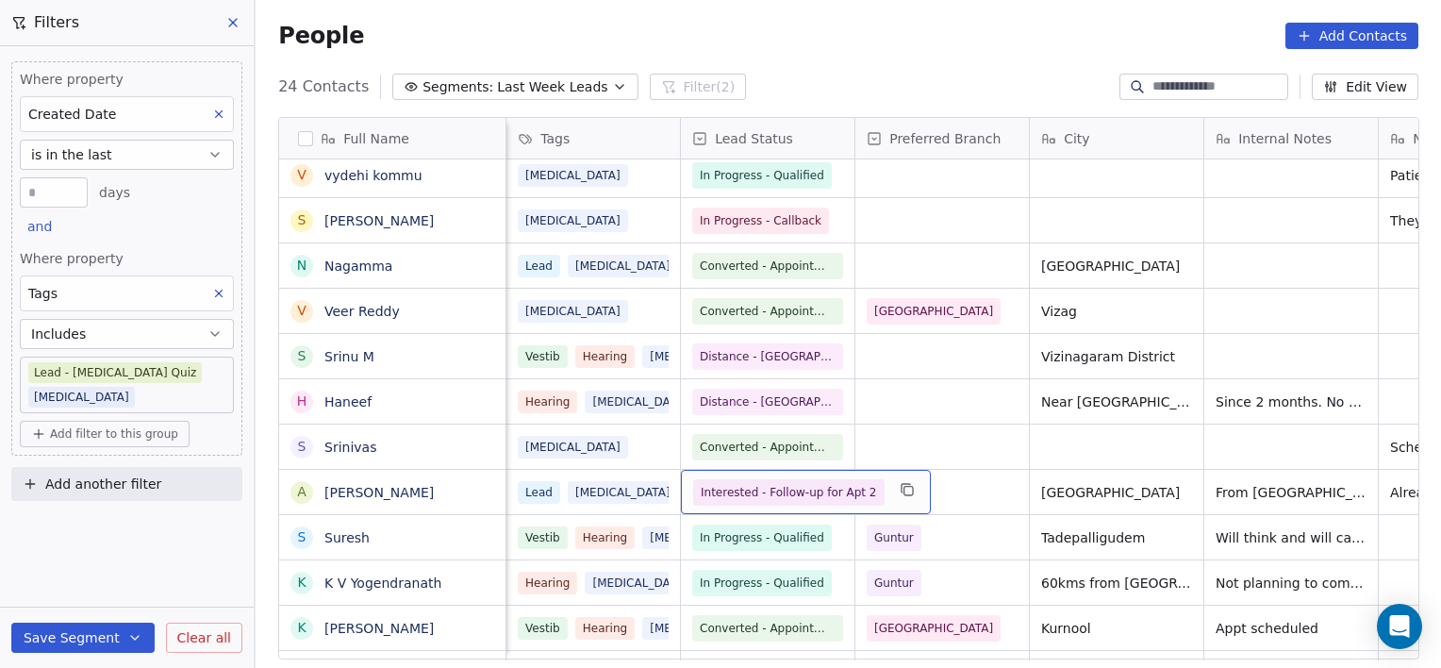
click at [779, 489] on span "Interested - Follow-up for Apt 2" at bounding box center [789, 492] width 176 height 19
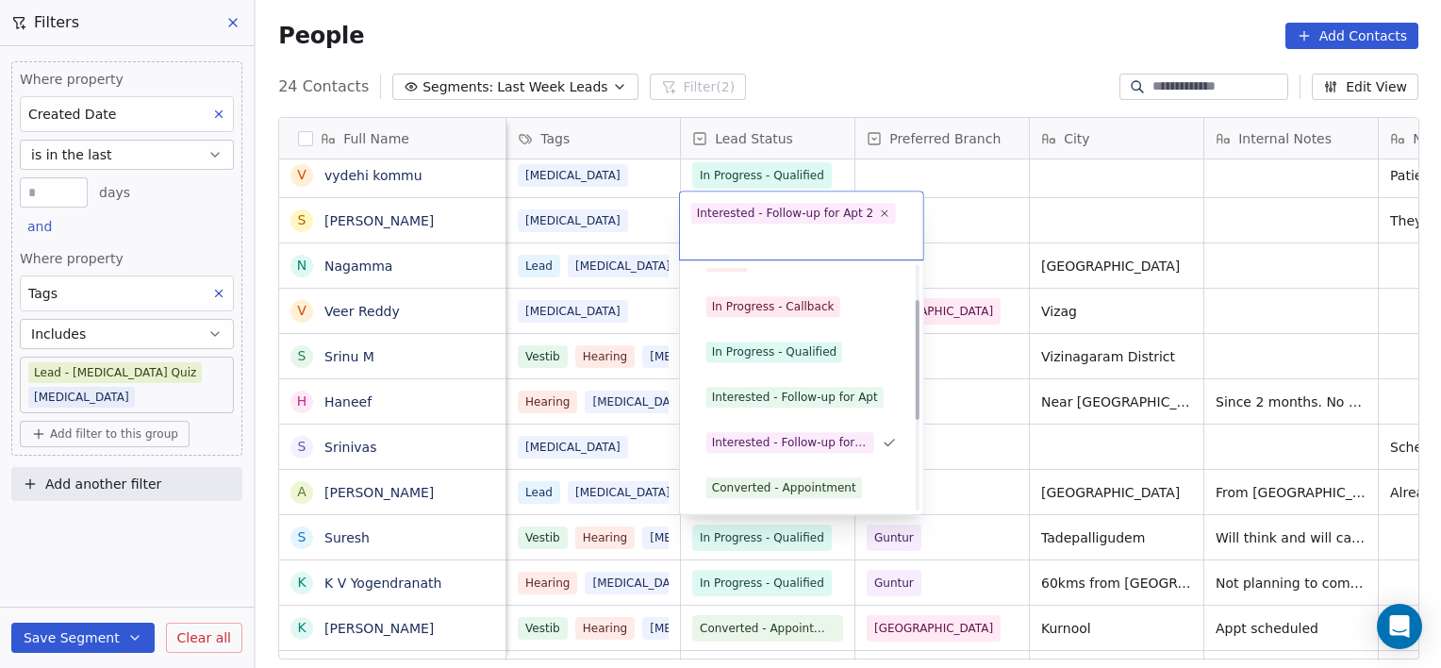
scroll to position [71, 0]
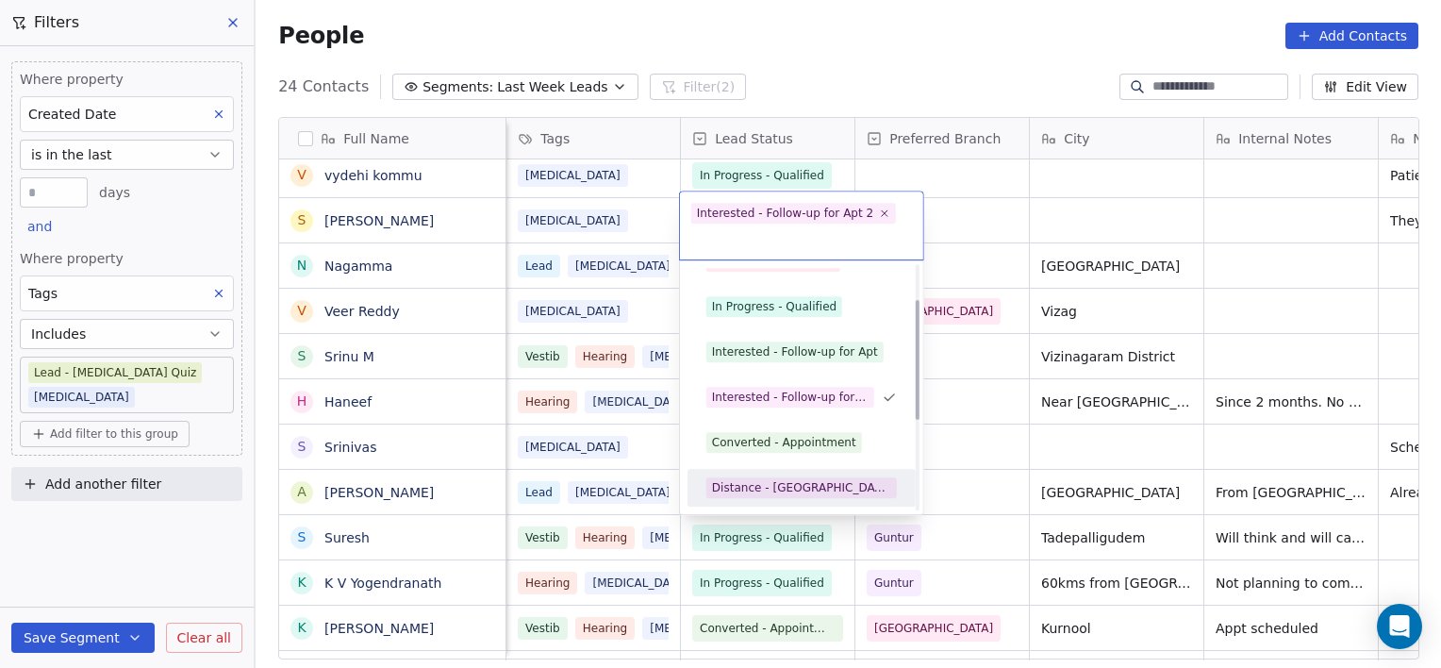
click at [767, 435] on div "Converted - Appointment" at bounding box center [784, 442] width 144 height 17
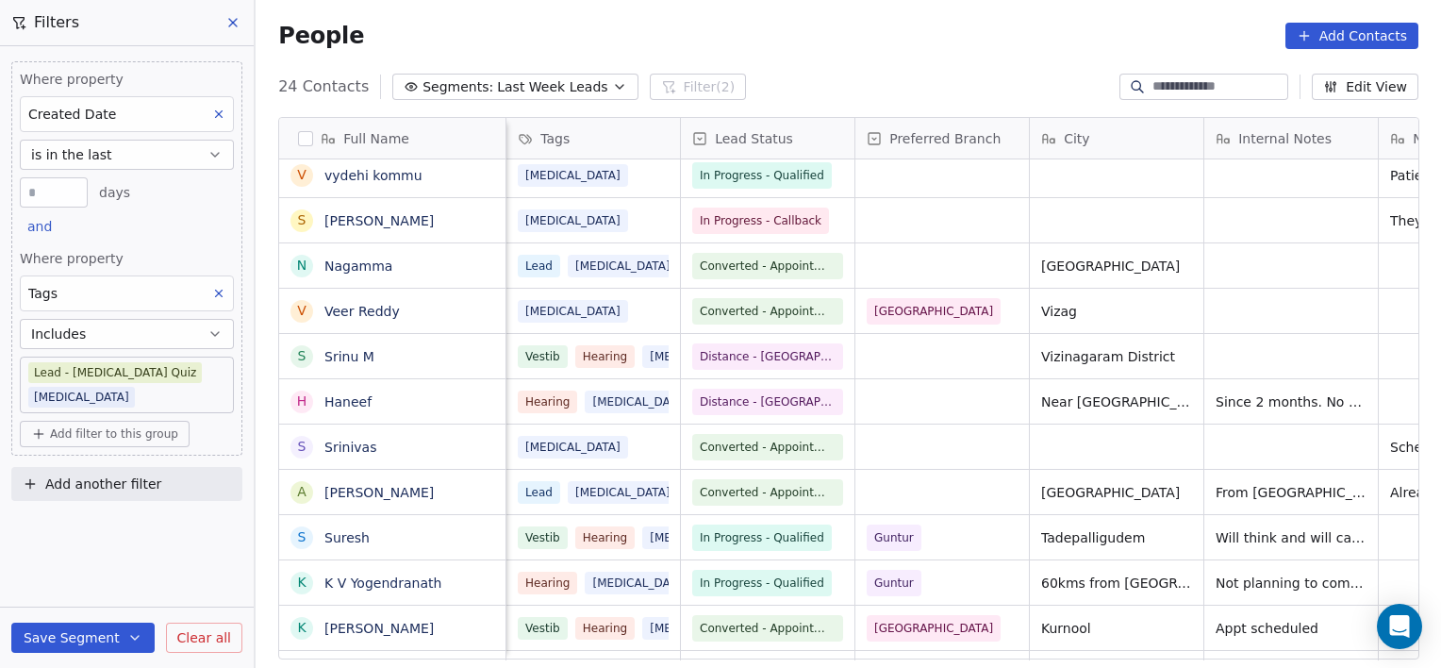
click at [211, 368] on body "[PERSON_NAME] Clinic External Contacts People Marketing Workflows Campaigns Sal…" at bounding box center [720, 334] width 1441 height 668
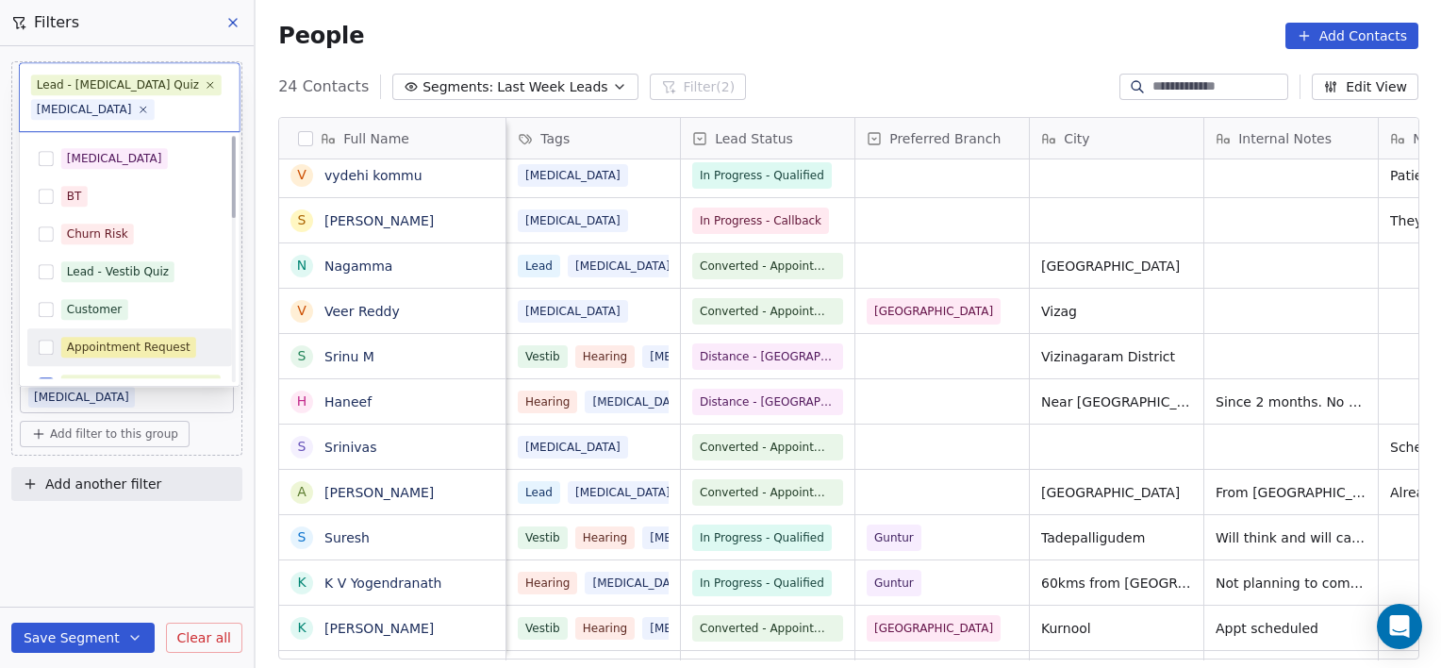
click at [212, 366] on div "Lead - [MEDICAL_DATA] Quiz" at bounding box center [129, 385] width 205 height 38
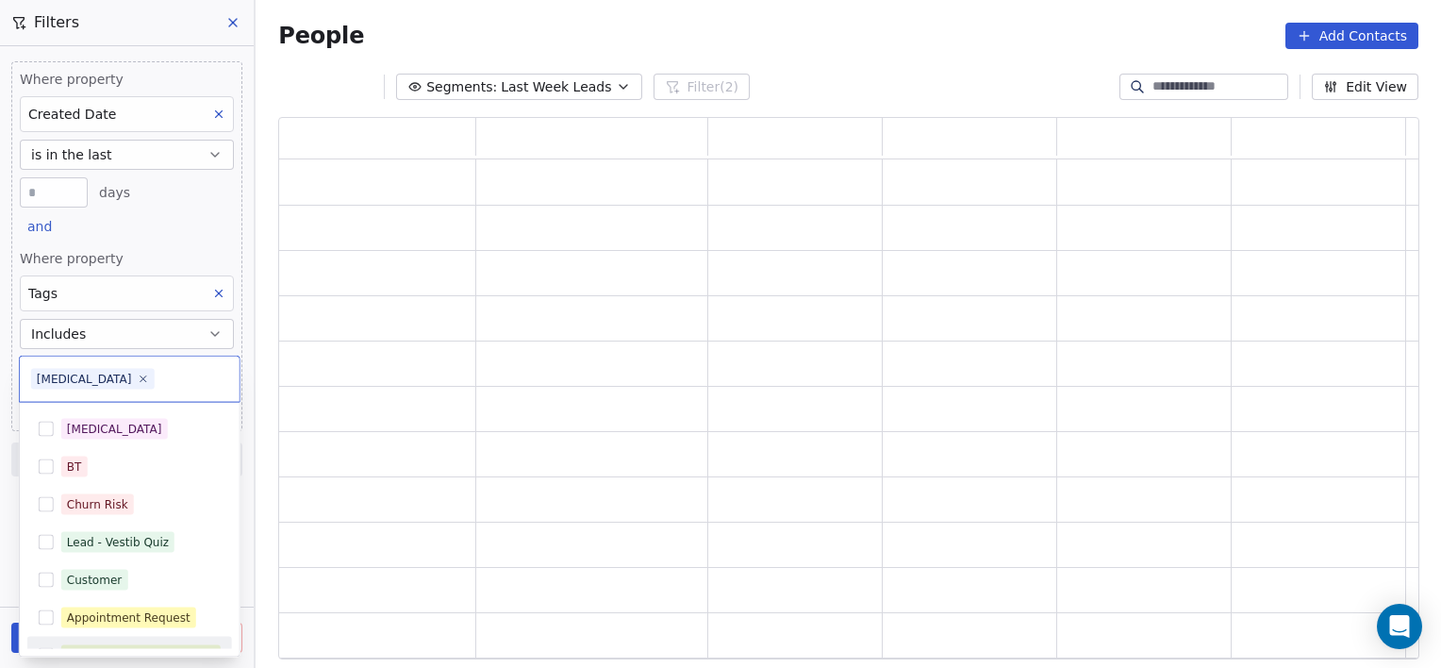
click at [262, 420] on html "[PERSON_NAME] Clinic External Contacts People Marketing Workflows Campaigns Sal…" at bounding box center [720, 334] width 1441 height 668
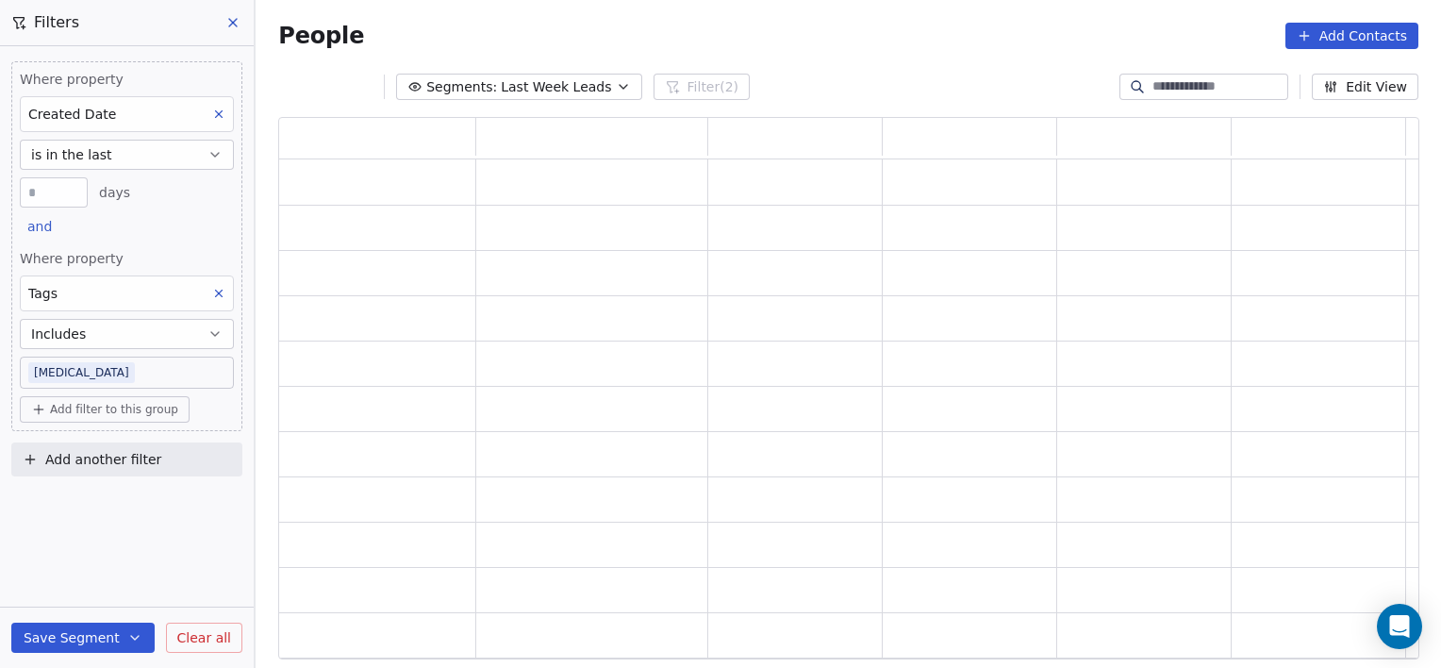
click at [125, 366] on body "[PERSON_NAME] Clinic External Contacts People Marketing Workflows Campaigns Sal…" at bounding box center [720, 334] width 1441 height 668
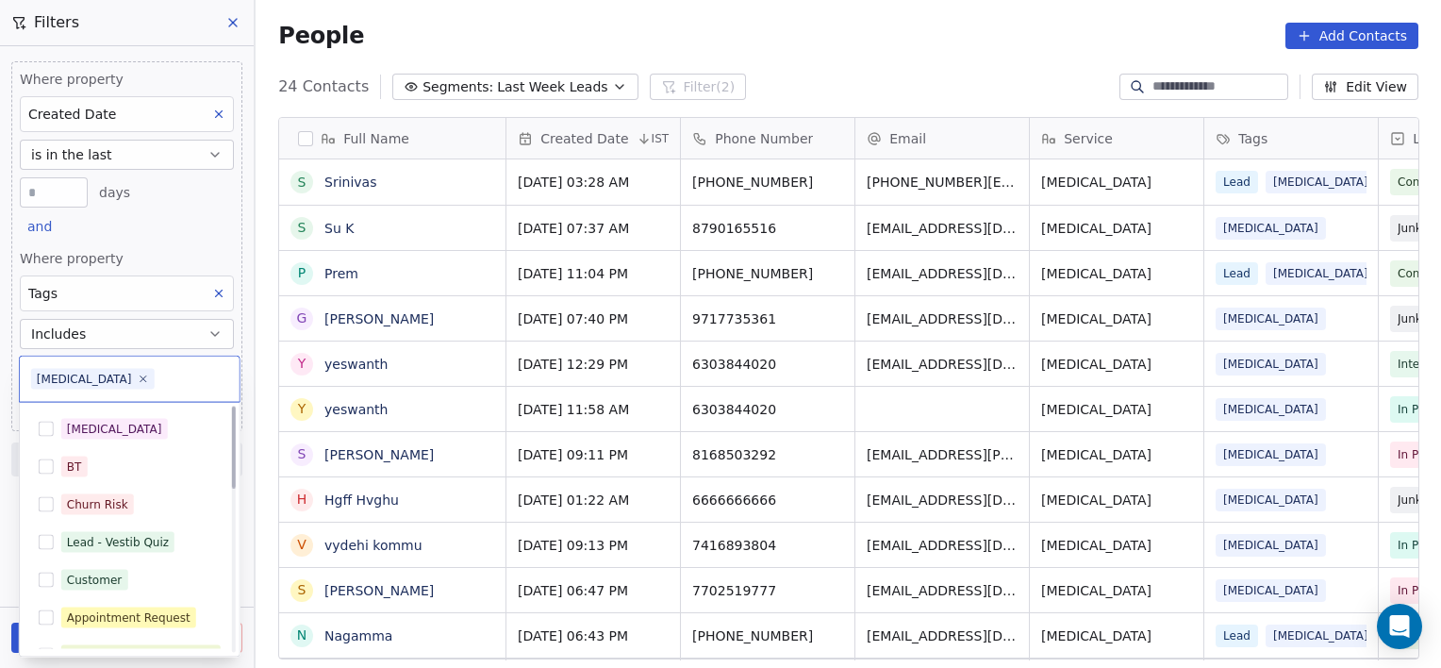
scroll to position [574, 1172]
click at [137, 375] on icon at bounding box center [143, 379] width 12 height 12
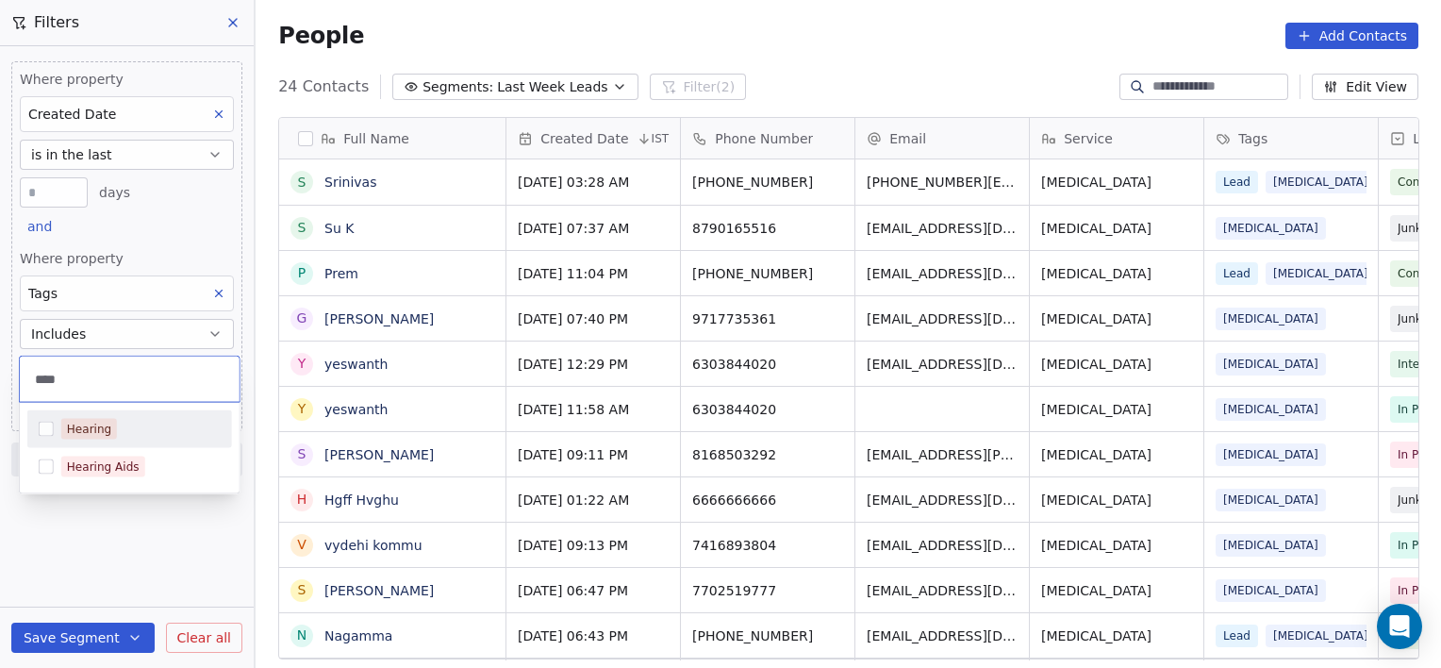
type input "****"
click at [93, 424] on div "Hearing" at bounding box center [89, 429] width 44 height 17
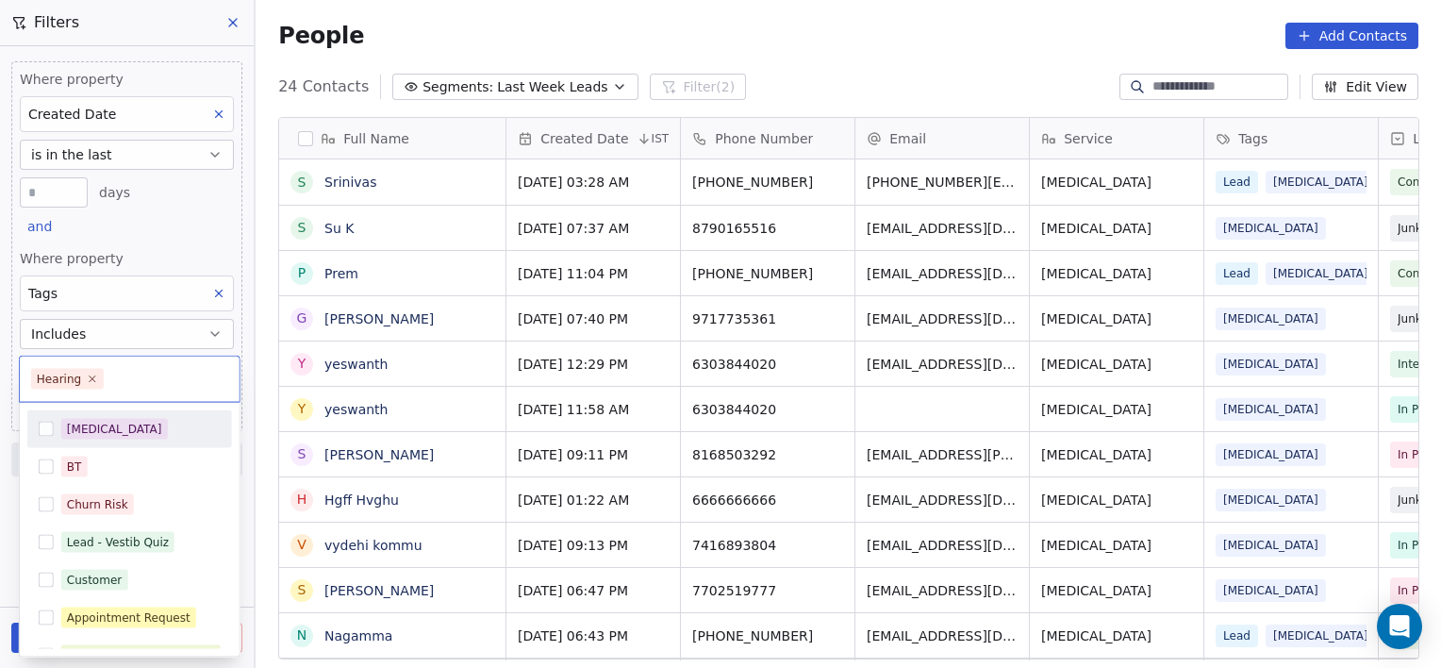
click at [168, 378] on input "text" at bounding box center [168, 379] width 121 height 21
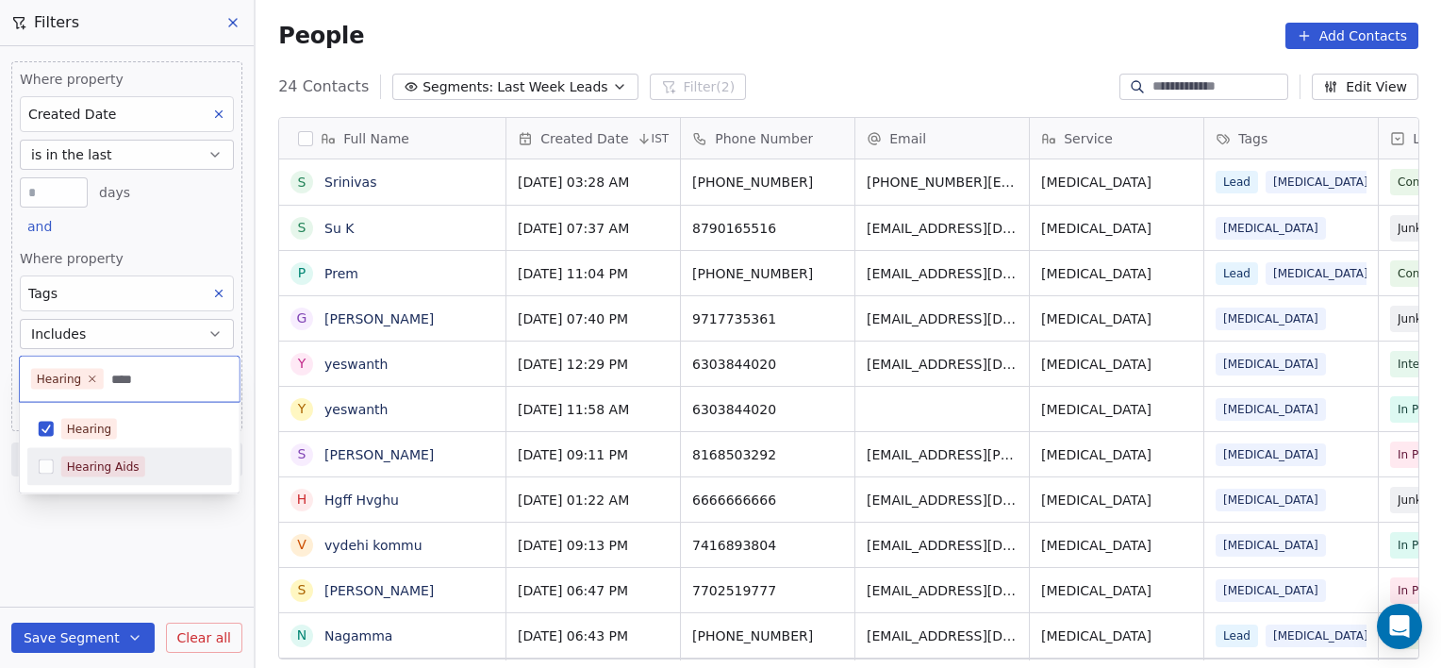
type input "****"
click at [119, 468] on div "Hearing Aids" at bounding box center [103, 466] width 73 height 17
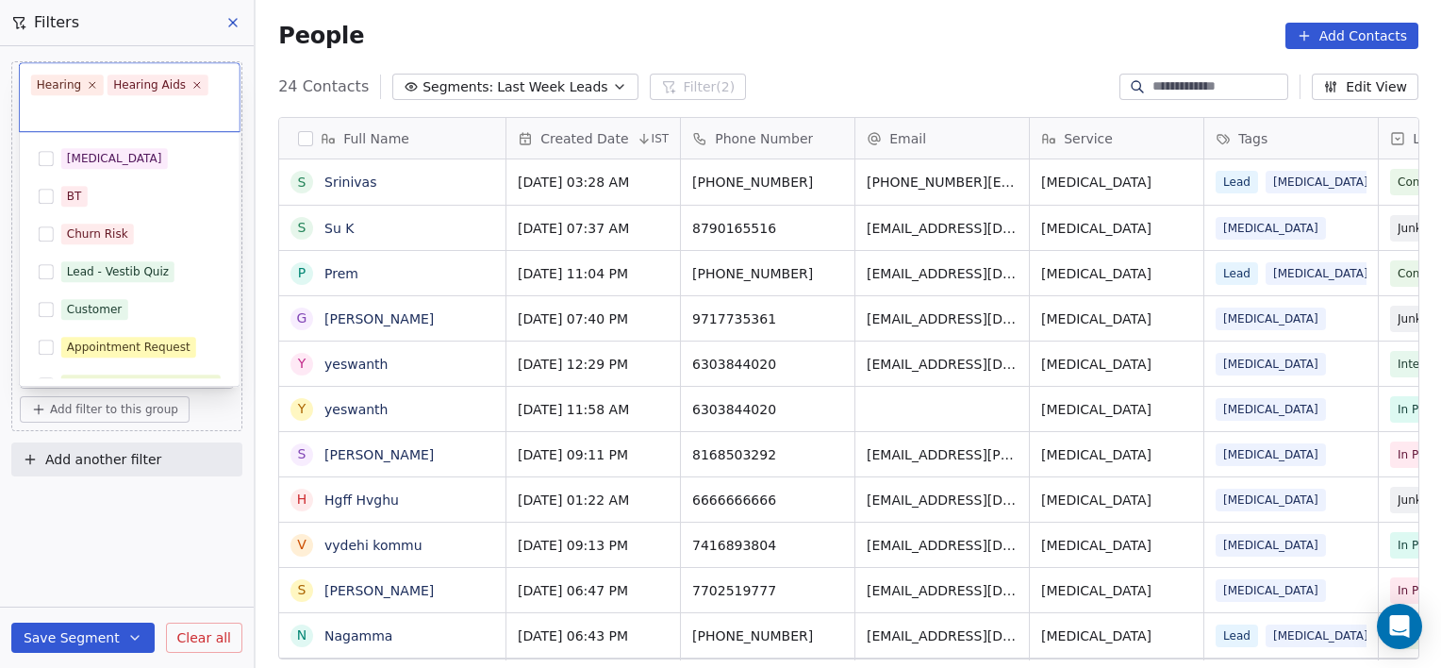
click at [68, 501] on html "[PERSON_NAME] Clinic External Contacts People Marketing Workflows Campaigns Sal…" at bounding box center [720, 334] width 1441 height 668
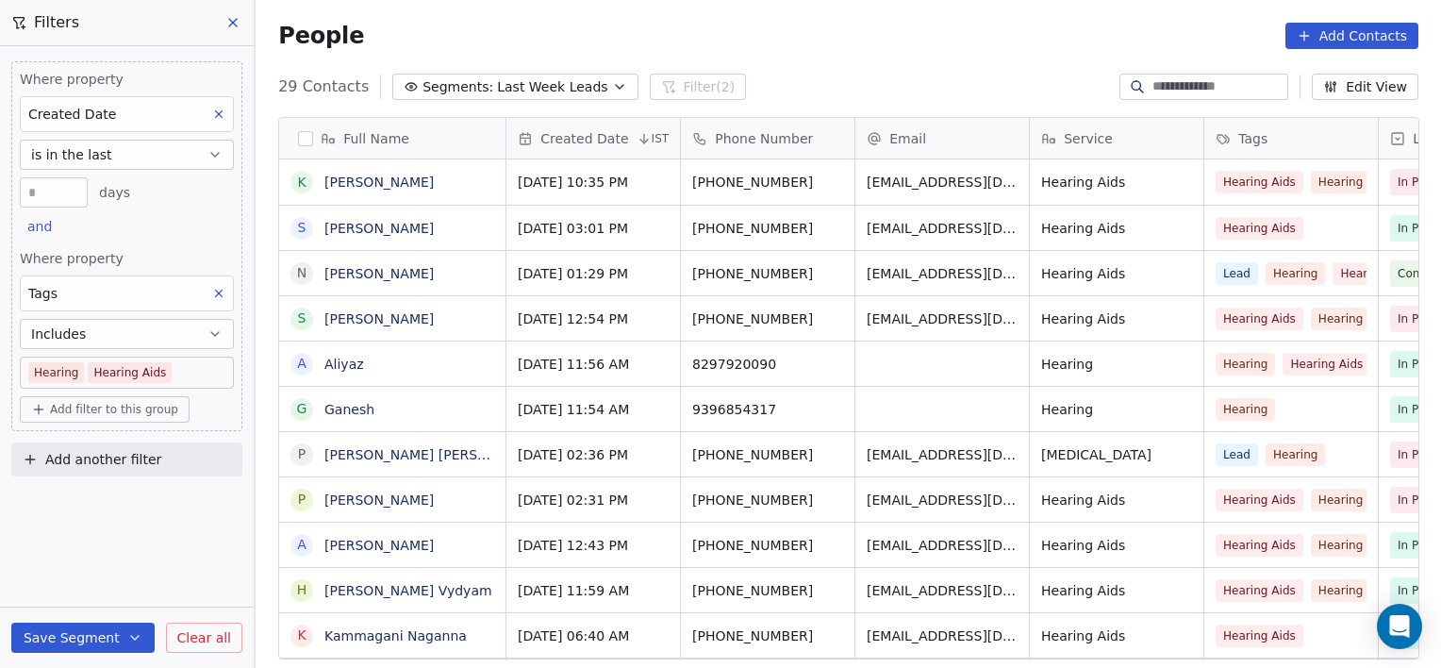
click at [69, 411] on span "Add filter to this group" at bounding box center [114, 409] width 128 height 15
click at [91, 451] on span "Contact properties" at bounding box center [101, 449] width 123 height 20
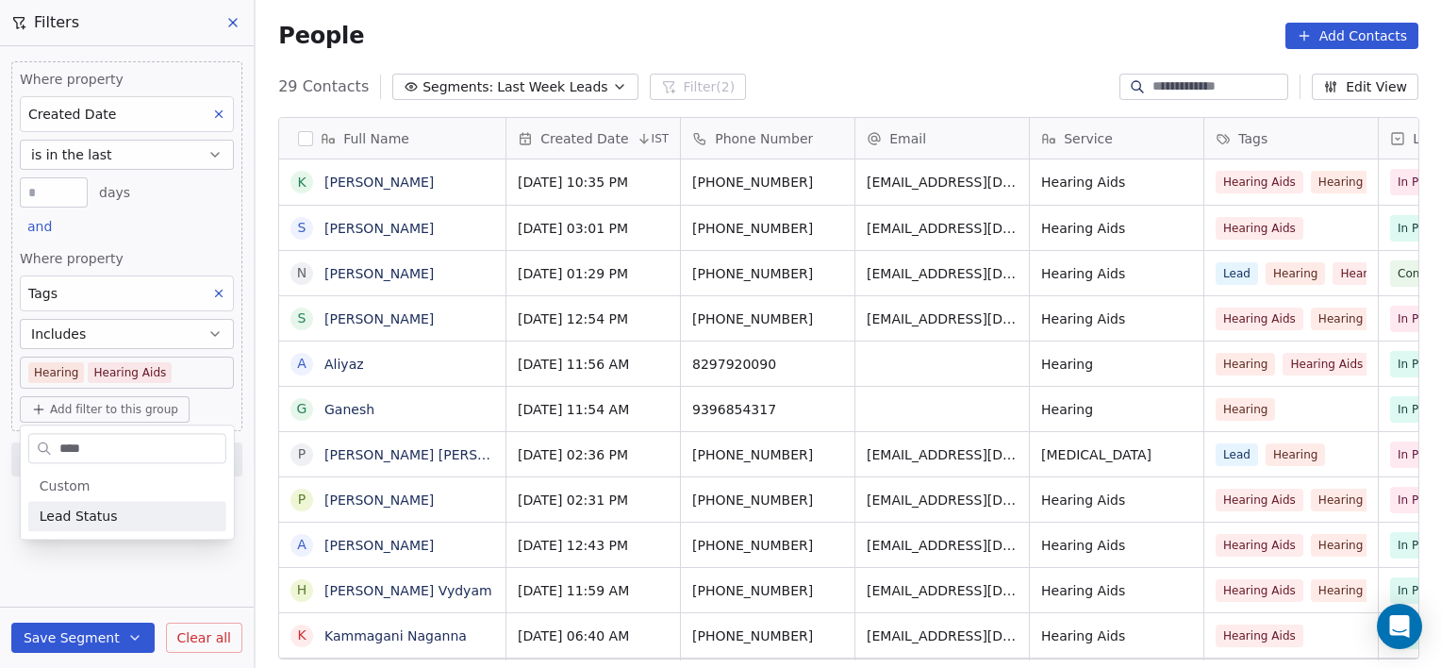
type input "****"
click at [63, 511] on span "Lead Status" at bounding box center [79, 516] width 78 height 19
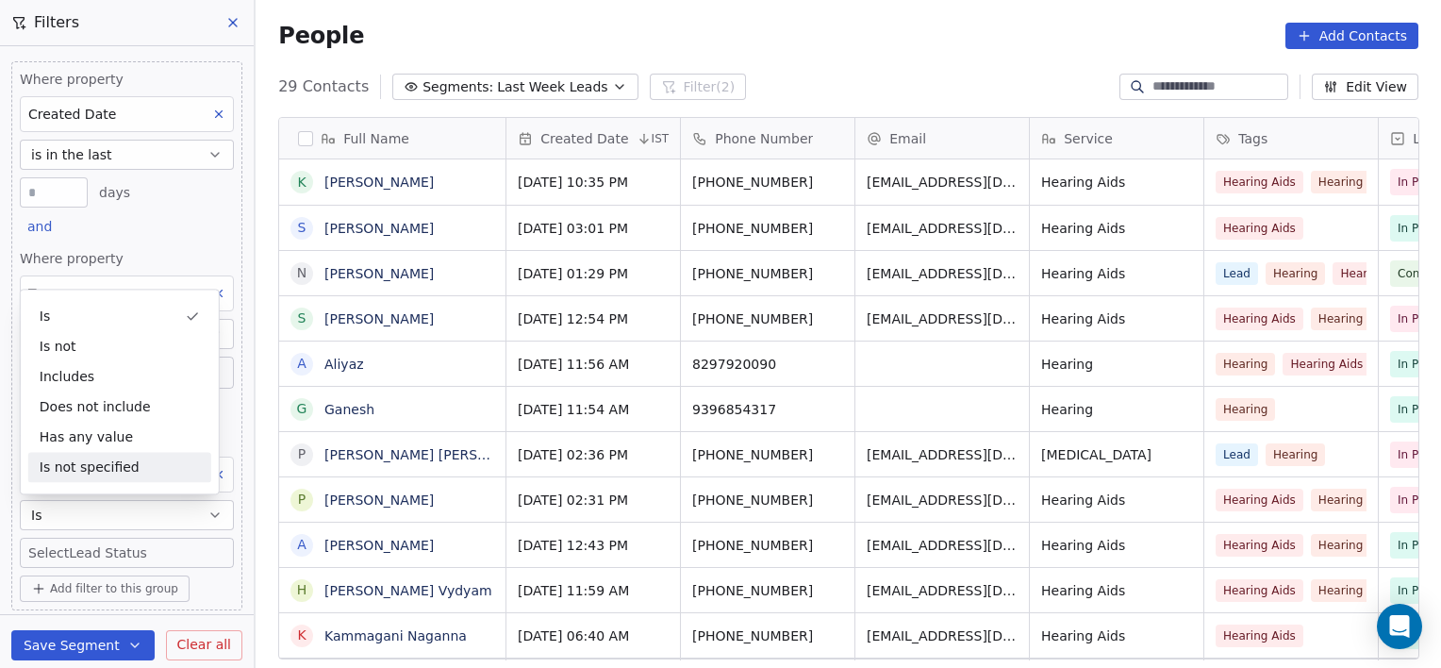
click at [103, 549] on body "[PERSON_NAME] Clinic External Contacts People Marketing Workflows Campaigns Sal…" at bounding box center [720, 334] width 1441 height 668
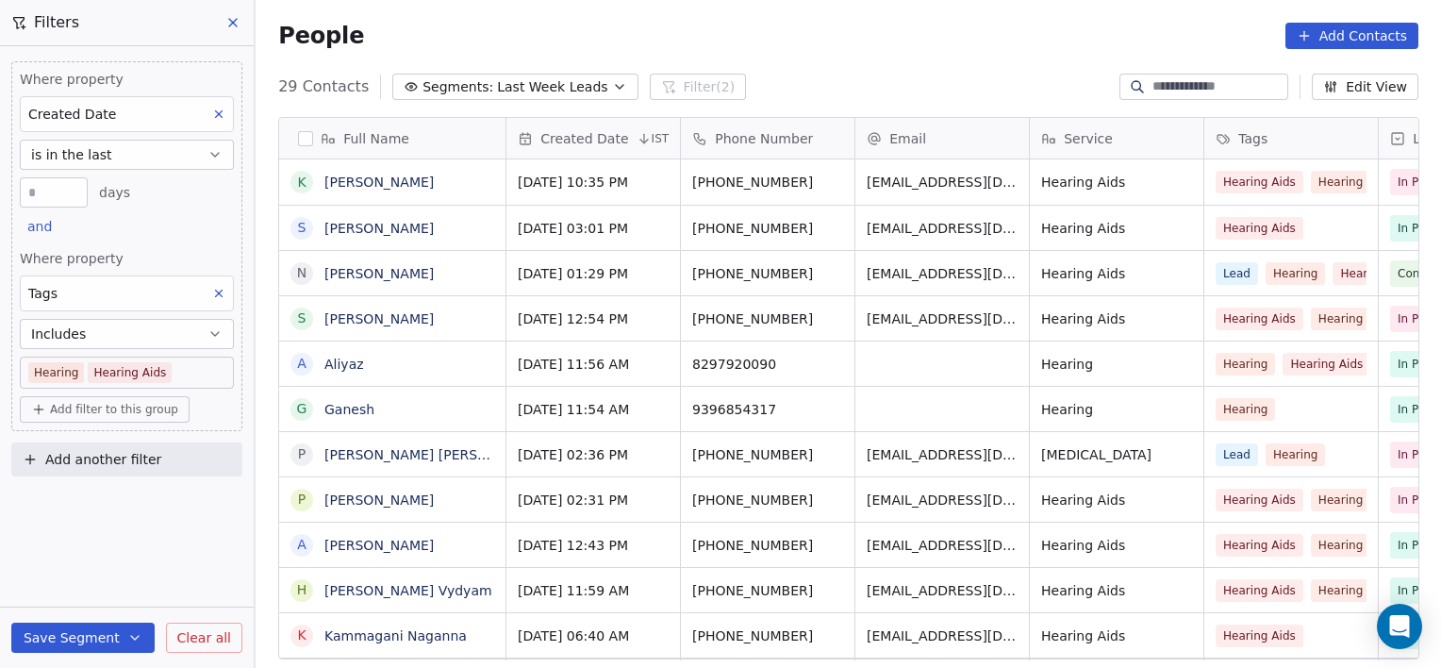
click at [112, 405] on span "Add filter to this group" at bounding box center [114, 409] width 128 height 15
click at [133, 449] on span "Contact properties" at bounding box center [101, 449] width 123 height 20
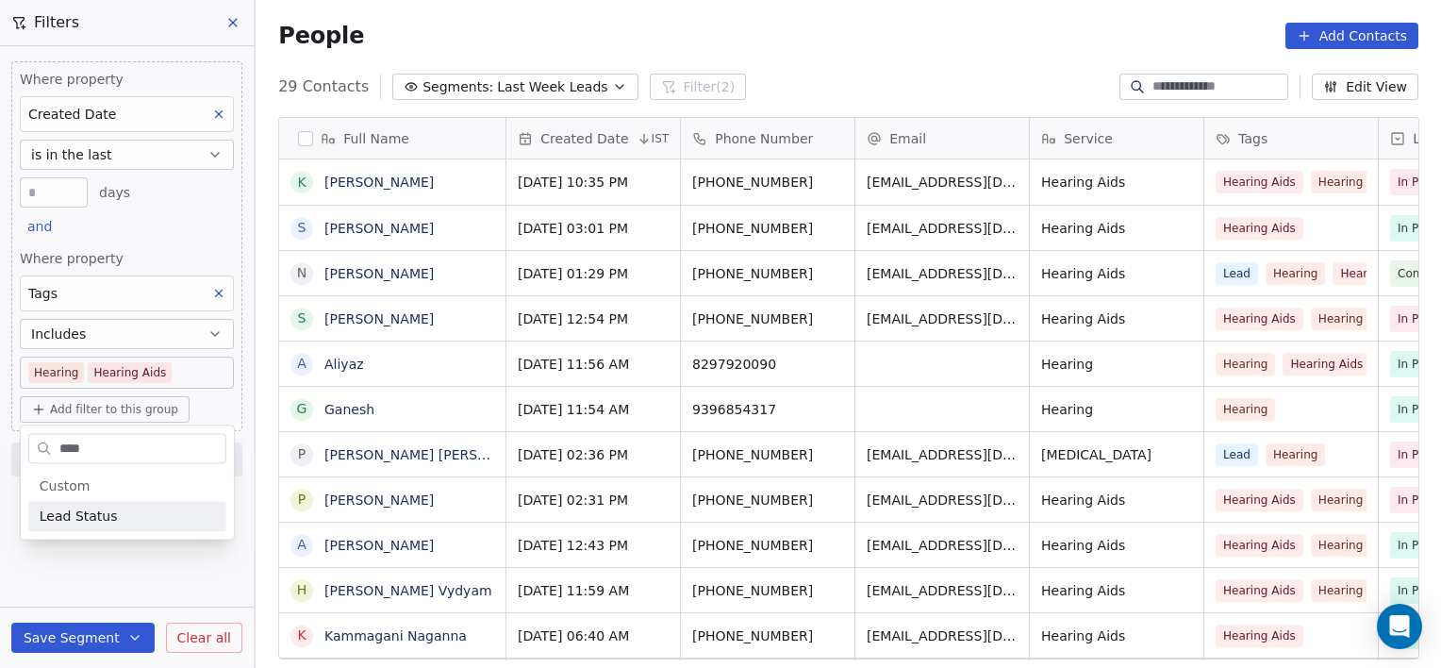
type input "****"
click at [71, 511] on span "Lead Status" at bounding box center [79, 516] width 78 height 19
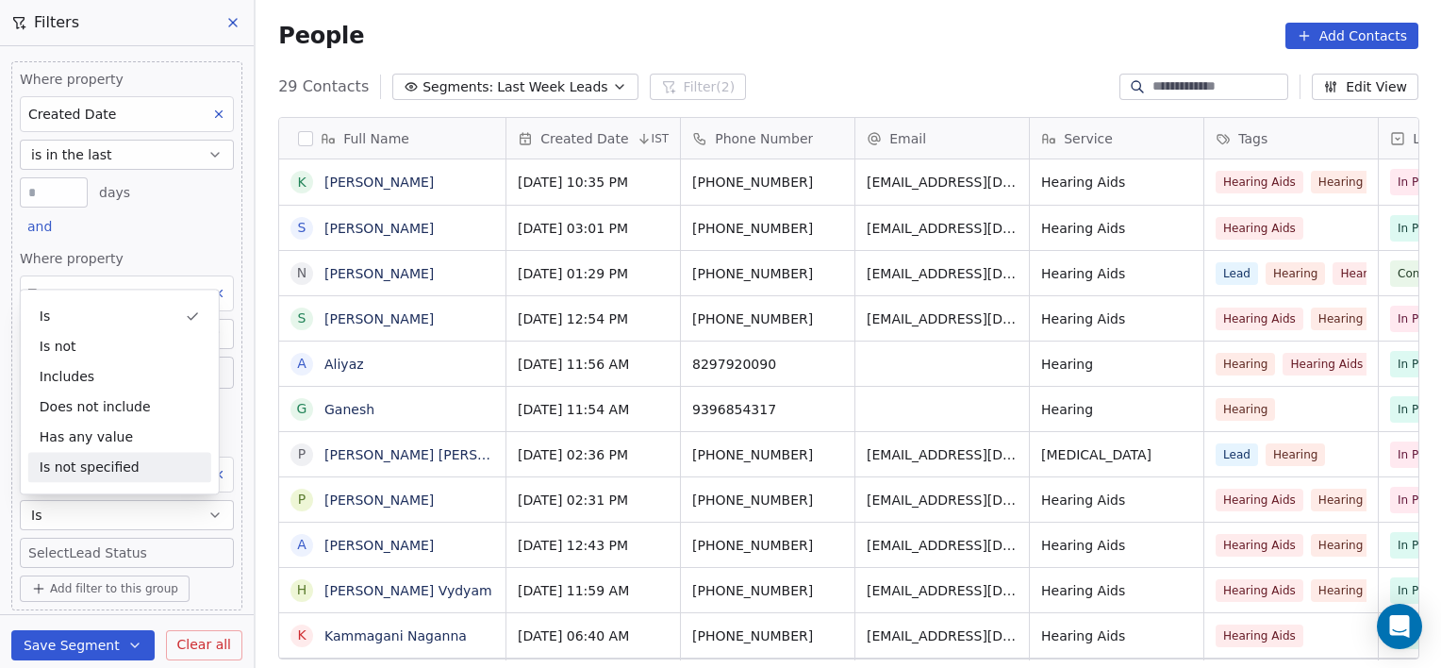
click at [100, 551] on body "[PERSON_NAME] Clinic External Contacts People Marketing Workflows Campaigns Sal…" at bounding box center [720, 334] width 1441 height 668
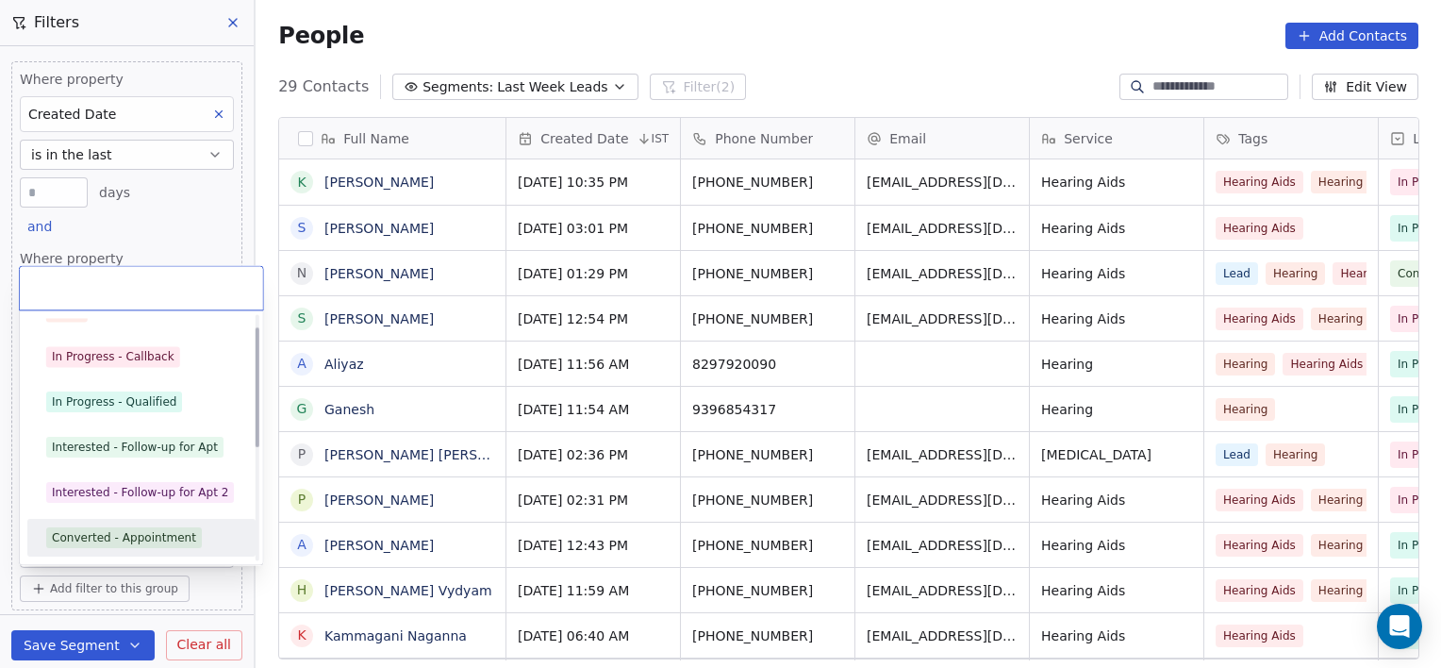
scroll to position [71, 0]
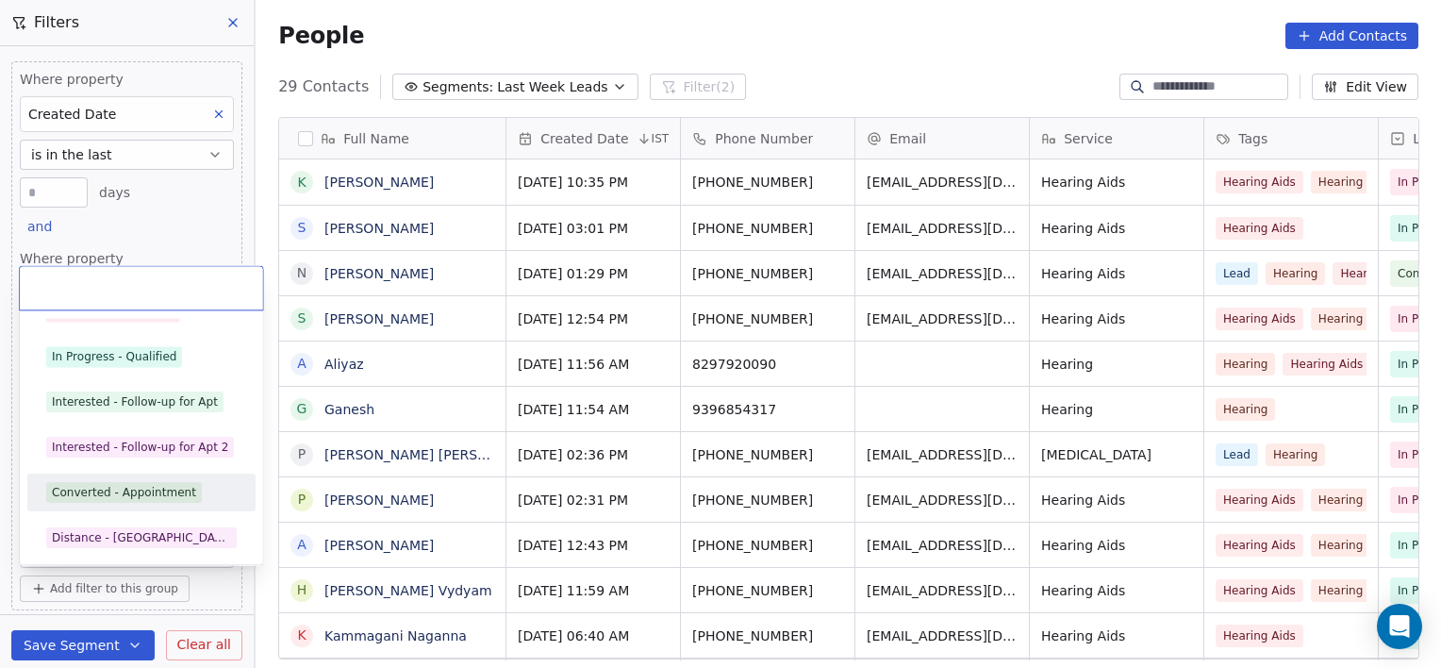
click at [136, 491] on div "Converted - Appointment" at bounding box center [124, 492] width 144 height 17
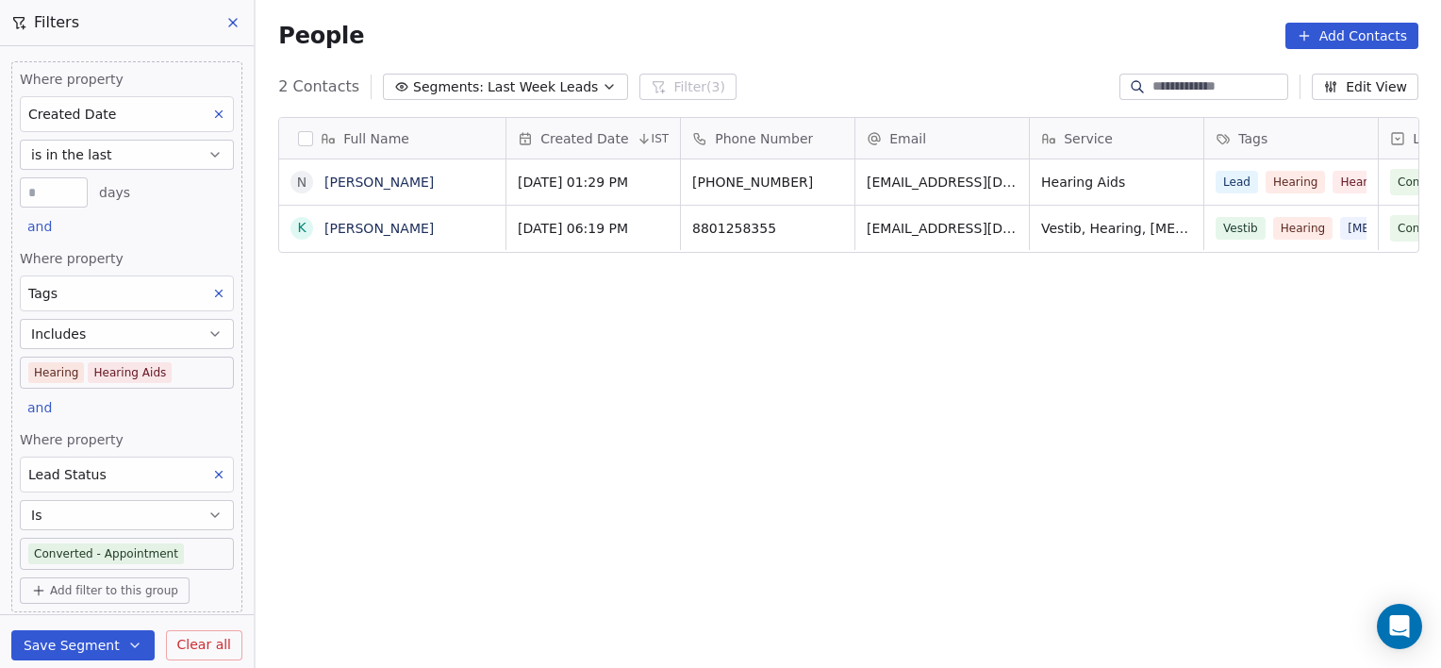
scroll to position [574, 1172]
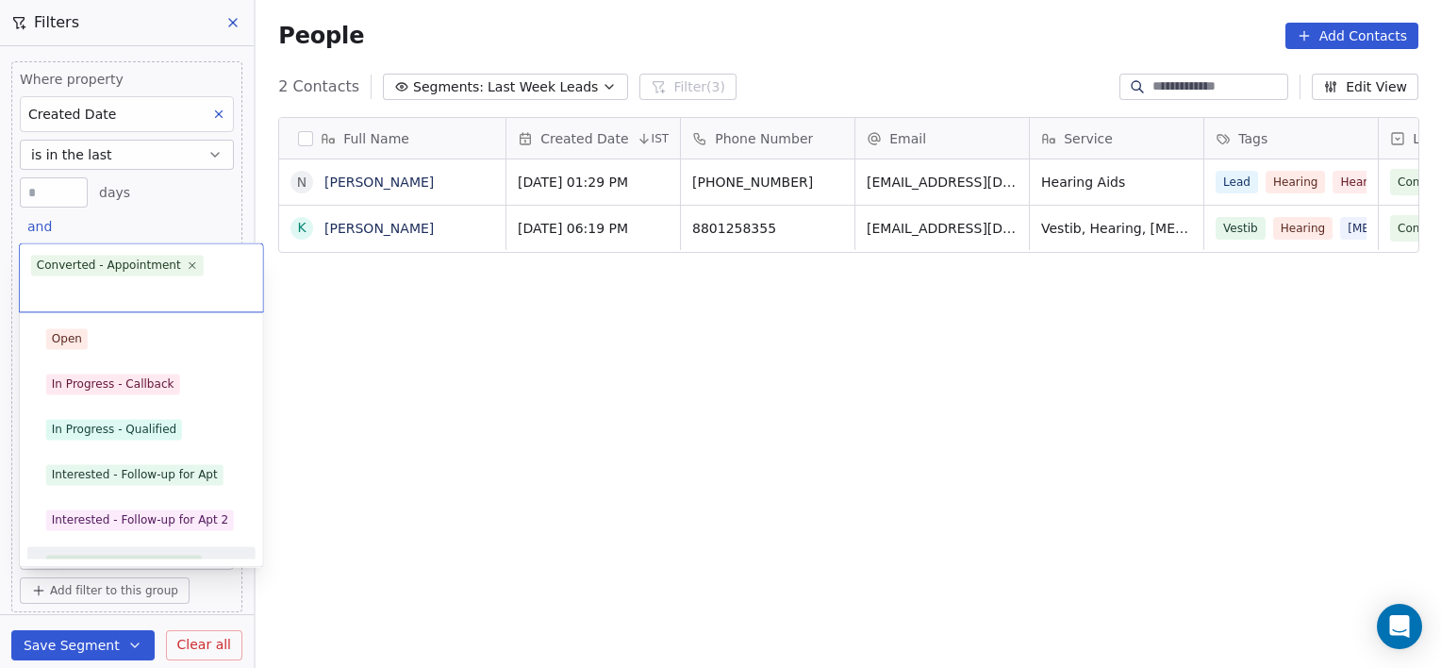
click at [194, 556] on body "[PERSON_NAME] Clinic External Contacts People Marketing Workflows Campaigns Sal…" at bounding box center [720, 334] width 1441 height 668
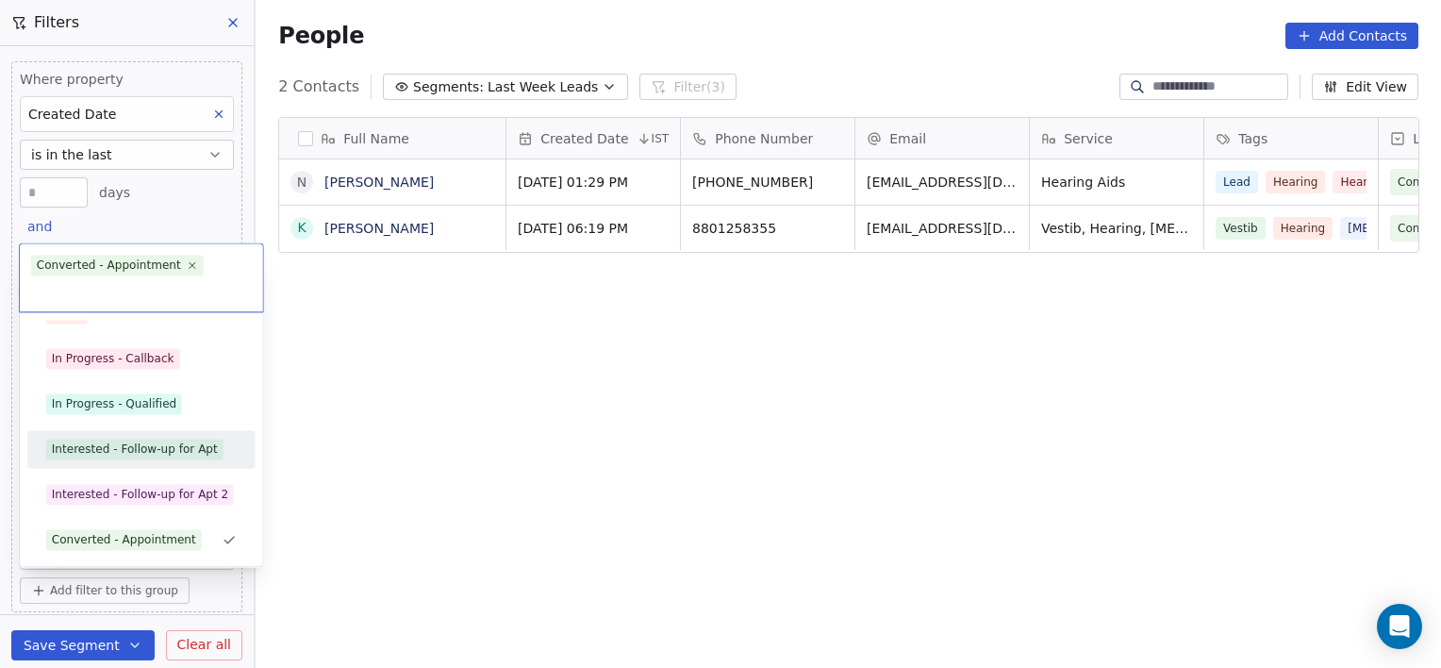
click at [119, 453] on div "Interested - Follow-up for Apt" at bounding box center [135, 449] width 166 height 17
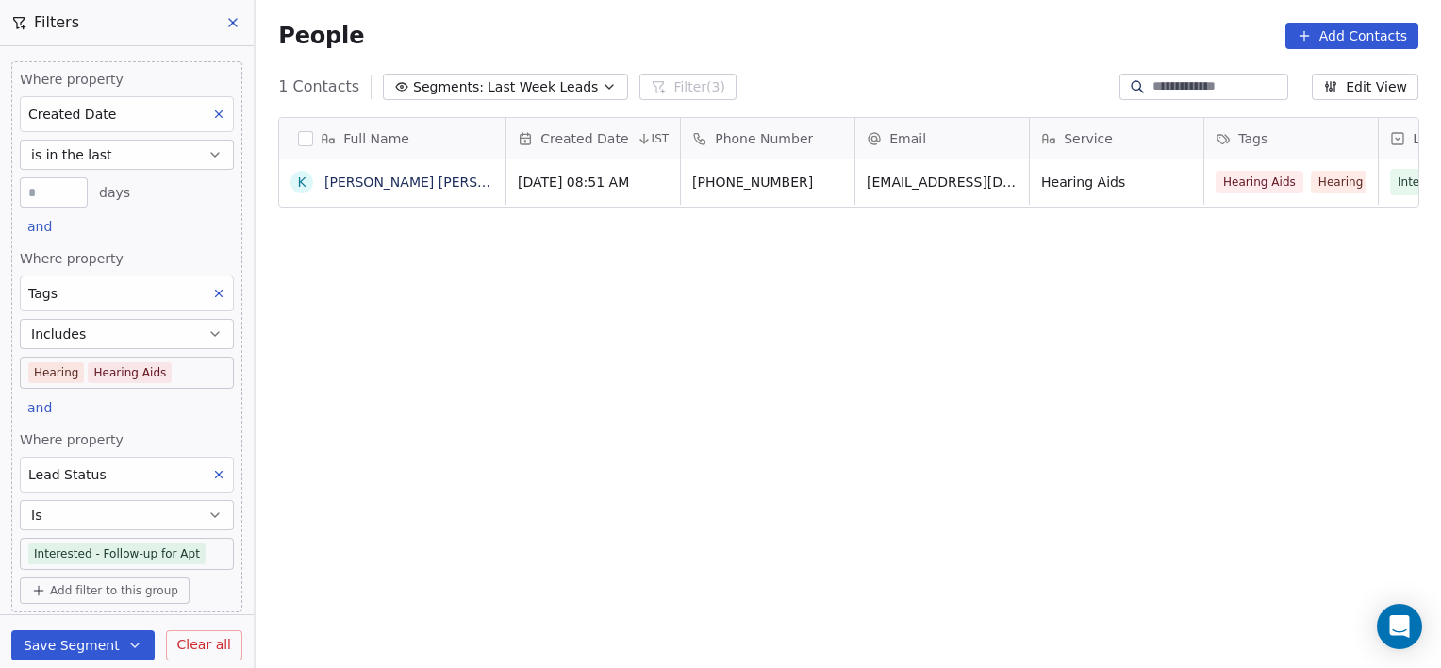
scroll to position [574, 1172]
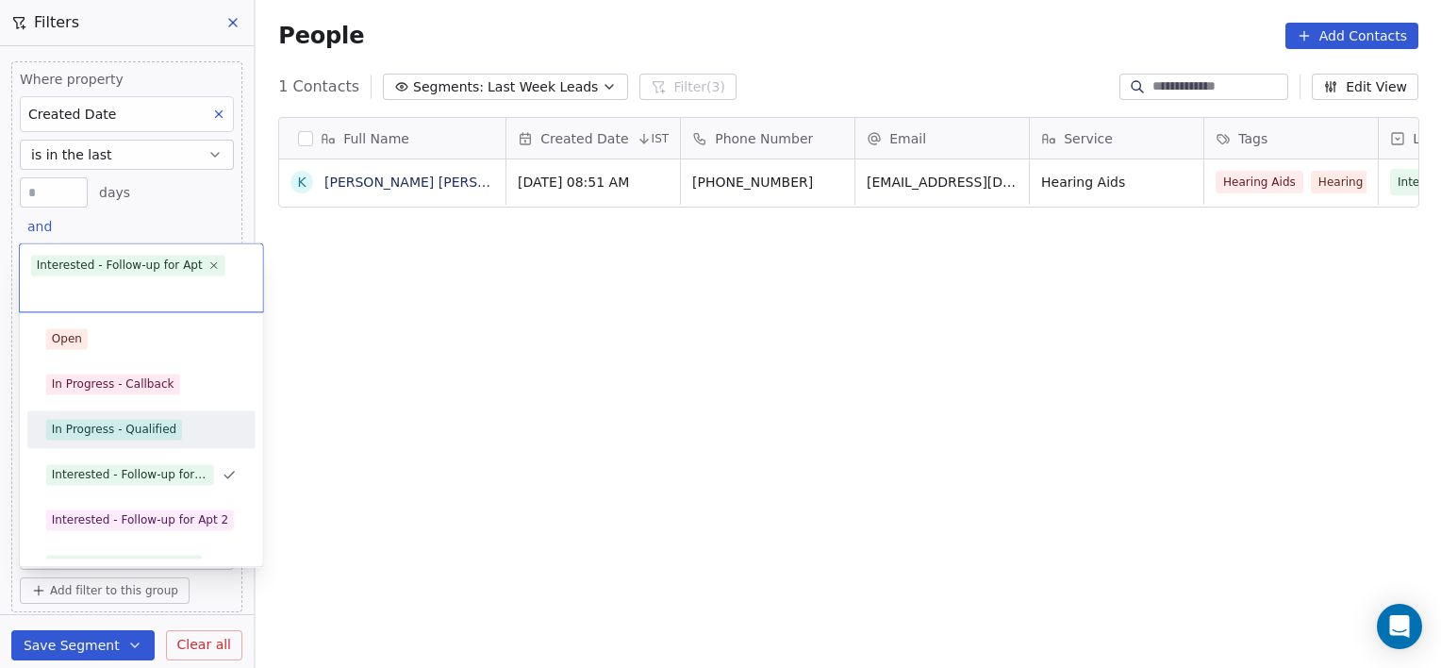
click at [142, 434] on div "In Progress - Qualified" at bounding box center [114, 429] width 125 height 17
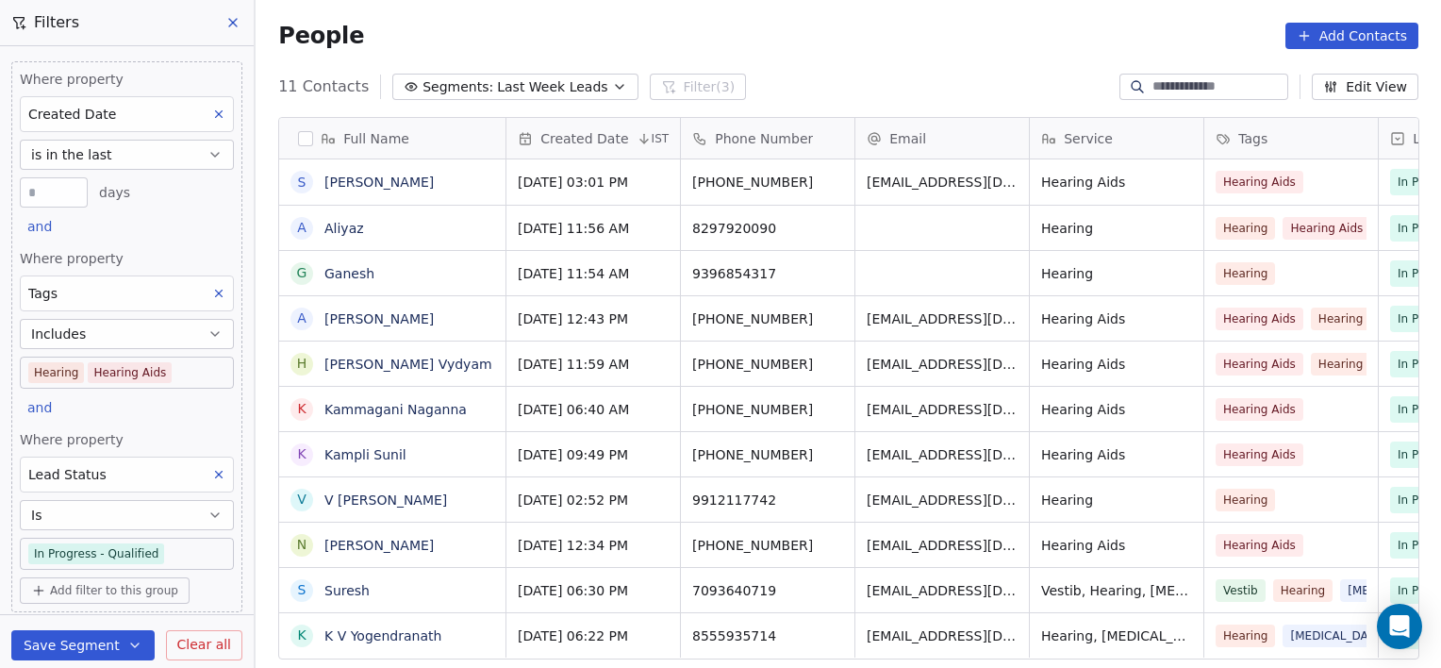
click at [204, 552] on body "[PERSON_NAME] Clinic External Contacts People Marketing Workflows Campaigns Sal…" at bounding box center [720, 334] width 1441 height 668
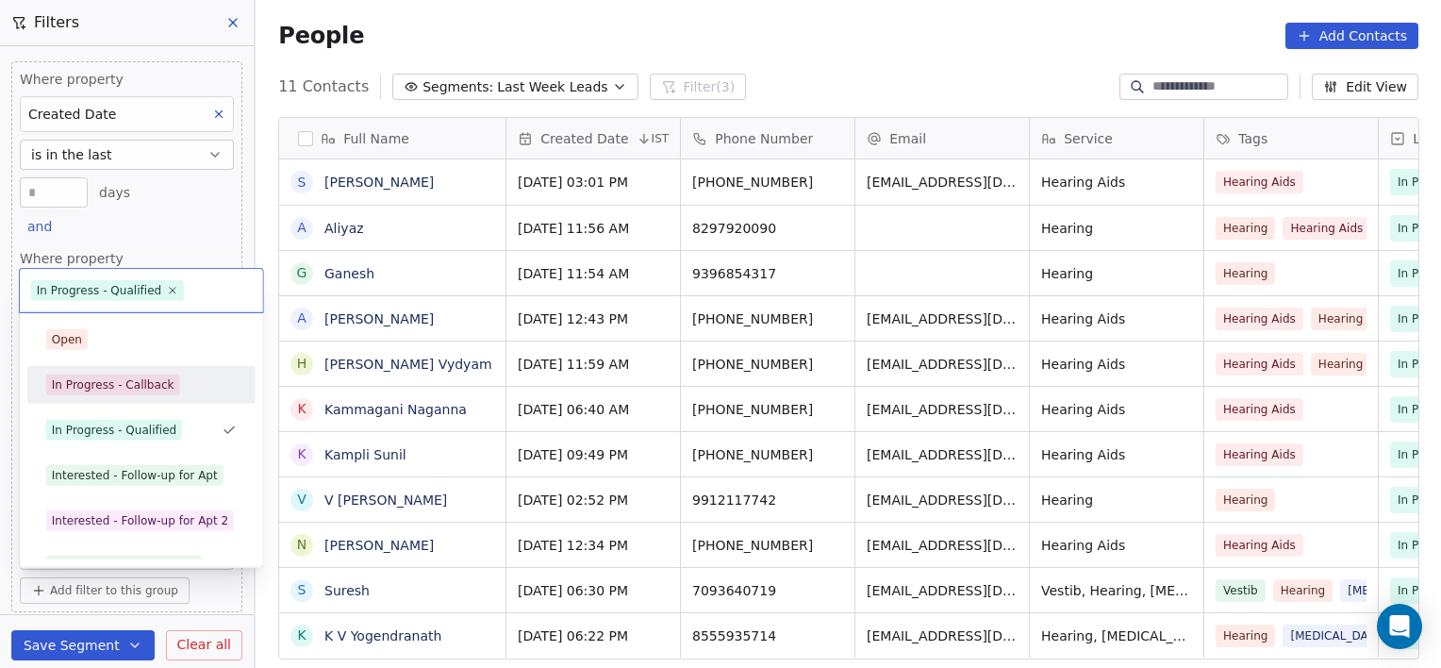
click at [133, 393] on span "In Progress - Callback" at bounding box center [113, 385] width 134 height 21
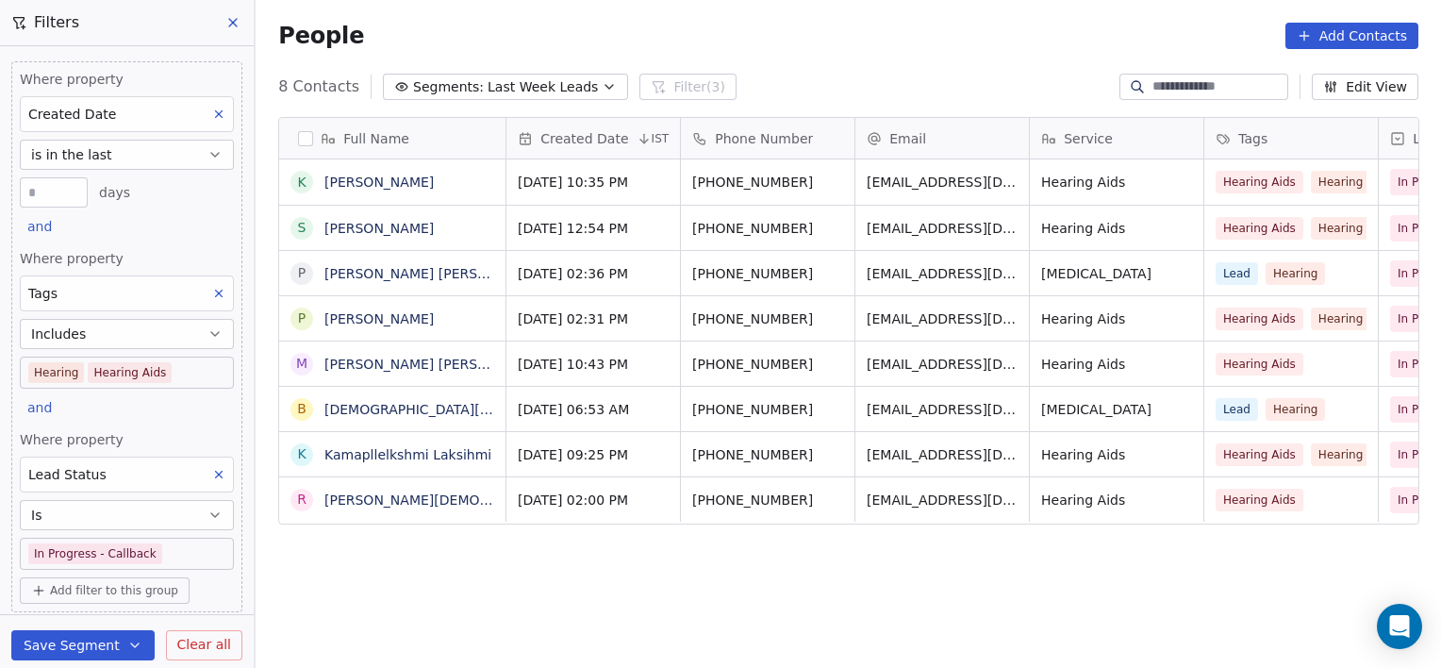
click at [196, 545] on body "[PERSON_NAME] Clinic External Contacts People Marketing Workflows Campaigns Sal…" at bounding box center [720, 334] width 1441 height 668
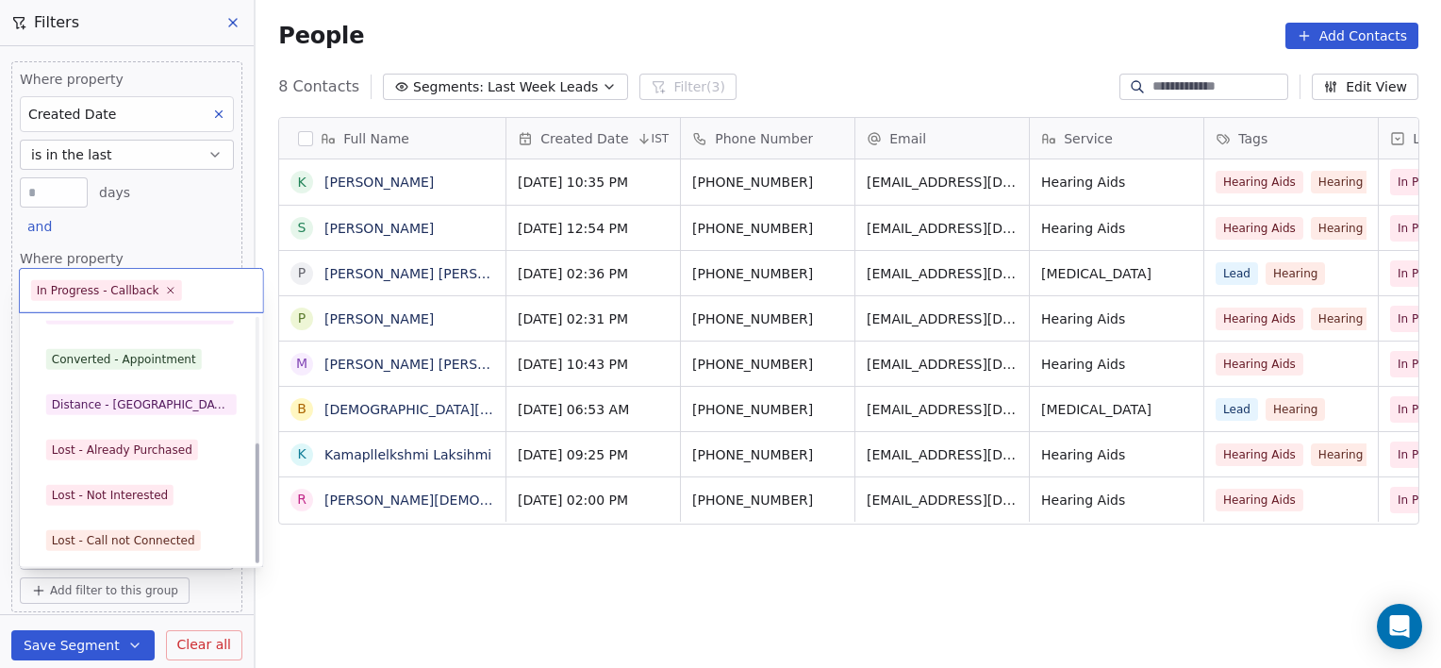
scroll to position [252, 0]
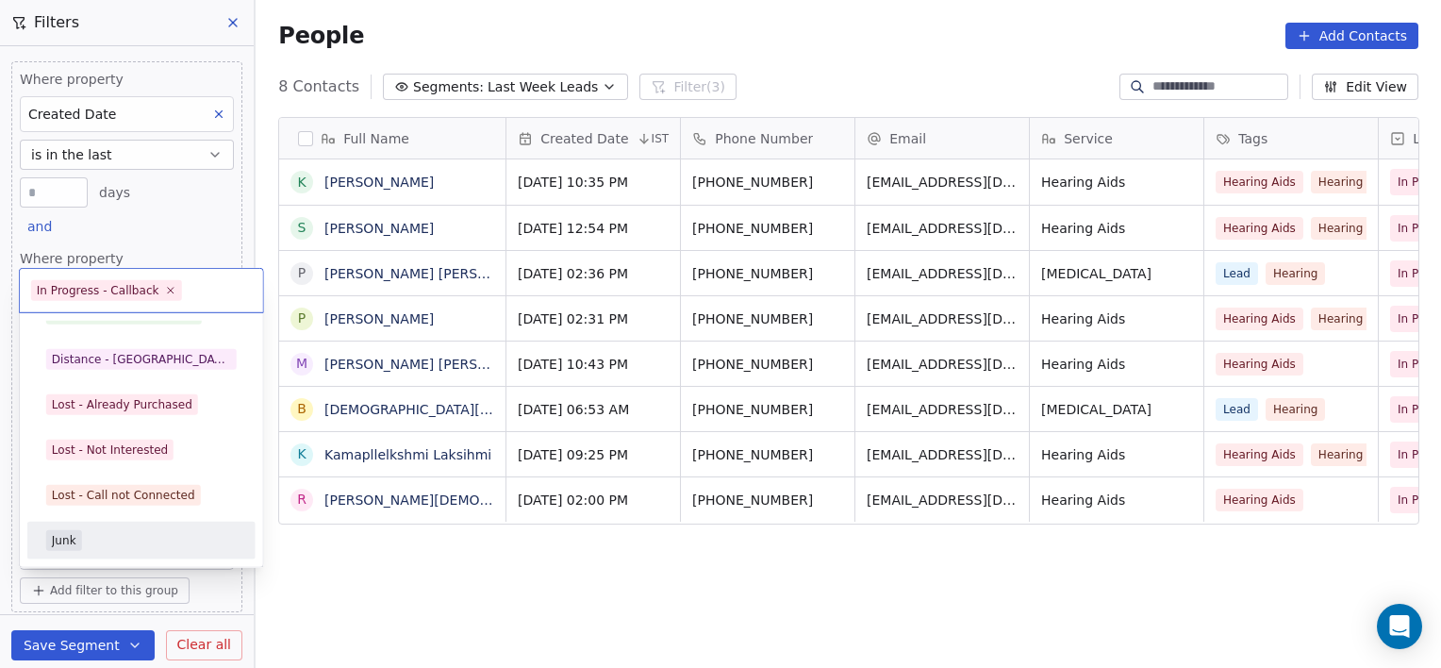
click at [152, 533] on div "Junk" at bounding box center [141, 540] width 191 height 21
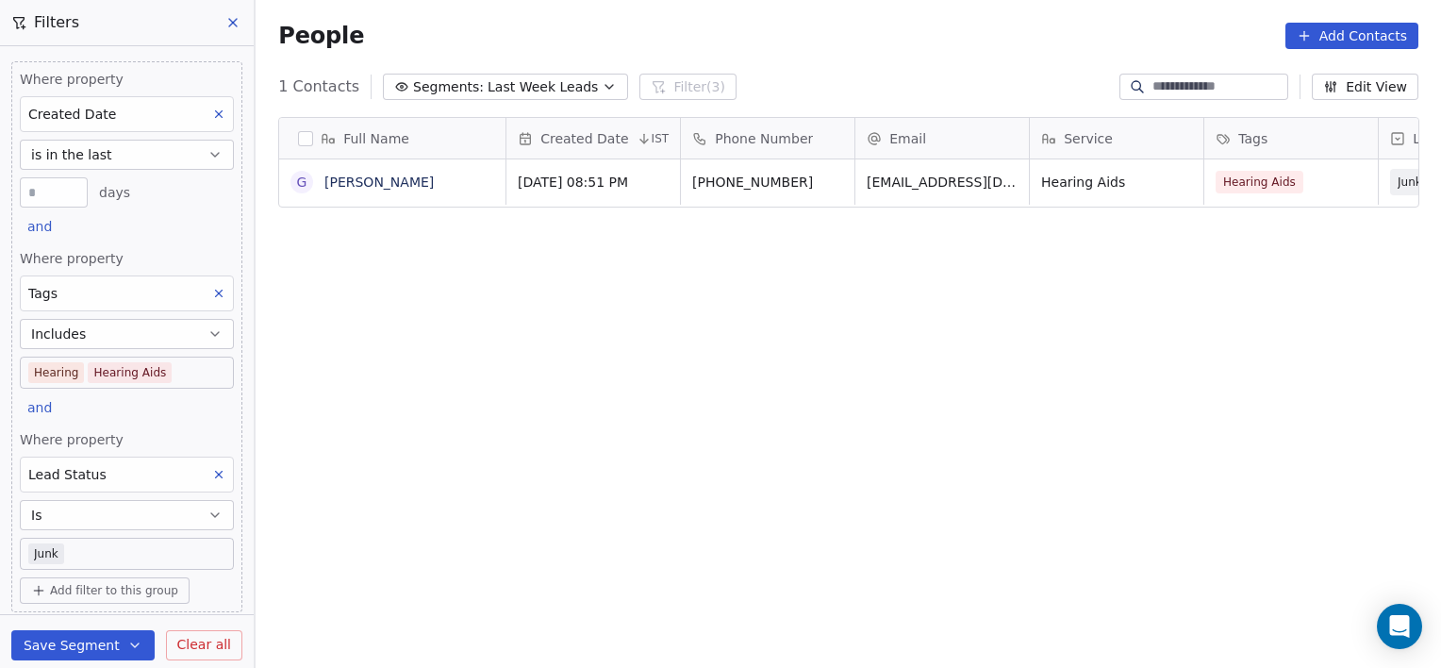
scroll to position [574, 1172]
click at [128, 558] on body "[PERSON_NAME] Clinic External Contacts People Marketing Workflows Campaigns Sal…" at bounding box center [720, 334] width 1441 height 668
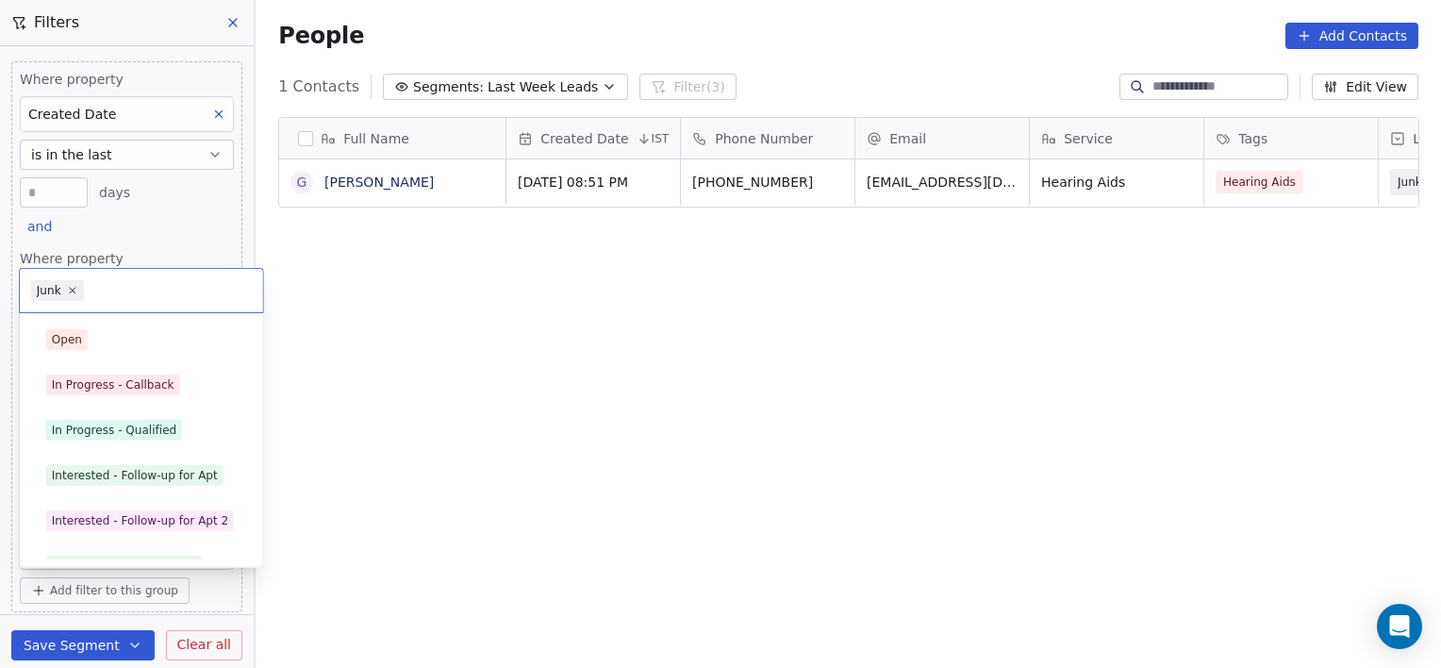
scroll to position [252, 0]
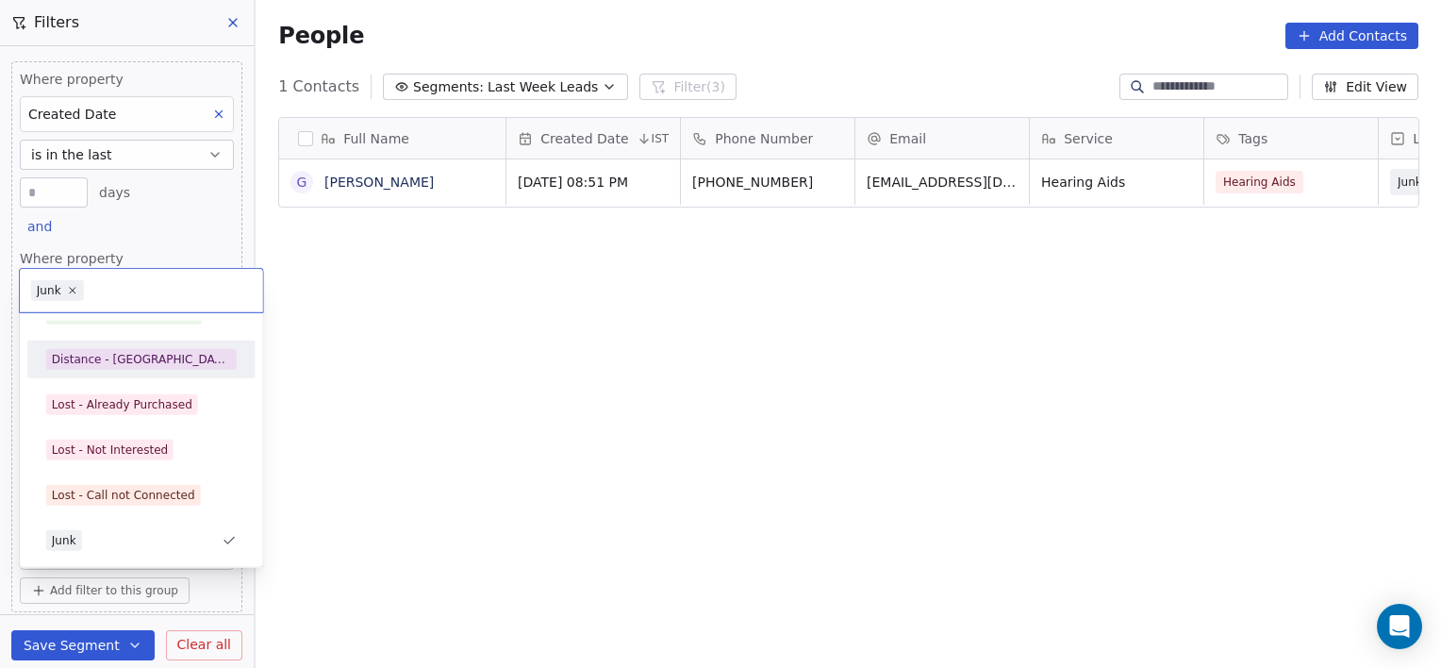
click at [106, 361] on div "Distance - [GEOGRAPHIC_DATA]" at bounding box center [141, 359] width 179 height 17
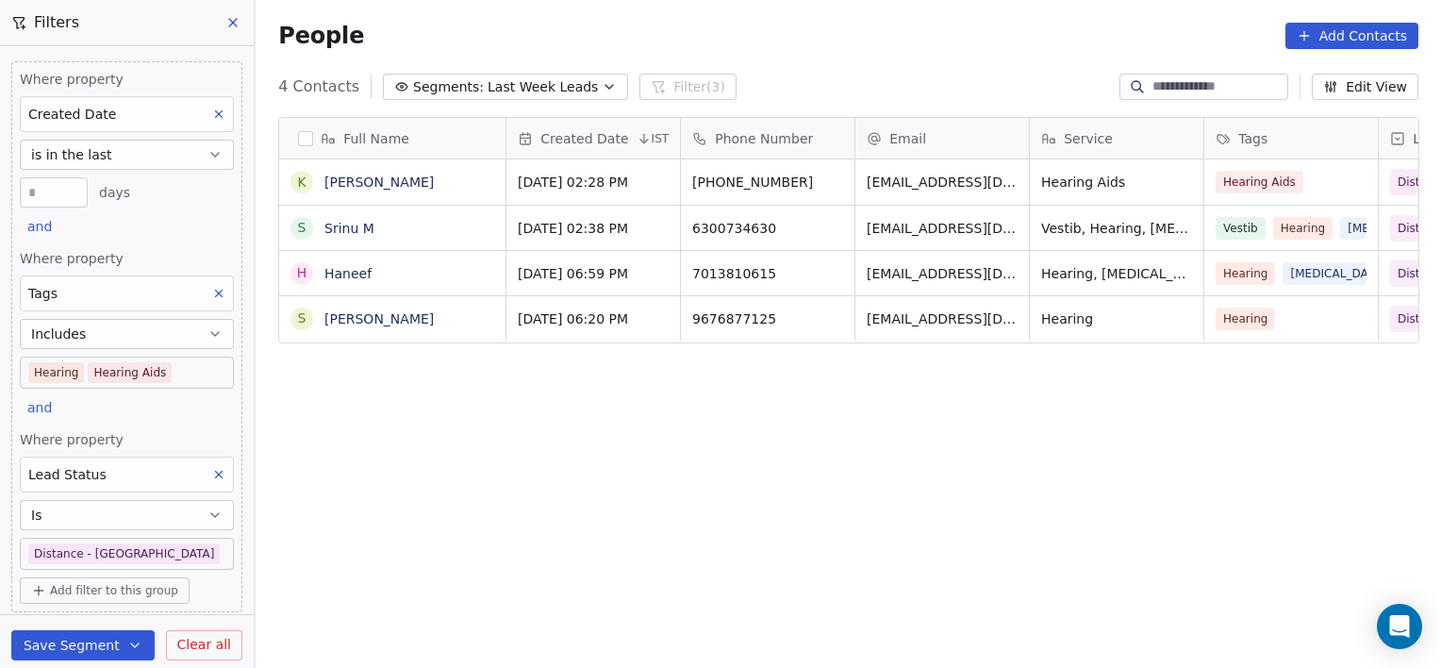
scroll to position [574, 1172]
click at [170, 541] on body "[PERSON_NAME] Clinic External Contacts People Marketing Workflows Campaigns Sal…" at bounding box center [720, 334] width 1441 height 668
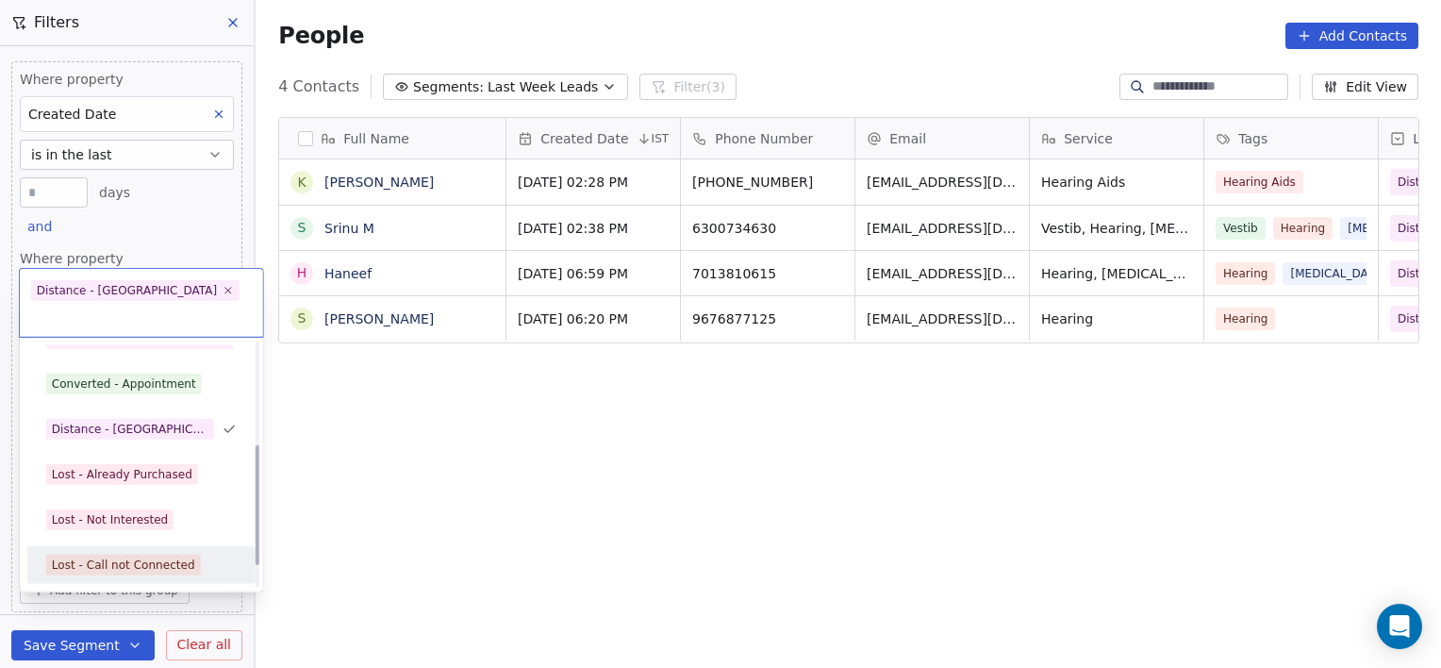
scroll to position [252, 0]
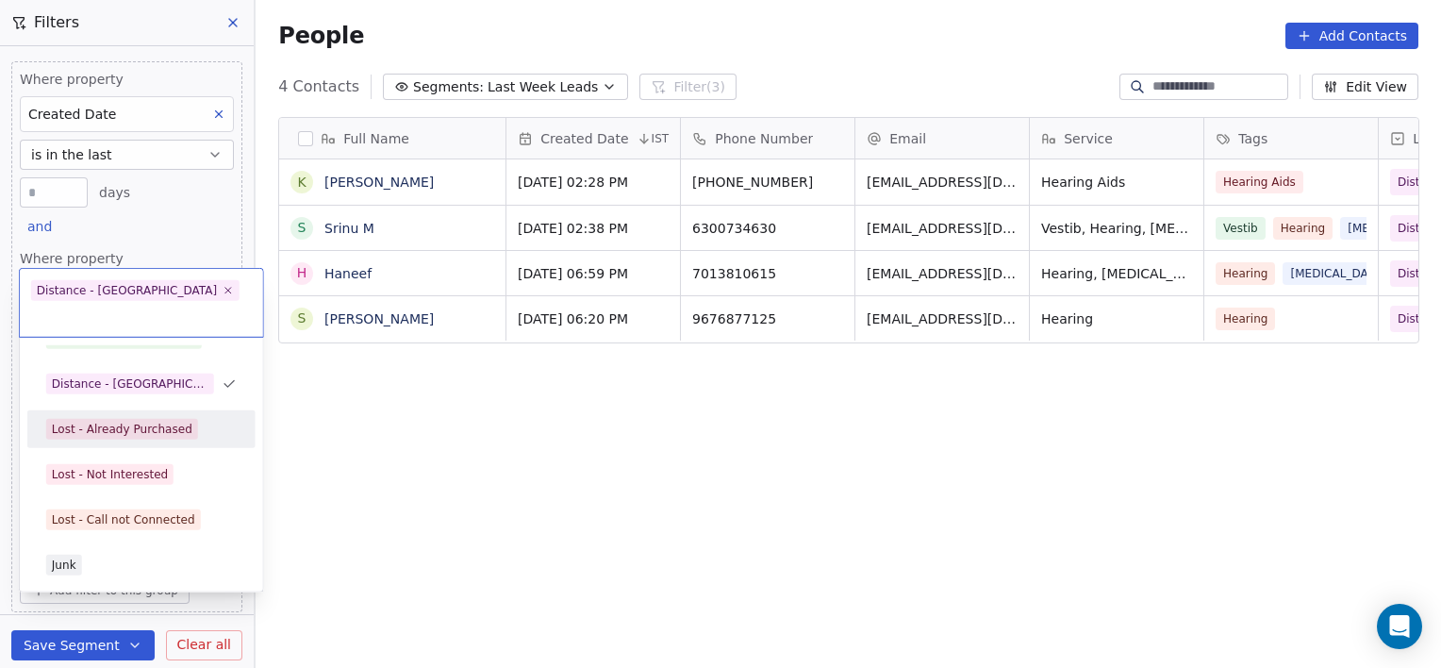
click at [149, 421] on div "Lost - Already Purchased" at bounding box center [122, 429] width 141 height 17
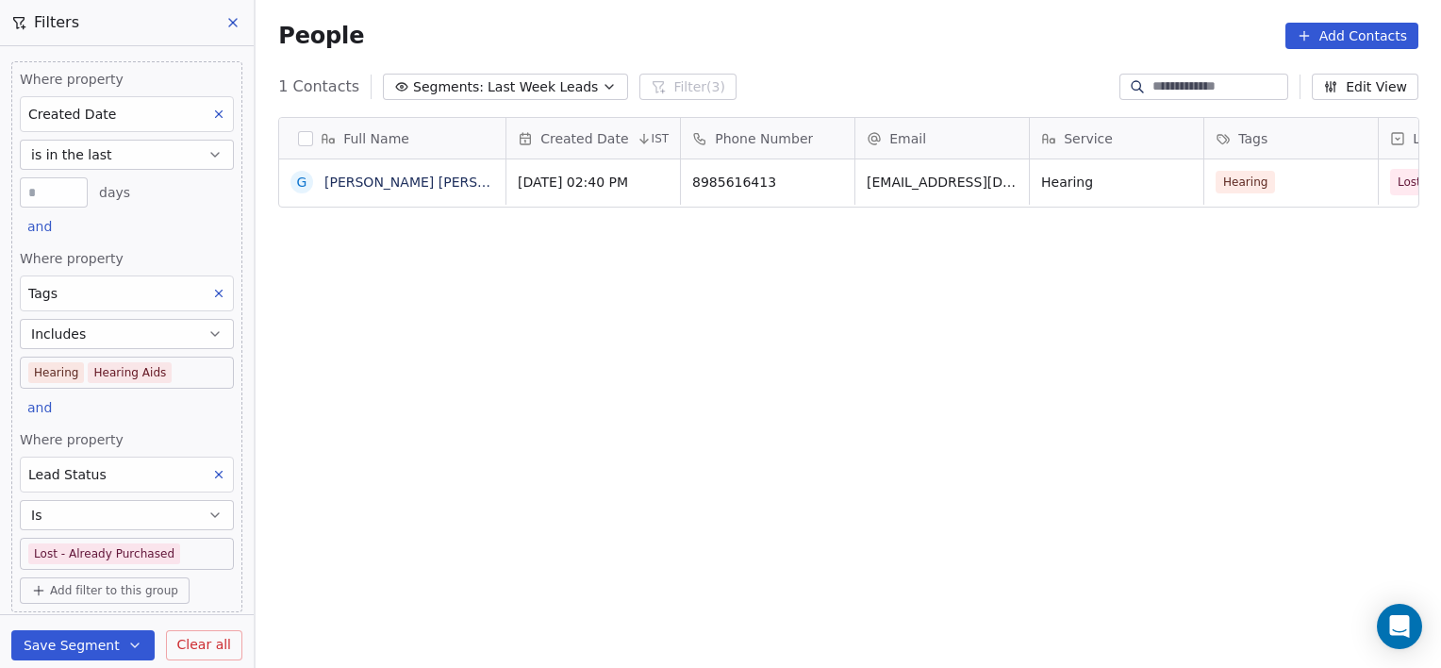
scroll to position [574, 1172]
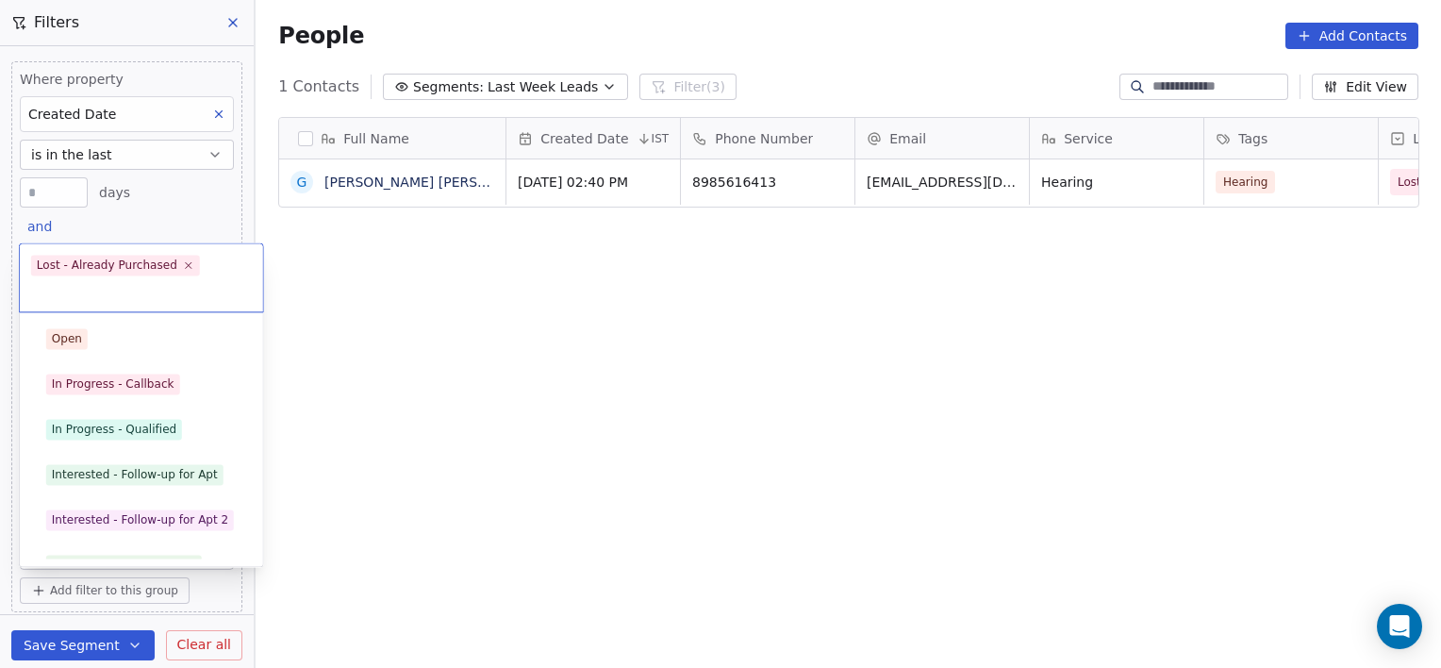
click at [195, 544] on body "[PERSON_NAME] Clinic External Contacts People Marketing Workflows Campaigns Sal…" at bounding box center [720, 334] width 1441 height 668
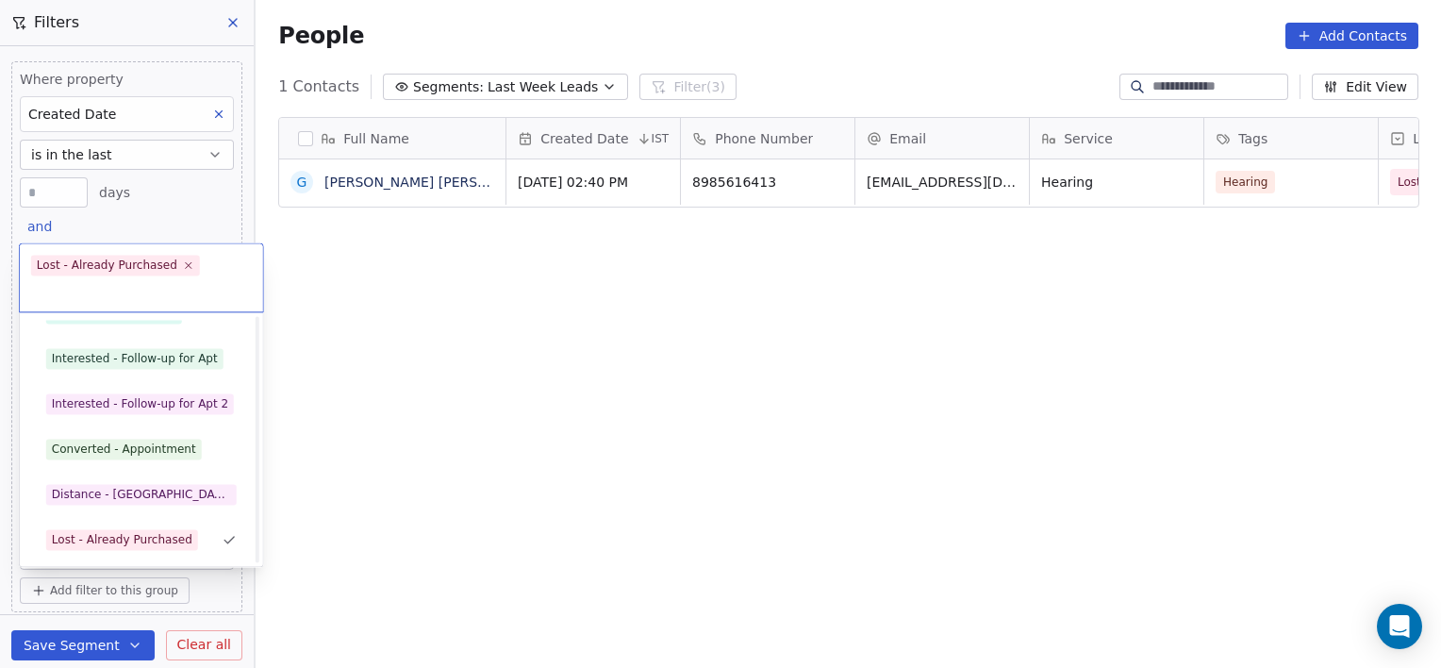
scroll to position [161, 0]
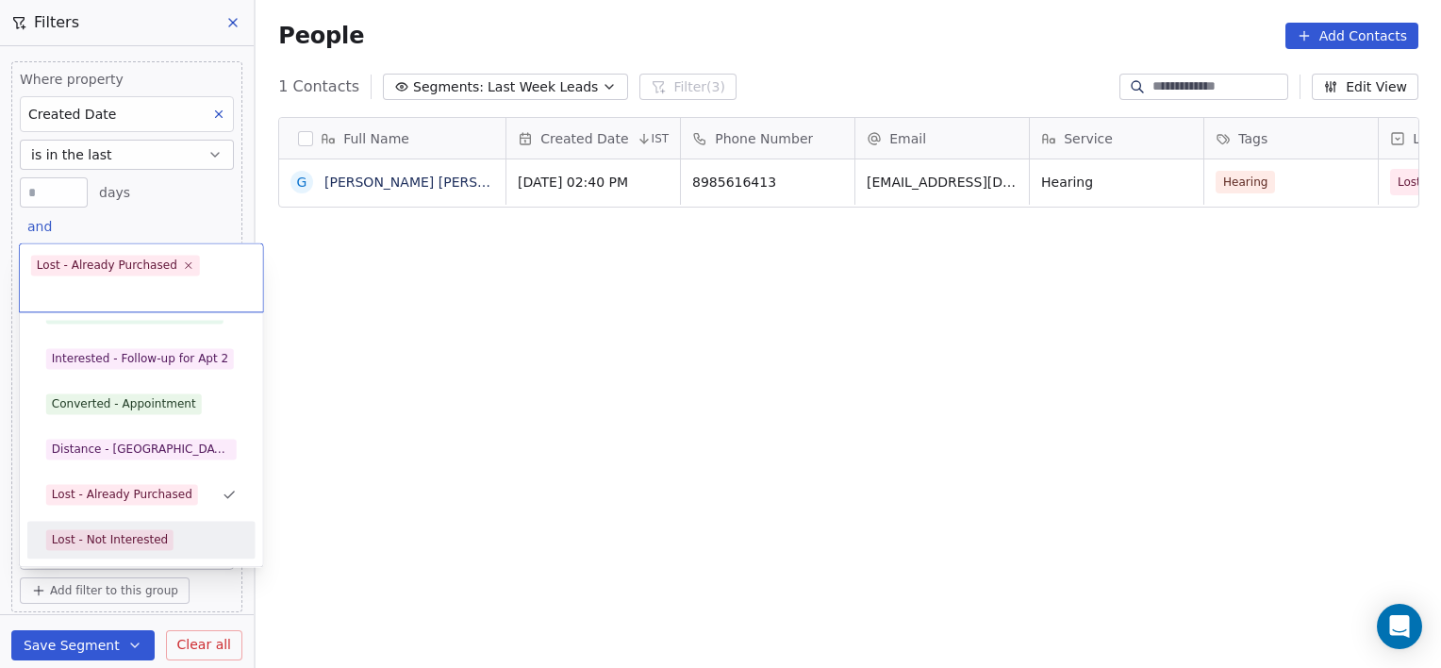
click at [178, 529] on div "Lost - Not Interested" at bounding box center [141, 539] width 191 height 21
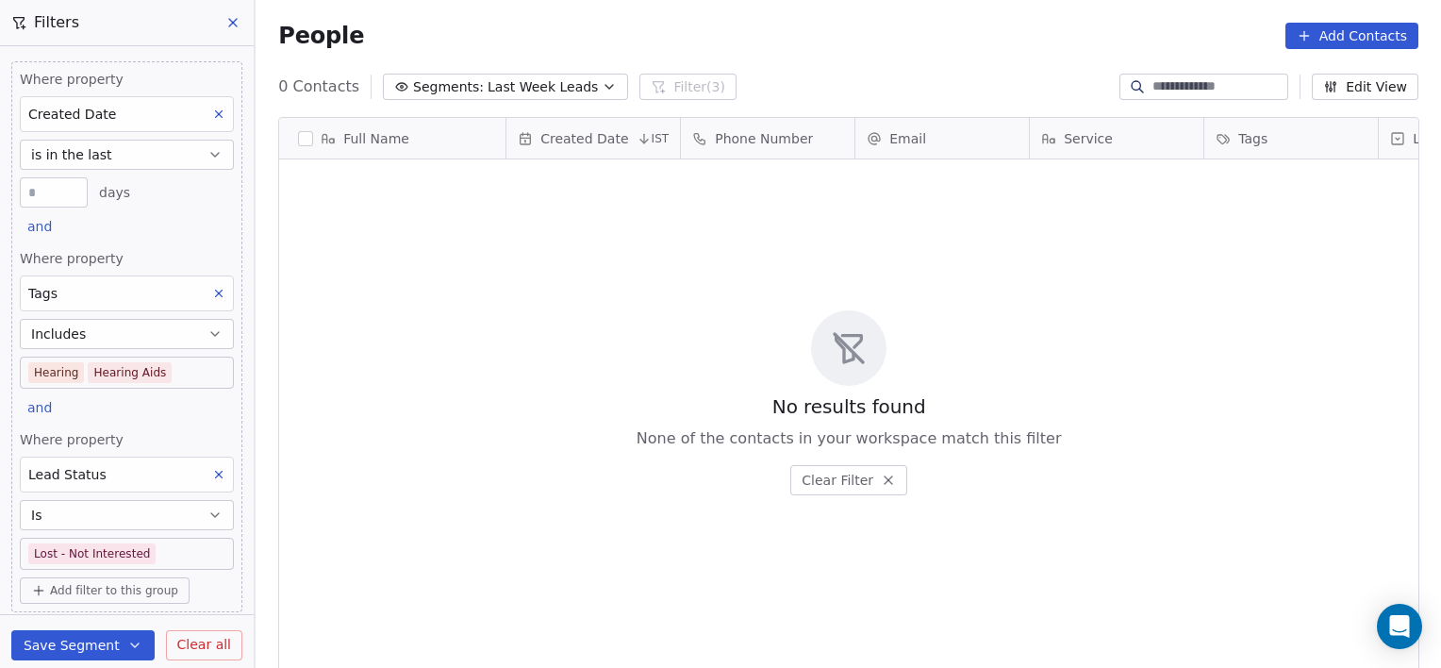
scroll to position [574, 1172]
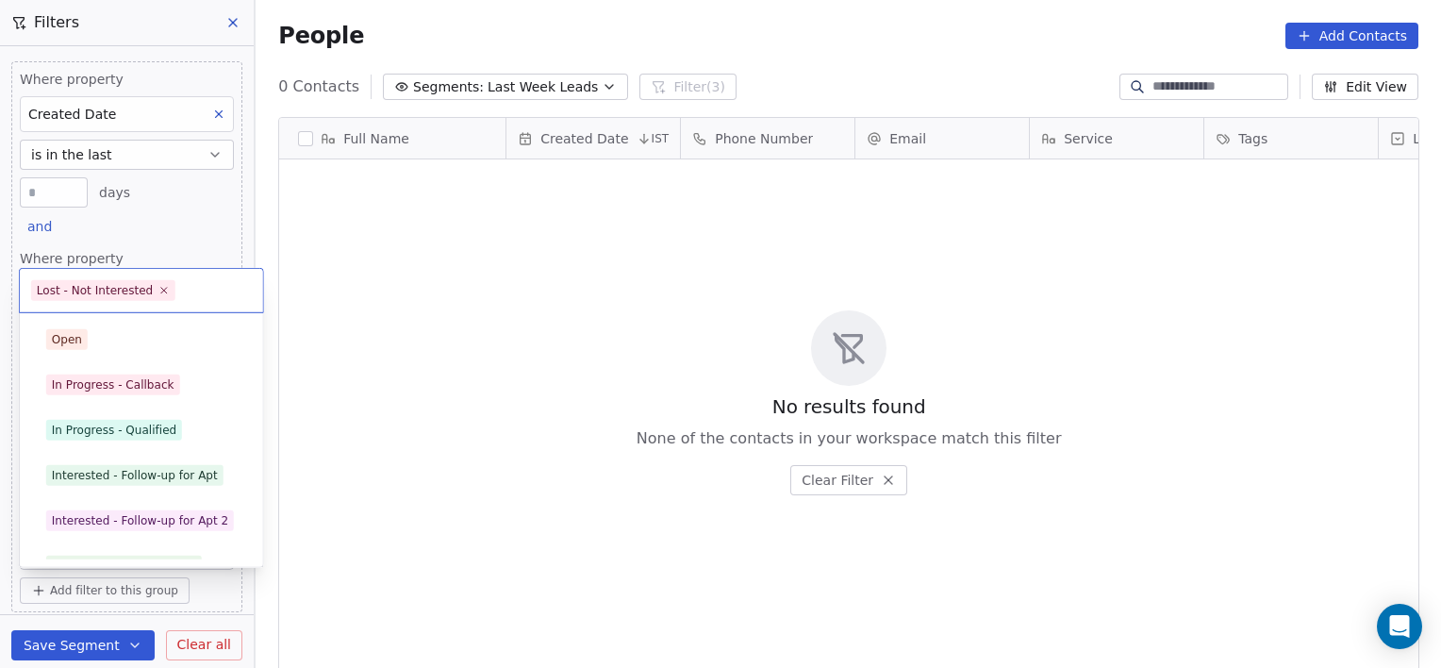
click at [174, 543] on body "[PERSON_NAME] Clinic External Contacts People Marketing Workflows Campaigns Sal…" at bounding box center [720, 334] width 1441 height 668
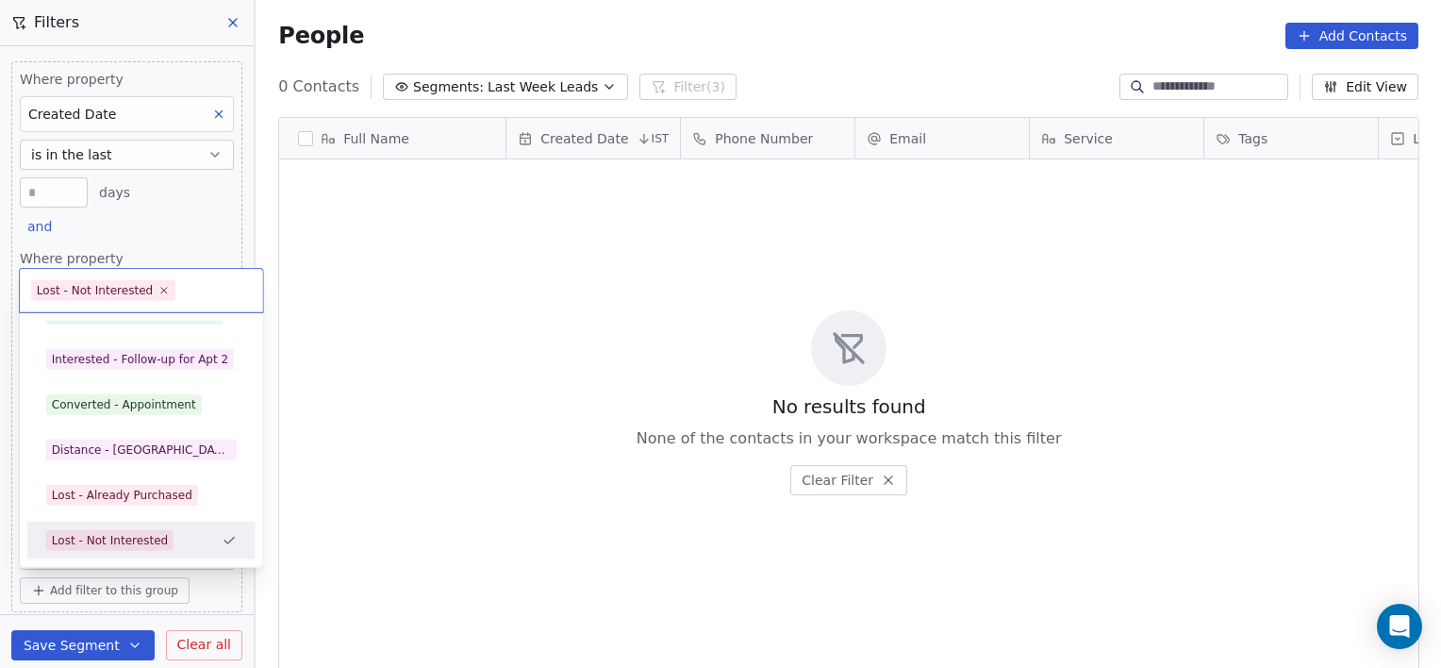
scroll to position [207, 0]
click at [174, 543] on div "Lost - Call not Connected" at bounding box center [123, 540] width 143 height 17
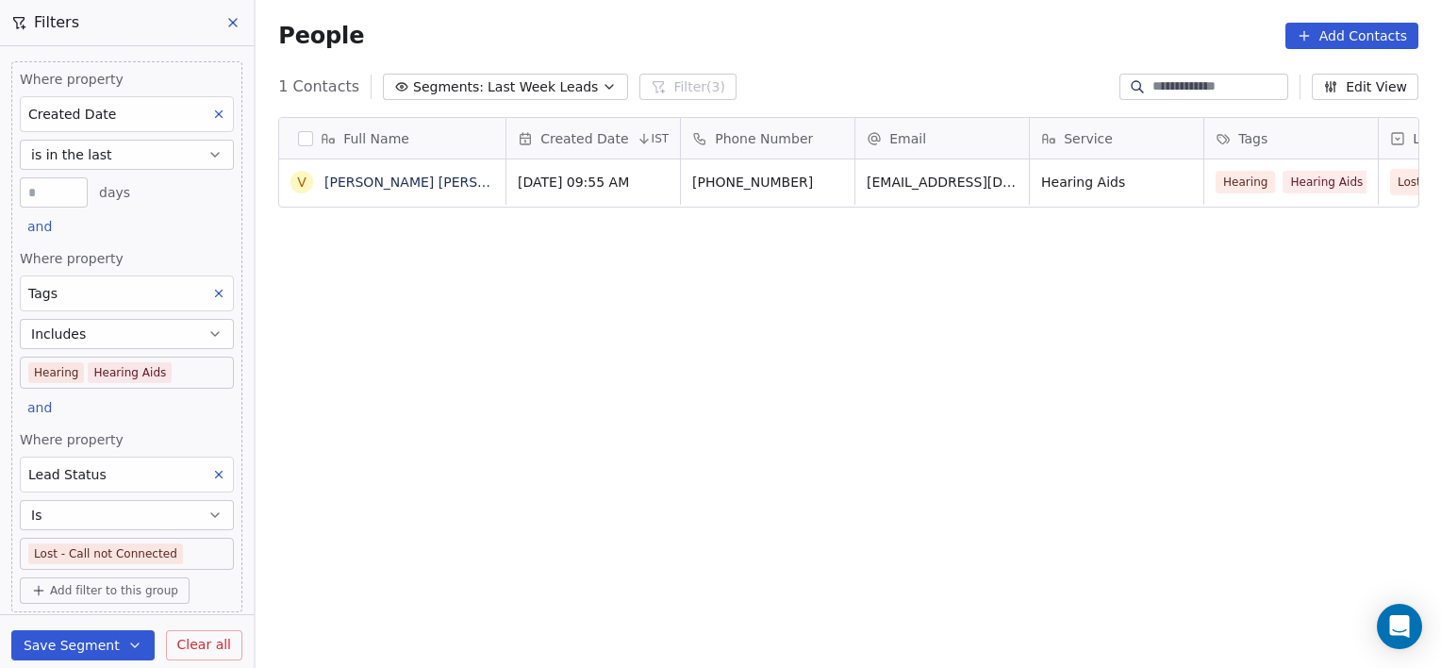
scroll to position [574, 1172]
click at [184, 362] on body "[PERSON_NAME] Clinic External Contacts People Marketing Workflows Campaigns Sal…" at bounding box center [720, 334] width 1441 height 668
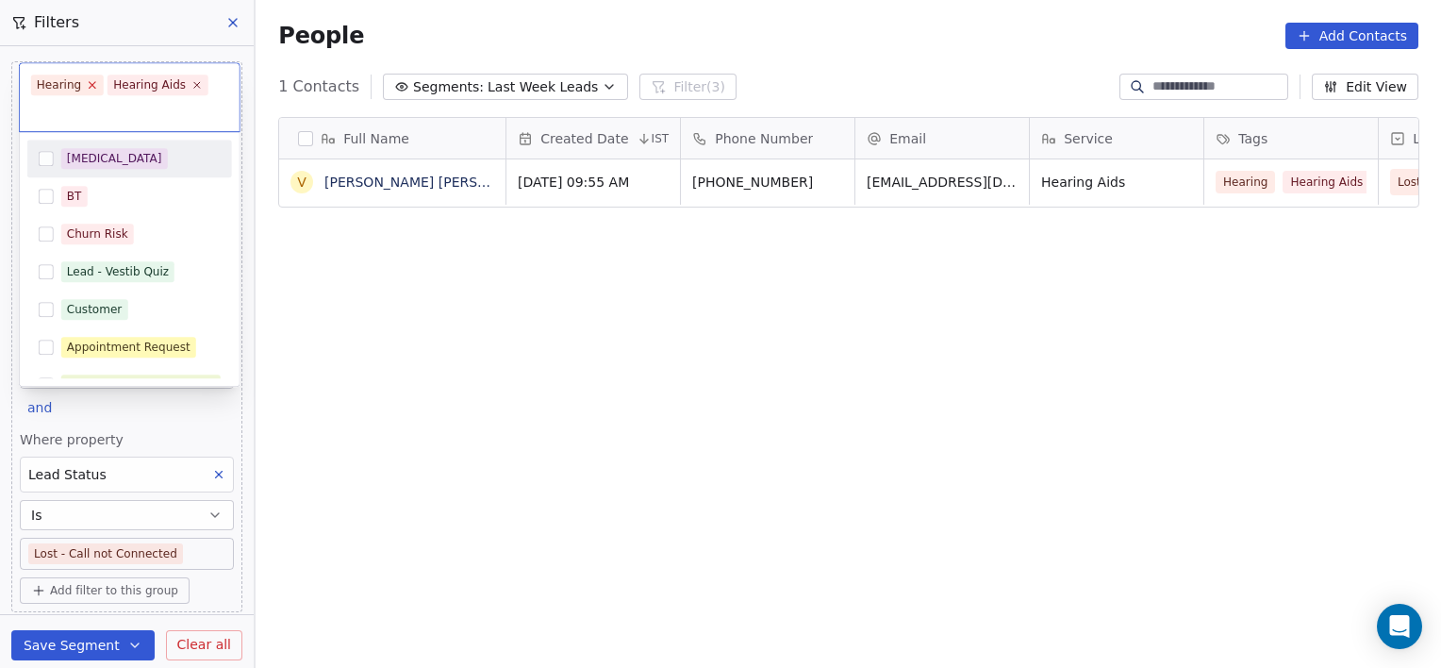
click at [87, 87] on icon at bounding box center [93, 85] width 12 height 12
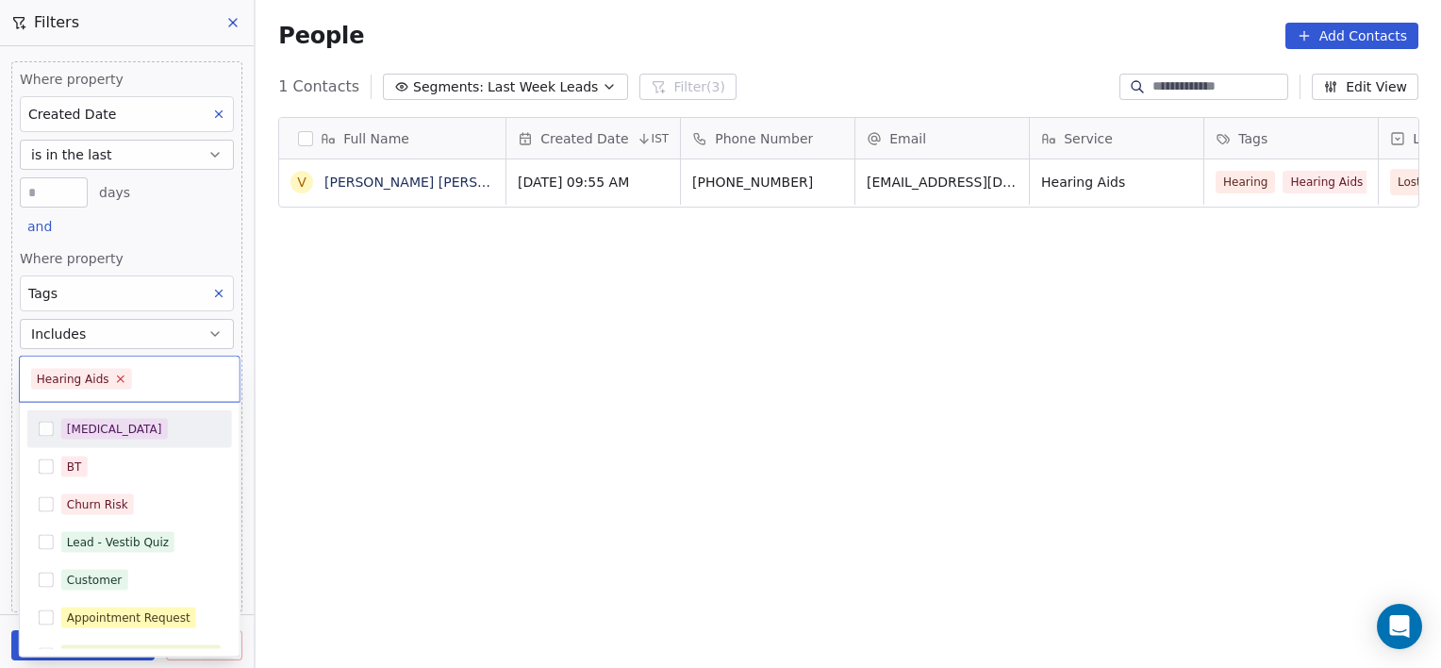
click at [119, 384] on icon at bounding box center [120, 379] width 12 height 12
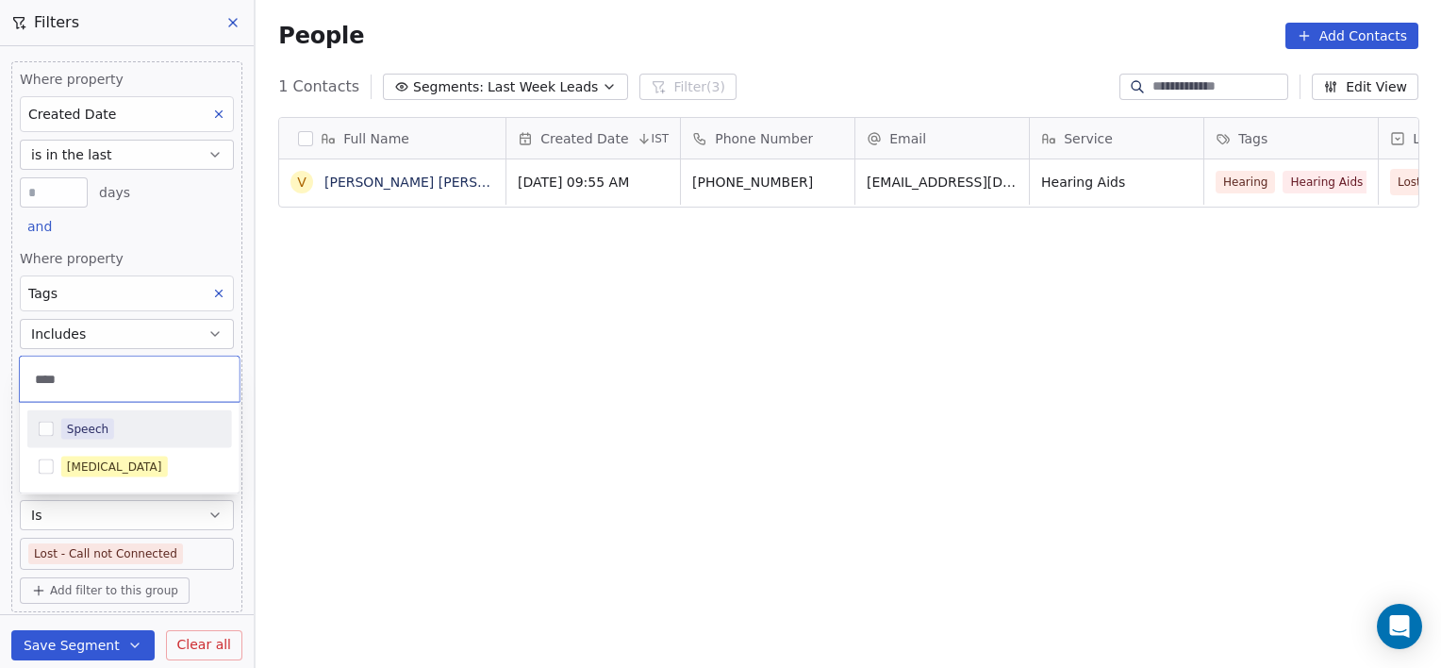
type input "****"
click at [83, 436] on div "Speech" at bounding box center [88, 429] width 42 height 17
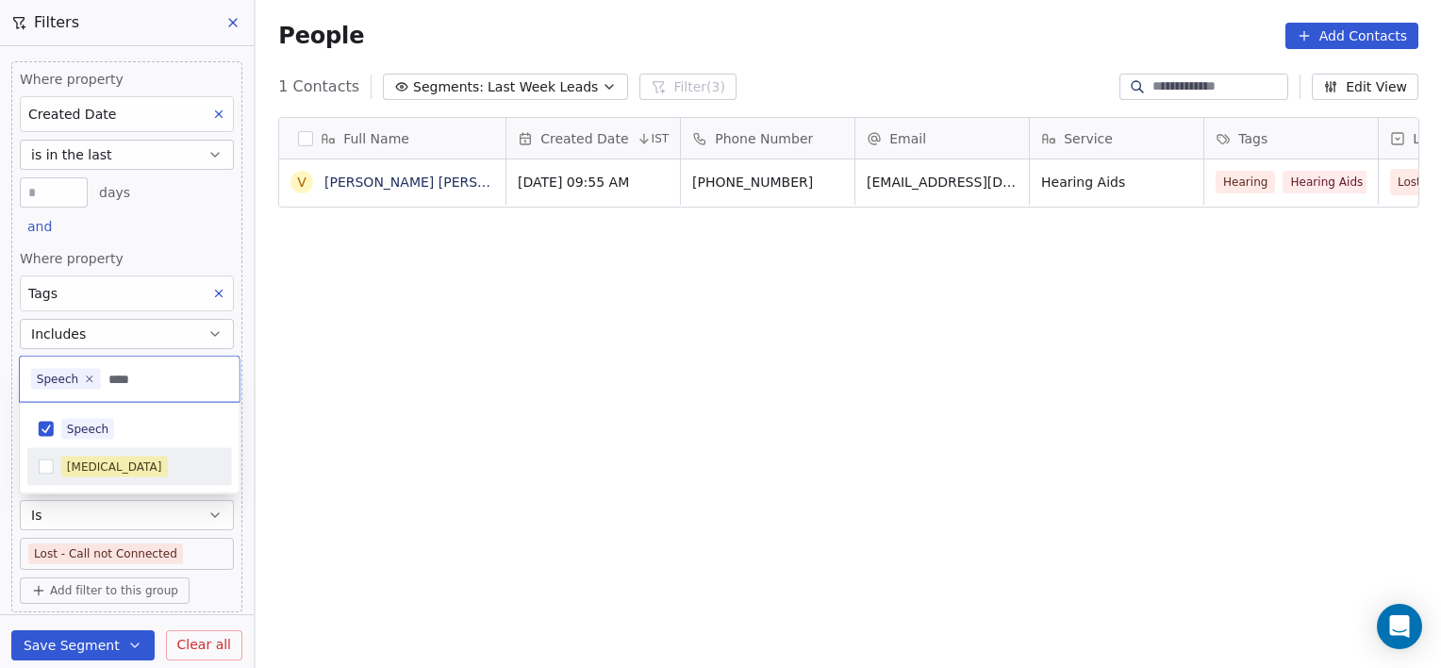
type input "****"
click at [126, 468] on div "[MEDICAL_DATA]" at bounding box center [114, 466] width 95 height 17
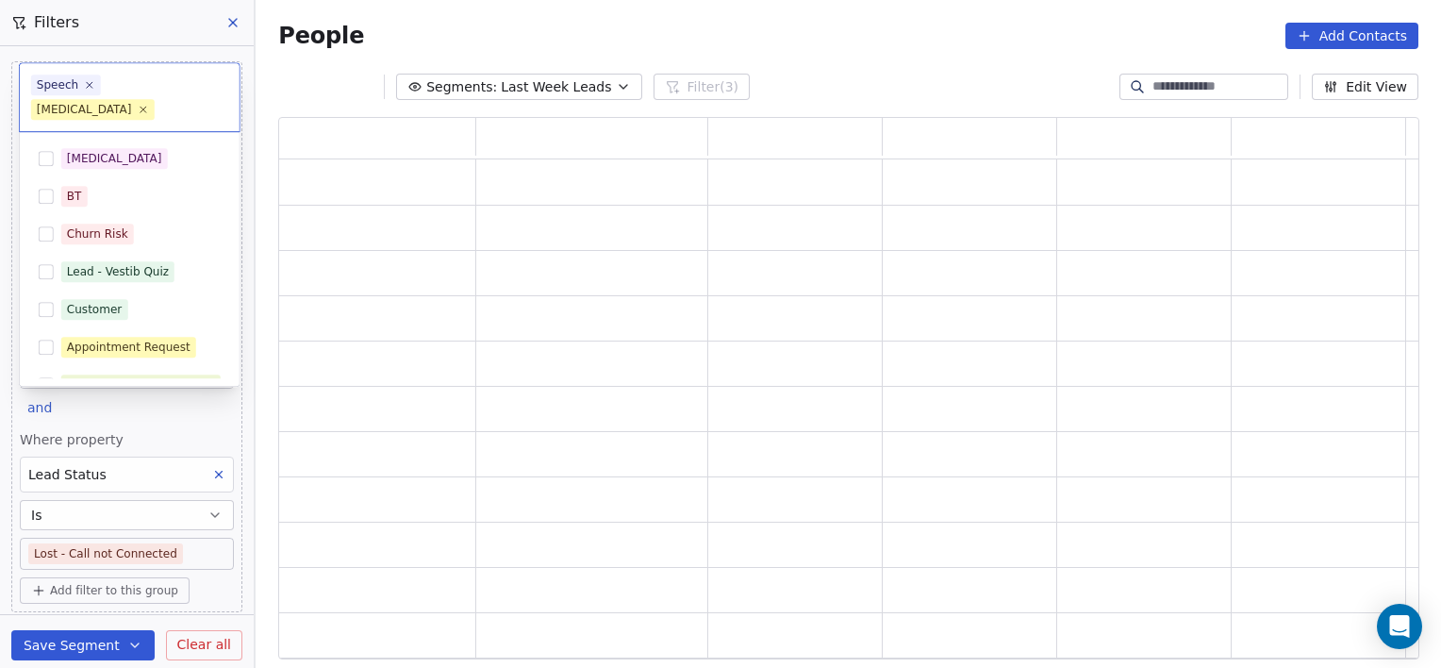
click at [355, 357] on html "[PERSON_NAME] Clinic External Contacts People Marketing Workflows Campaigns Sal…" at bounding box center [720, 334] width 1441 height 668
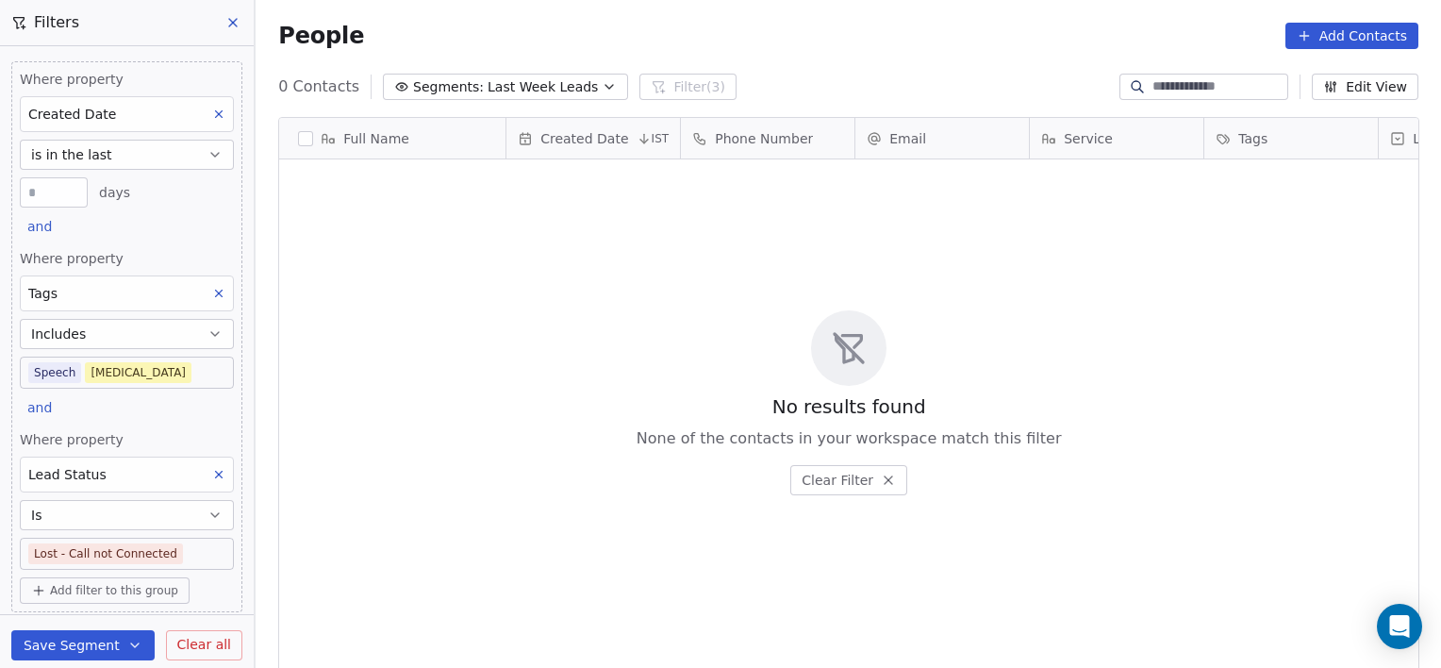
click at [212, 474] on icon at bounding box center [218, 474] width 13 height 13
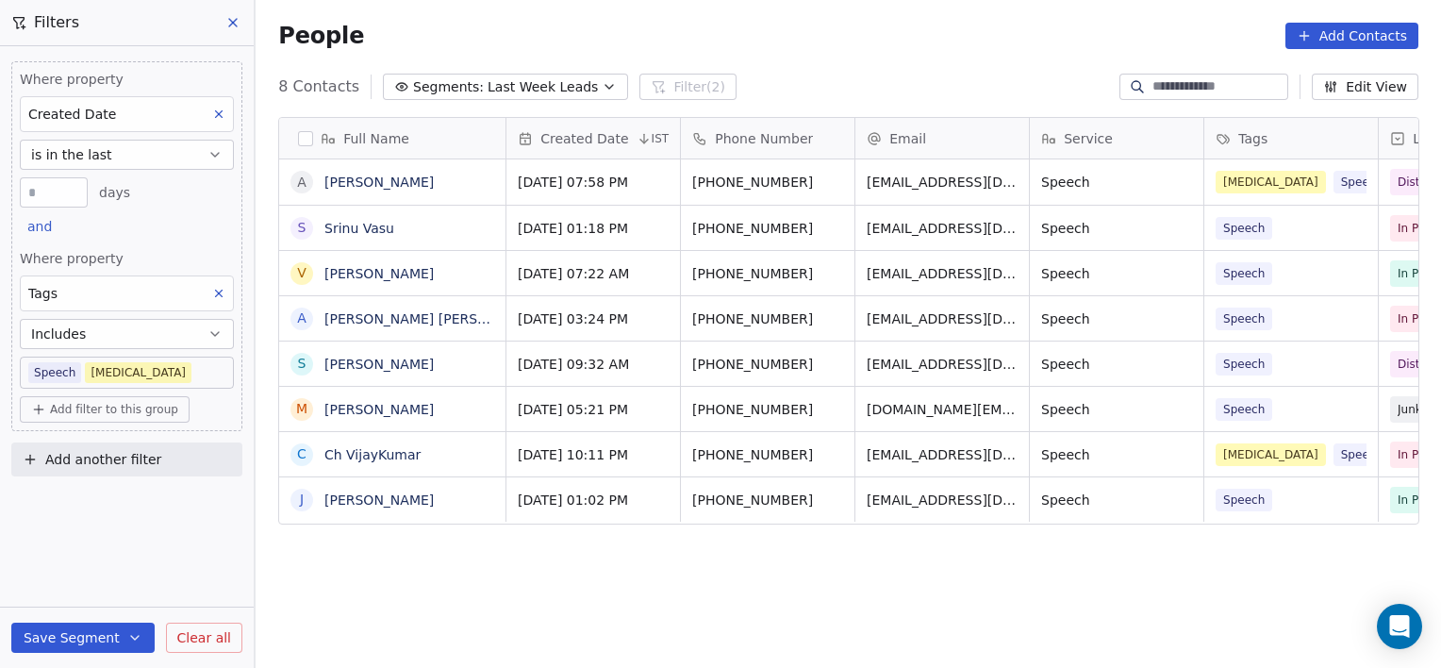
click at [131, 407] on span "Add filter to this group" at bounding box center [114, 409] width 128 height 15
click at [108, 442] on span "Contact properties" at bounding box center [101, 449] width 123 height 20
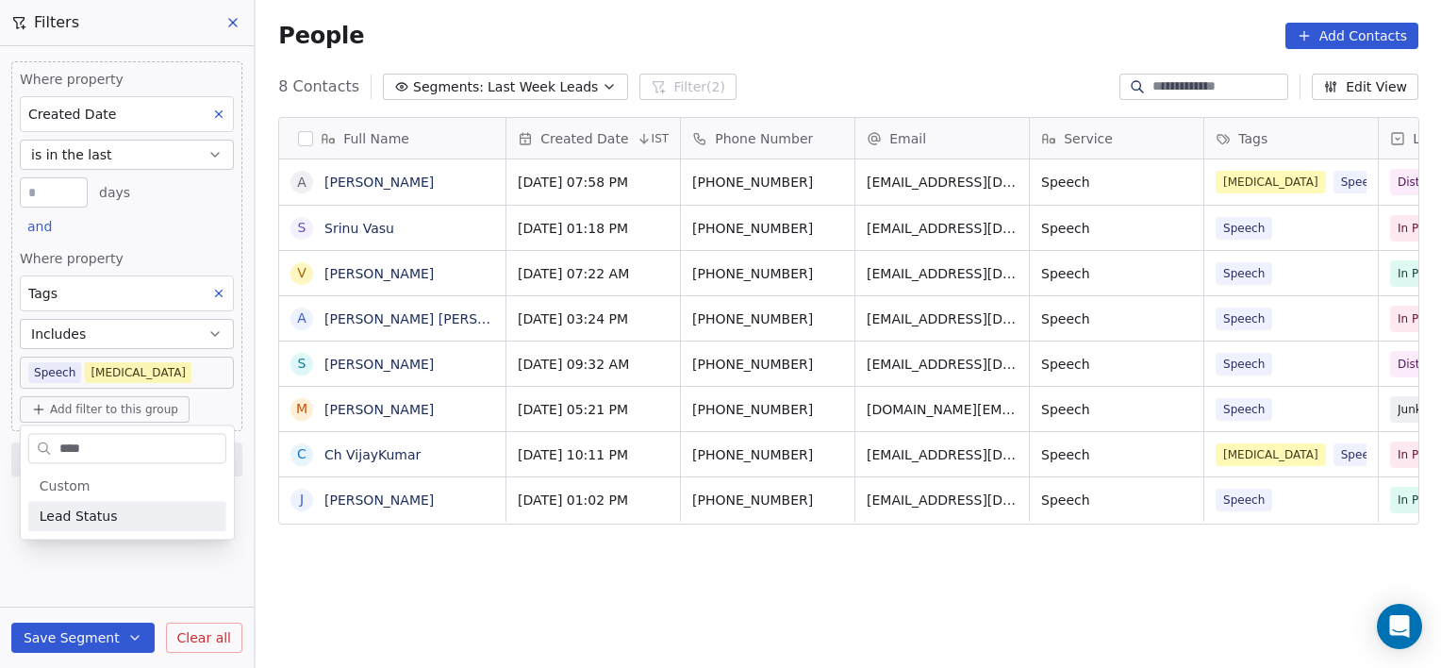
type input "****"
click at [59, 513] on span "Lead Status" at bounding box center [79, 516] width 78 height 19
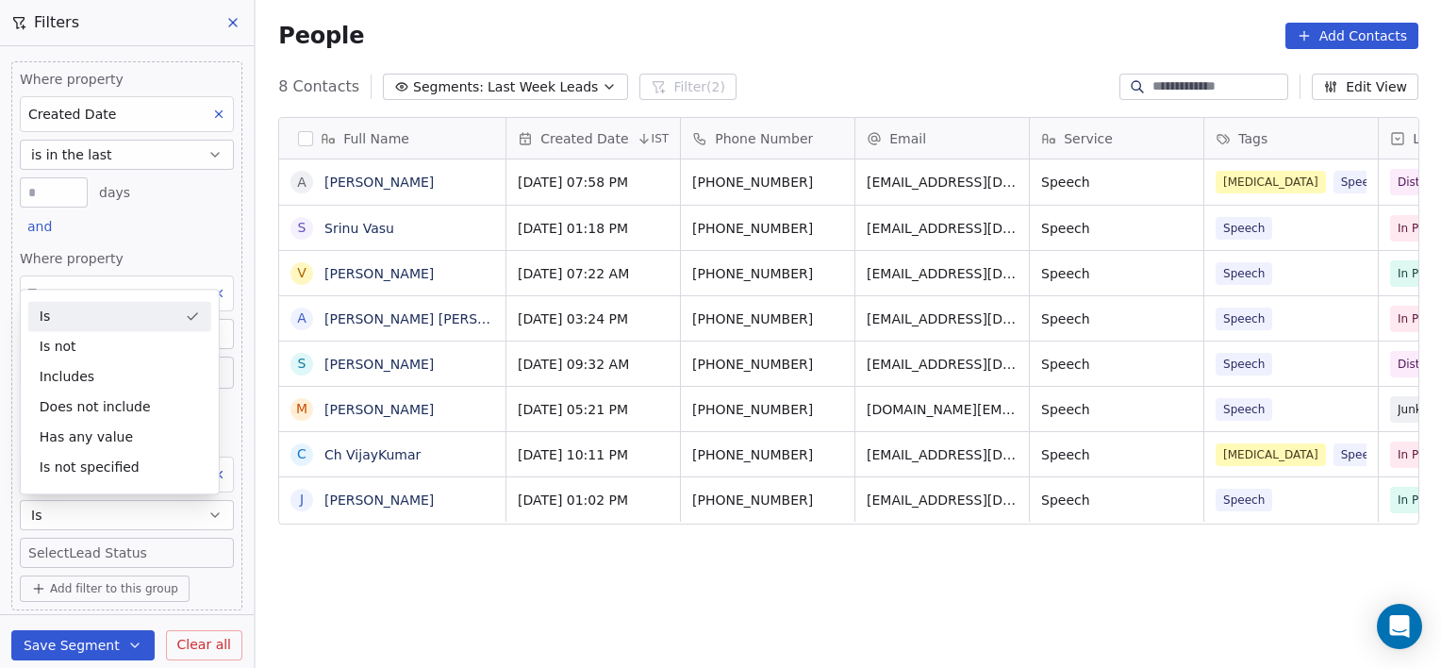
click at [91, 543] on body "[PERSON_NAME] Clinic External Contacts People Marketing Workflows Campaigns Sal…" at bounding box center [720, 334] width 1441 height 668
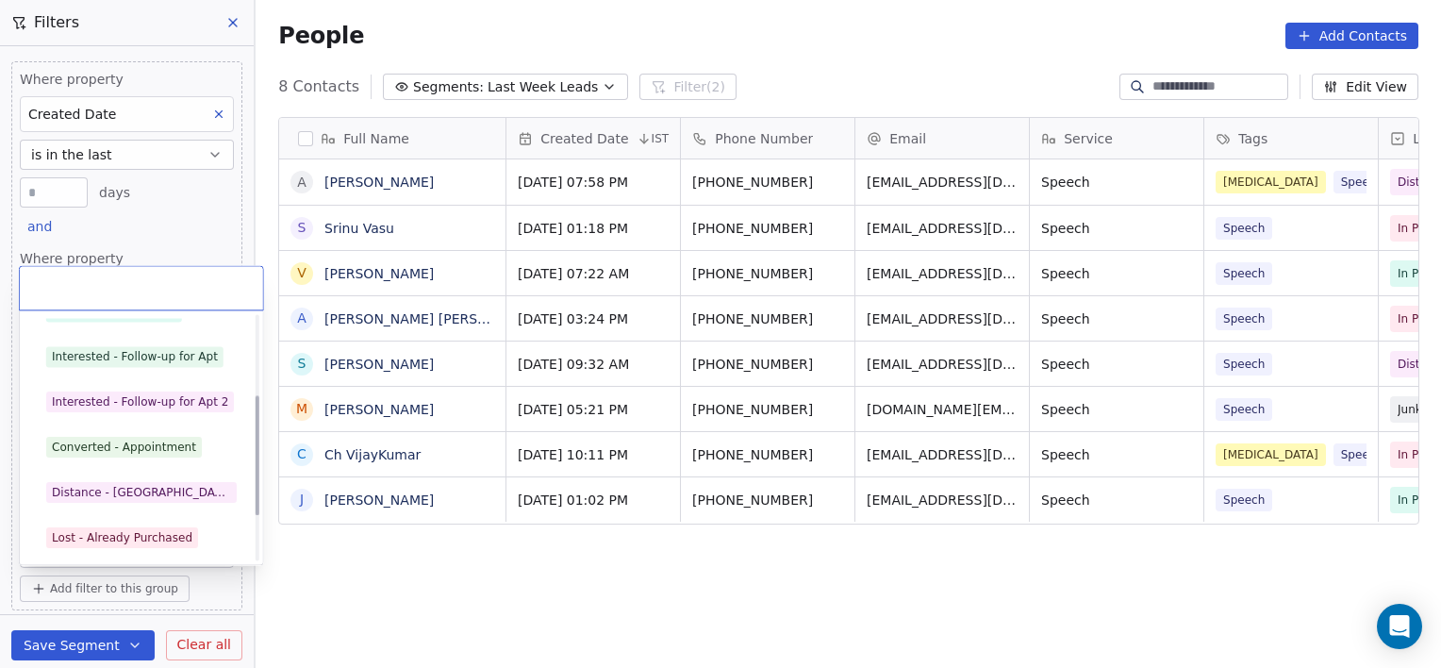
scroll to position [161, 0]
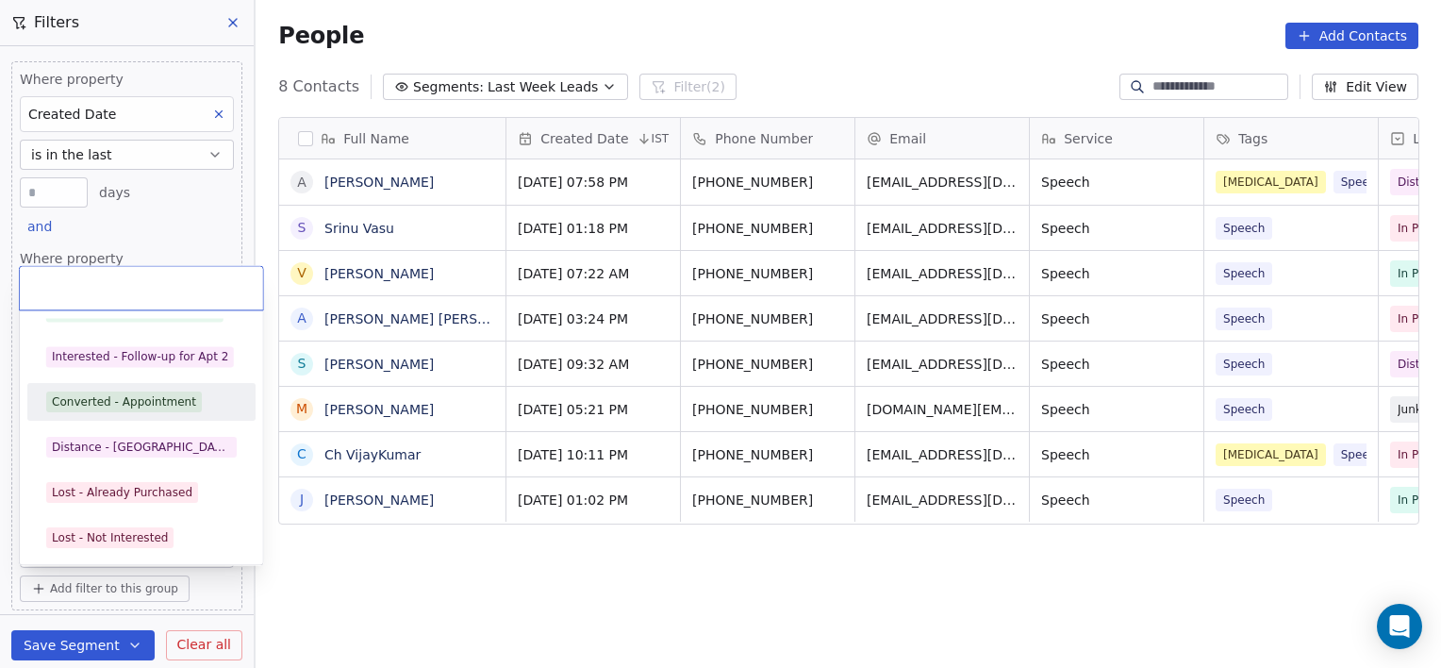
click at [106, 393] on div "Converted - Appointment" at bounding box center [124, 401] width 144 height 17
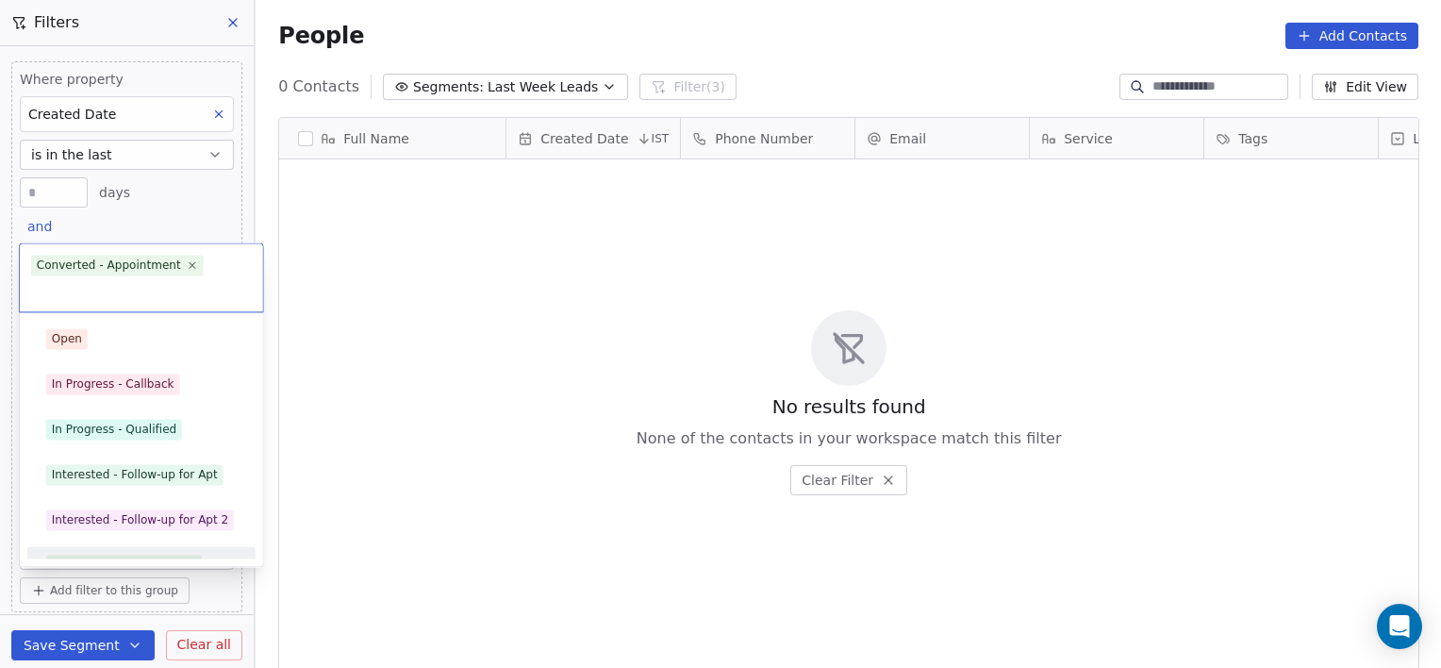
scroll to position [25, 0]
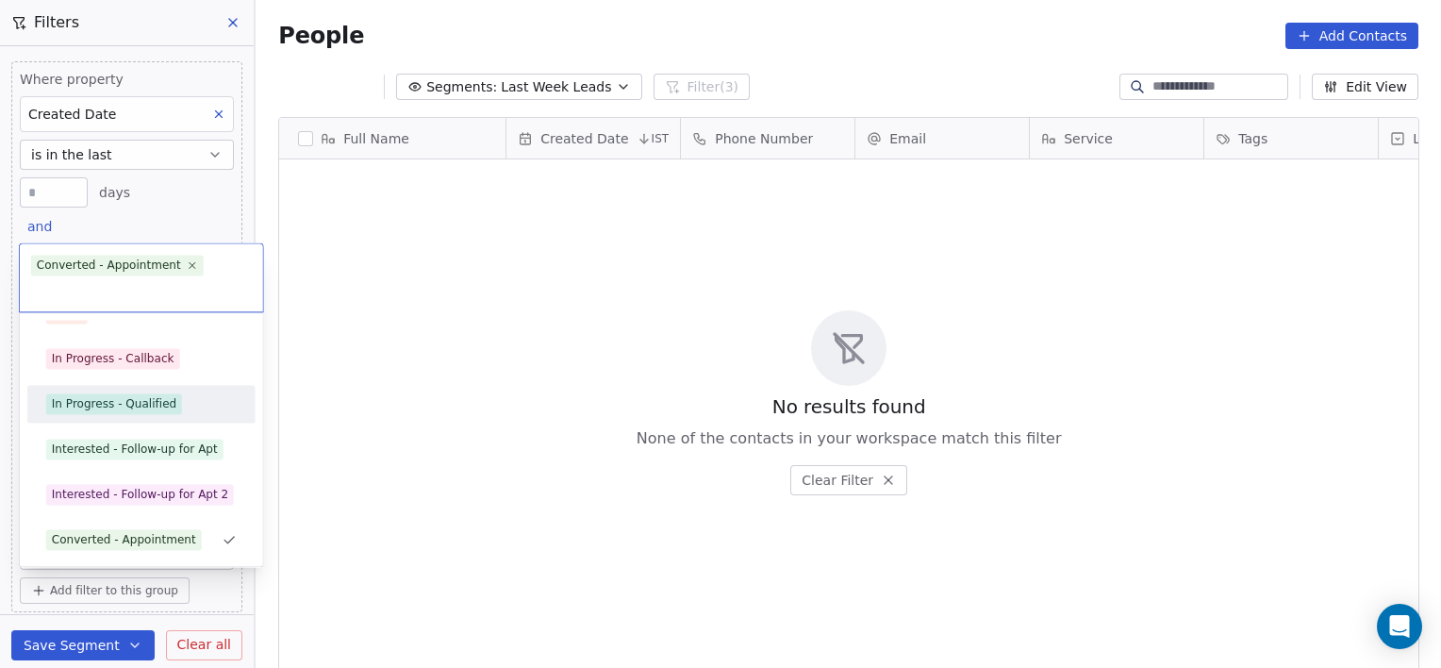
click at [113, 402] on div "In Progress - Qualified" at bounding box center [114, 403] width 125 height 17
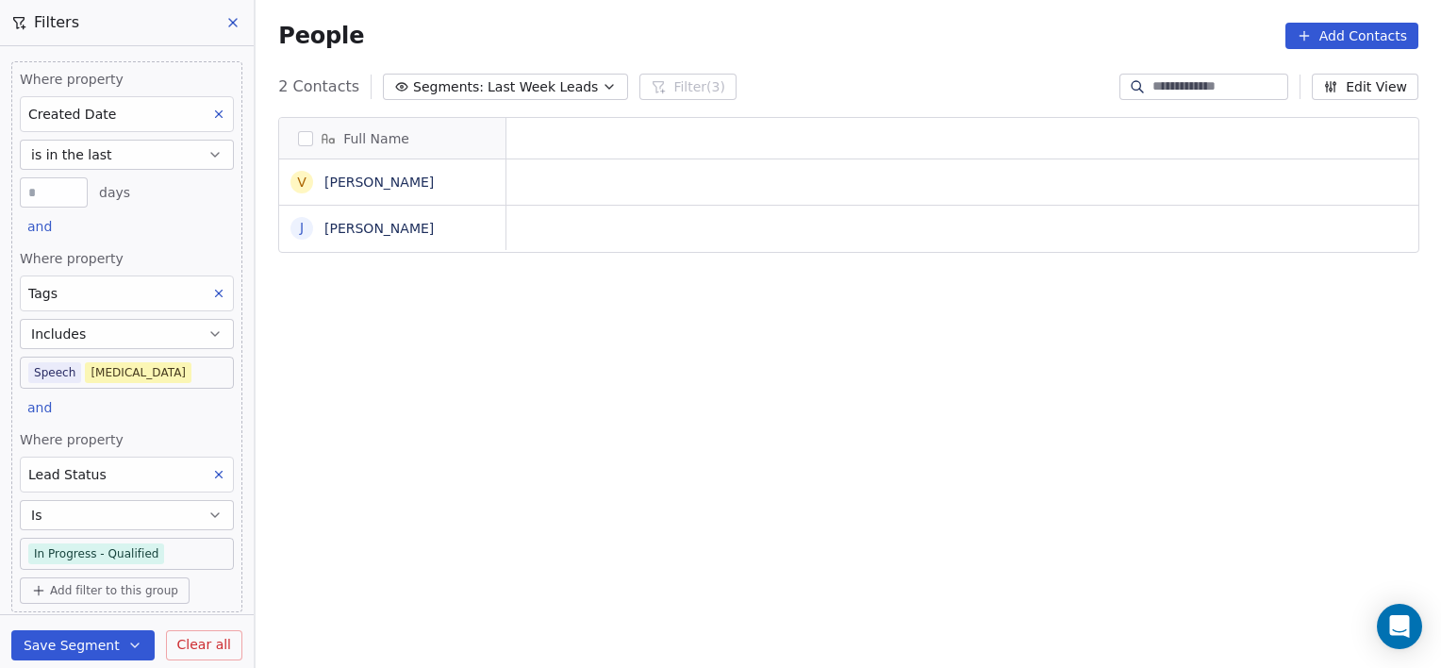
scroll to position [574, 1172]
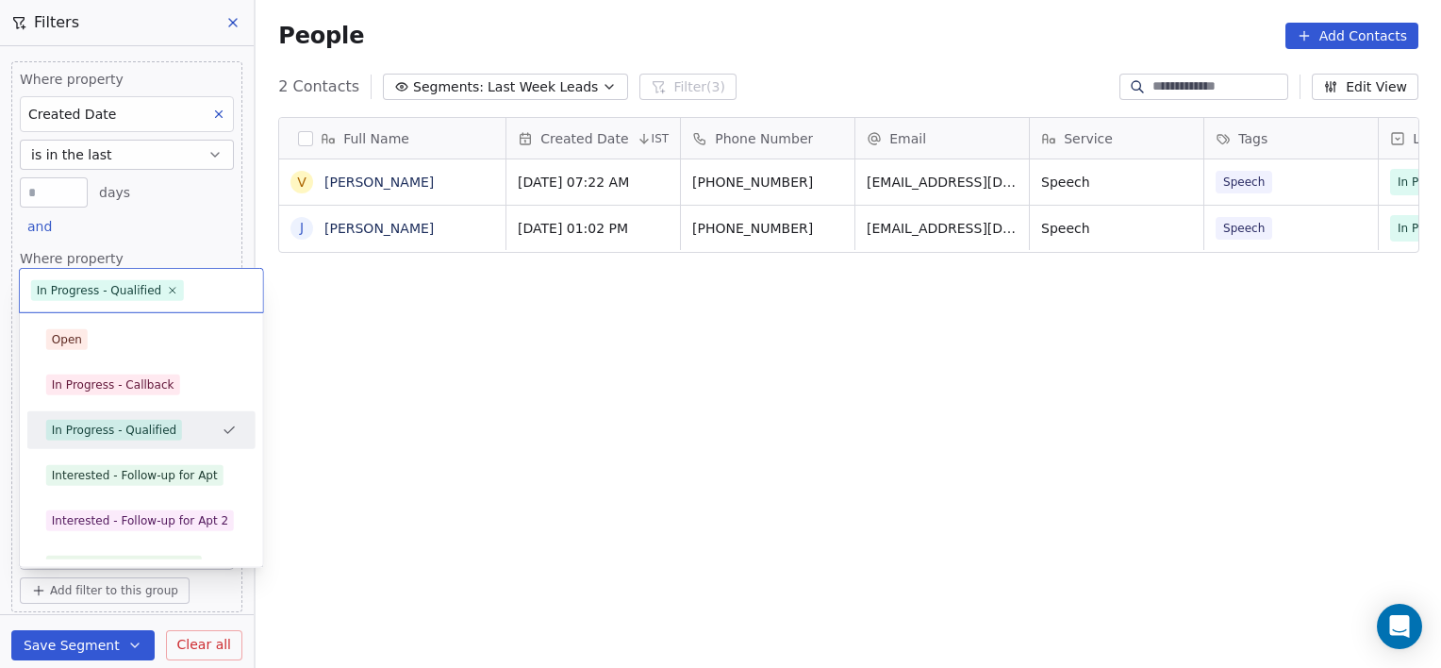
click at [159, 536] on body "[PERSON_NAME] Clinic External Contacts People Marketing Workflows Campaigns Sal…" at bounding box center [720, 334] width 1441 height 668
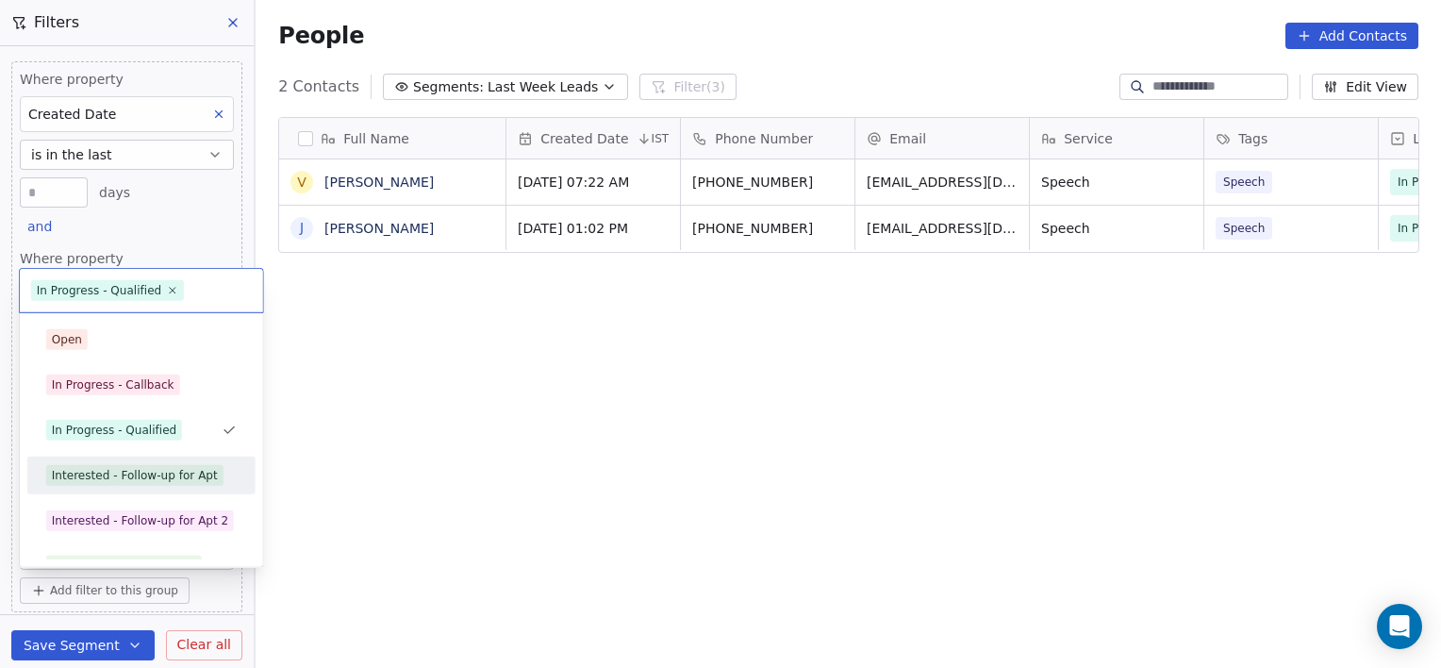
click at [134, 475] on div "Interested - Follow-up for Apt" at bounding box center [135, 475] width 166 height 17
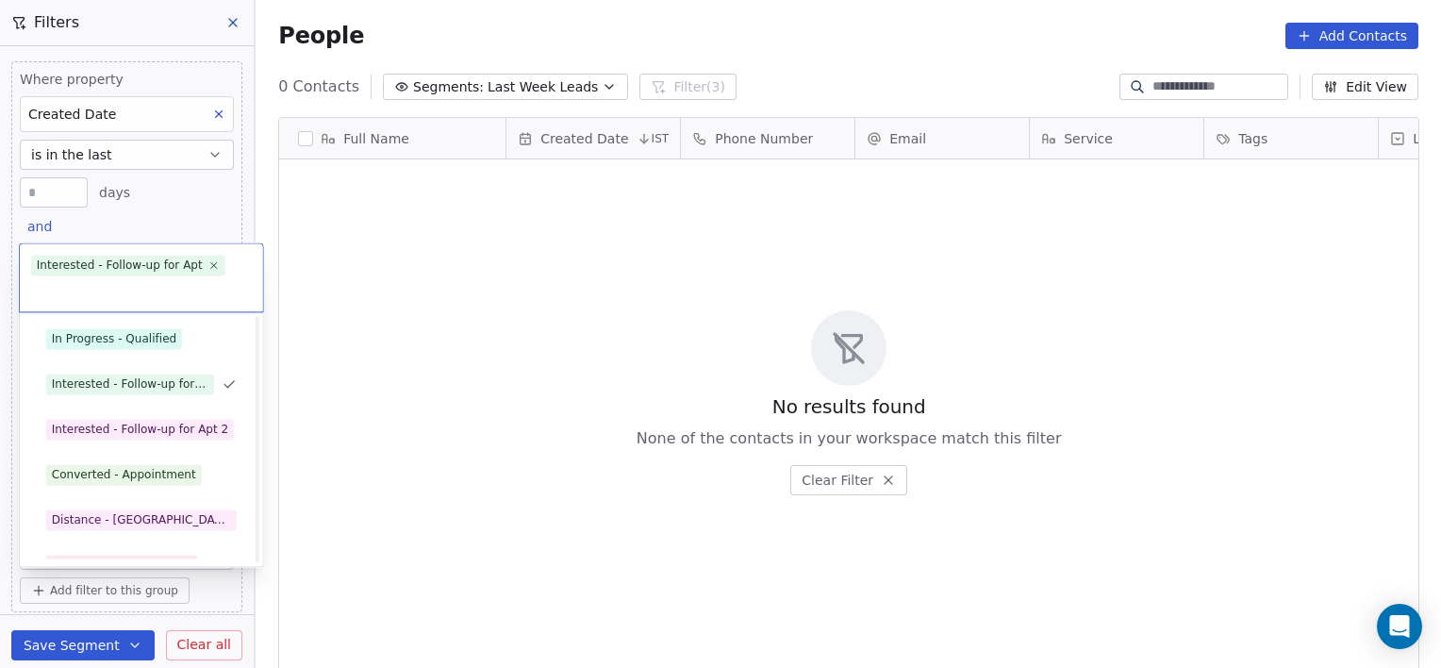
scroll to position [45, 0]
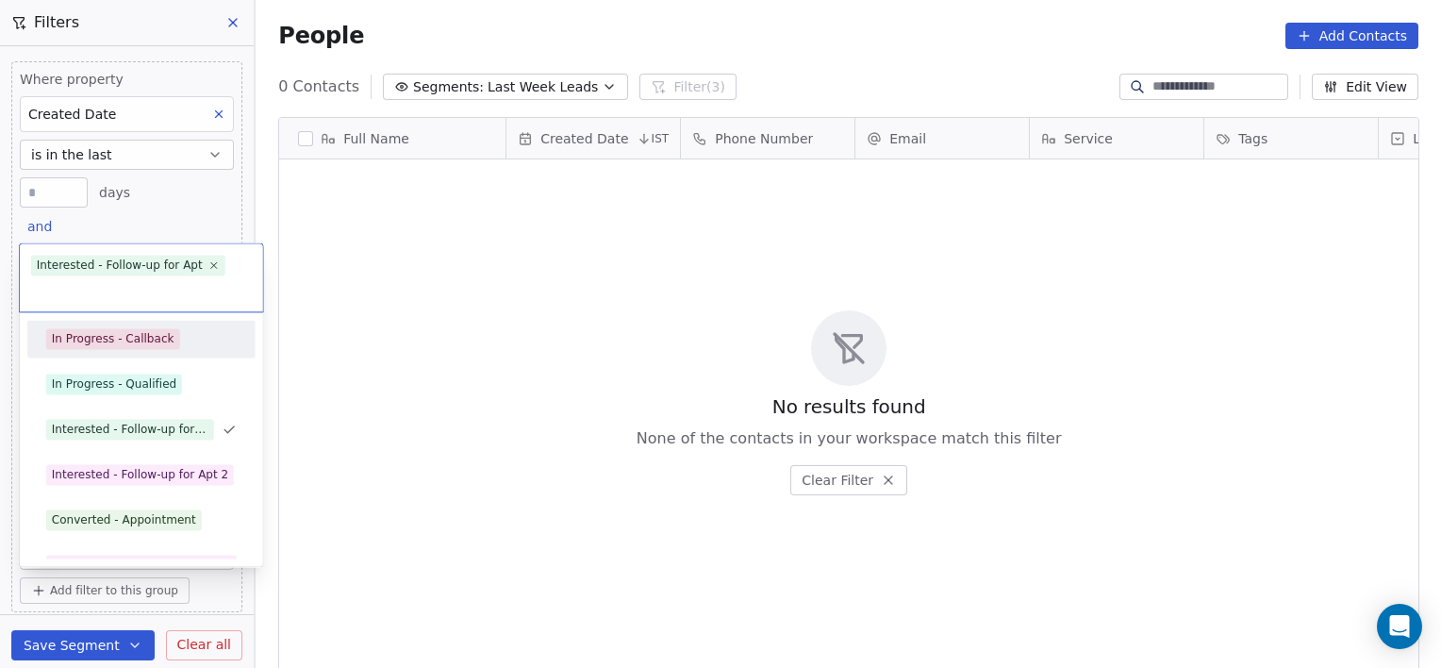
click at [128, 339] on div "In Progress - Callback" at bounding box center [113, 338] width 123 height 17
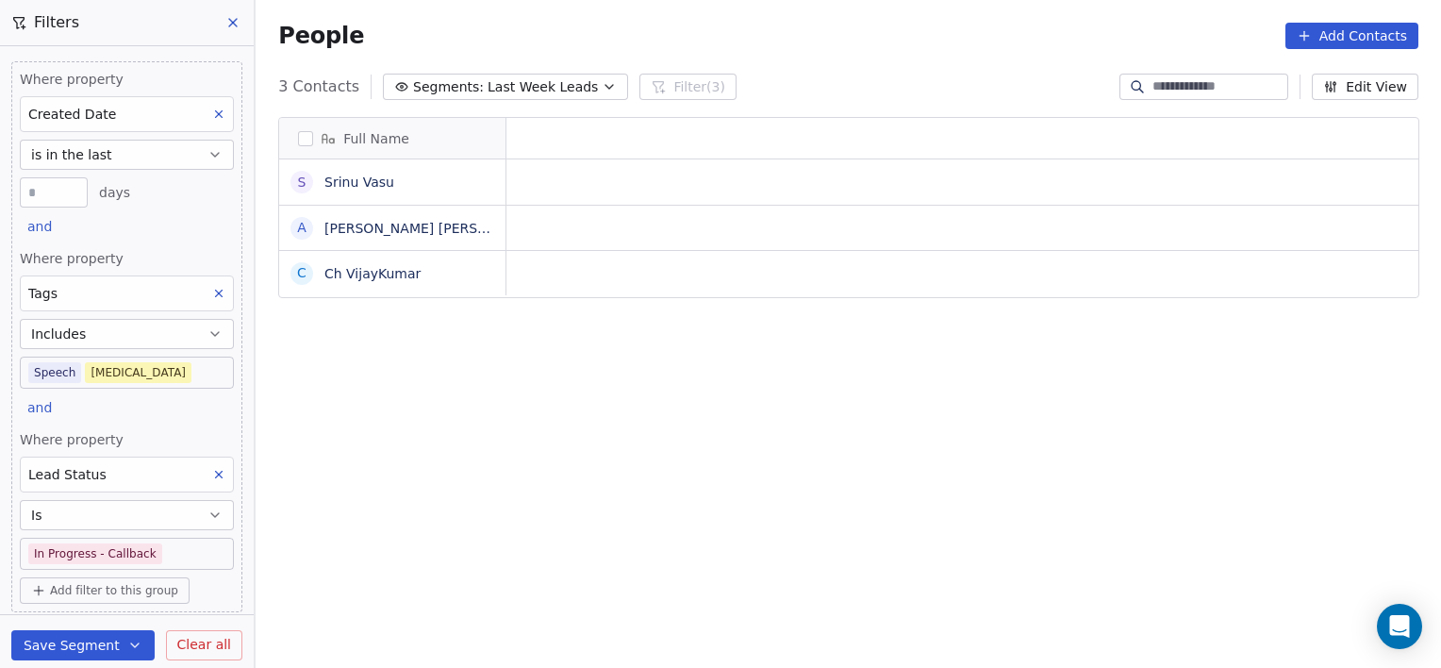
scroll to position [574, 1172]
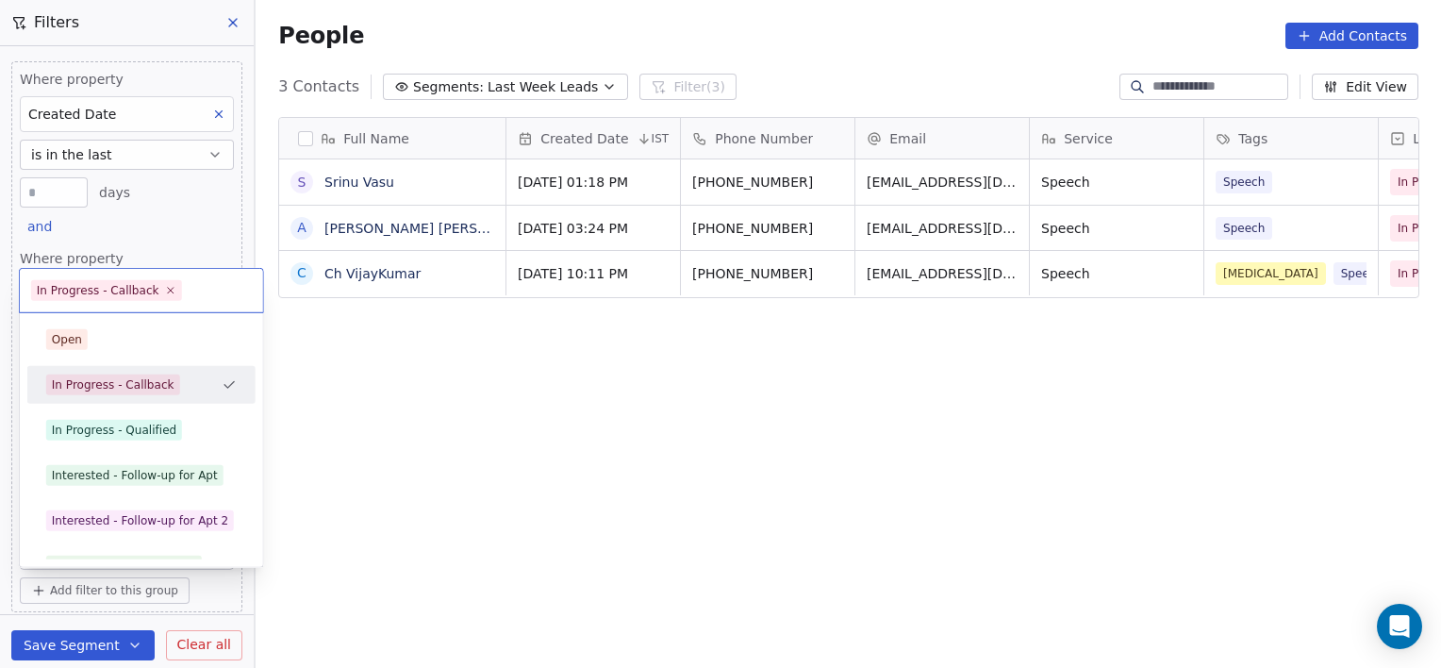
click at [168, 544] on body "[PERSON_NAME] Clinic External Contacts People Marketing Workflows Campaigns Sal…" at bounding box center [720, 334] width 1441 height 668
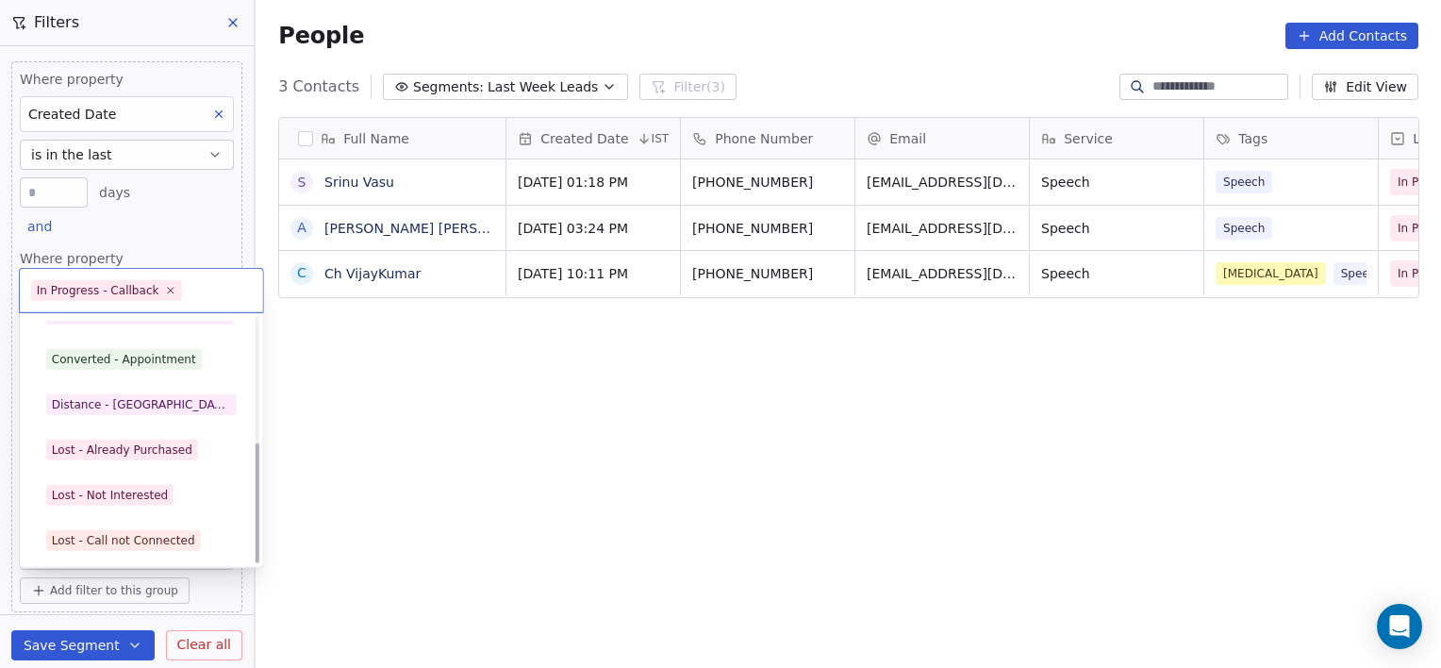
scroll to position [252, 0]
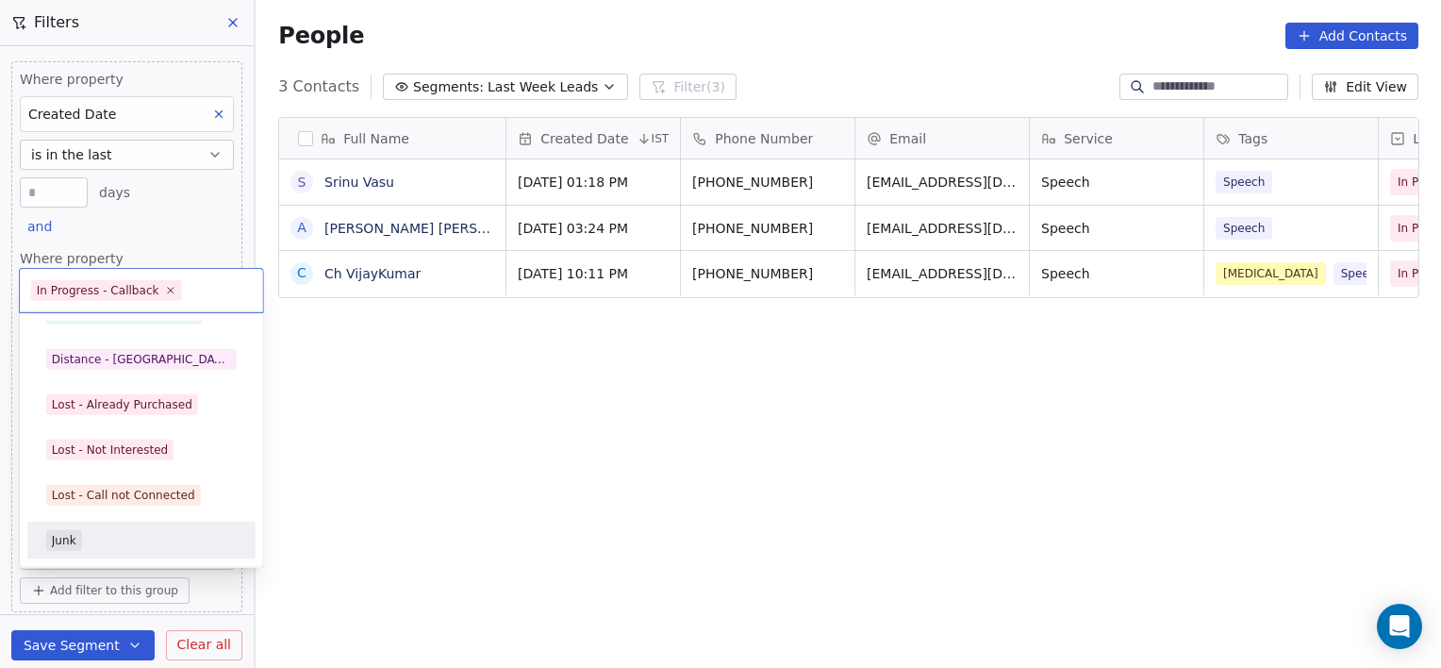
click at [112, 536] on div "Junk" at bounding box center [141, 540] width 191 height 21
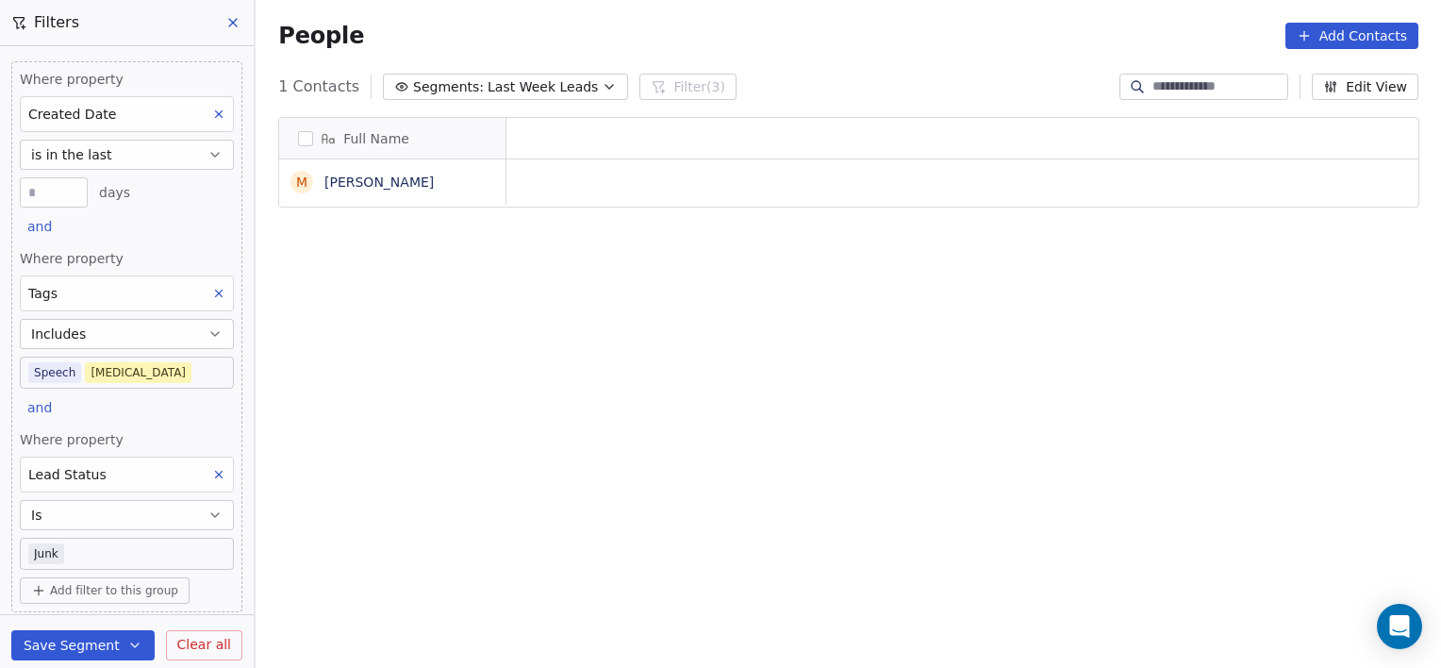
scroll to position [574, 1172]
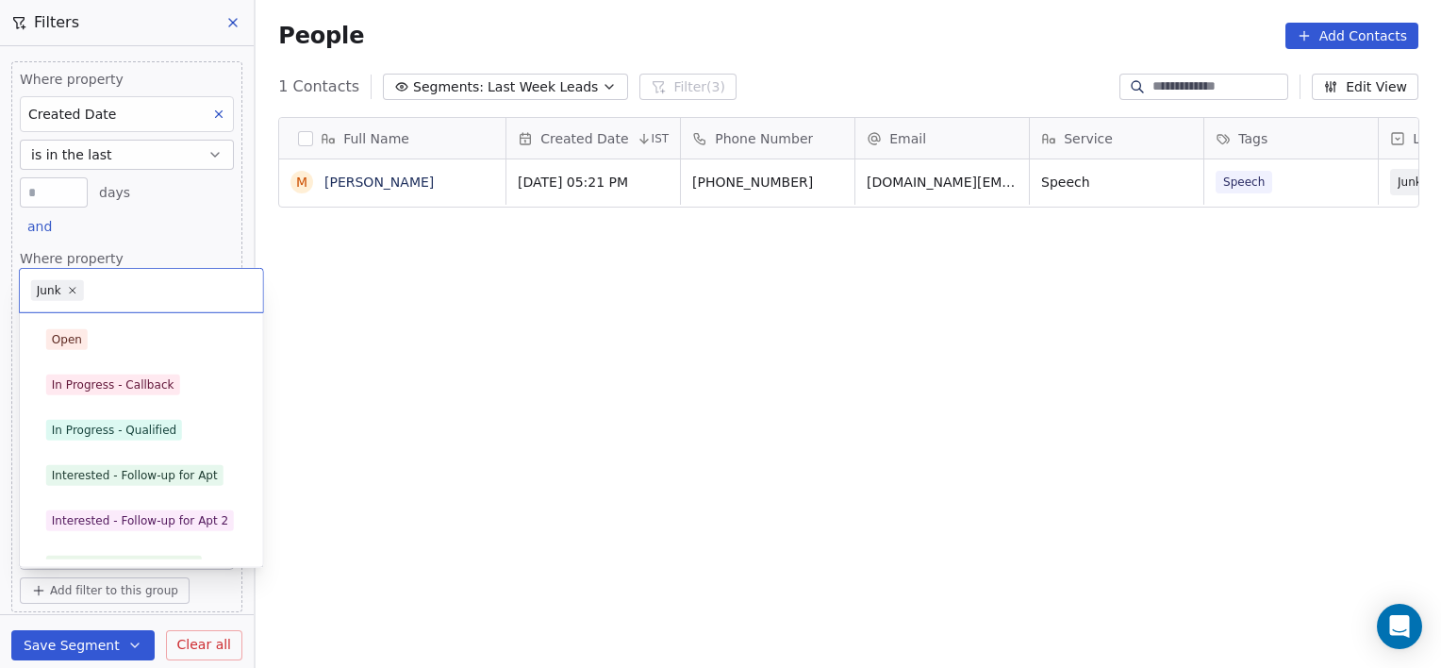
click at [128, 542] on body "[PERSON_NAME] Clinic External Contacts People Marketing Workflows Campaigns Sal…" at bounding box center [720, 334] width 1441 height 668
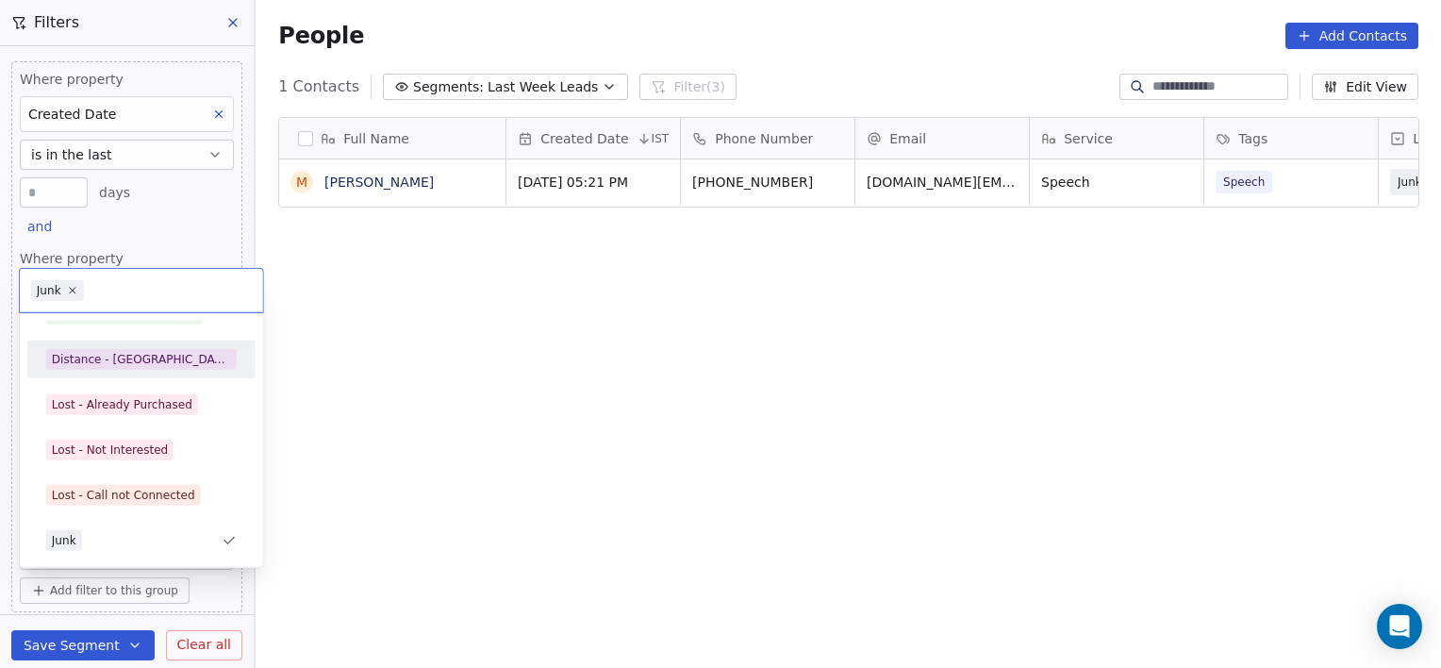
click at [121, 358] on div "Distance - [GEOGRAPHIC_DATA]" at bounding box center [141, 359] width 179 height 17
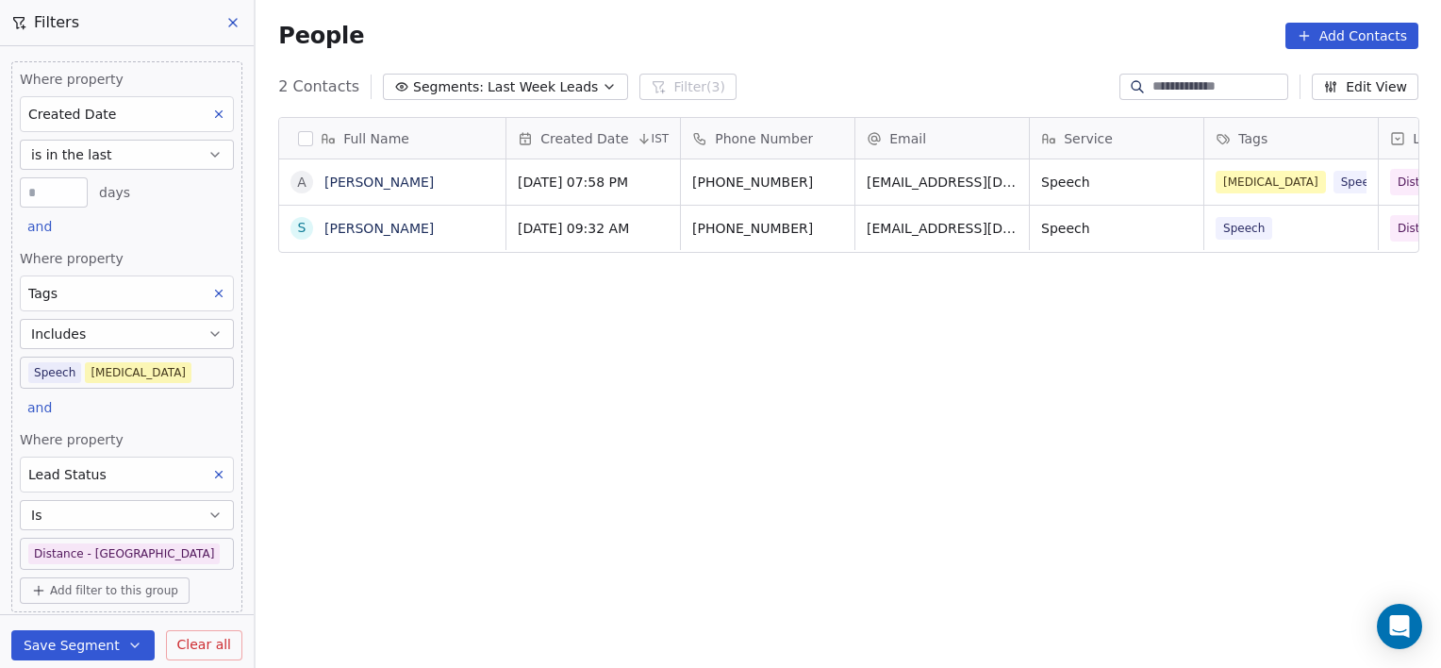
scroll to position [574, 1172]
click at [223, 14] on button at bounding box center [234, 22] width 28 height 26
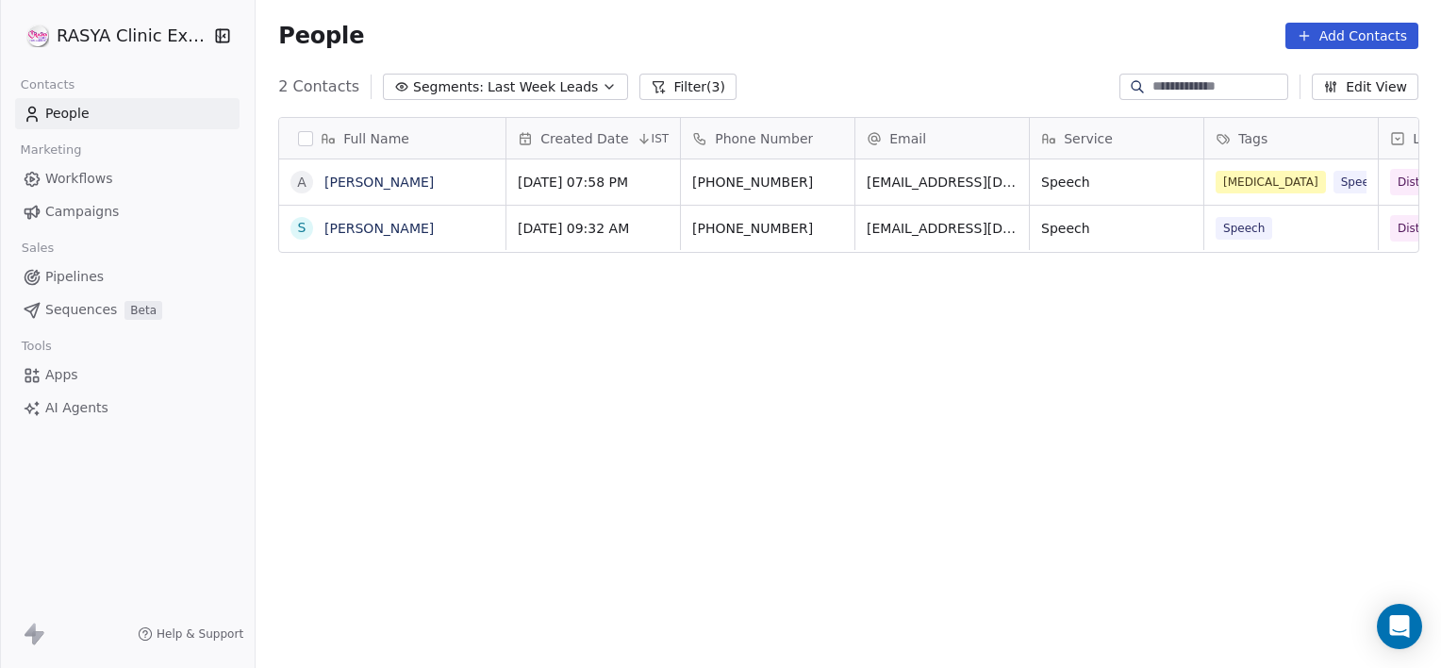
click at [709, 82] on button "Filter (3)" at bounding box center [688, 87] width 97 height 26
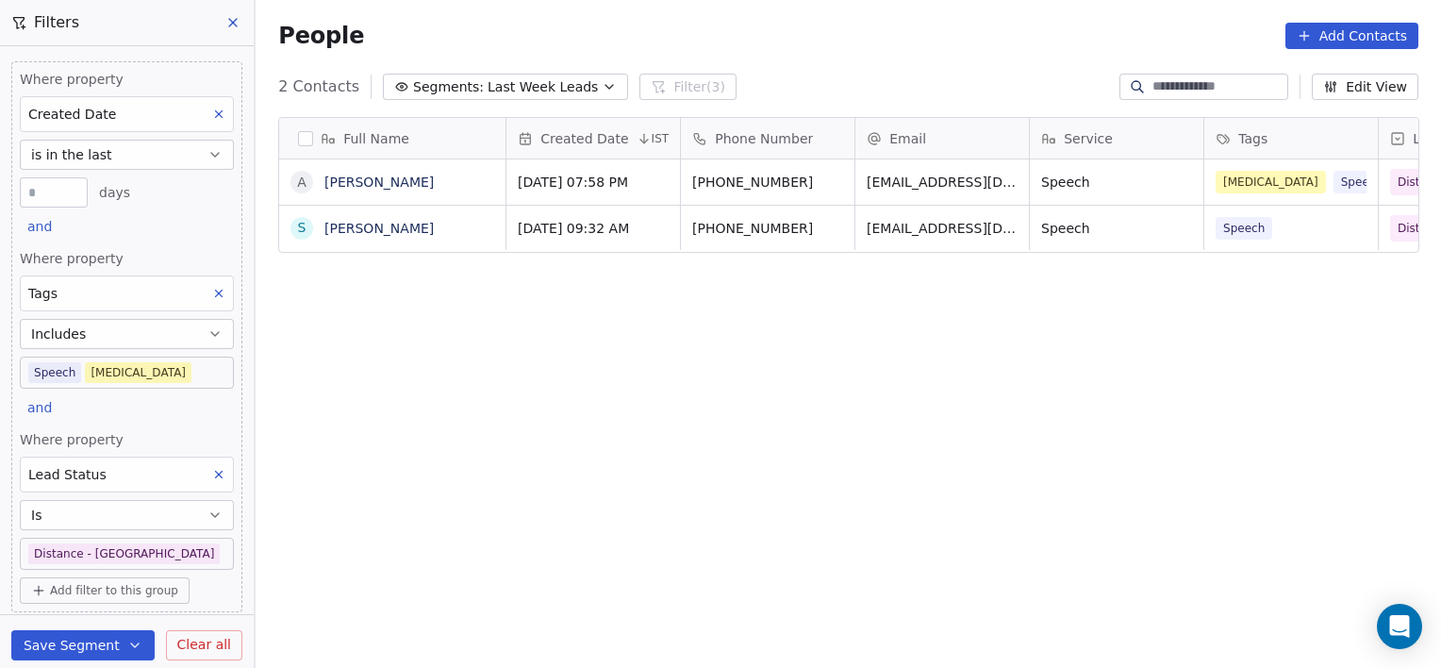
click at [194, 634] on button "Clear all" at bounding box center [204, 645] width 76 height 30
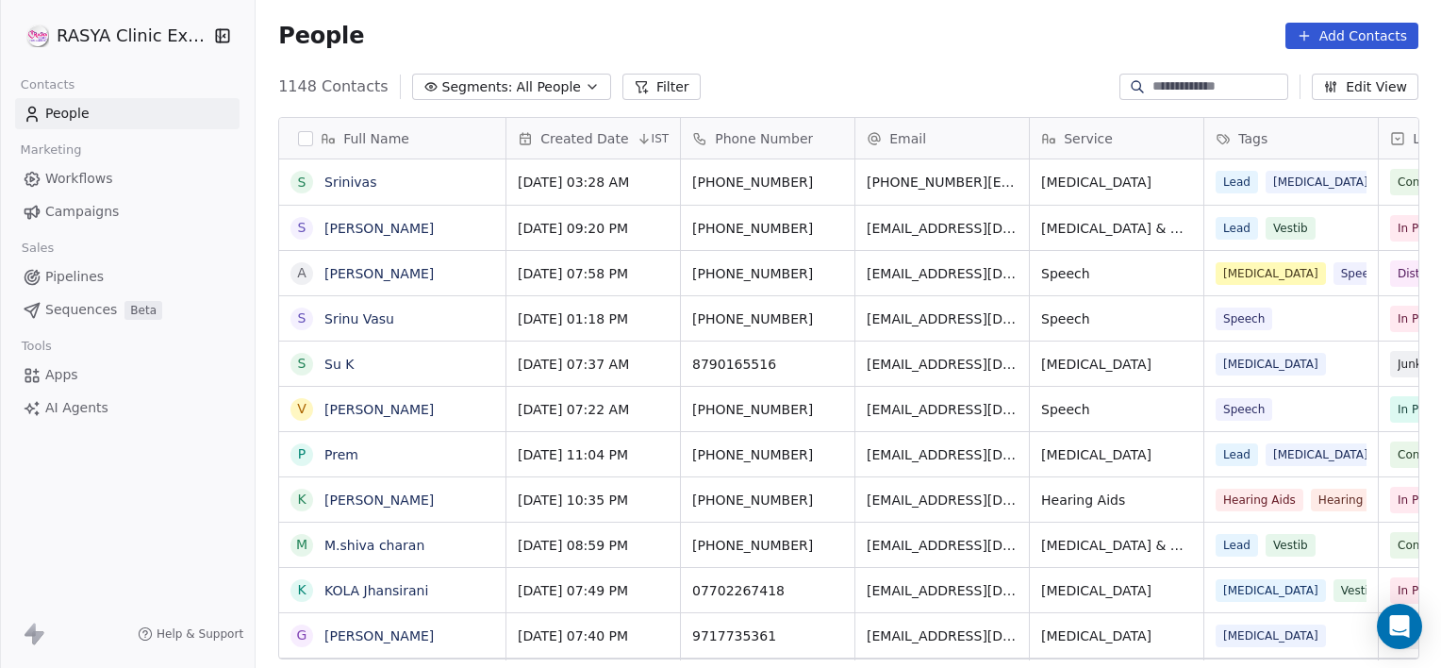
scroll to position [574, 1172]
click at [1185, 92] on input at bounding box center [1219, 86] width 132 height 19
click at [1367, 93] on button "Edit View" at bounding box center [1365, 87] width 107 height 26
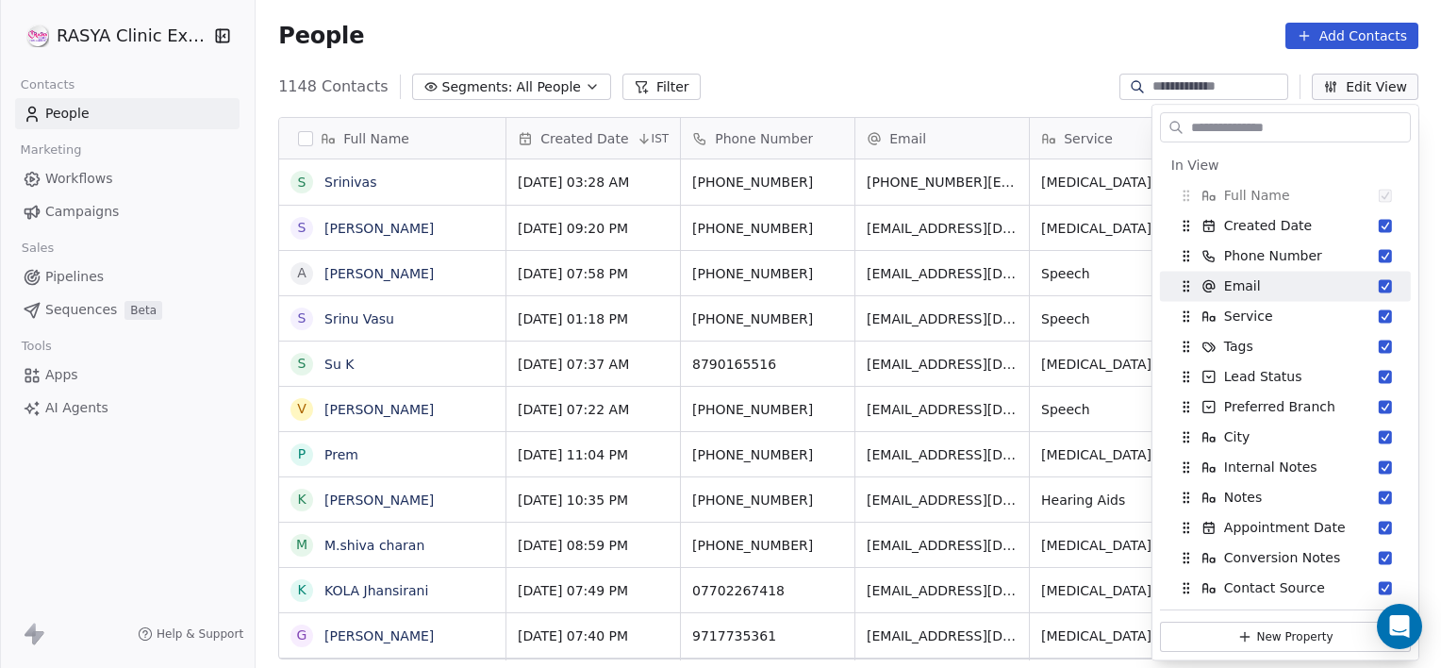
click at [943, 29] on div "People Add Contacts" at bounding box center [848, 36] width 1141 height 26
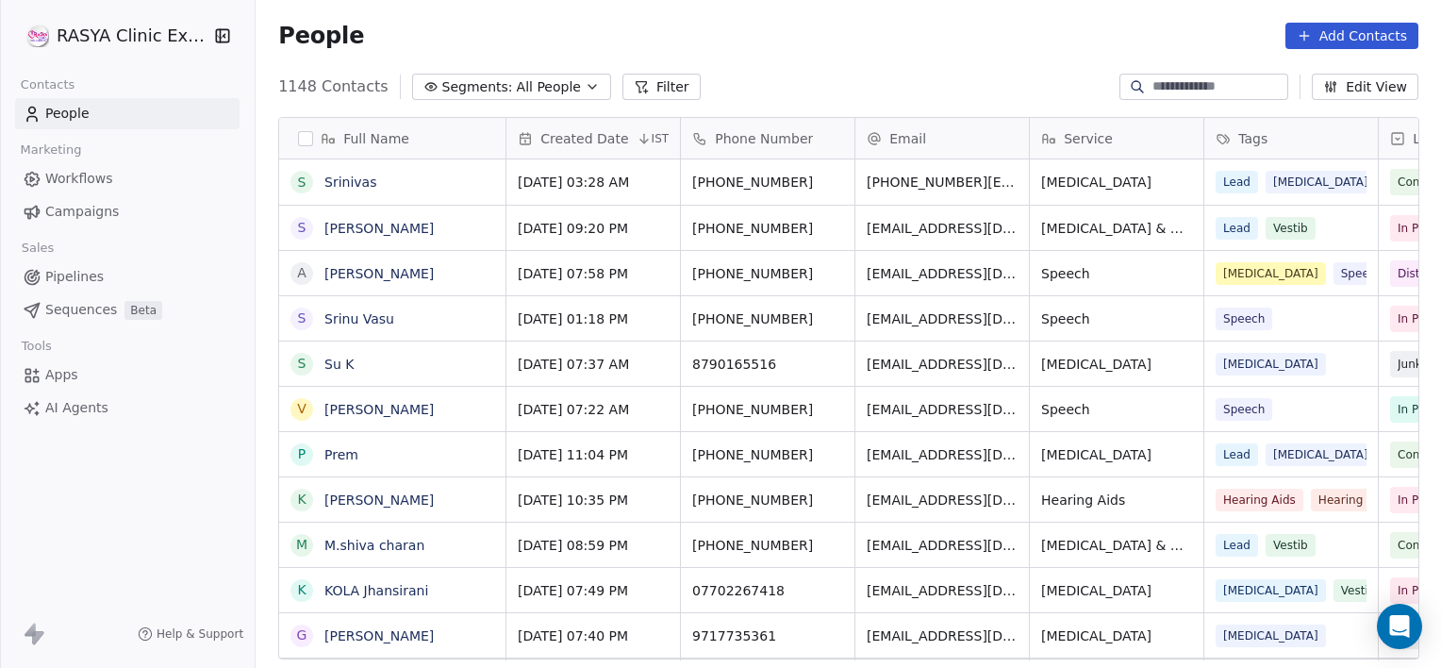
click at [1187, 89] on input at bounding box center [1219, 86] width 132 height 19
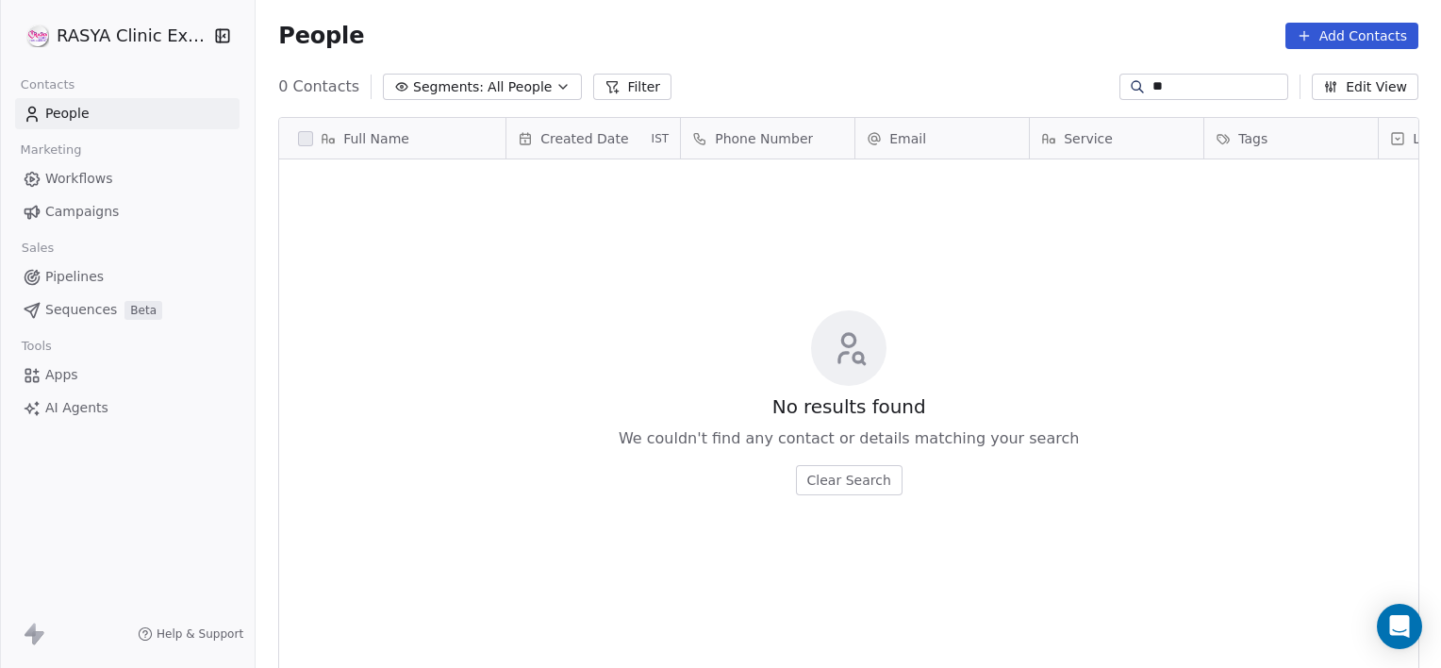
type input "*"
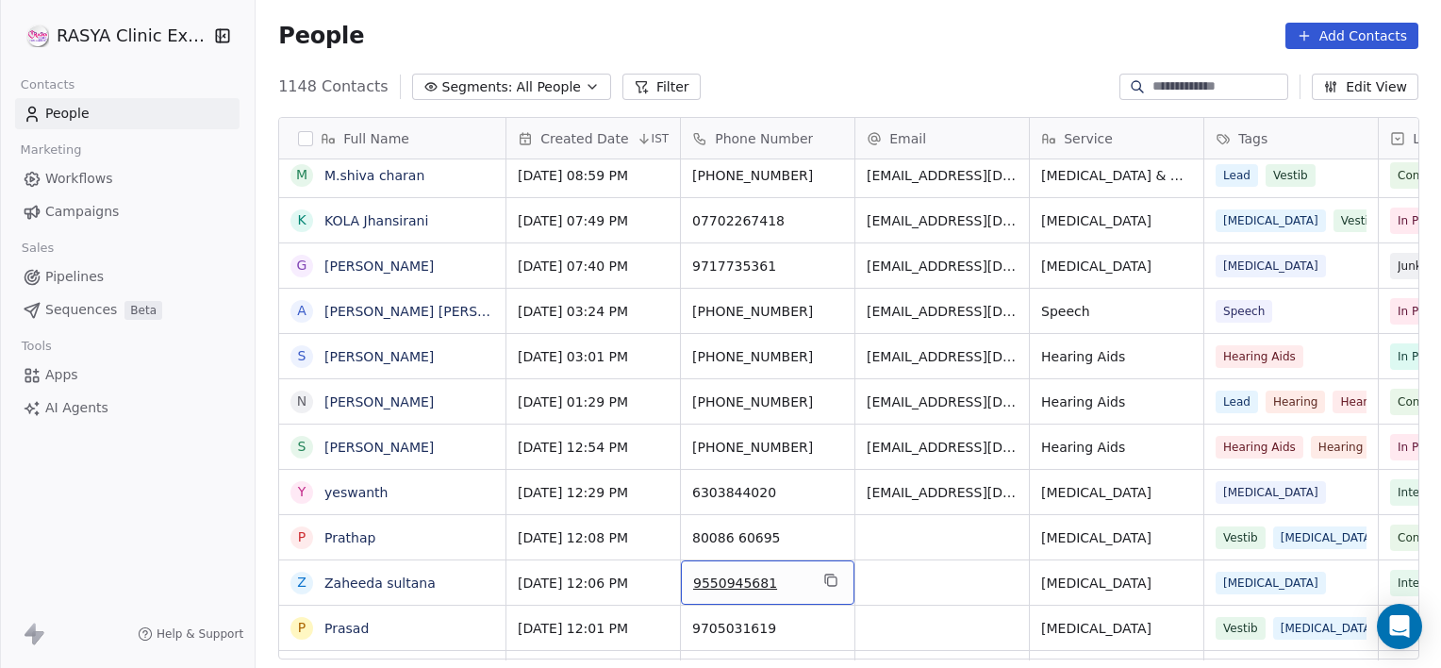
scroll to position [0, 0]
